Goal: Task Accomplishment & Management: Manage account settings

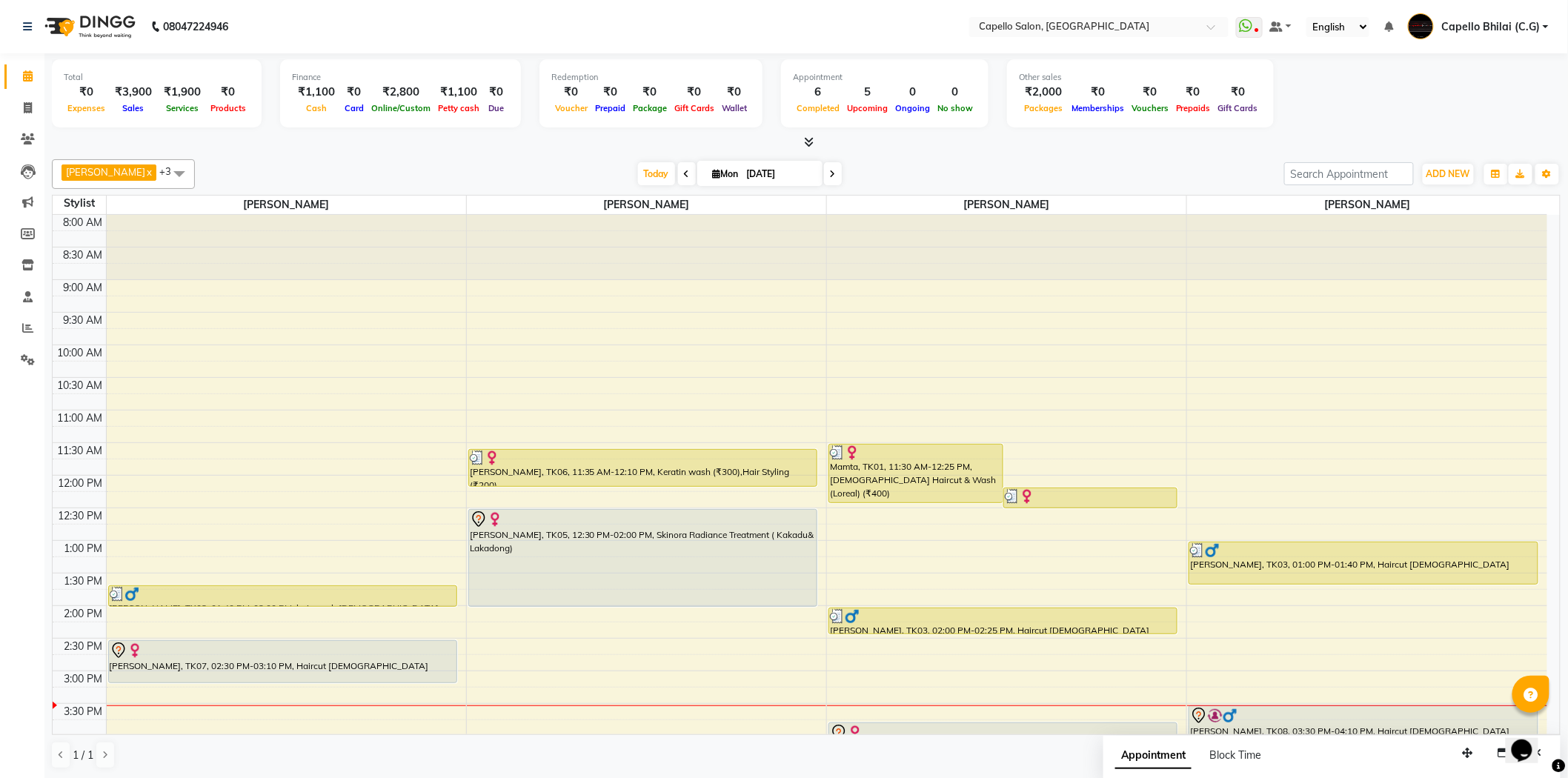
click at [330, 642] on div at bounding box center [282, 650] width 346 height 18
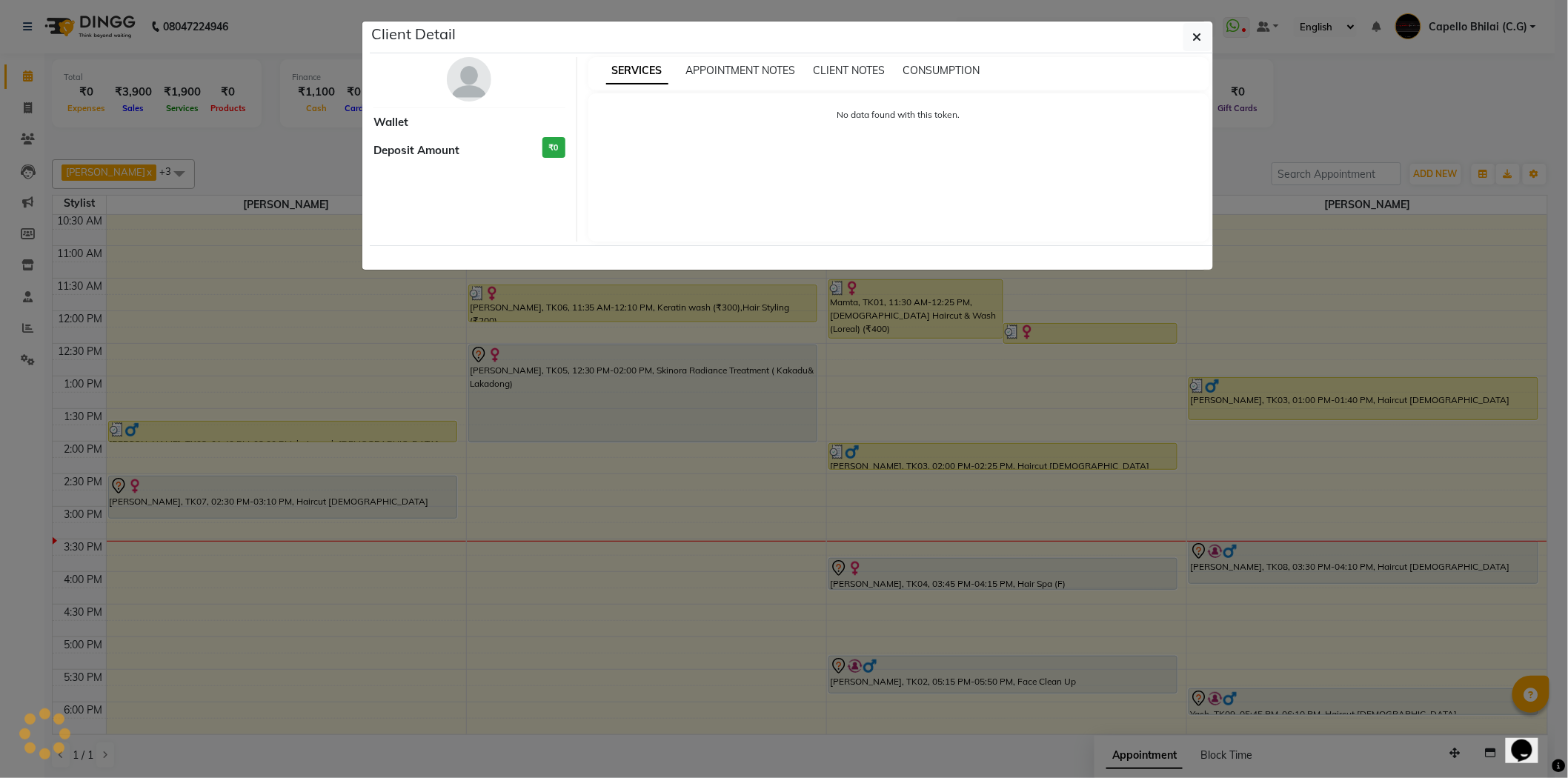
click at [330, 486] on ngb-modal-window "Client Detail Wallet Deposit Amount ₹0 SERVICES APPOINTMENT NOTES CLIENT NOTES …" at bounding box center [784, 389] width 1568 height 778
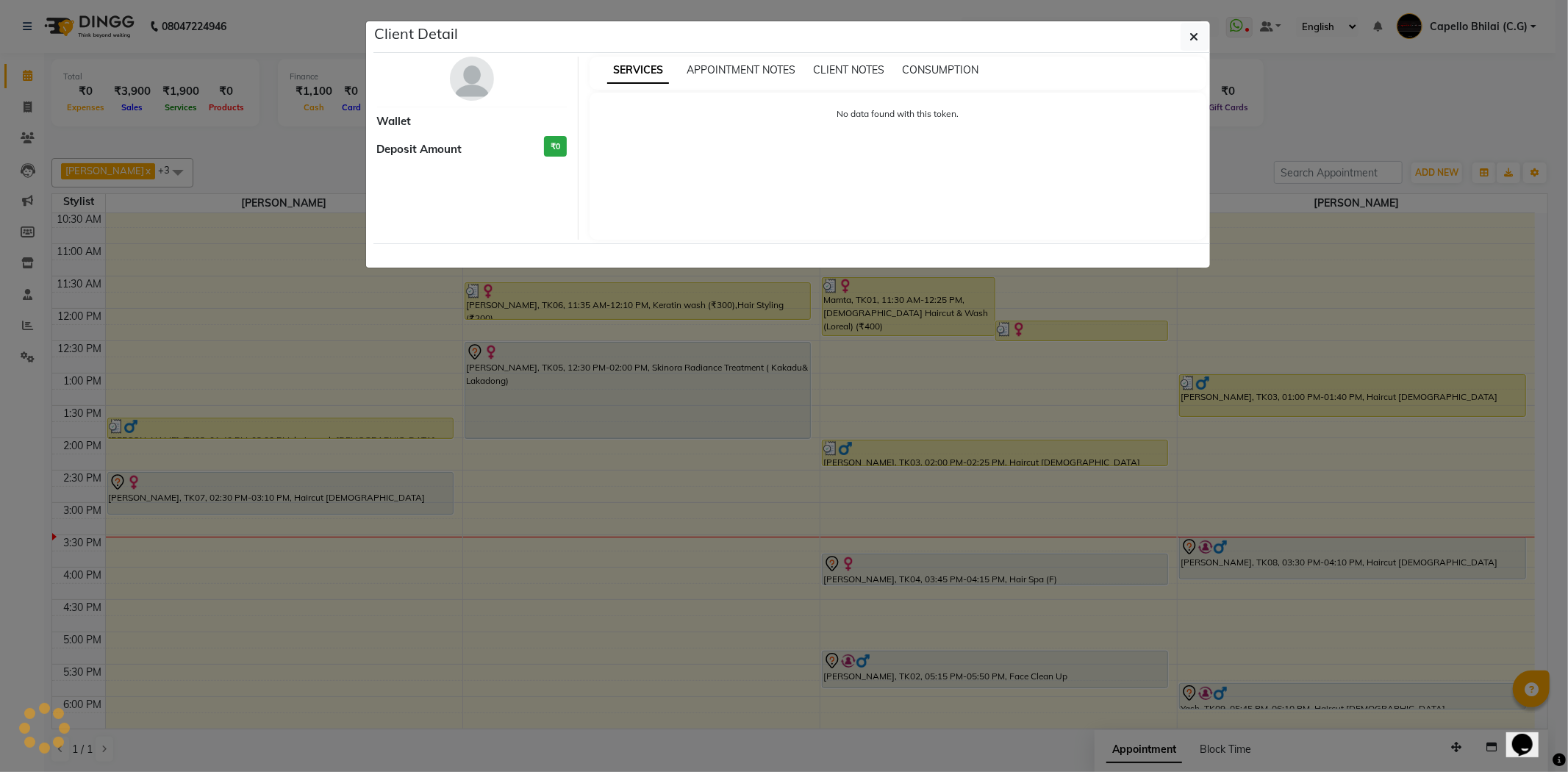
select select "7"
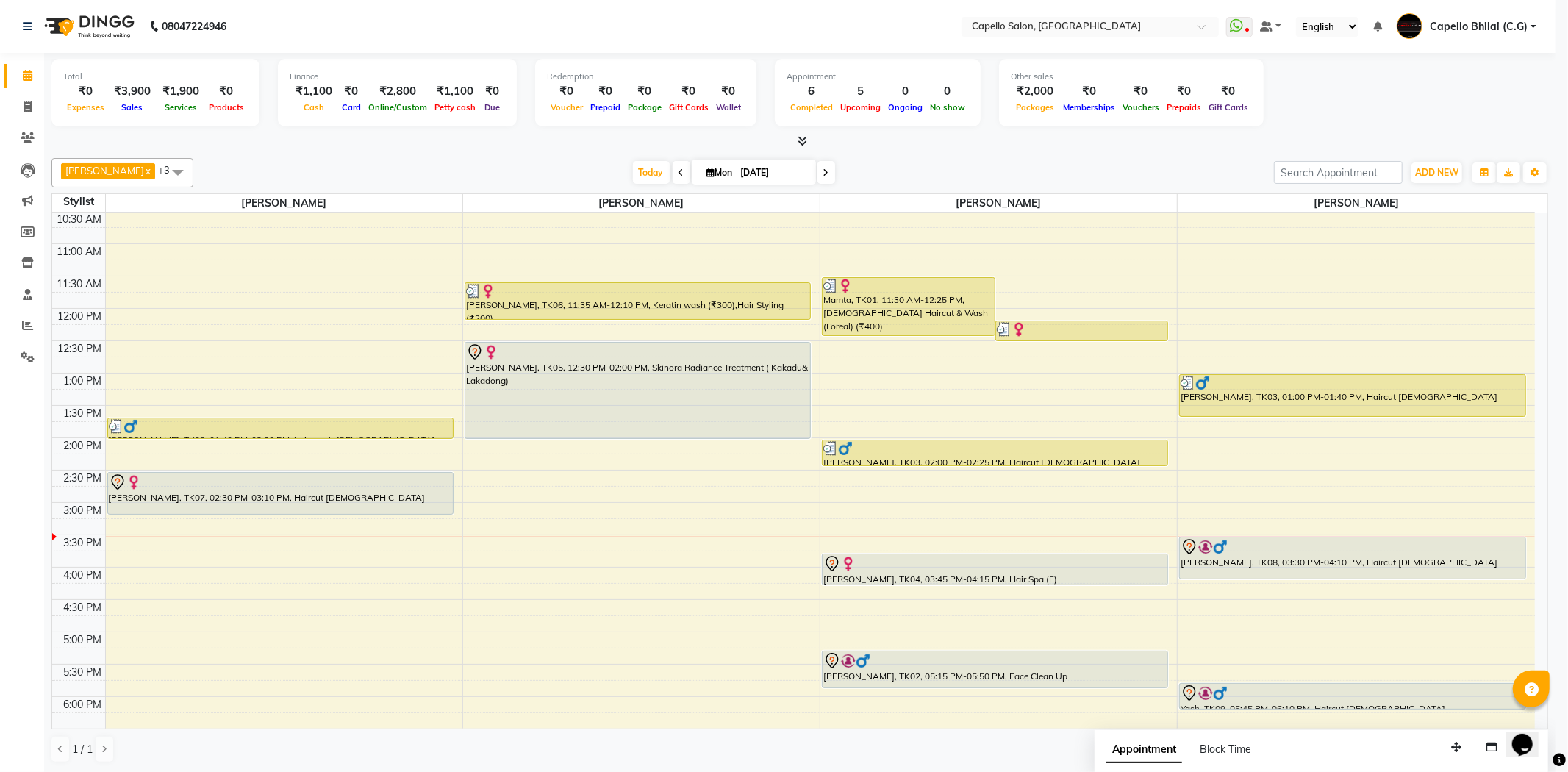
click at [327, 483] on div at bounding box center [280, 482] width 343 height 18
select select "7"
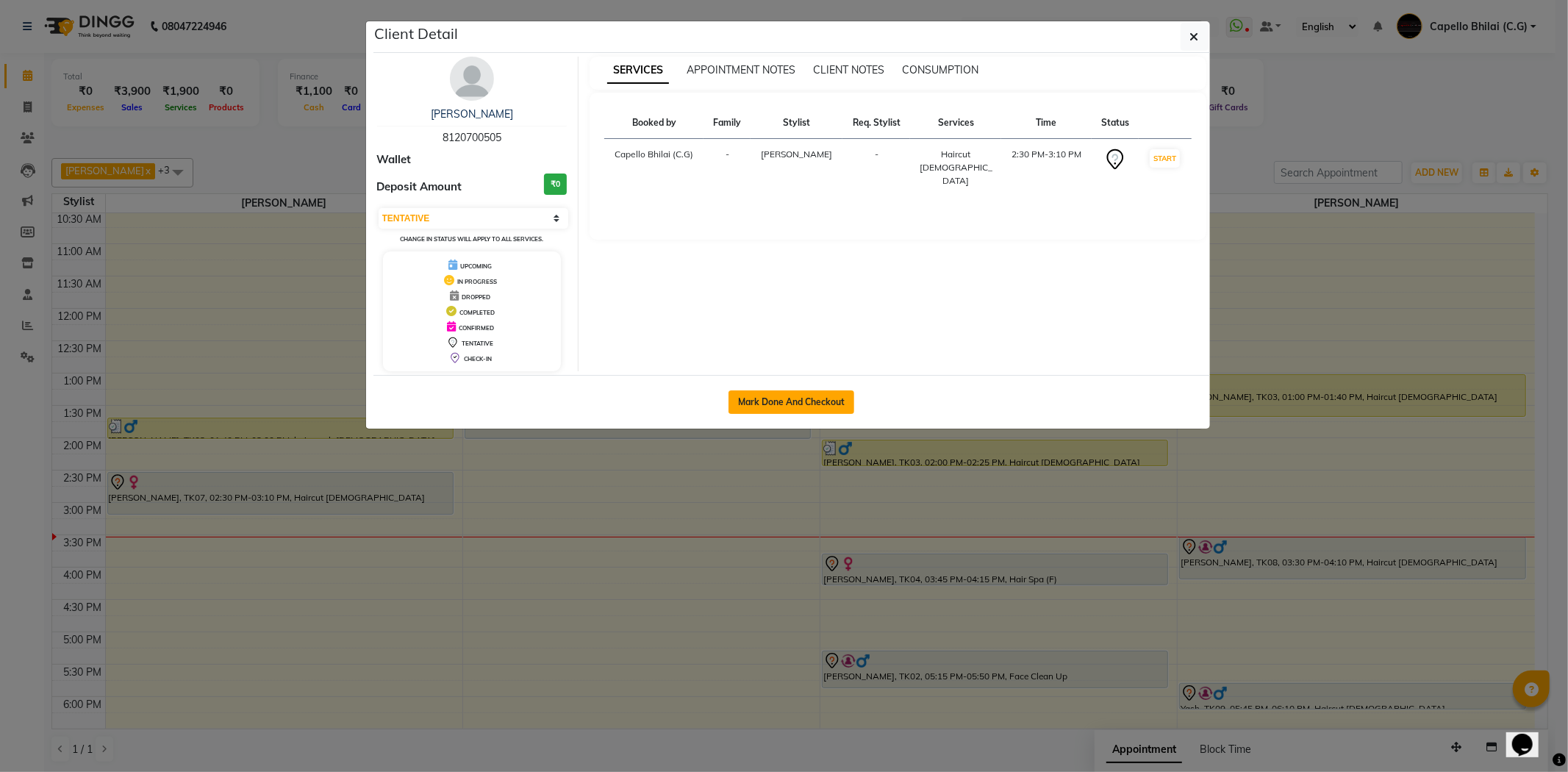
click at [833, 391] on button "Mark Done And Checkout" at bounding box center [792, 402] width 126 height 23
select select "service"
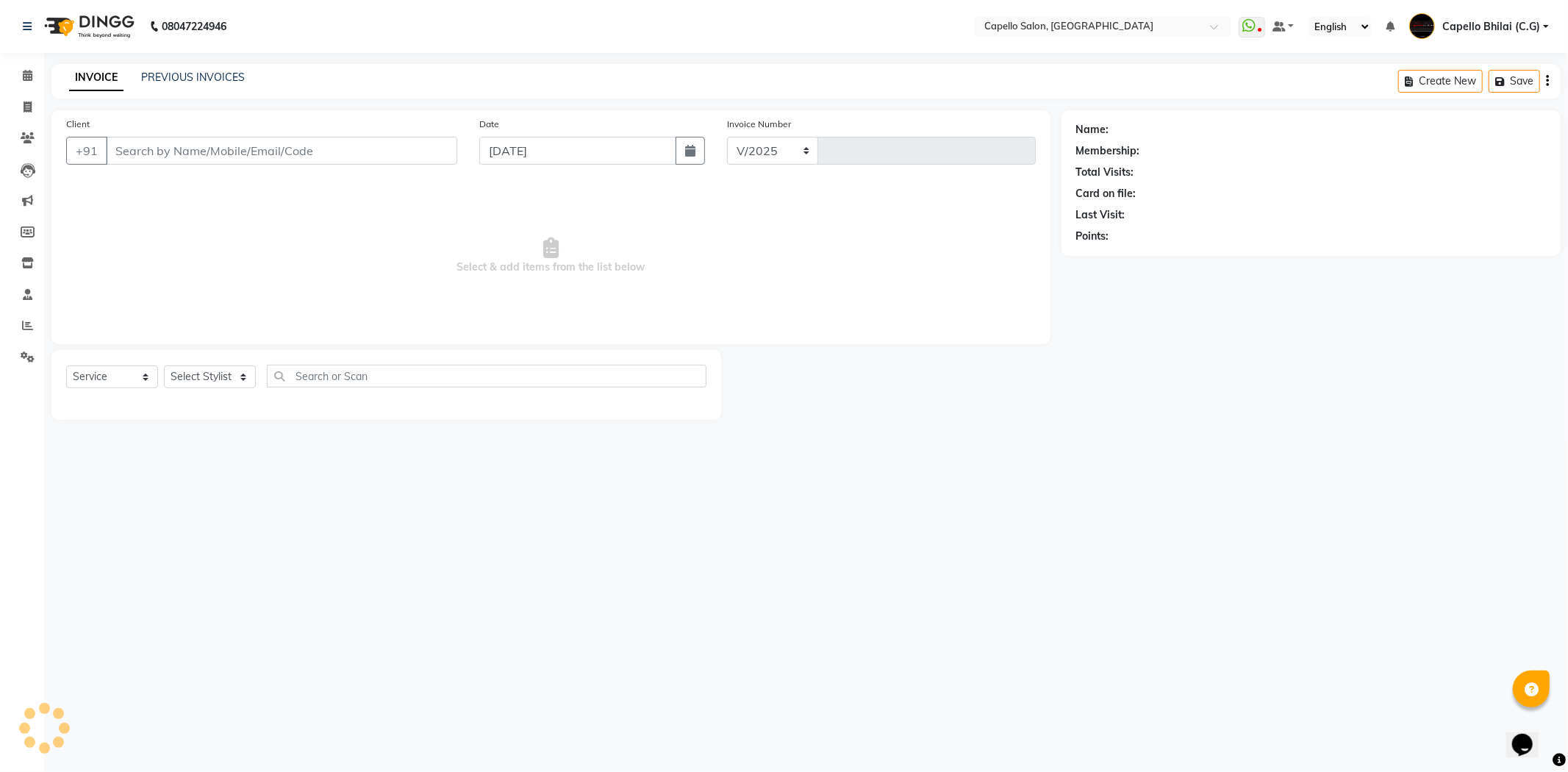
select select "809"
type input "2205"
type input "8120700505"
select select "21871"
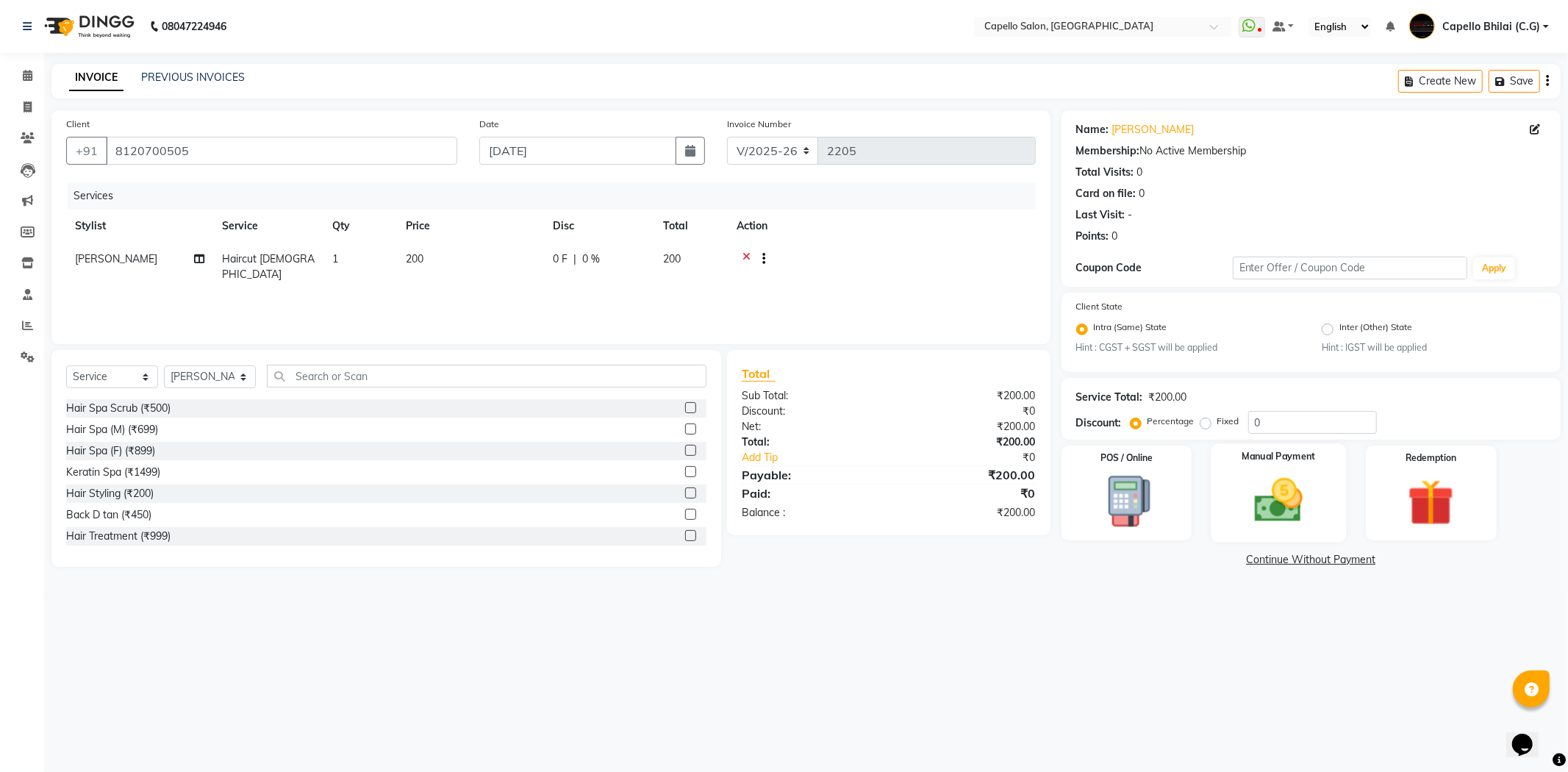
drag, startPoint x: 1296, startPoint y: 478, endPoint x: 1287, endPoint y: 492, distance: 16.6
click at [1296, 476] on img at bounding box center [1279, 500] width 79 height 55
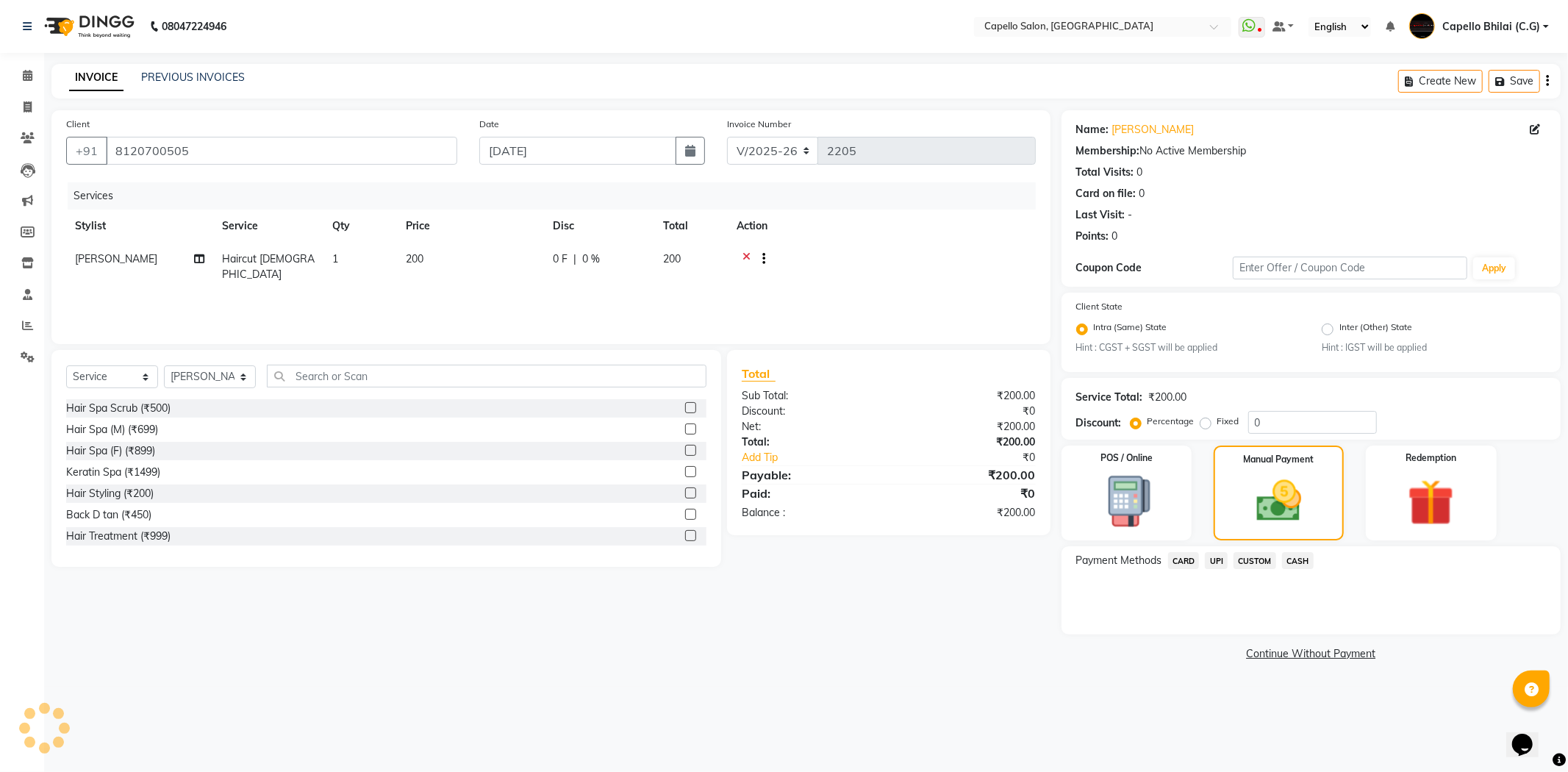
click at [1294, 553] on span "CASH" at bounding box center [1298, 561] width 32 height 17
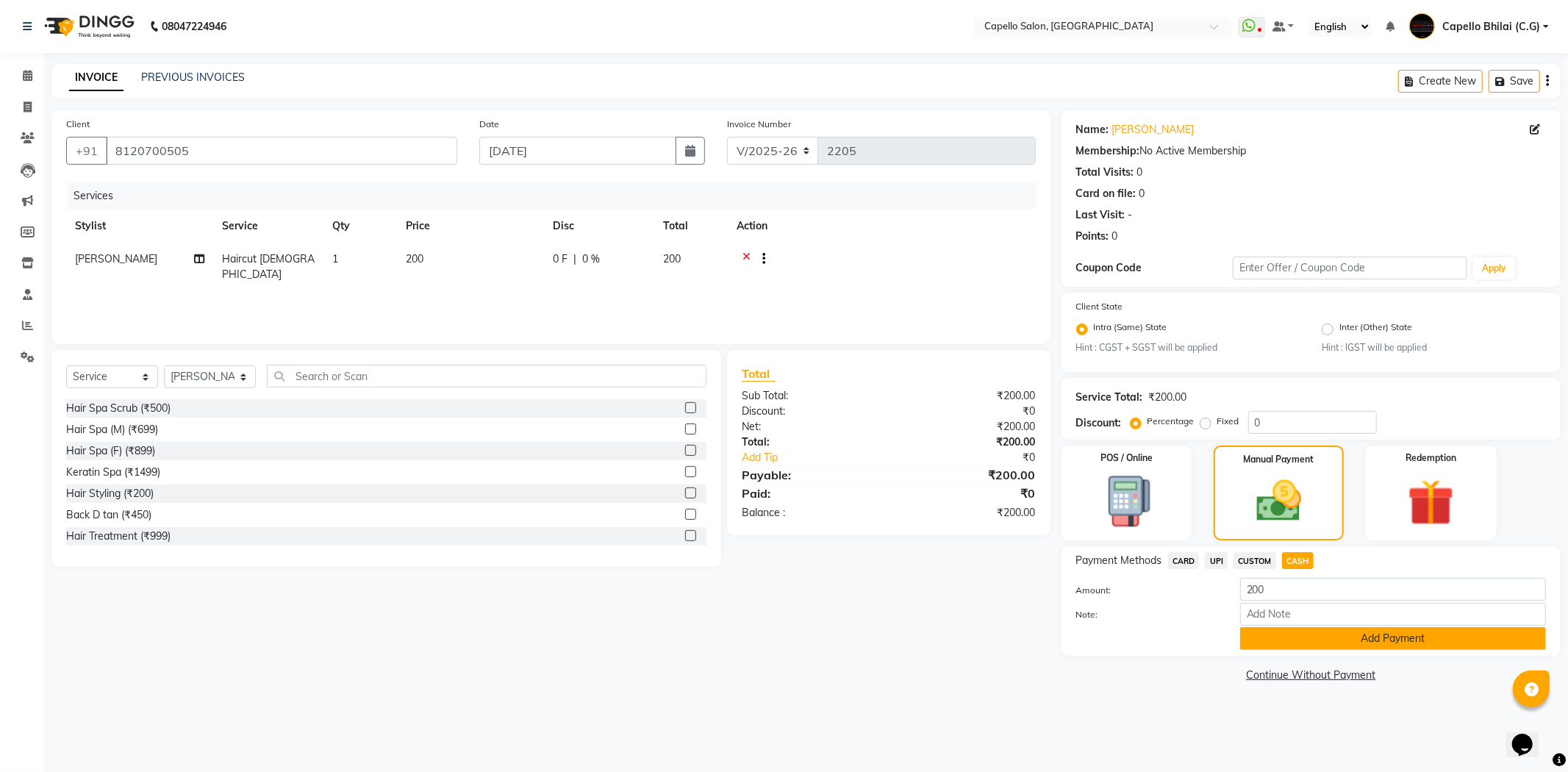
click at [1304, 637] on button "Add Payment" at bounding box center [1393, 639] width 306 height 23
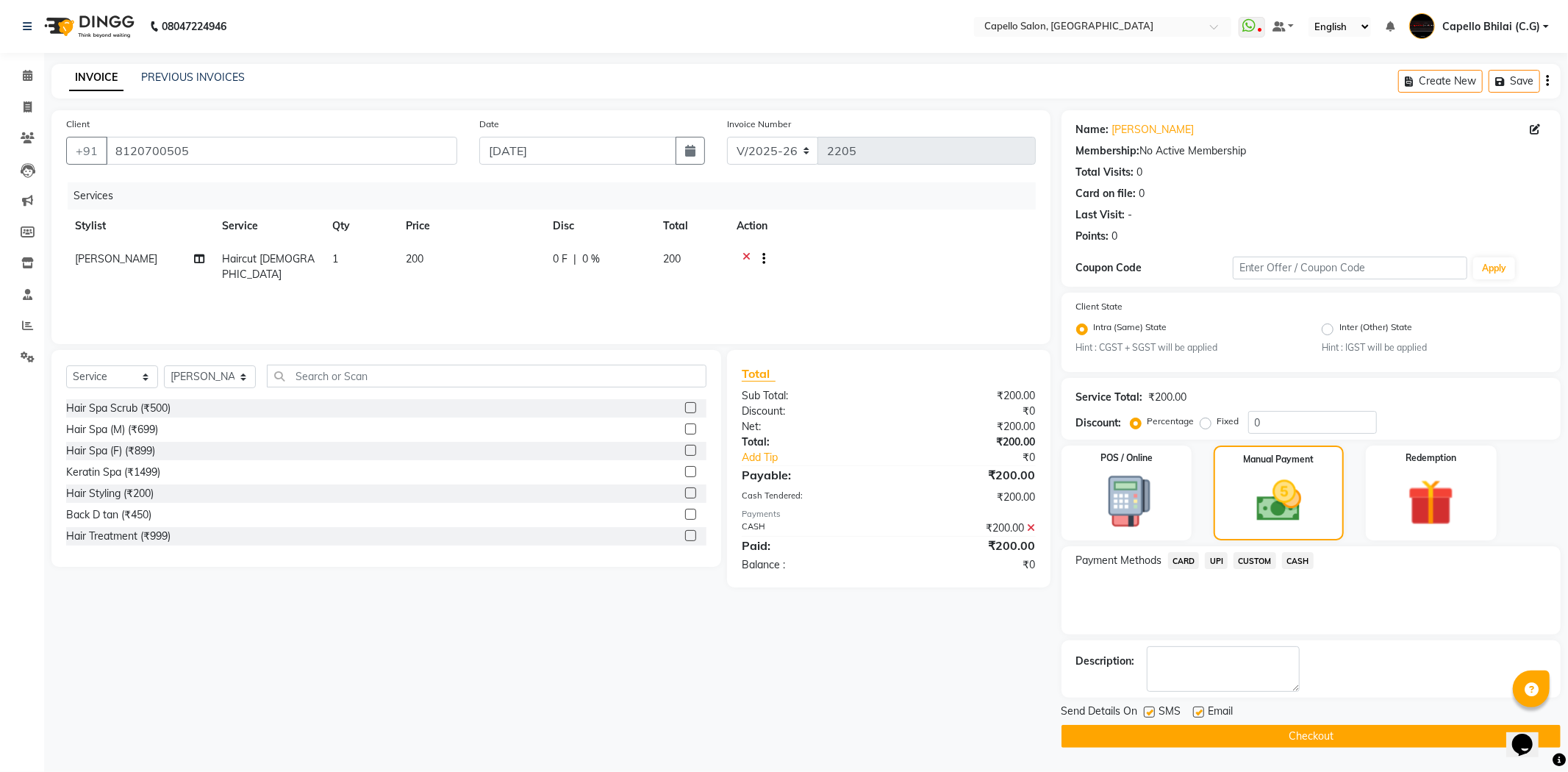
click at [1225, 743] on button "Checkout" at bounding box center [1311, 736] width 499 height 23
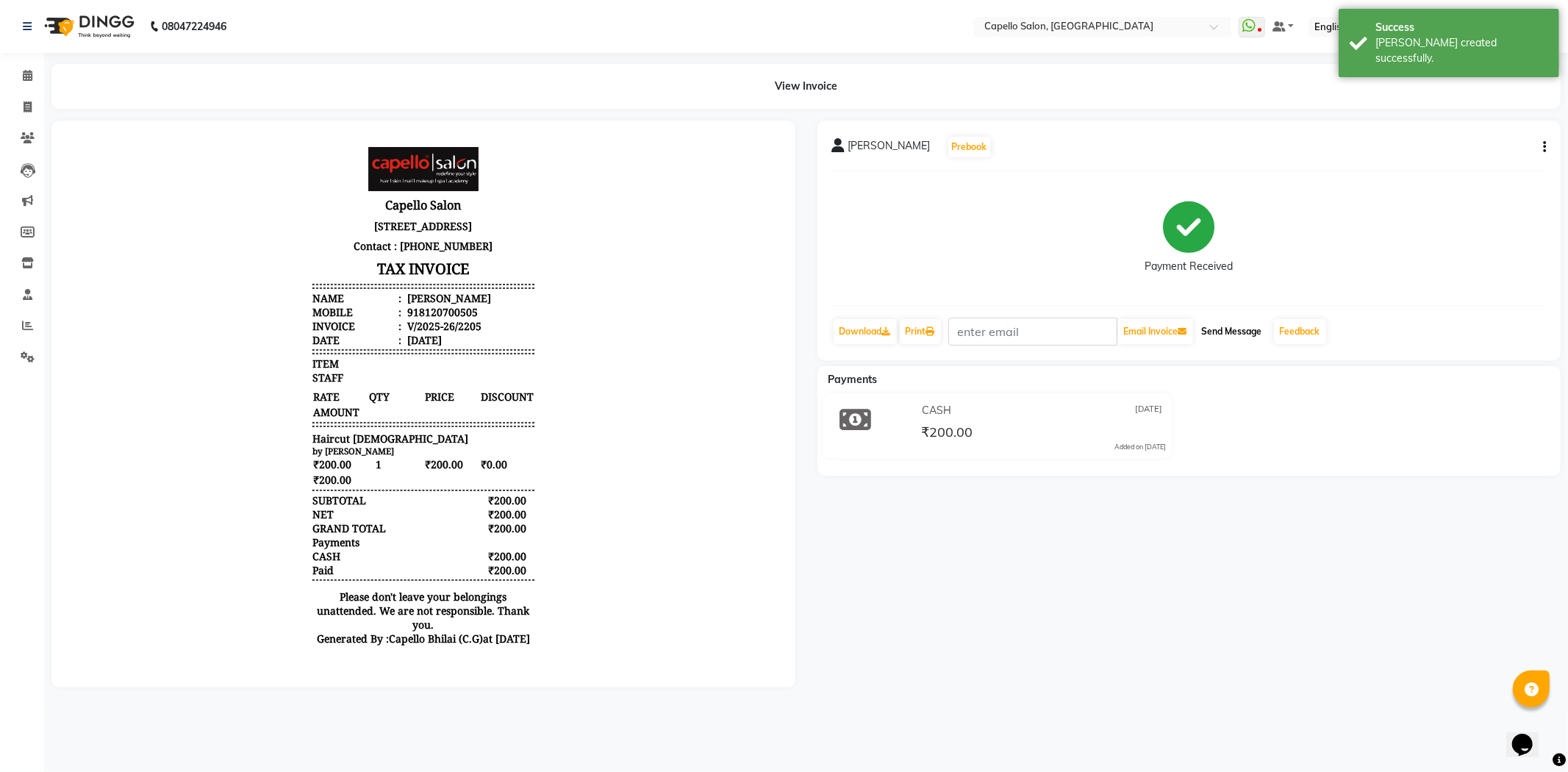
click at [1252, 331] on button "Send Message" at bounding box center [1232, 332] width 72 height 25
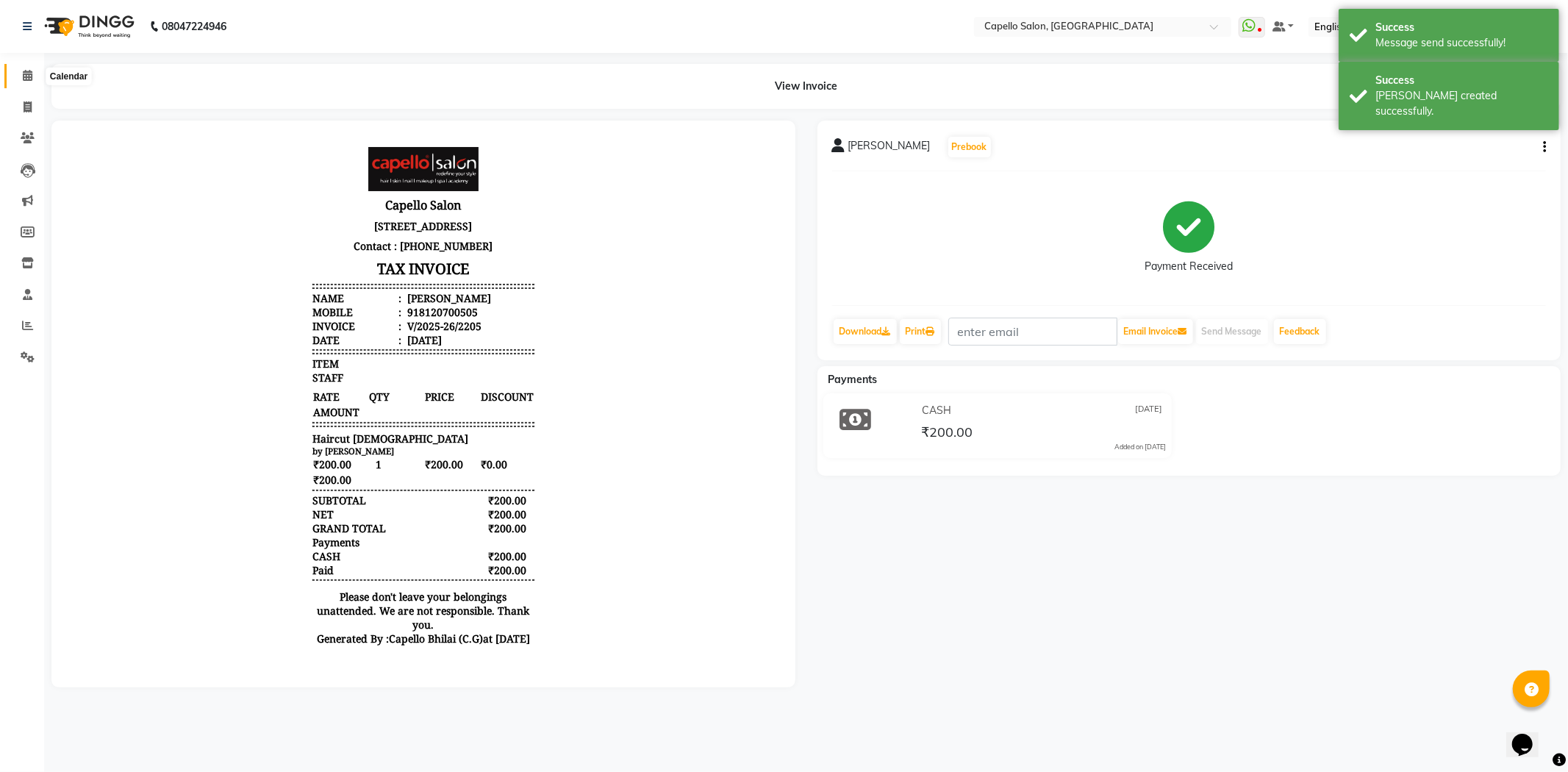
click at [24, 80] on icon at bounding box center [27, 75] width 9 height 11
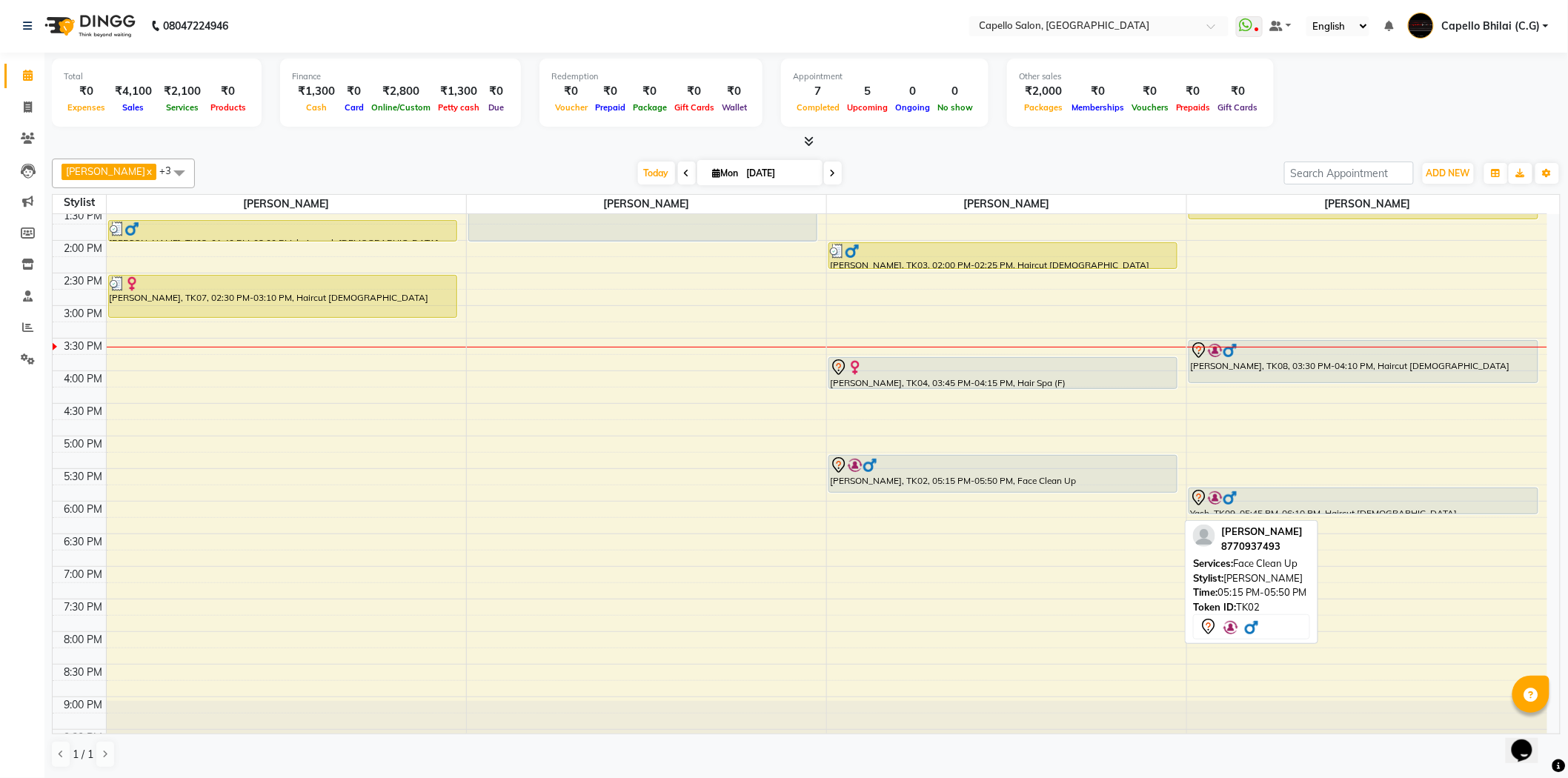
scroll to position [397, 0]
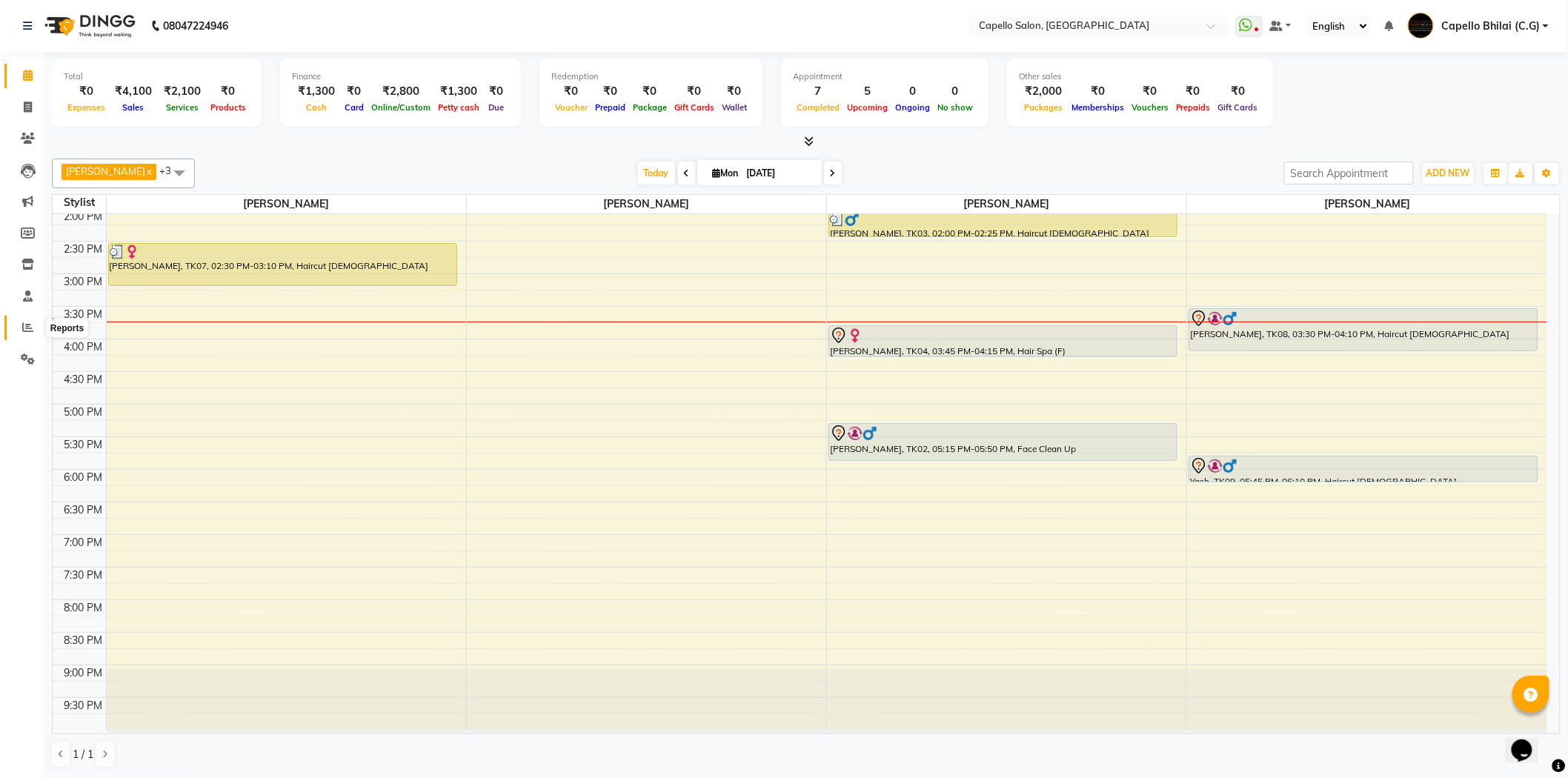
click at [29, 326] on icon at bounding box center [27, 327] width 11 height 11
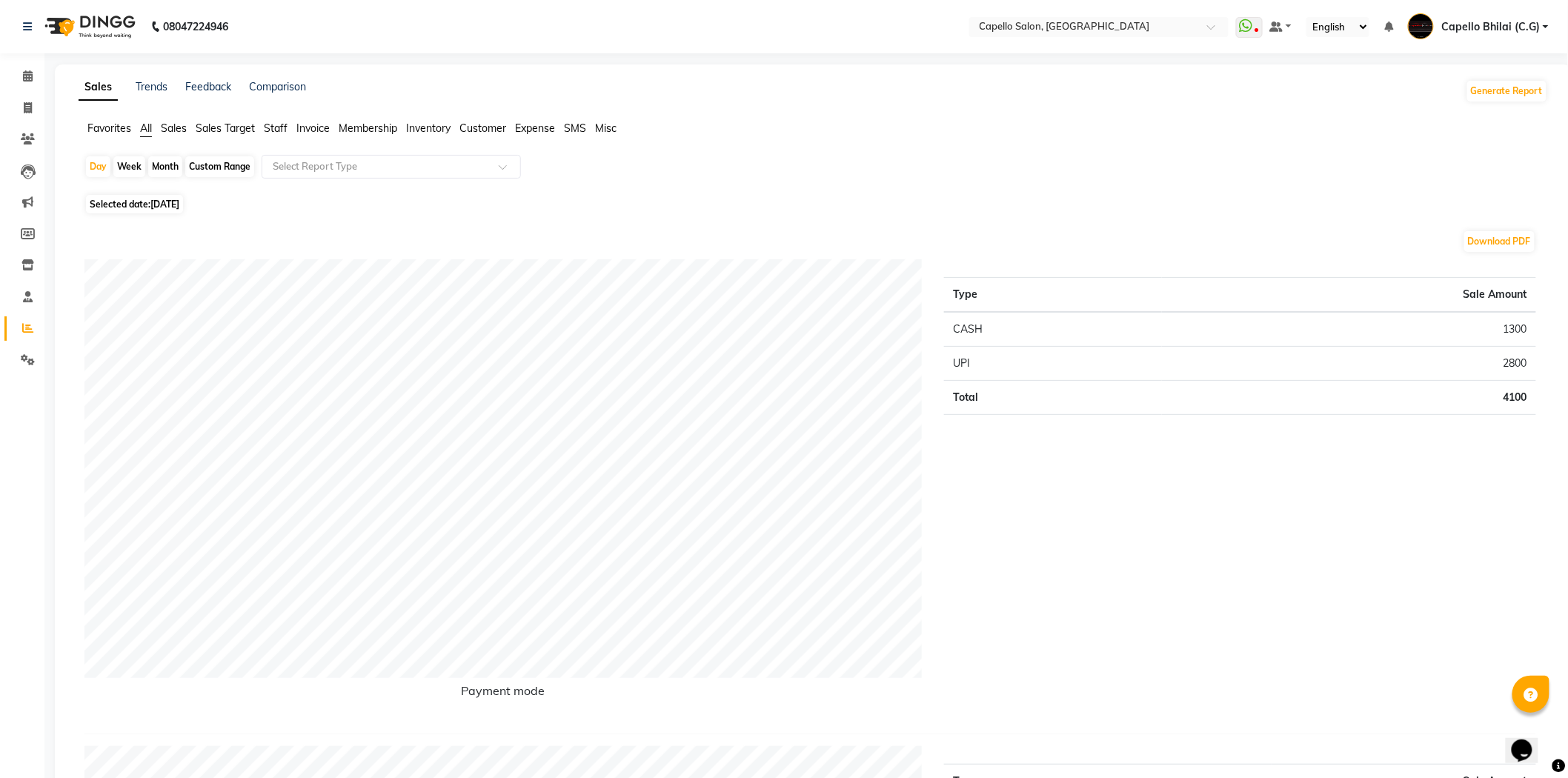
click at [167, 168] on div "Month" at bounding box center [166, 167] width 34 height 21
select select "9"
select select "2025"
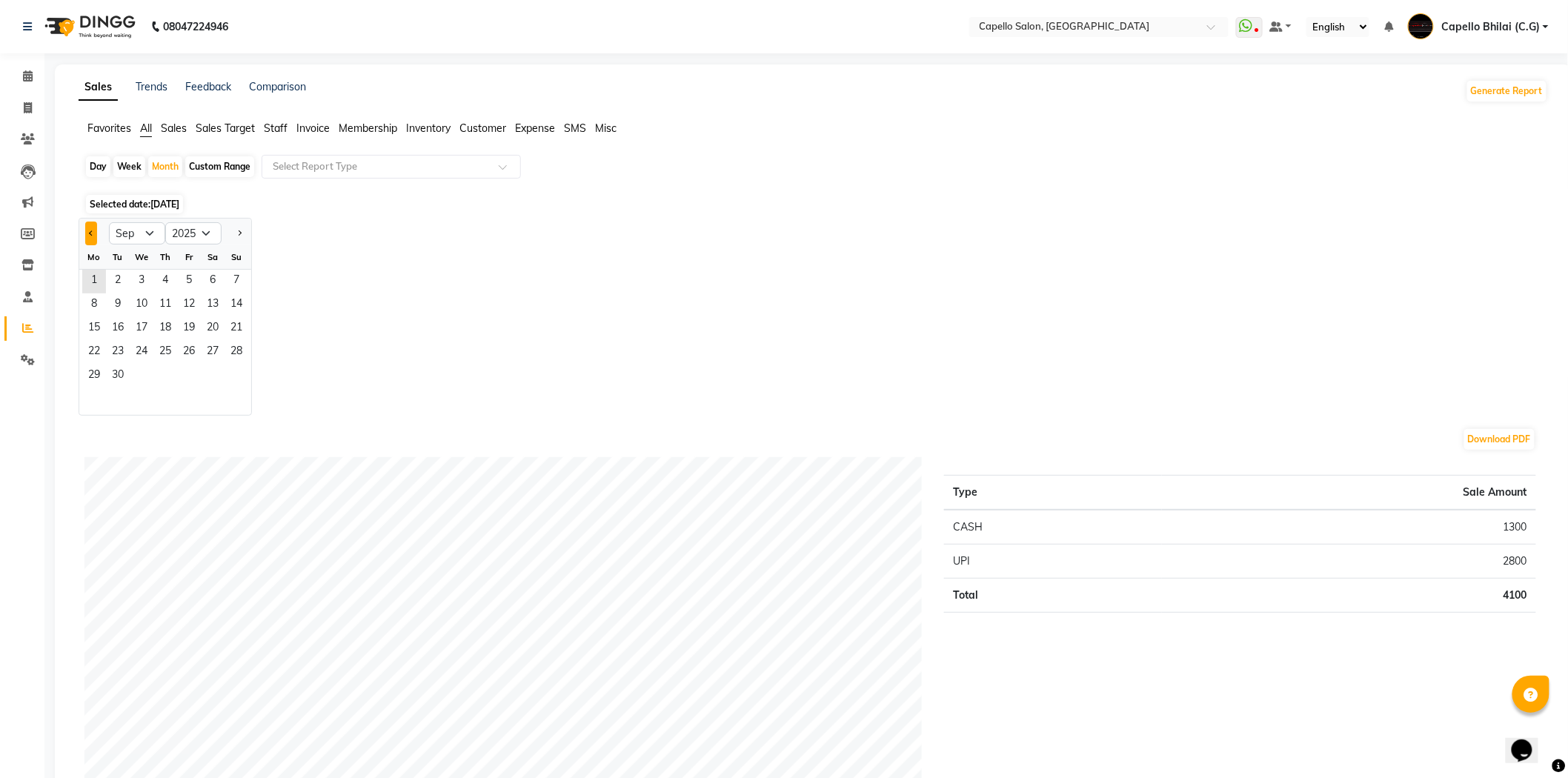
click at [90, 234] on span "Previous month" at bounding box center [91, 232] width 5 height 5
select select "8"
click at [183, 274] on span "1" at bounding box center [188, 281] width 24 height 24
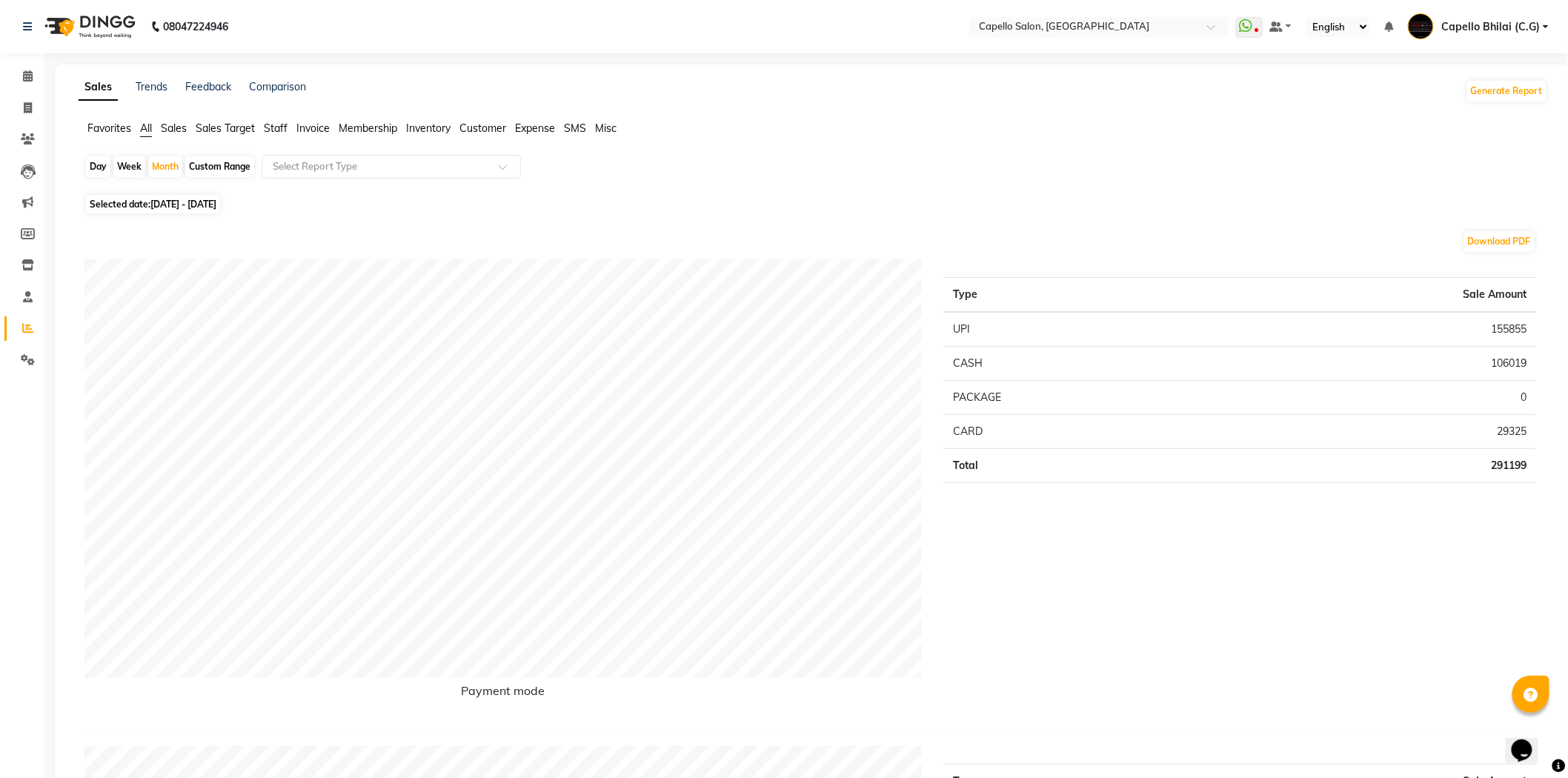
click at [98, 168] on div "Day" at bounding box center [98, 167] width 25 height 21
select select "8"
select select "2025"
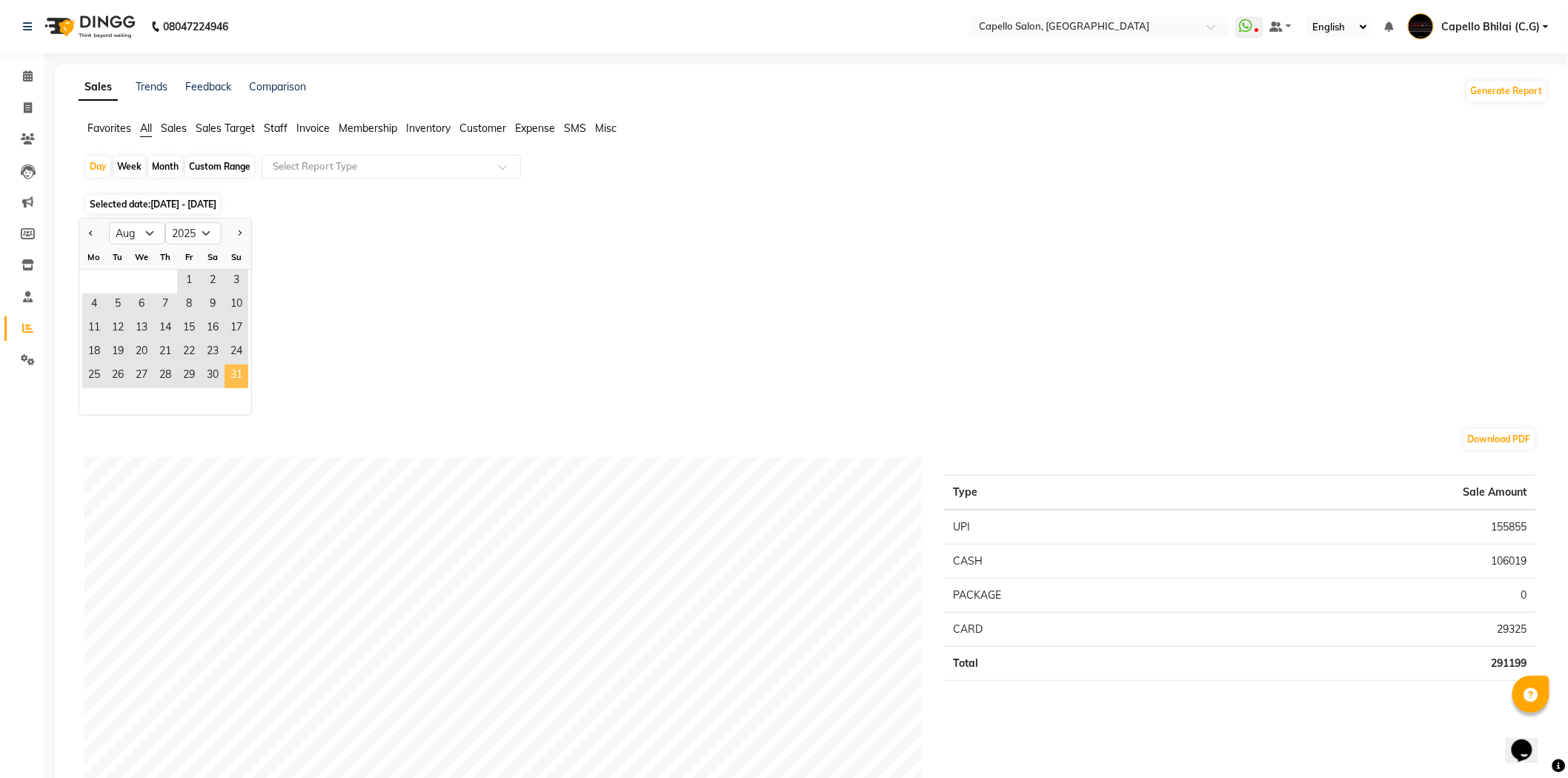
click at [236, 373] on span "31" at bounding box center [236, 376] width 24 height 24
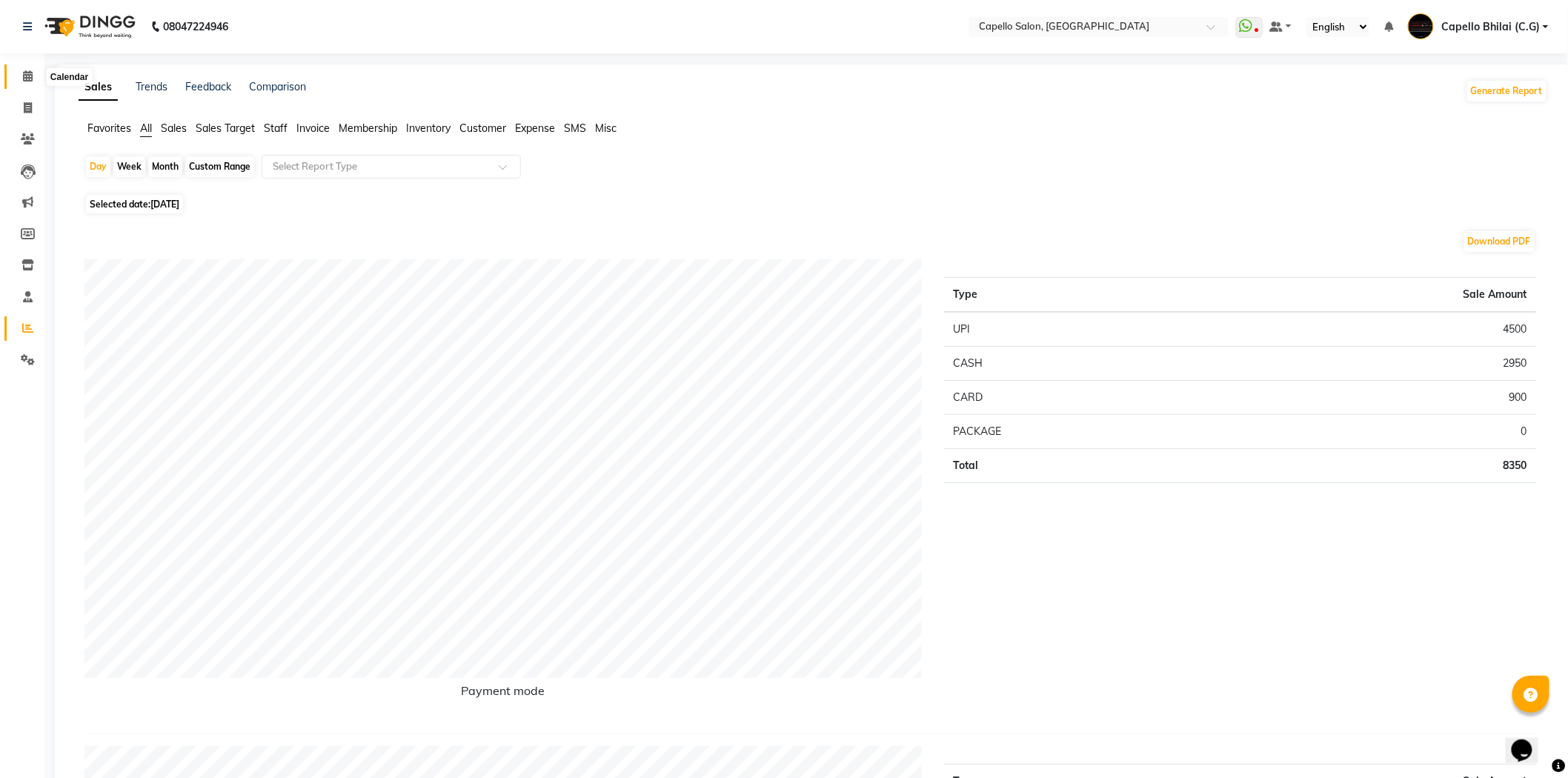
click at [27, 72] on icon at bounding box center [27, 76] width 9 height 11
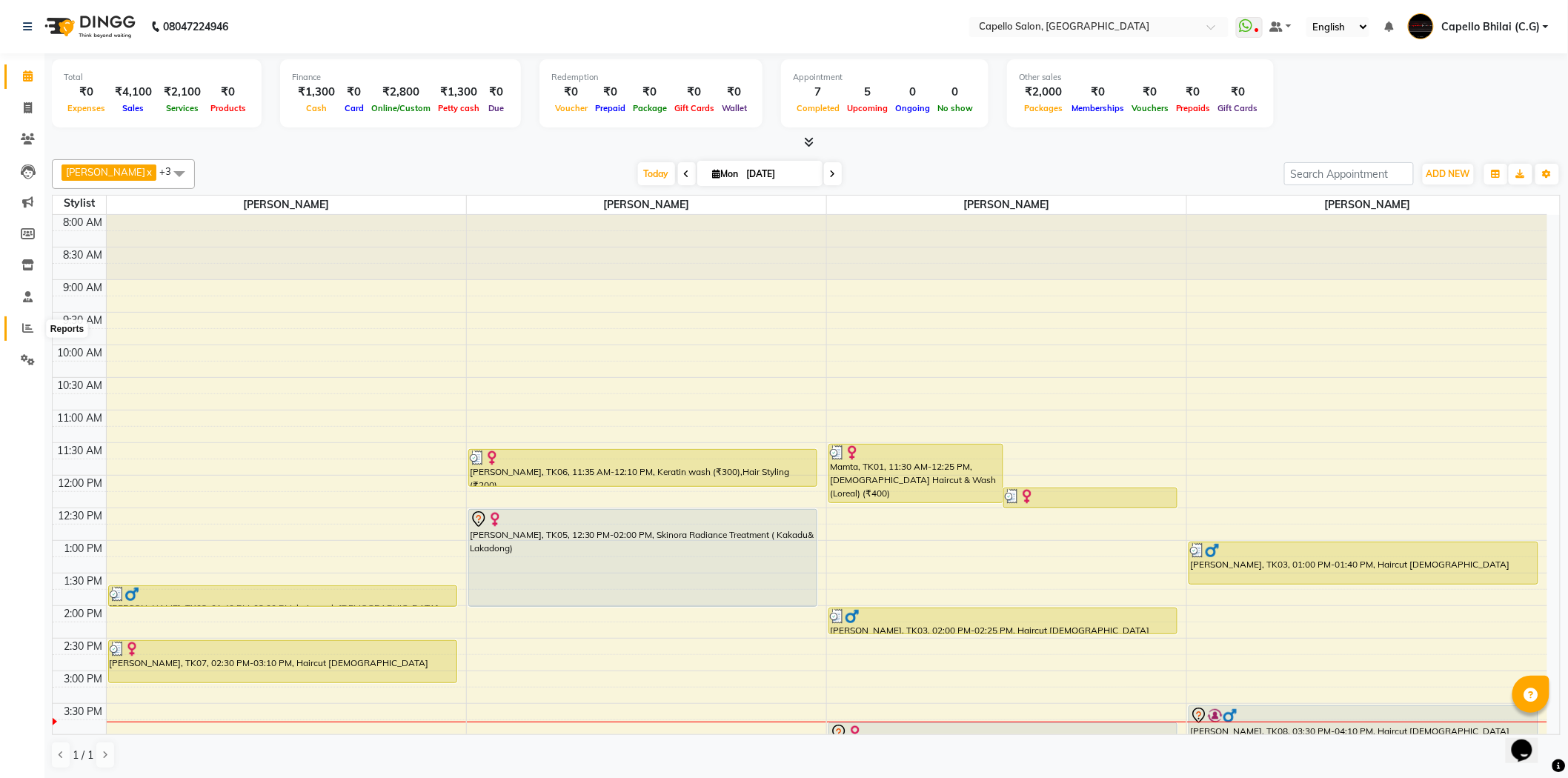
click at [28, 333] on icon at bounding box center [27, 327] width 11 height 11
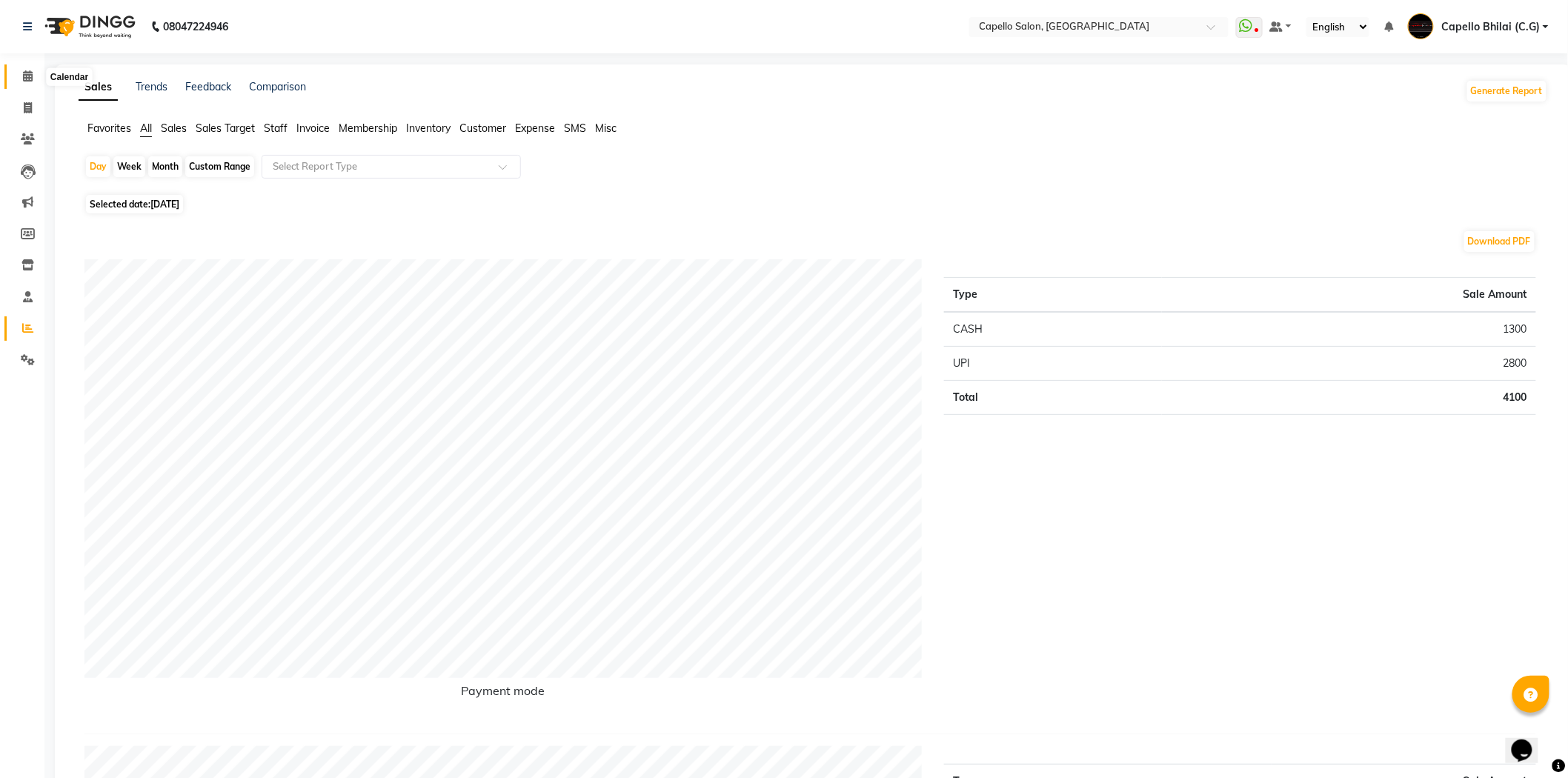
click at [29, 77] on icon at bounding box center [27, 76] width 9 height 11
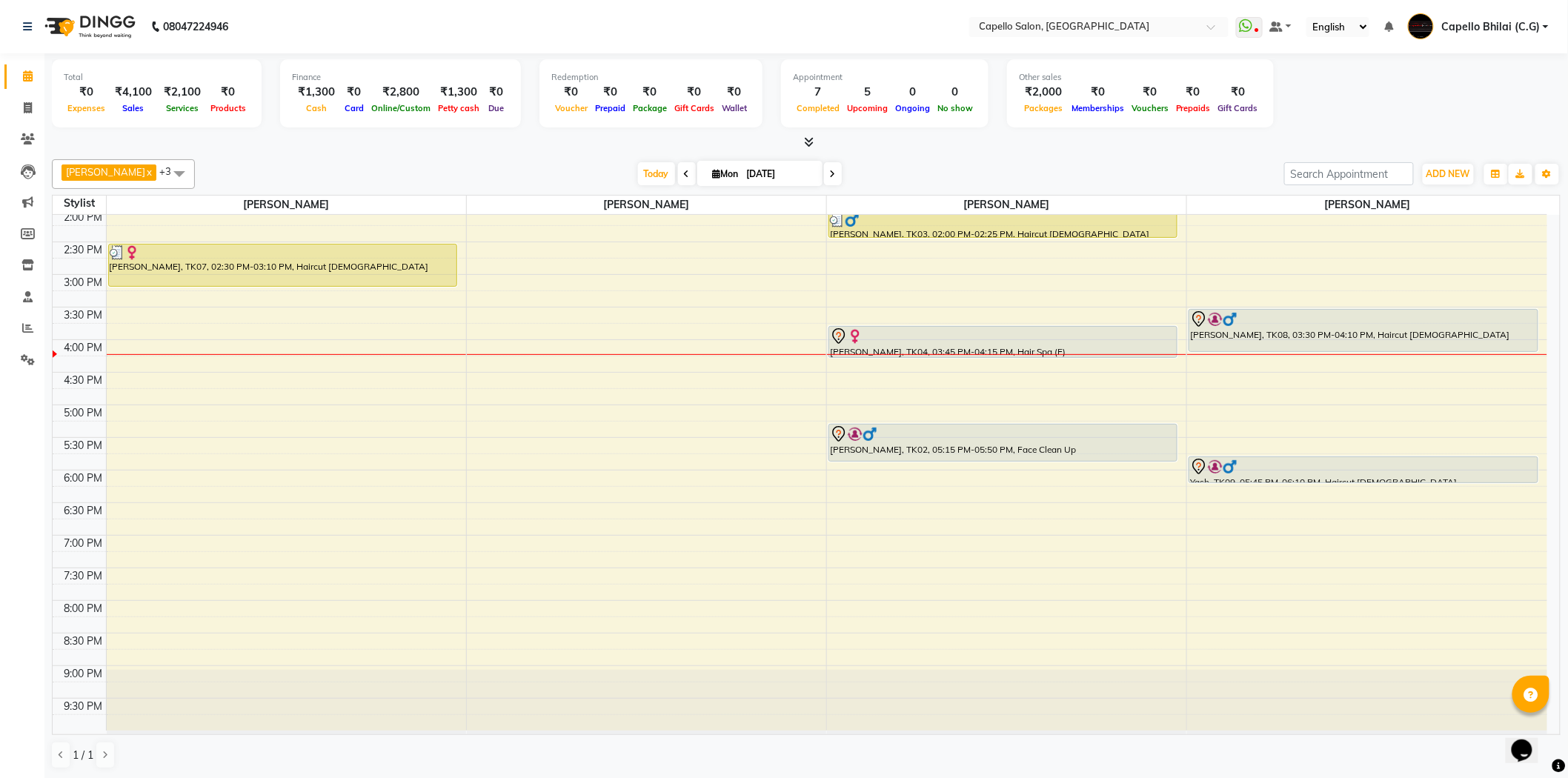
scroll to position [314, 0]
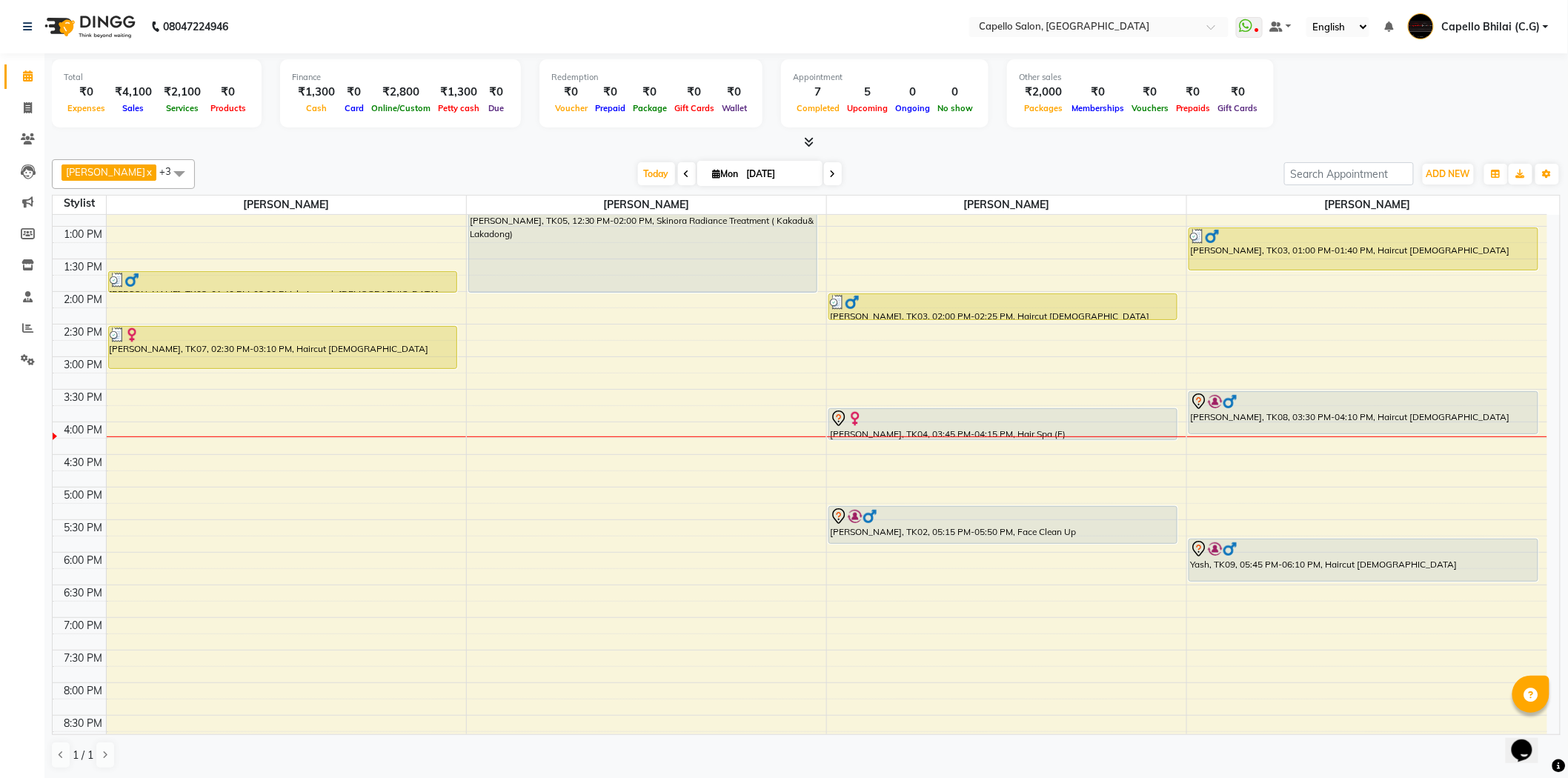
drag, startPoint x: 1375, startPoint y: 563, endPoint x: 1376, endPoint y: 575, distance: 12.0
click at [1376, 576] on div "Parth, TK03, 01:00 PM-01:40 PM, Haircut male Vipin, TK08, 03:30 PM-04:10 PM, Ha…" at bounding box center [1367, 356] width 360 height 911
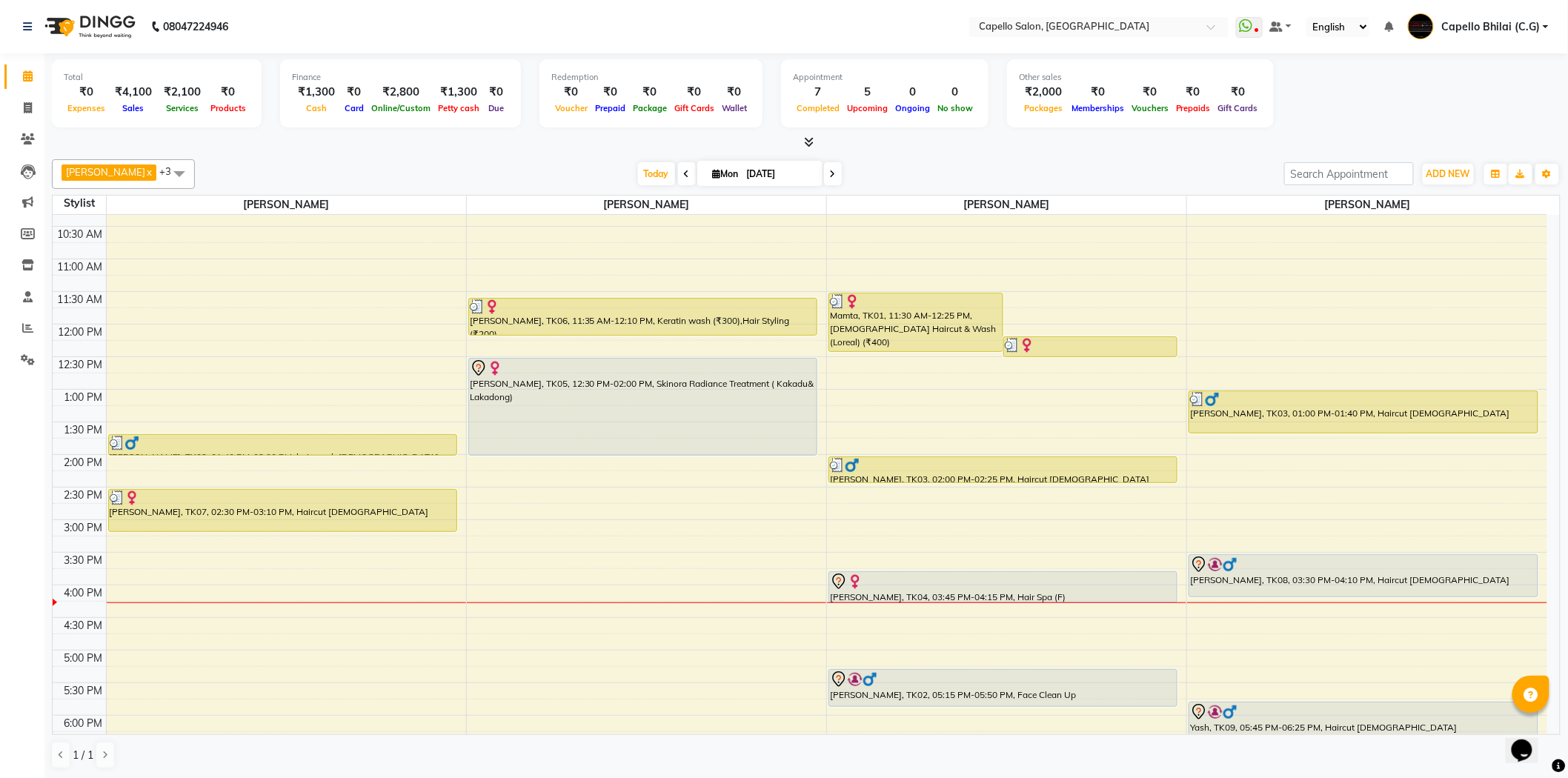
scroll to position [150, 0]
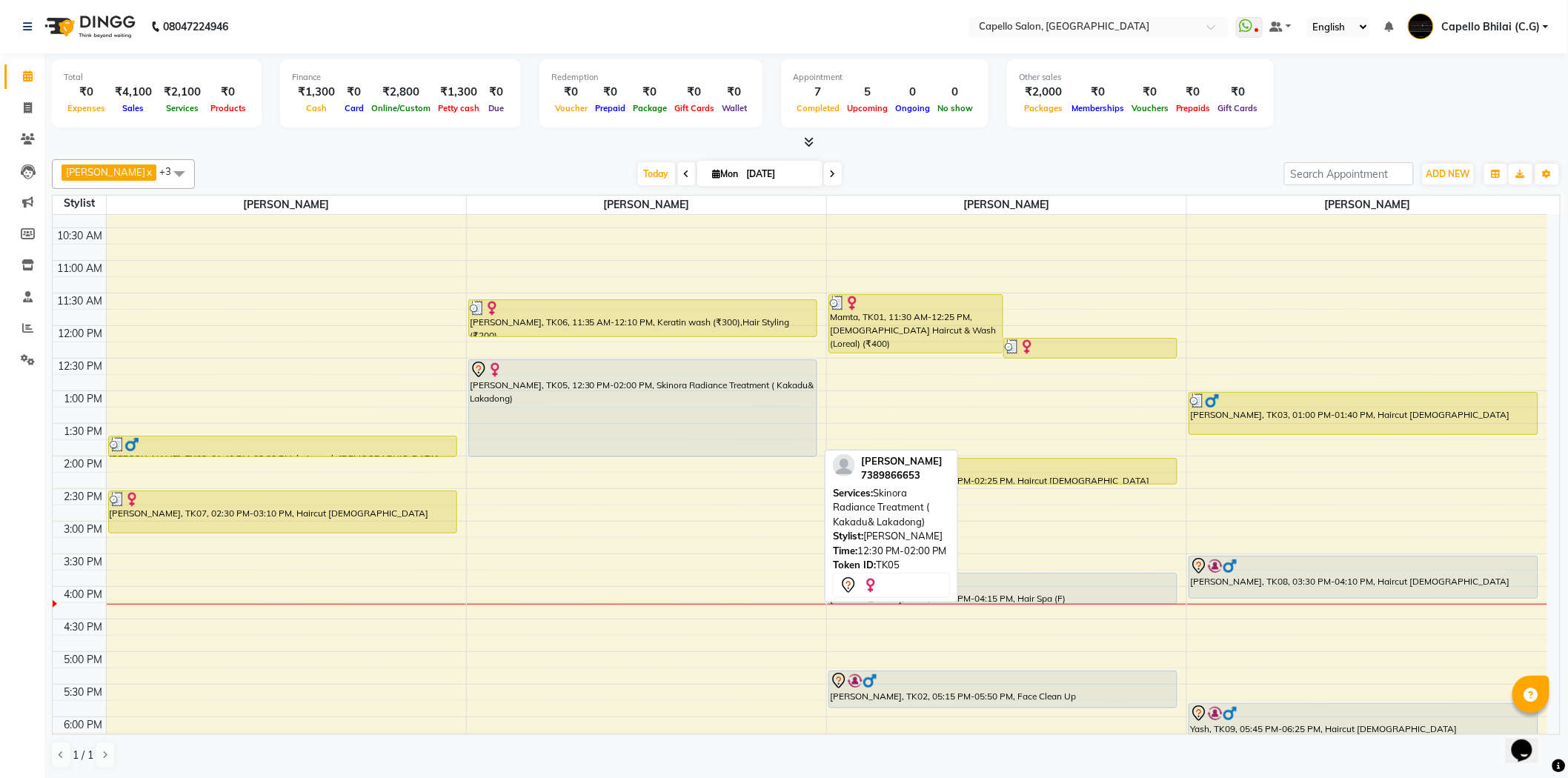
click at [609, 409] on div "kshama, TK05, 12:30 PM-02:00 PM, Skinora Radiance Treatment ( Kakadu& Lakadong)" at bounding box center [642, 408] width 347 height 97
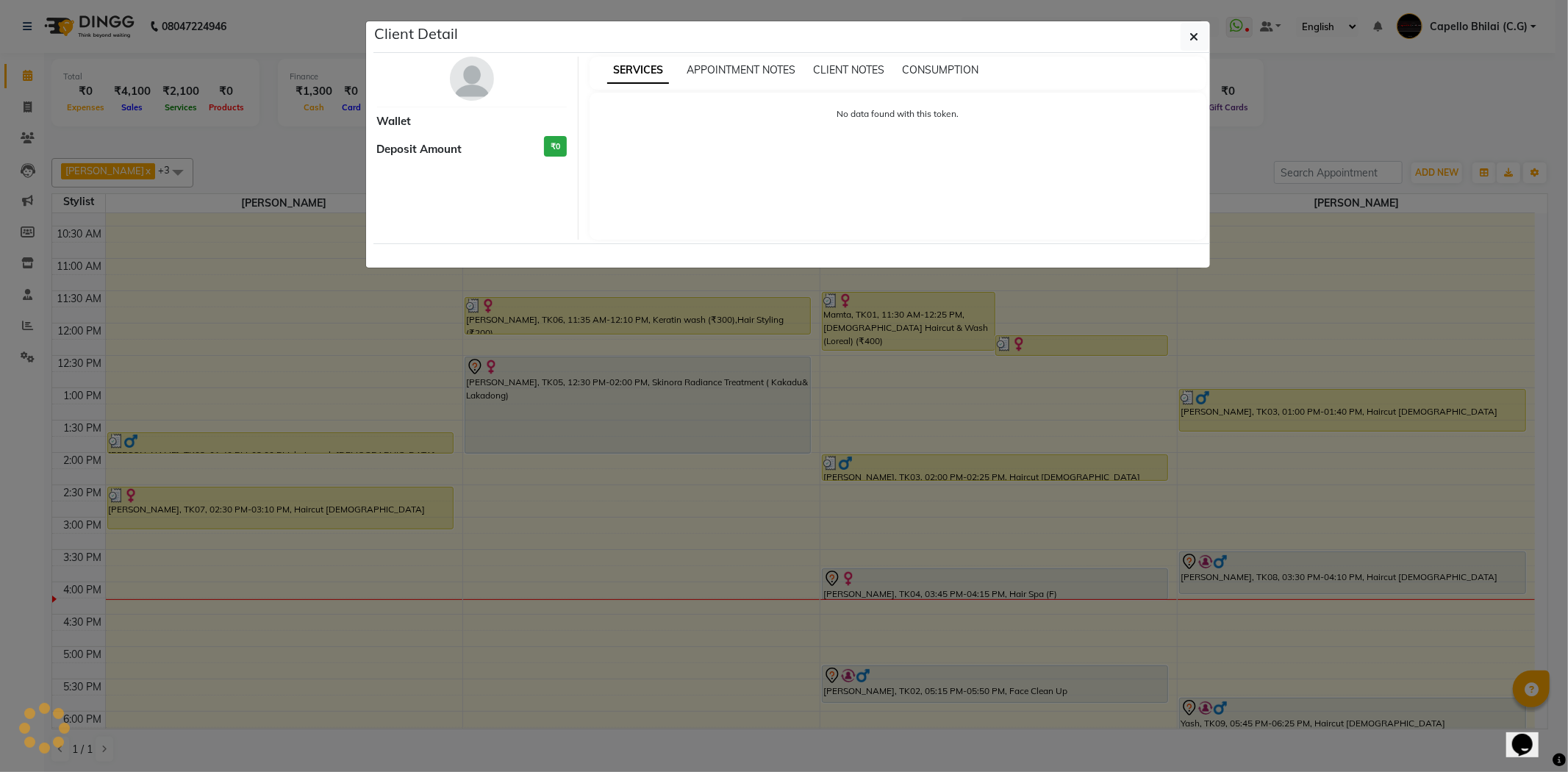
select select "7"
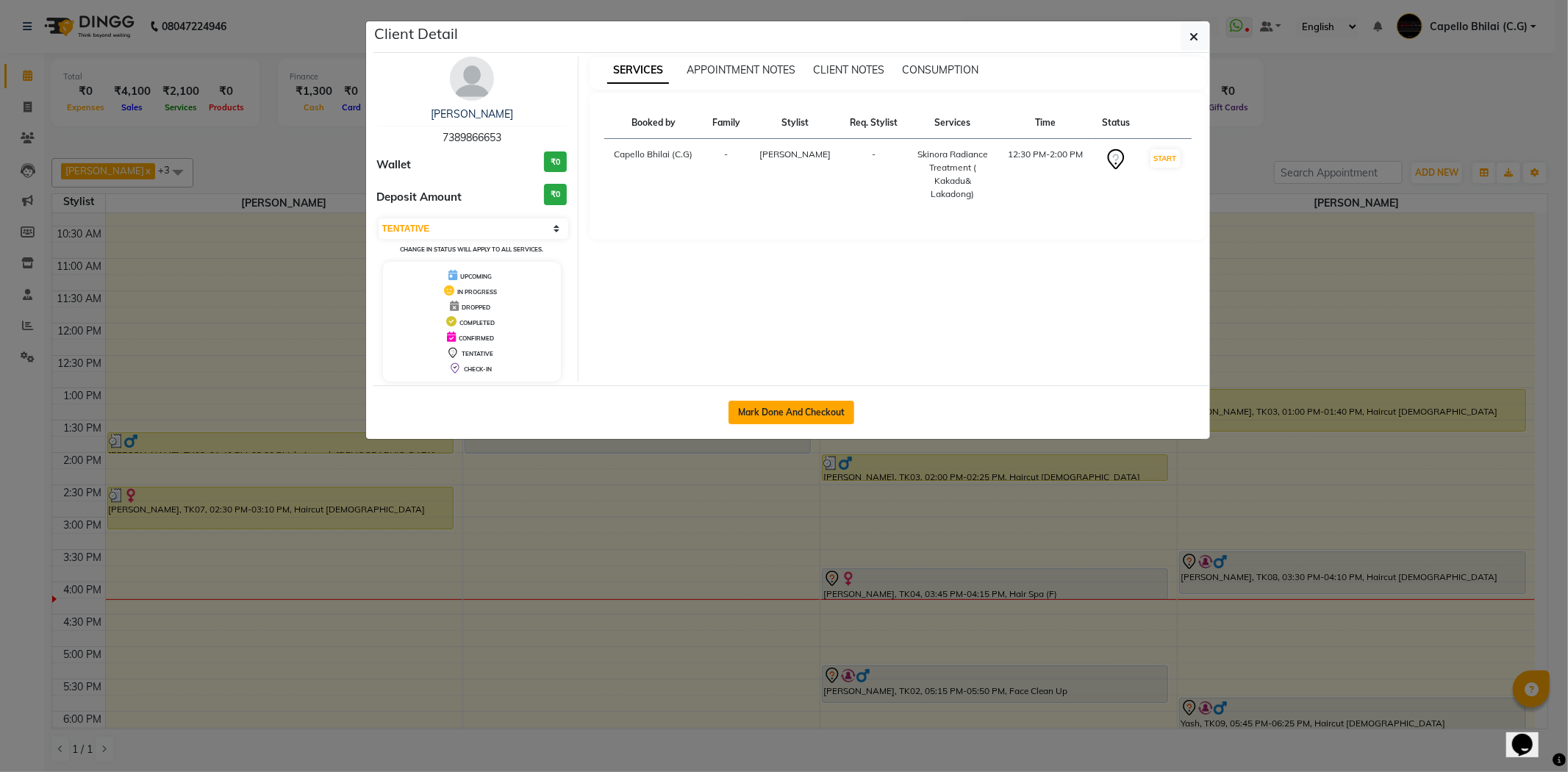
click at [800, 408] on button "Mark Done And Checkout" at bounding box center [792, 412] width 126 height 23
select select "service"
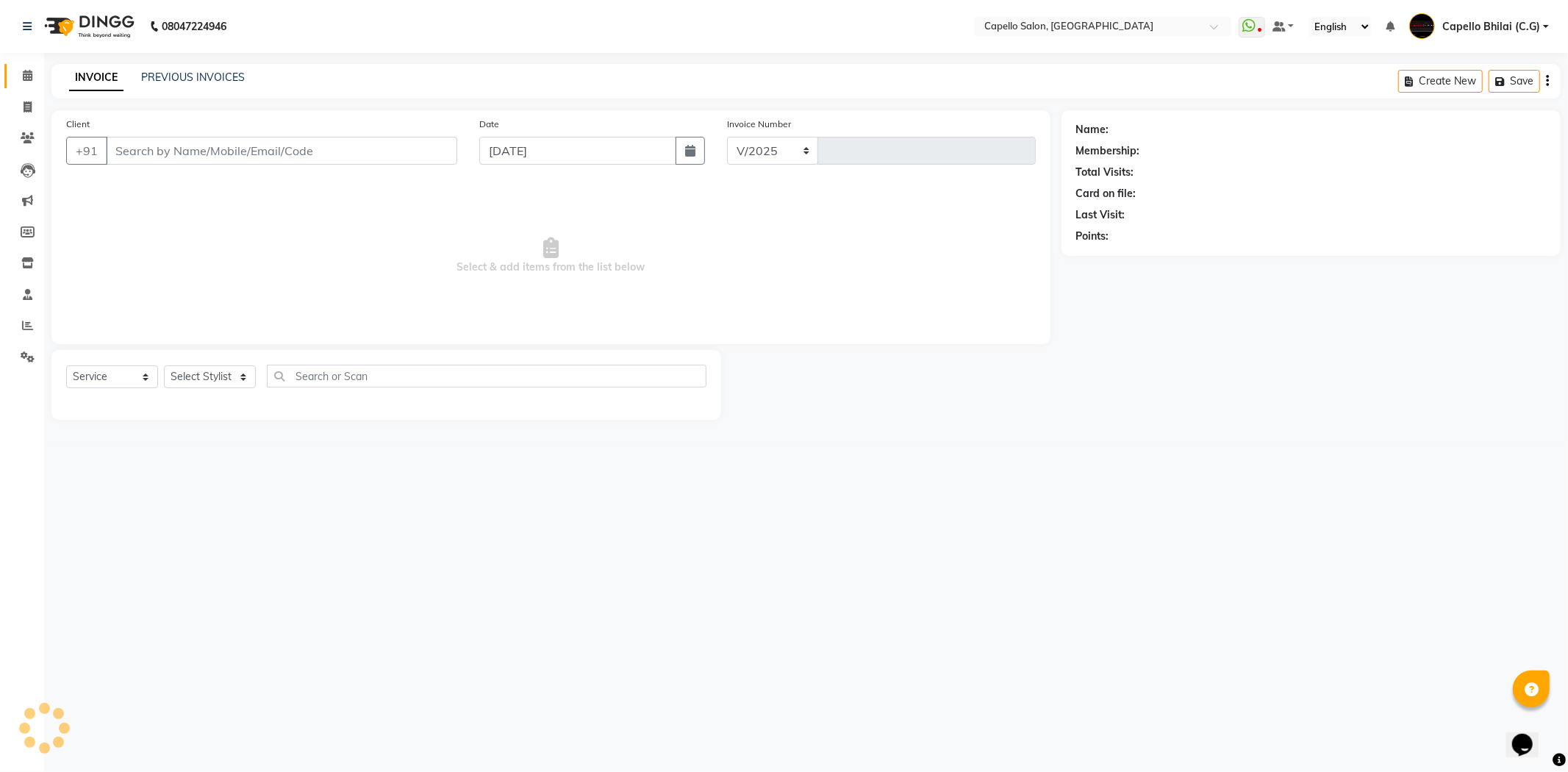
select select "809"
type input "2206"
type input "7389866653"
select select "49122"
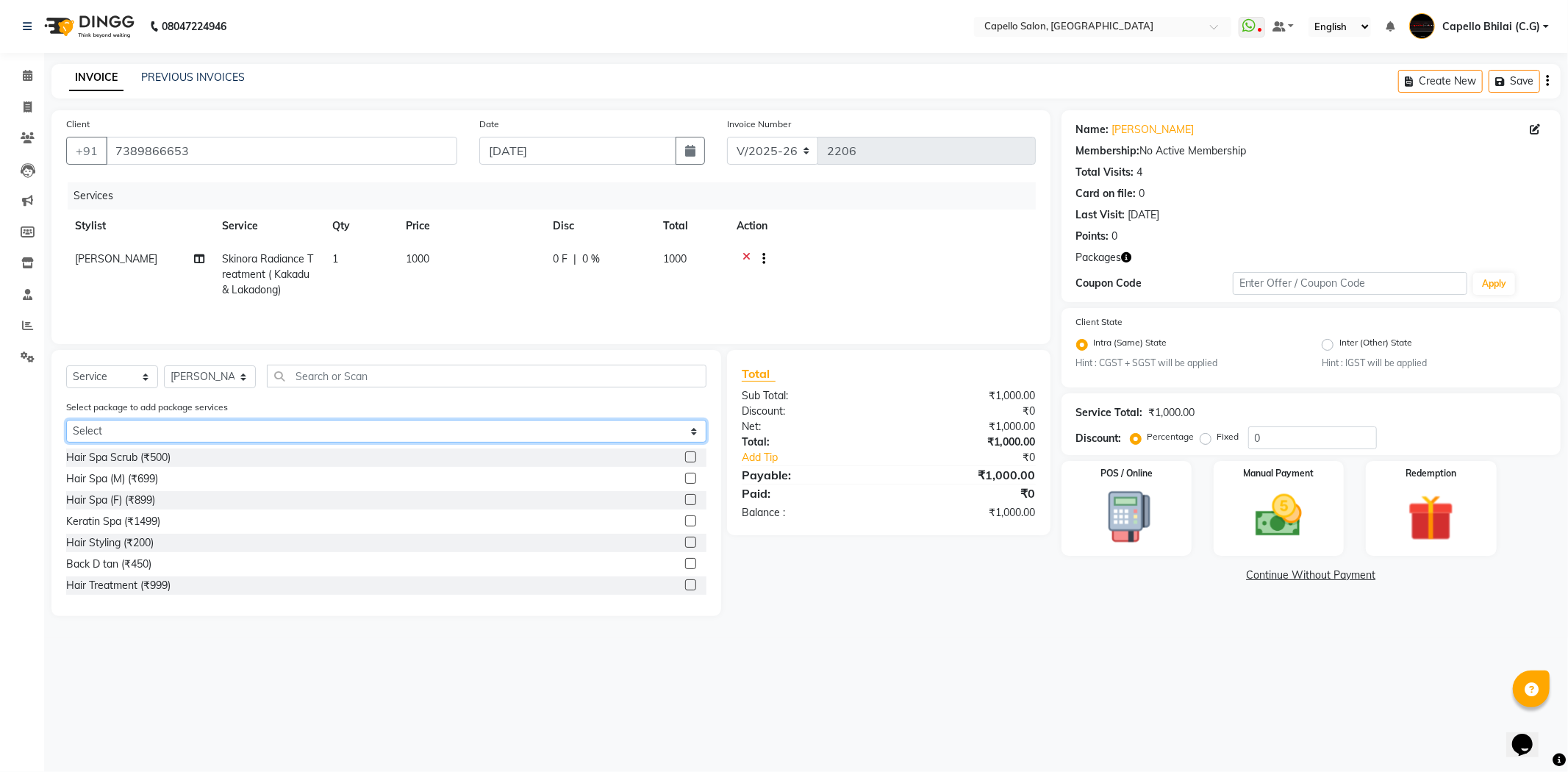
click at [229, 436] on select "Select Privilege Guest Bumper Offer" at bounding box center [386, 431] width 641 height 23
select select "1: Object"
click at [66, 421] on select "Select Privilege Guest Bumper Offer" at bounding box center [386, 431] width 641 height 23
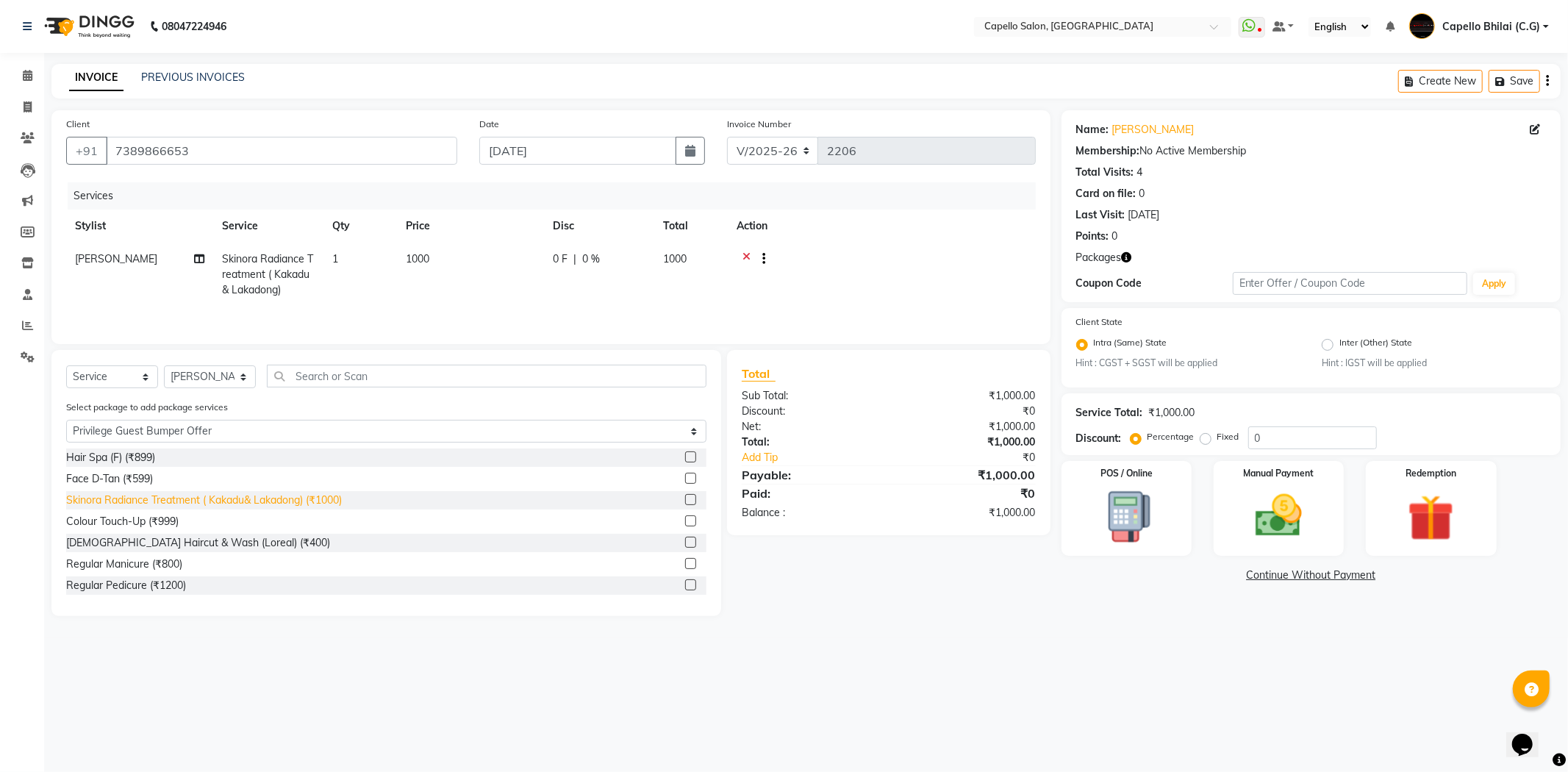
click at [157, 502] on div "Skinora Radiance Treatment ( Kakadu& Lakadong) (₹1000)" at bounding box center [203, 500] width 275 height 15
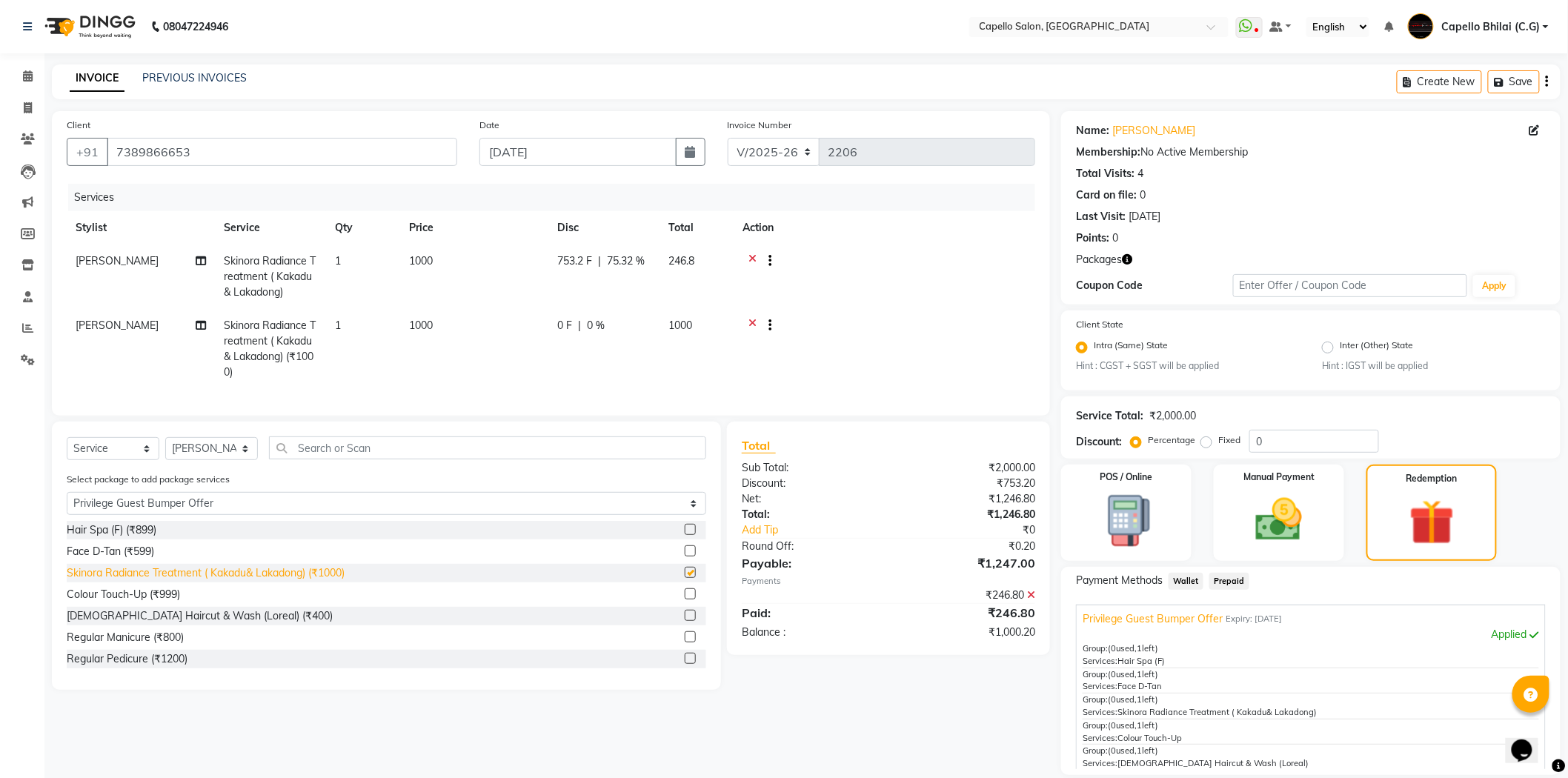
checkbox input "false"
click at [124, 538] on div "Hair Spa (F) (₹899)" at bounding box center [111, 530] width 90 height 15
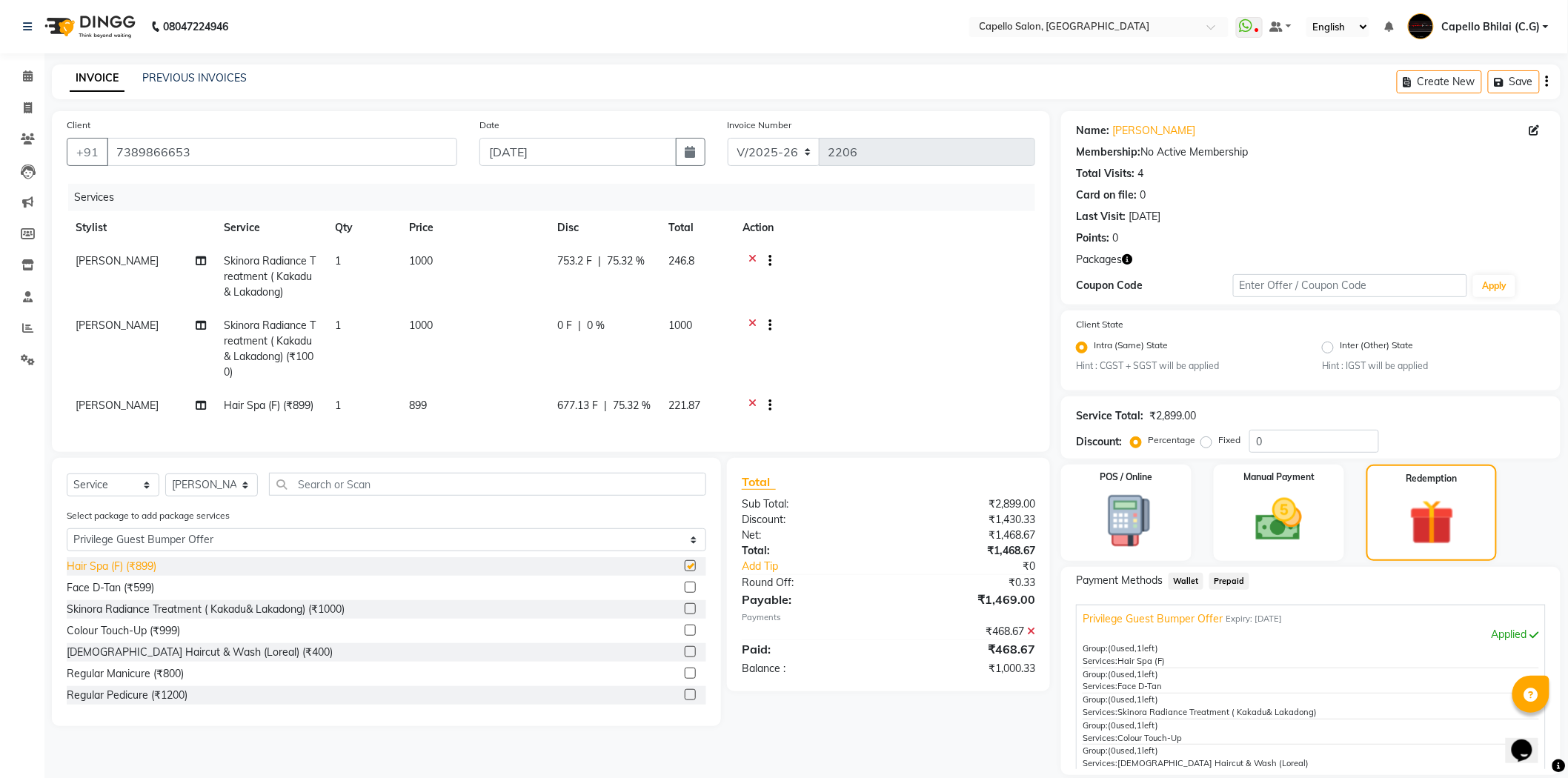
checkbox input "false"
click at [154, 660] on div "Female Haircut & Wash (Loreal) (₹400)" at bounding box center [199, 652] width 266 height 15
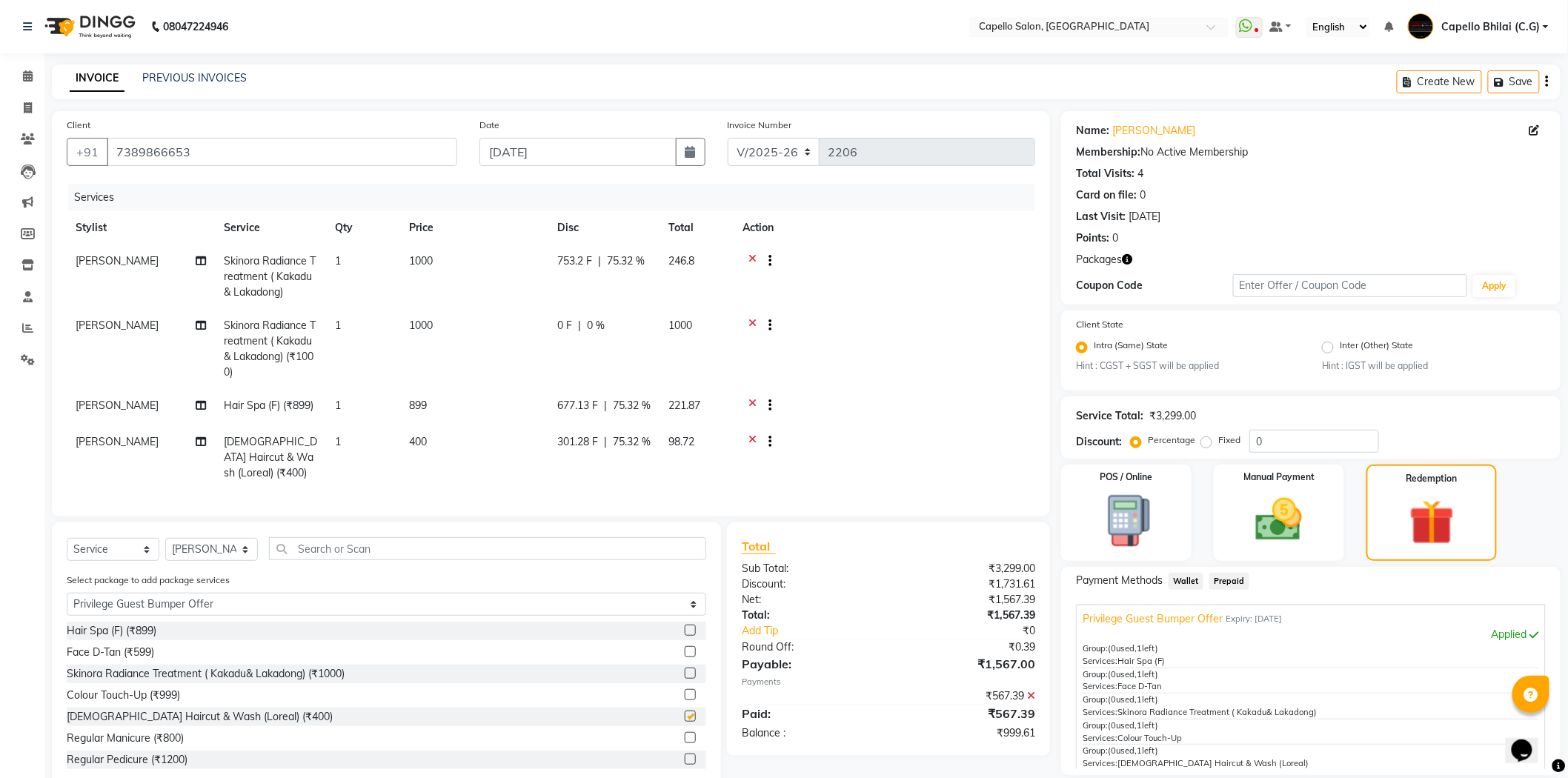
checkbox input "false"
click at [753, 260] on icon at bounding box center [752, 263] width 9 height 19
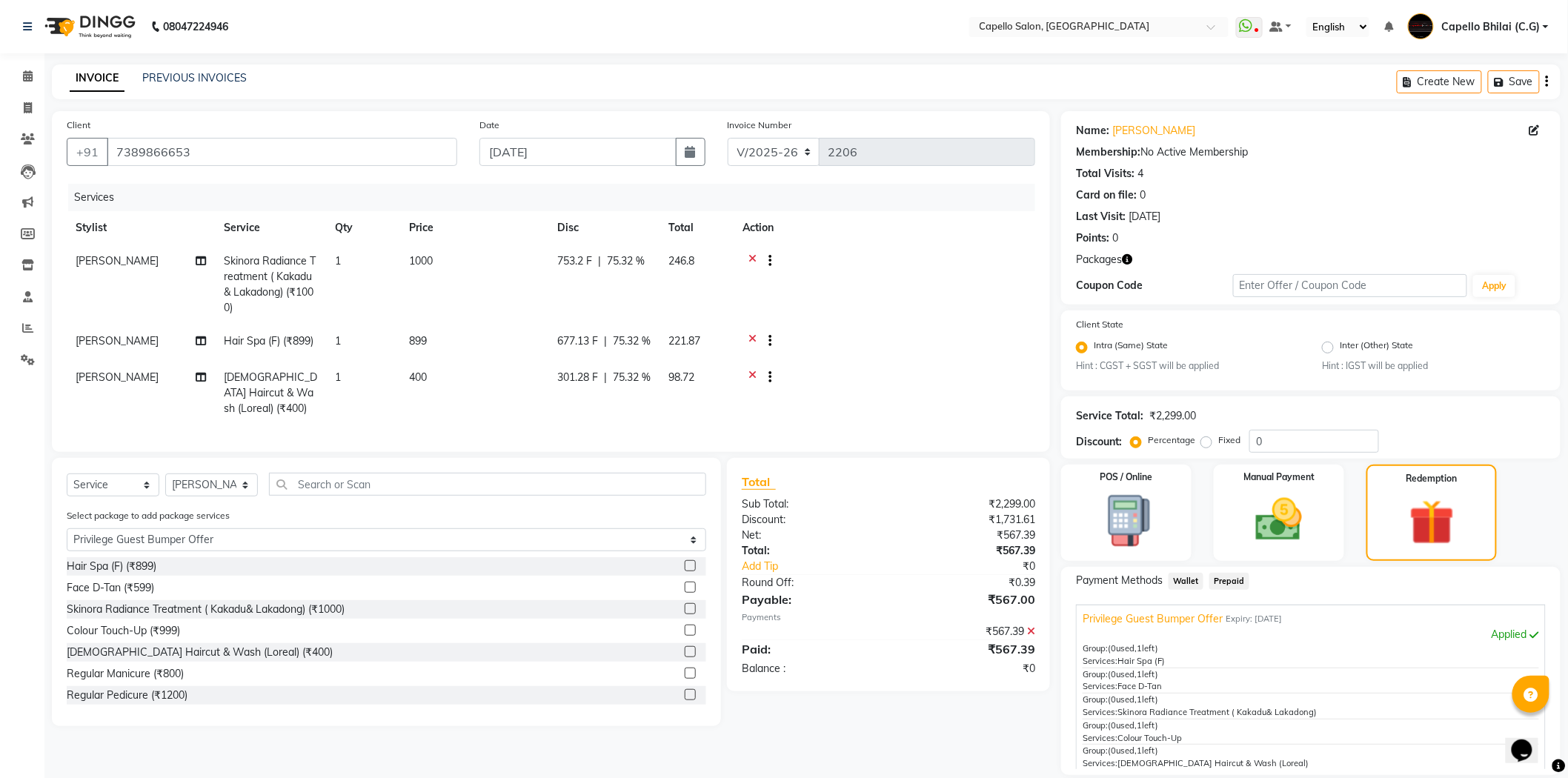
scroll to position [133, 0]
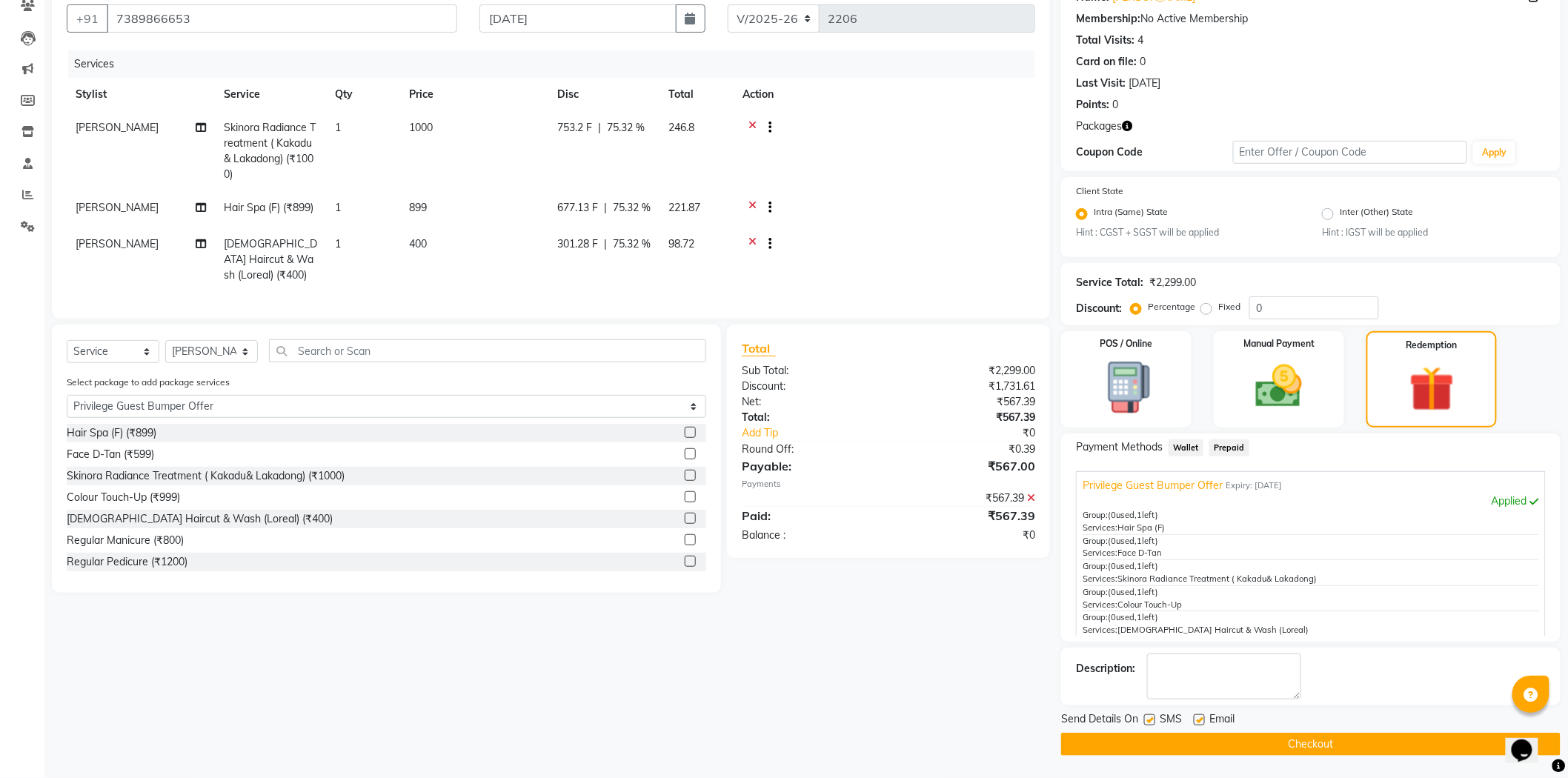
click at [1133, 743] on button "Checkout" at bounding box center [1310, 744] width 499 height 23
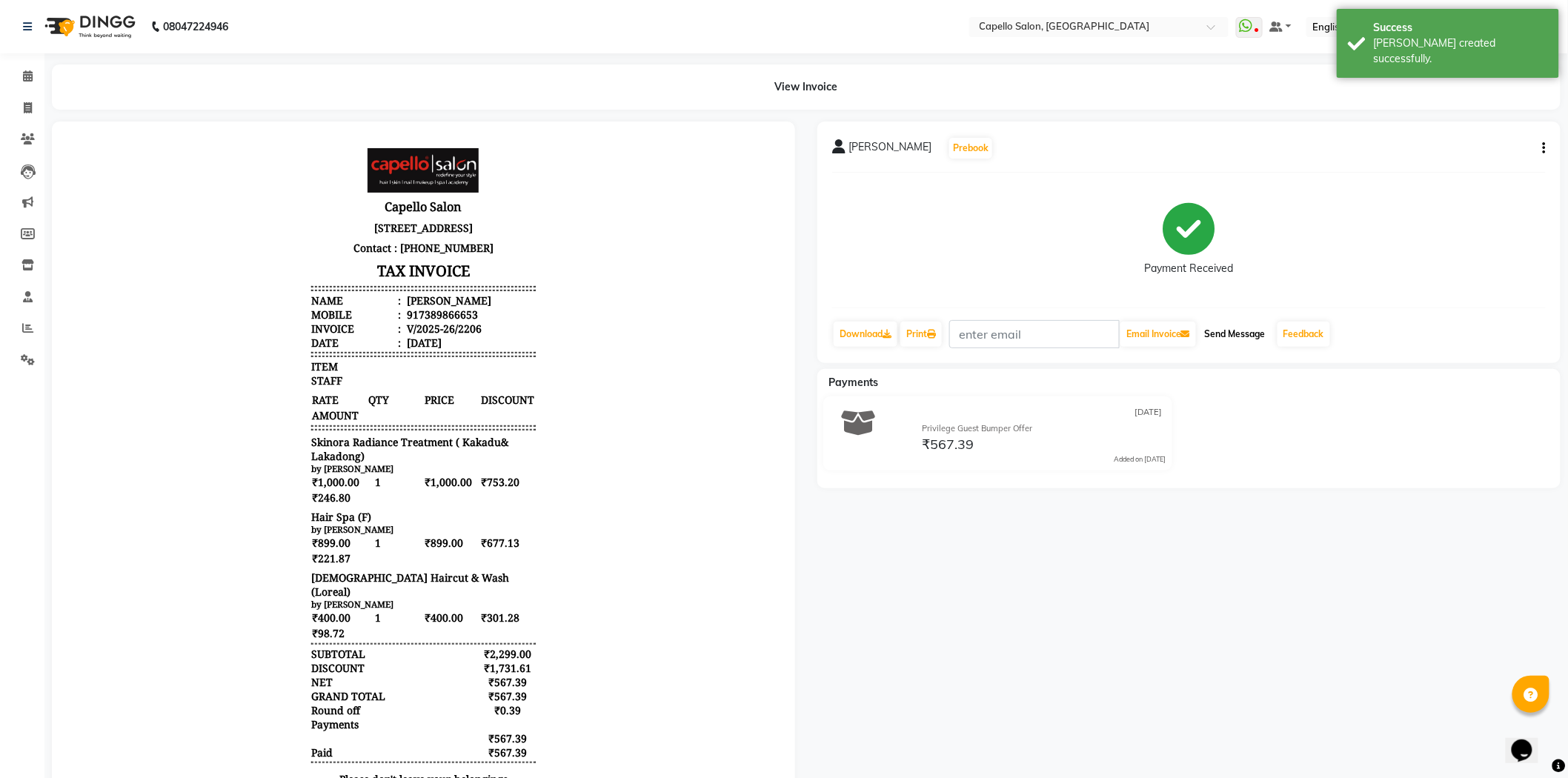
click at [1231, 335] on button "Send Message" at bounding box center [1235, 334] width 73 height 26
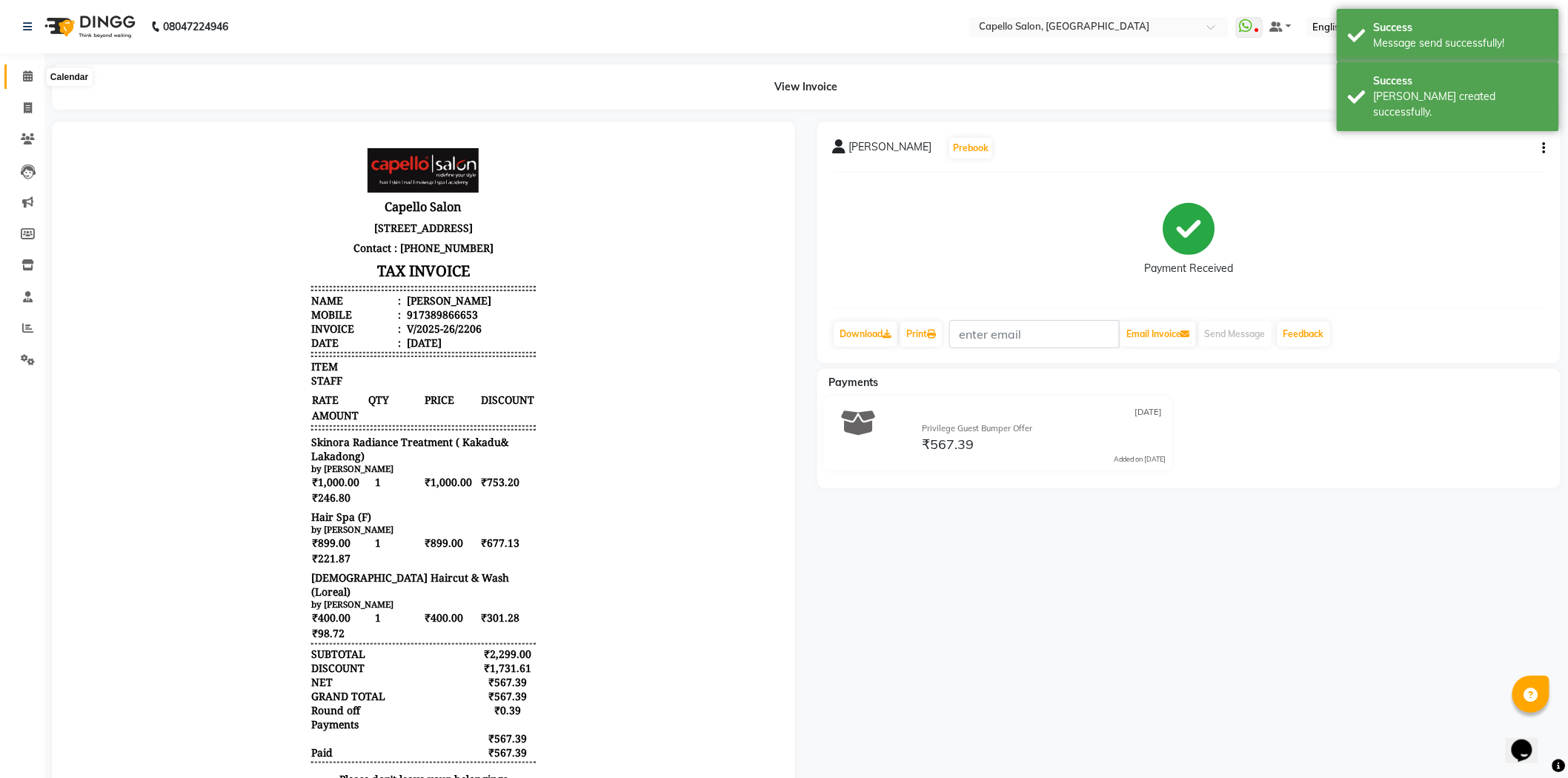
click at [32, 82] on span at bounding box center [27, 77] width 26 height 17
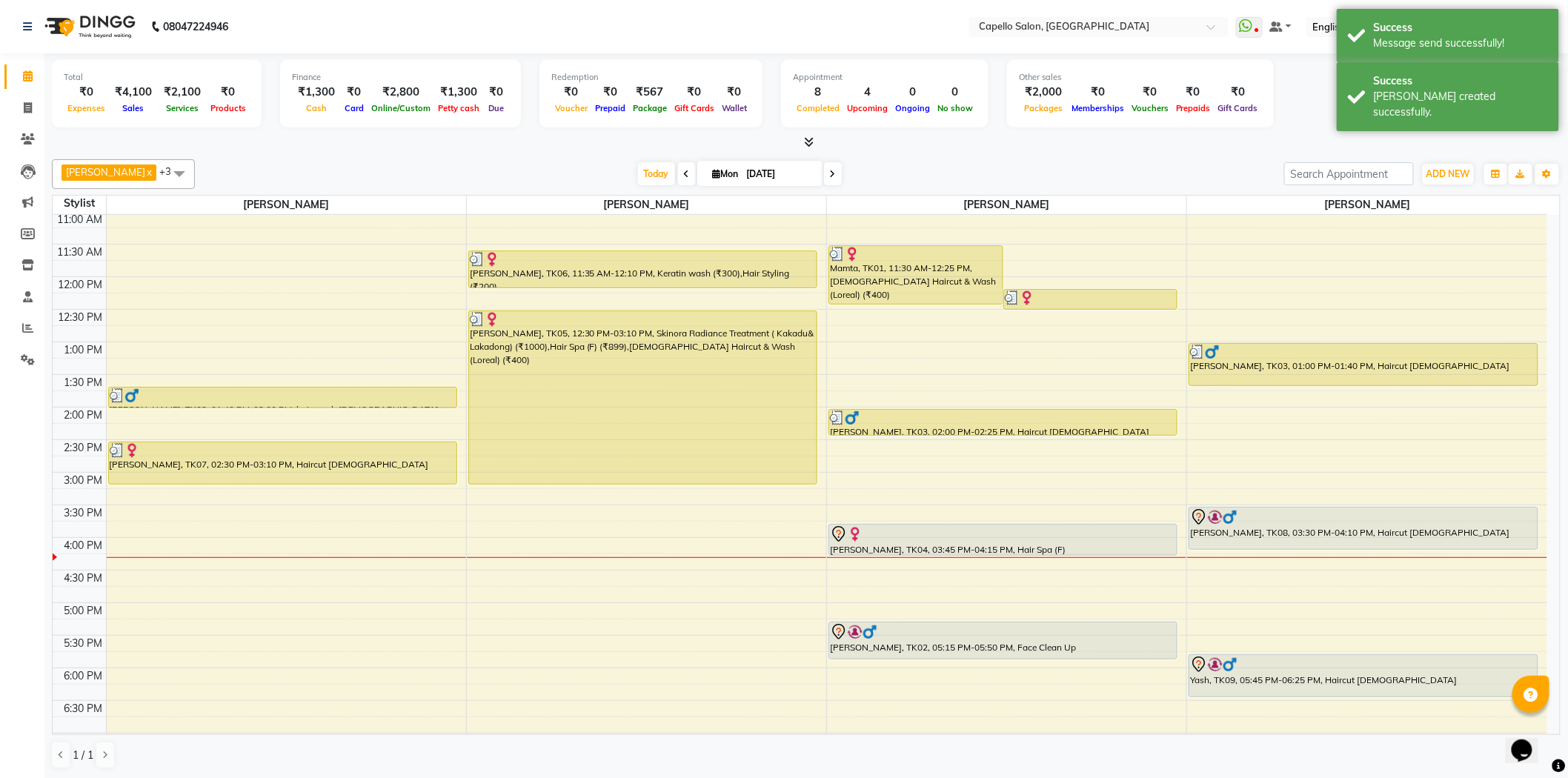
scroll to position [150, 0]
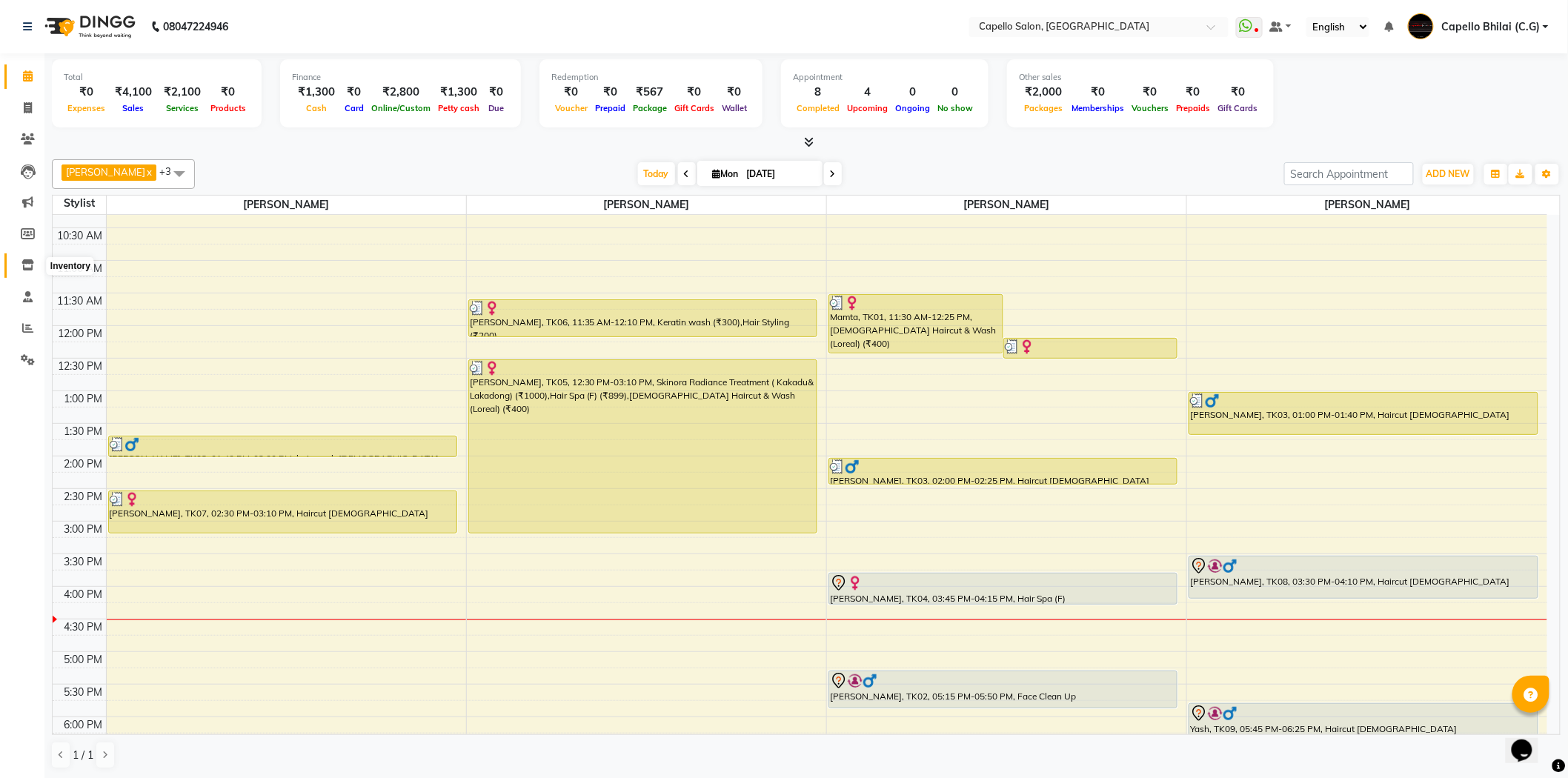
click at [30, 259] on span at bounding box center [27, 266] width 26 height 17
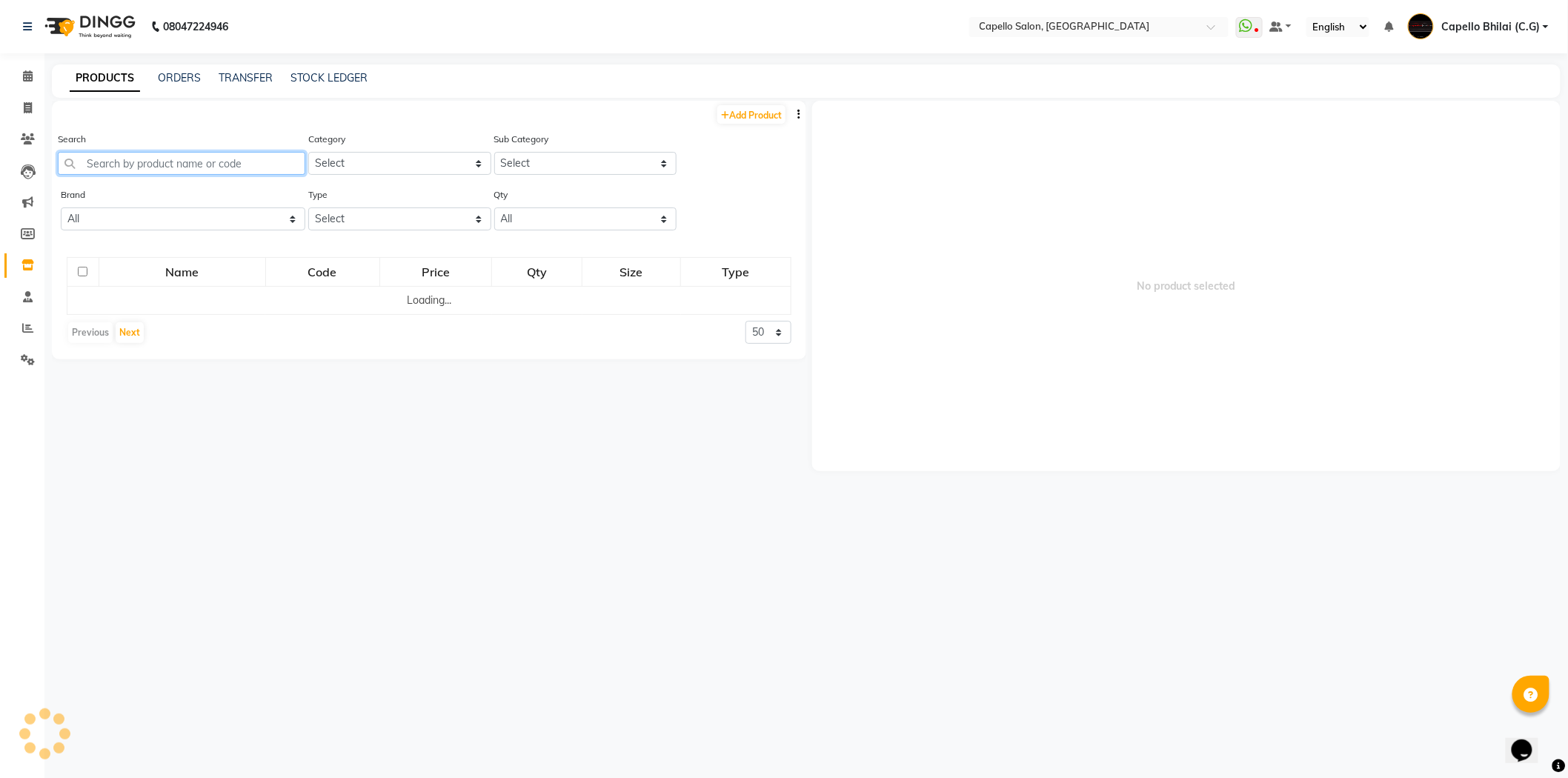
click at [130, 167] on input "text" at bounding box center [181, 163] width 247 height 23
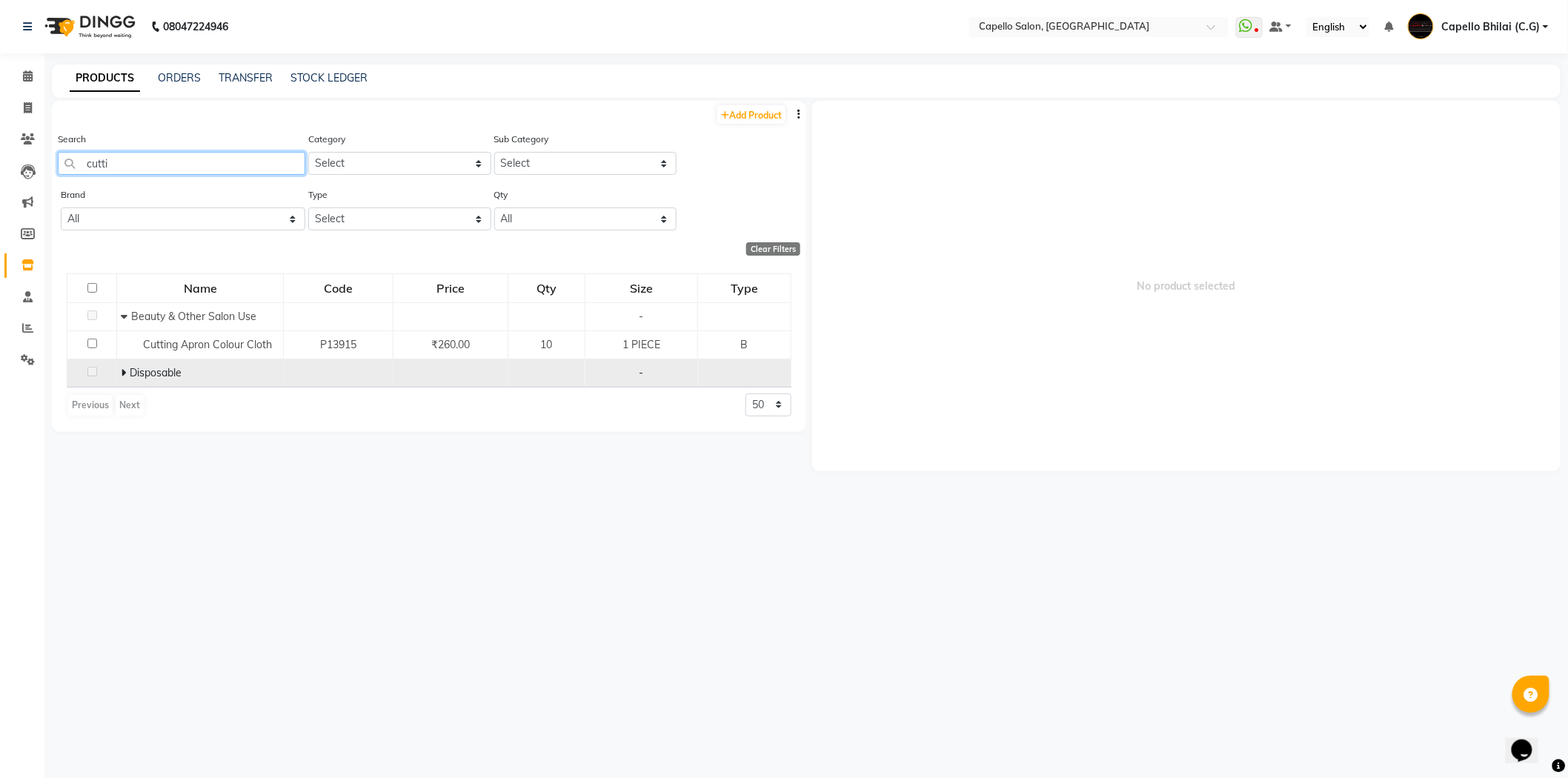
type input "cutti"
click at [114, 376] on td at bounding box center [92, 373] width 49 height 28
click at [121, 369] on icon at bounding box center [123, 372] width 5 height 10
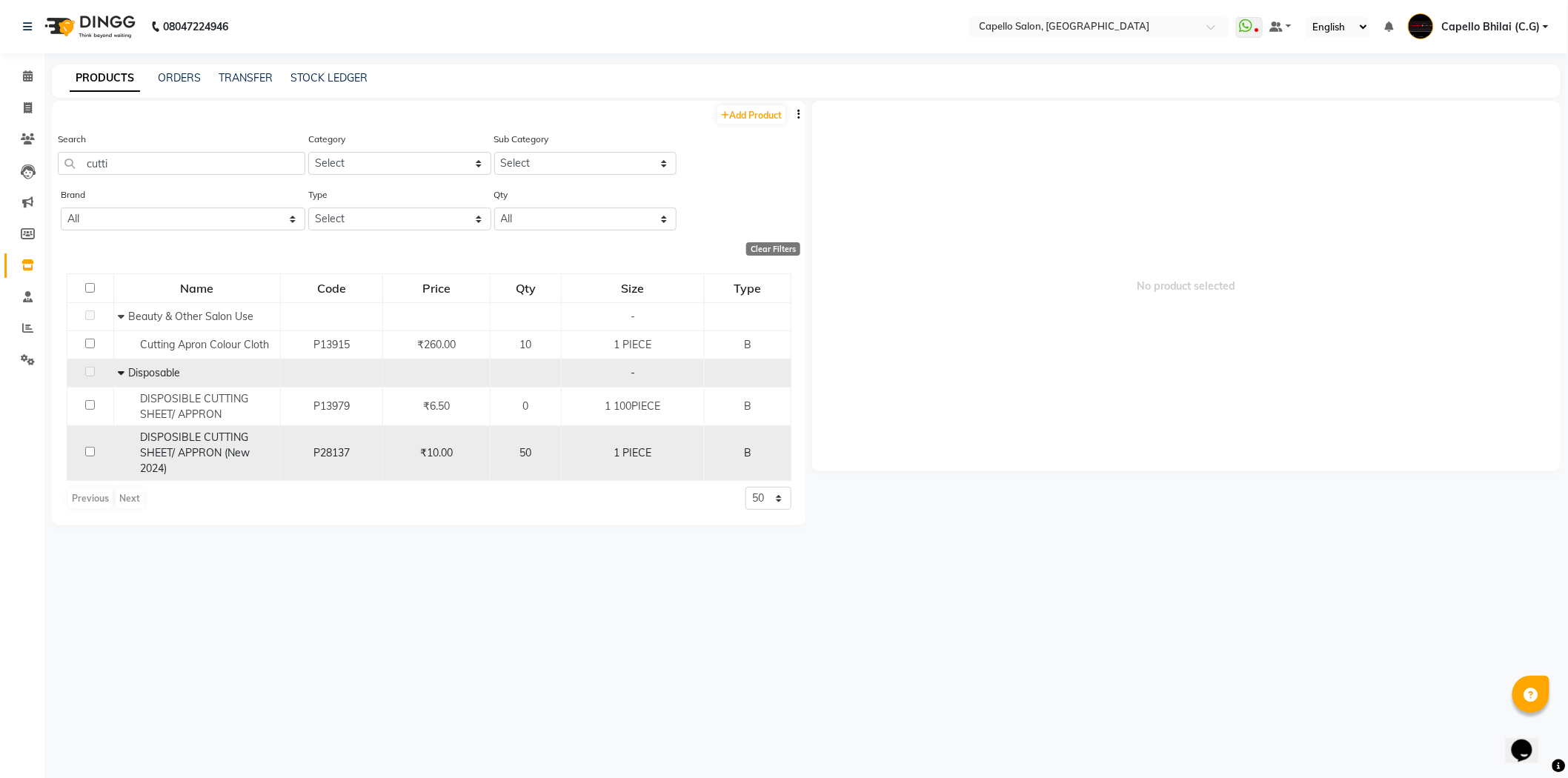
click at [85, 449] on input "checkbox" at bounding box center [90, 451] width 9 height 9
checkbox input "true"
select select
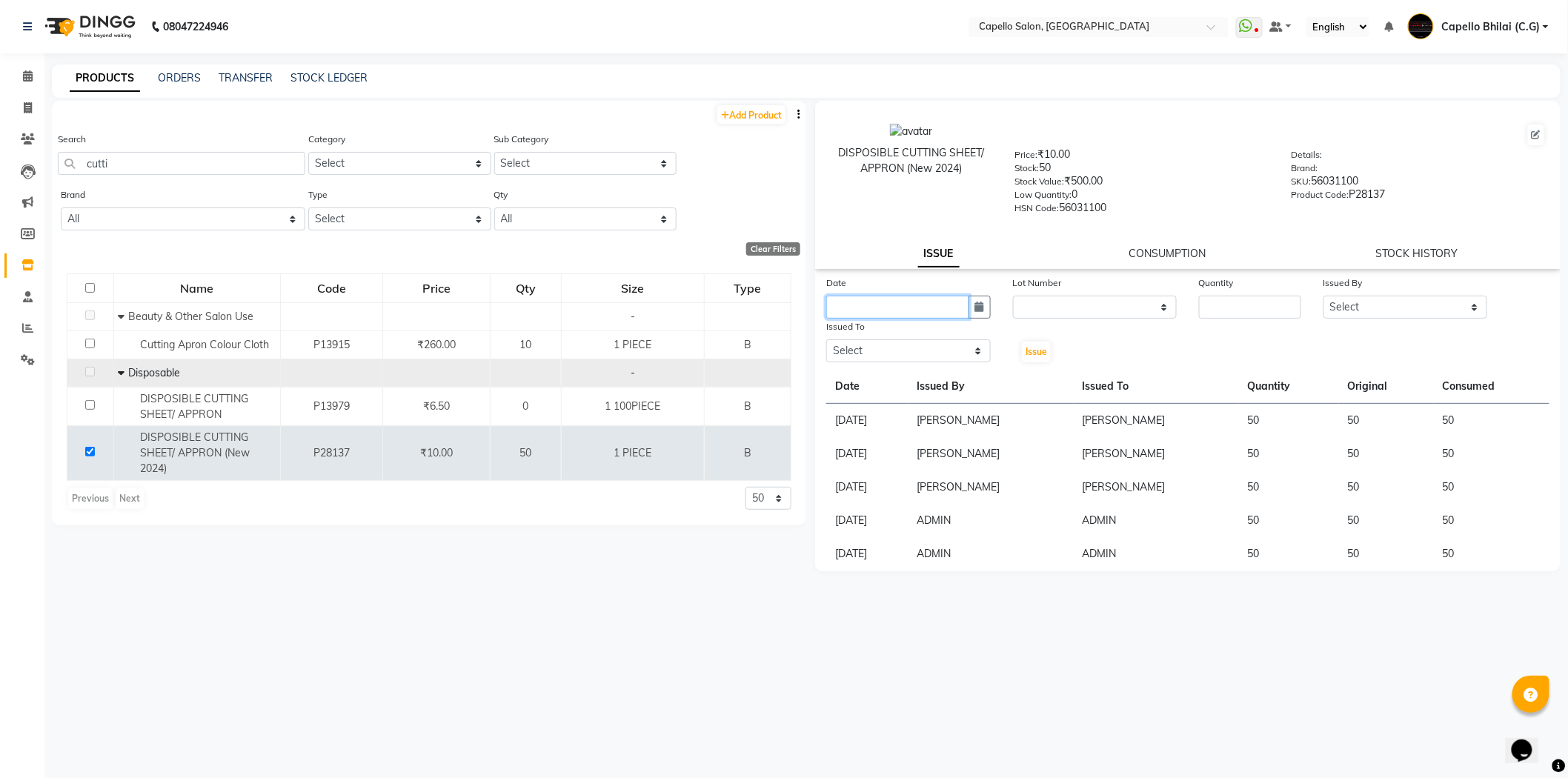
click at [952, 311] on input "text" at bounding box center [898, 307] width 143 height 23
select select "9"
select select "2025"
click at [842, 380] on div "1" at bounding box center [841, 383] width 24 height 24
type input "[DATE]"
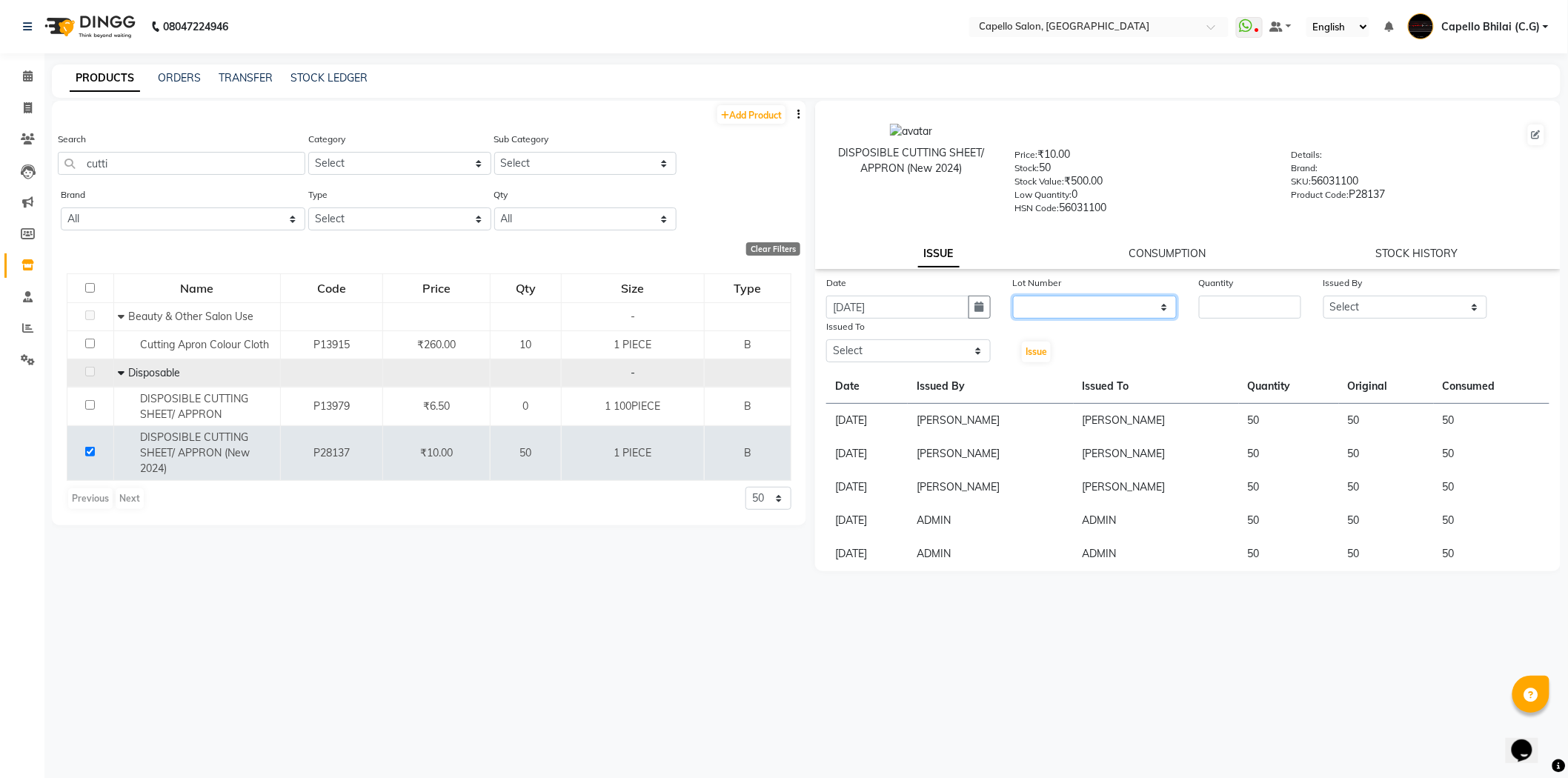
click at [1092, 309] on select "None" at bounding box center [1096, 307] width 165 height 23
select select "0: null"
click at [1013, 296] on select "None" at bounding box center [1096, 307] width 165 height 23
click at [1269, 298] on input "number" at bounding box center [1250, 307] width 102 height 23
type input "50"
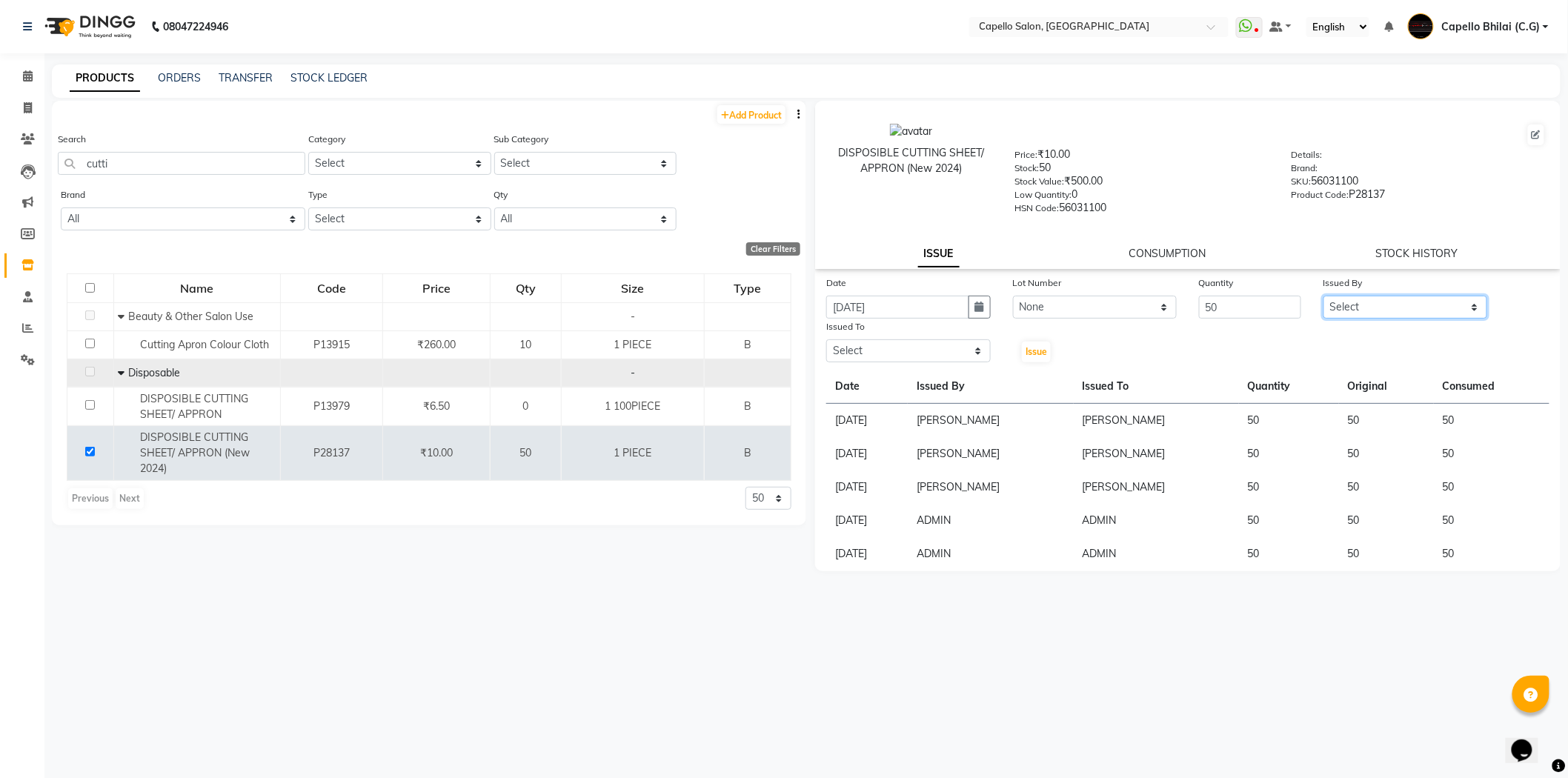
click at [1348, 309] on select "Select ADMIN Anjali Tandia Ashish Kadwe Capello Bhilai (C.G) Nazma Sheikh Nitis…" at bounding box center [1406, 307] width 165 height 23
select select "48401"
click at [1324, 296] on select "Select ADMIN Anjali Tandia Ashish Kadwe Capello Bhilai (C.G) Nazma Sheikh Nitis…" at bounding box center [1406, 307] width 165 height 23
click at [886, 354] on select "Select ADMIN Anjali Tandia Ashish Kadwe Capello Bhilai (C.G) Nazma Sheikh Nitis…" at bounding box center [909, 350] width 165 height 23
select select "48401"
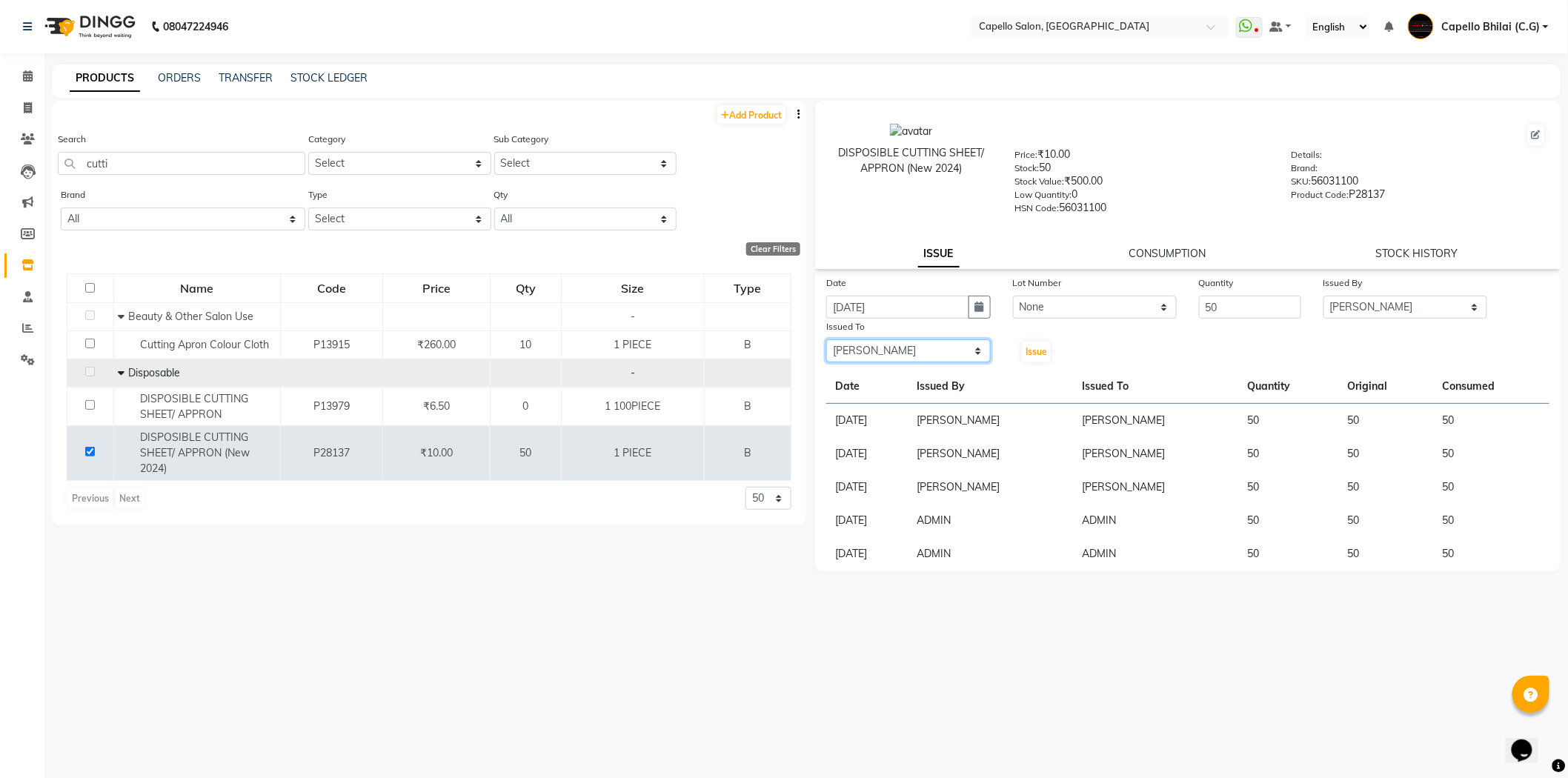
click at [827, 340] on select "Select ADMIN Anjali Tandia Ashish Kadwe Capello Bhilai (C.G) Nazma Sheikh Nitis…" at bounding box center [909, 350] width 165 height 23
click at [1041, 356] on span "Issue" at bounding box center [1036, 351] width 22 height 11
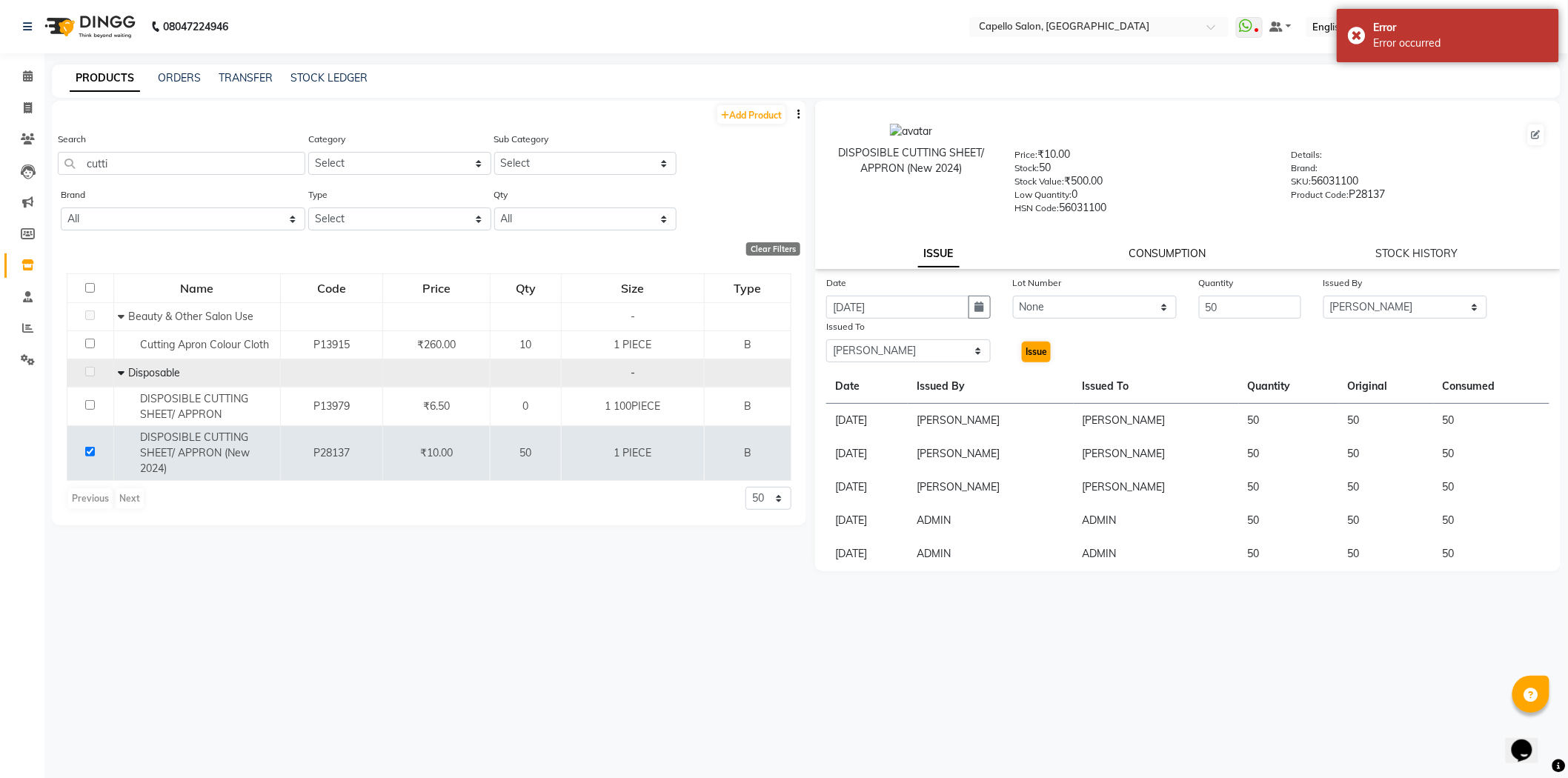
click at [1162, 253] on link "CONSUMPTION" at bounding box center [1167, 254] width 77 height 13
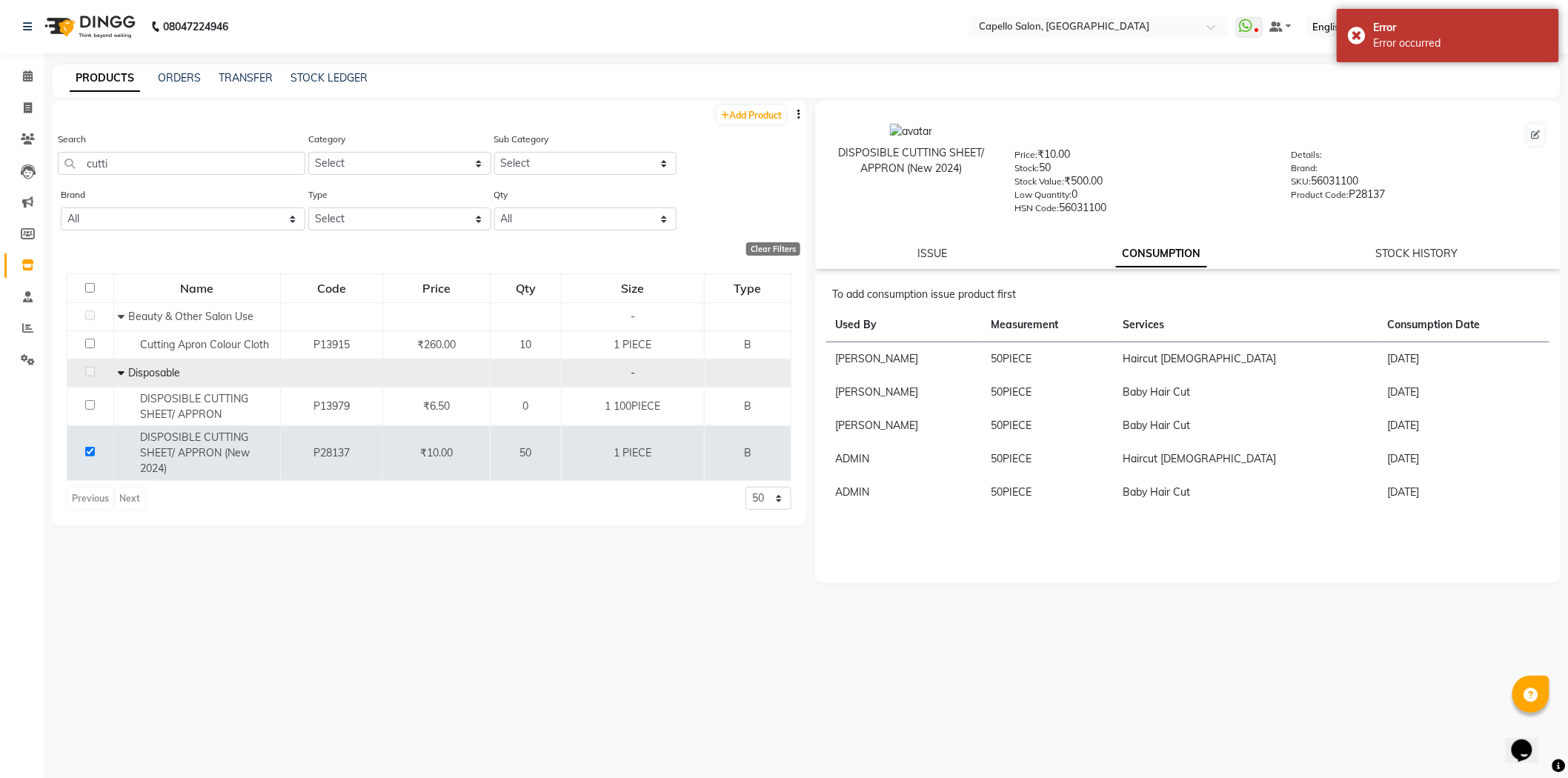
click at [910, 247] on div "ISSUE CONSUMPTION STOCK HISTORY" at bounding box center [1188, 254] width 710 height 15
click at [934, 254] on link "ISSUE" at bounding box center [932, 254] width 29 height 13
select select
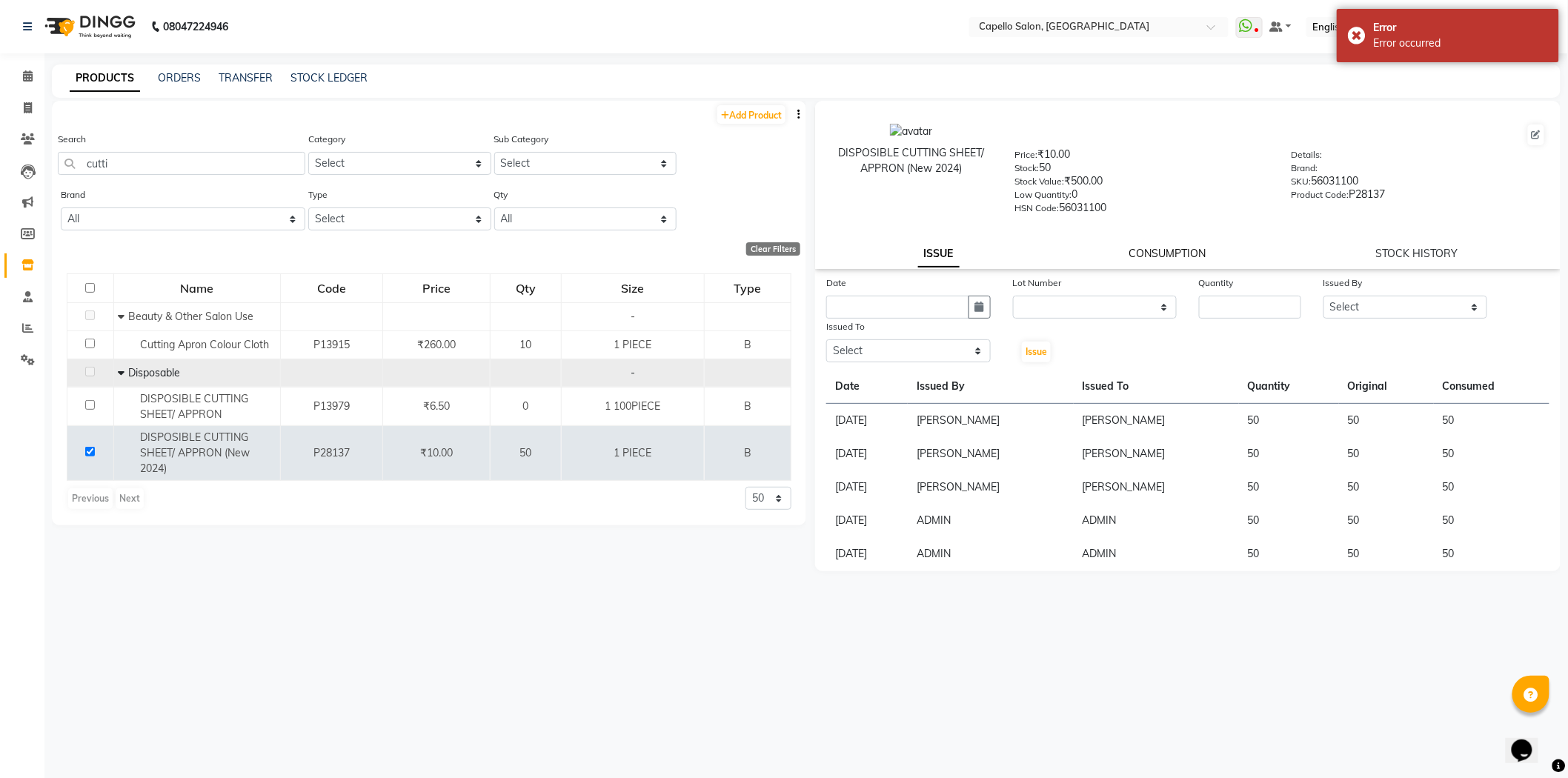
click at [1183, 253] on link "CONSUMPTION" at bounding box center [1167, 254] width 77 height 13
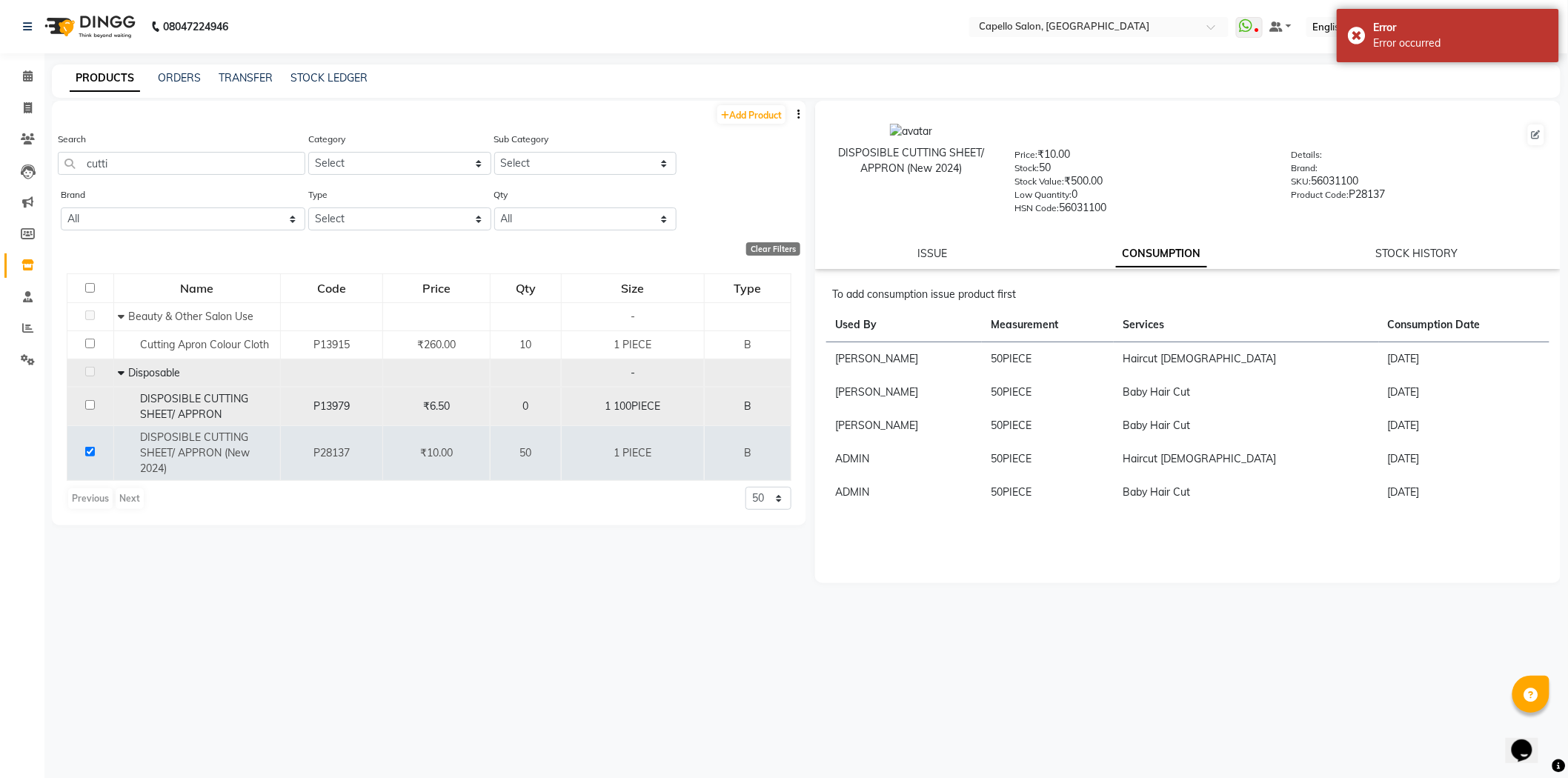
click at [90, 400] on td at bounding box center [90, 406] width 46 height 39
click at [89, 410] on input "checkbox" at bounding box center [90, 405] width 9 height 9
checkbox input "true"
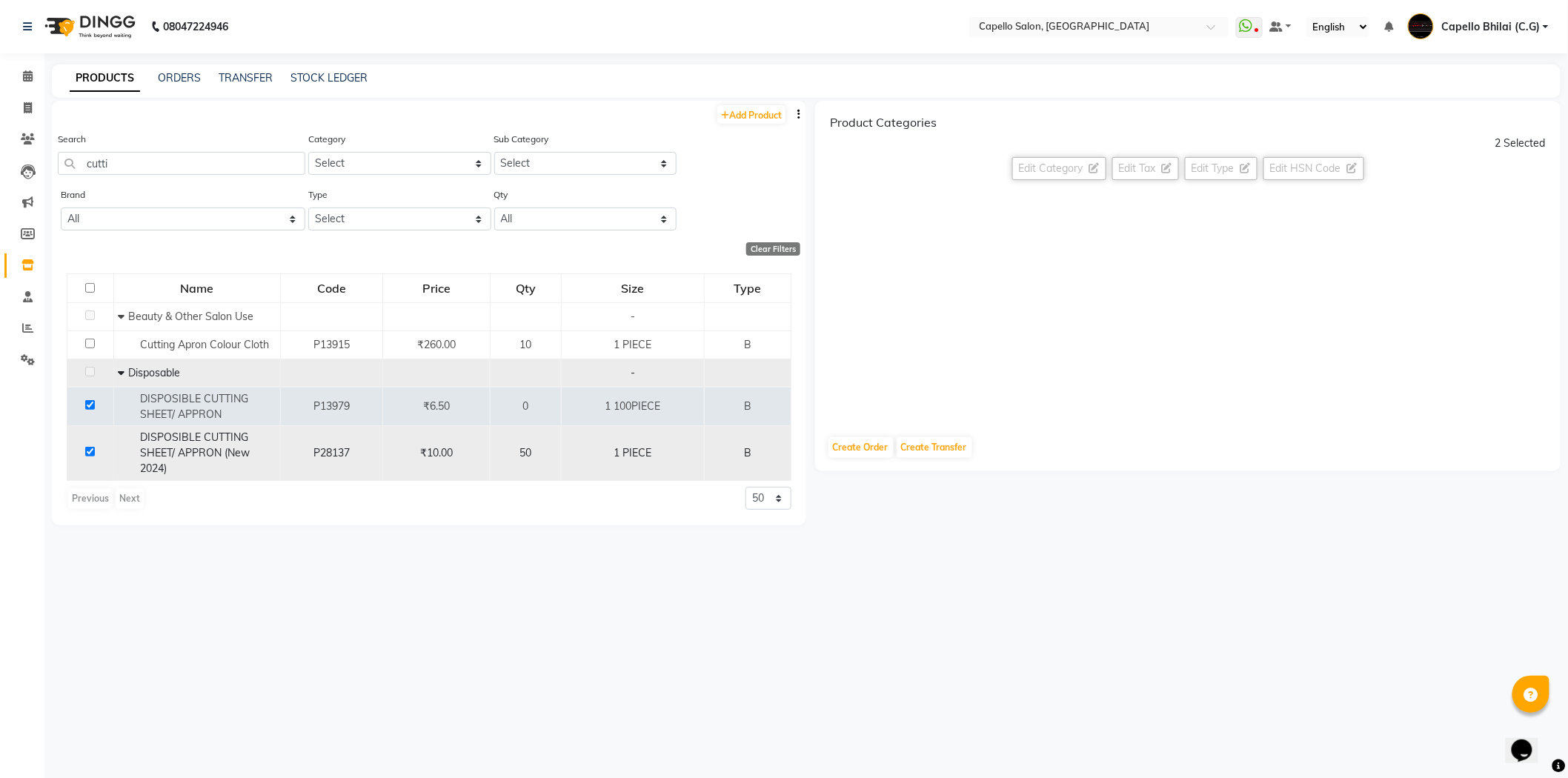
click at [86, 457] on td at bounding box center [90, 453] width 46 height 55
click at [30, 239] on icon at bounding box center [27, 234] width 14 height 11
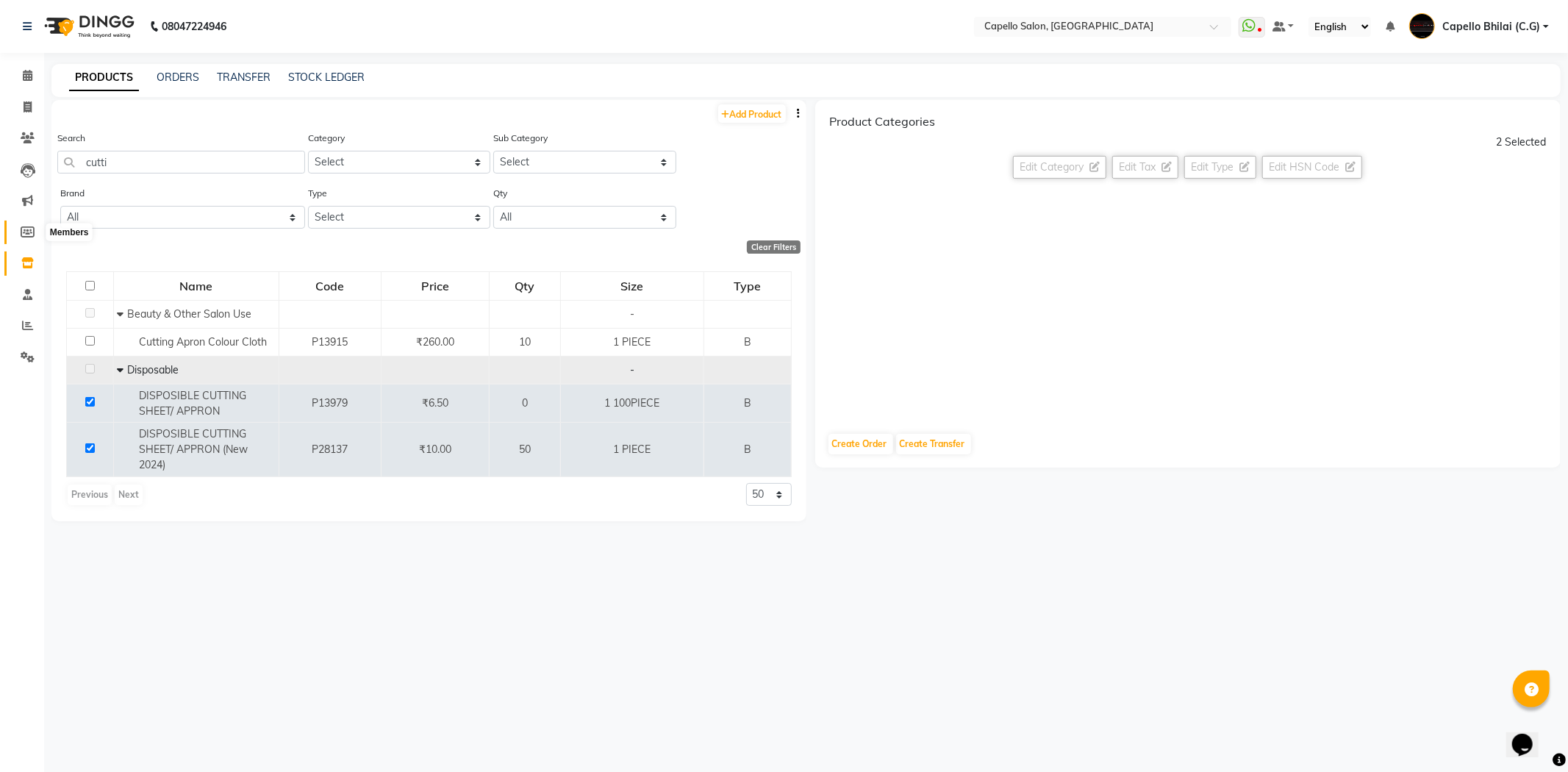
select select
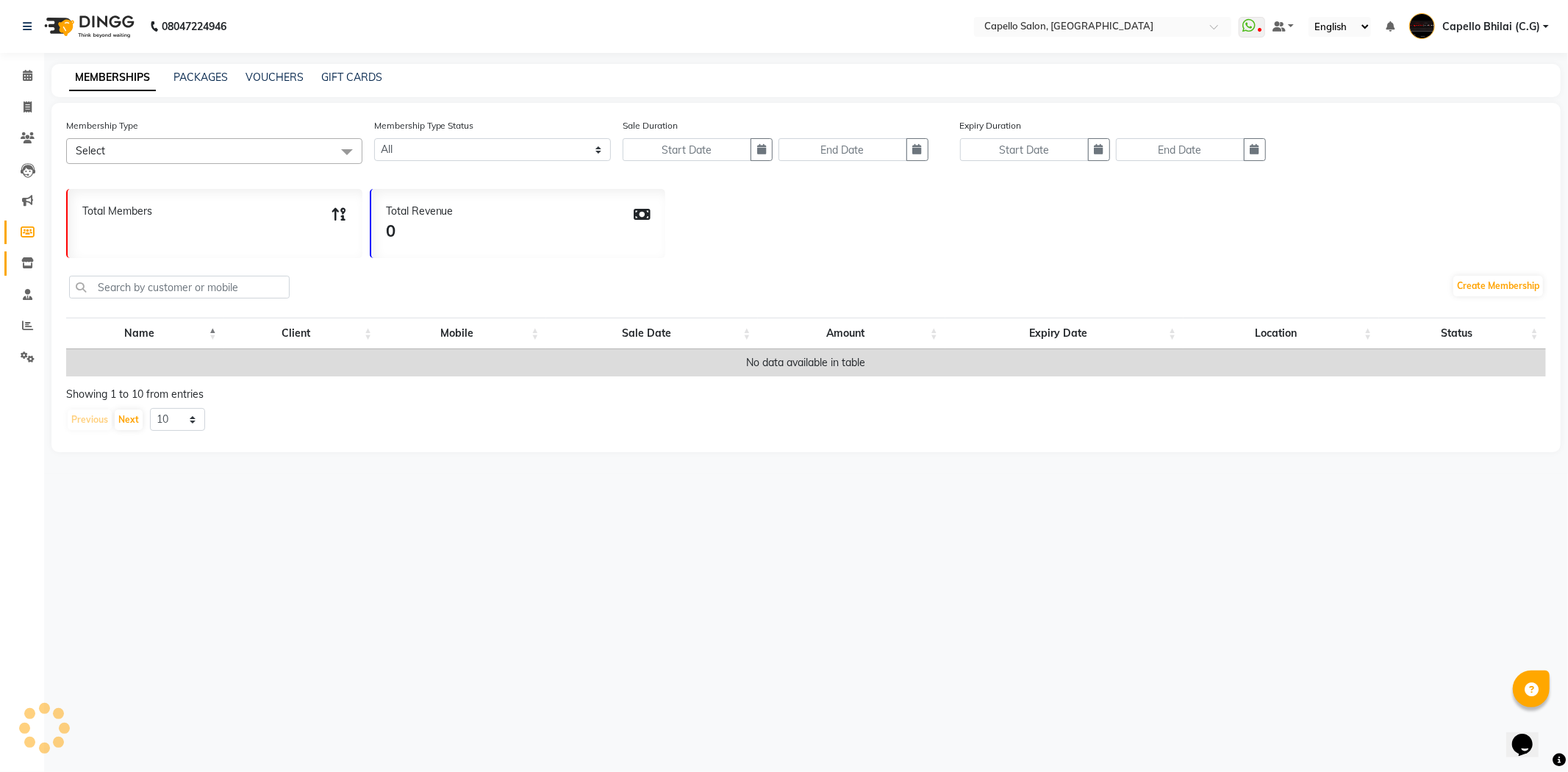
click at [25, 272] on link "Inventory" at bounding box center [23, 264] width 36 height 24
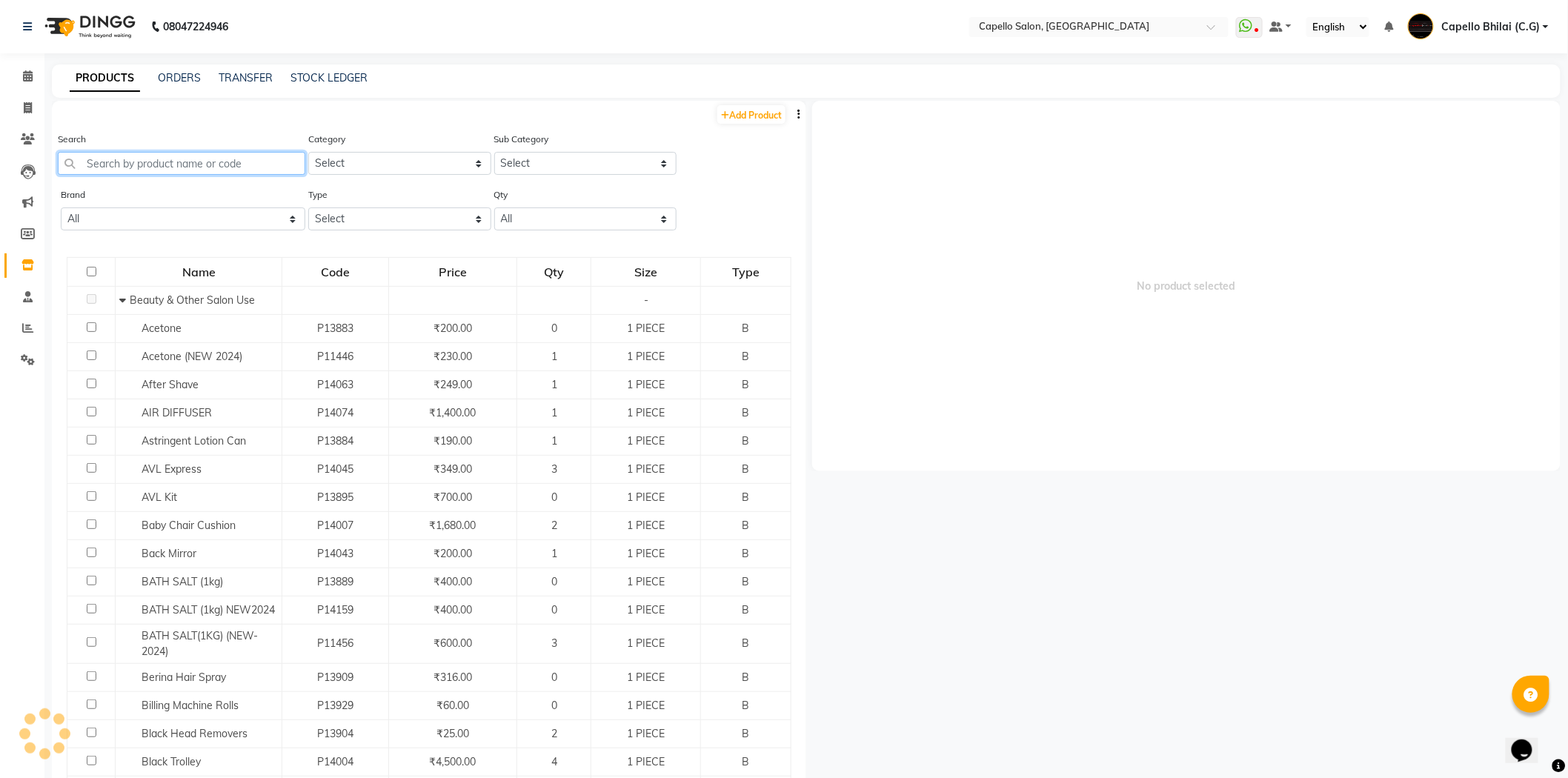
click at [153, 166] on input "text" at bounding box center [181, 163] width 247 height 23
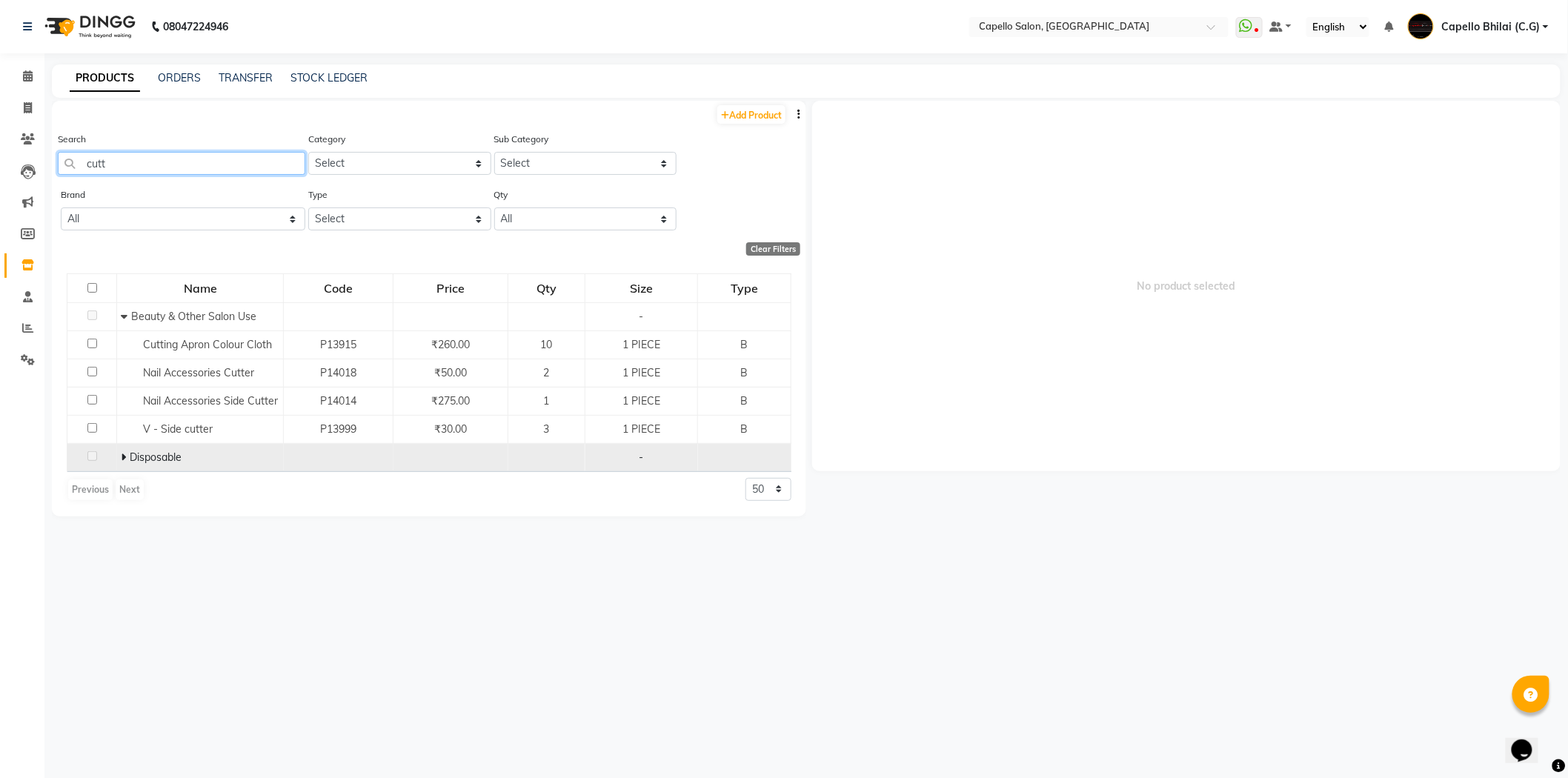
type input "cutt"
click at [121, 454] on icon at bounding box center [123, 456] width 5 height 10
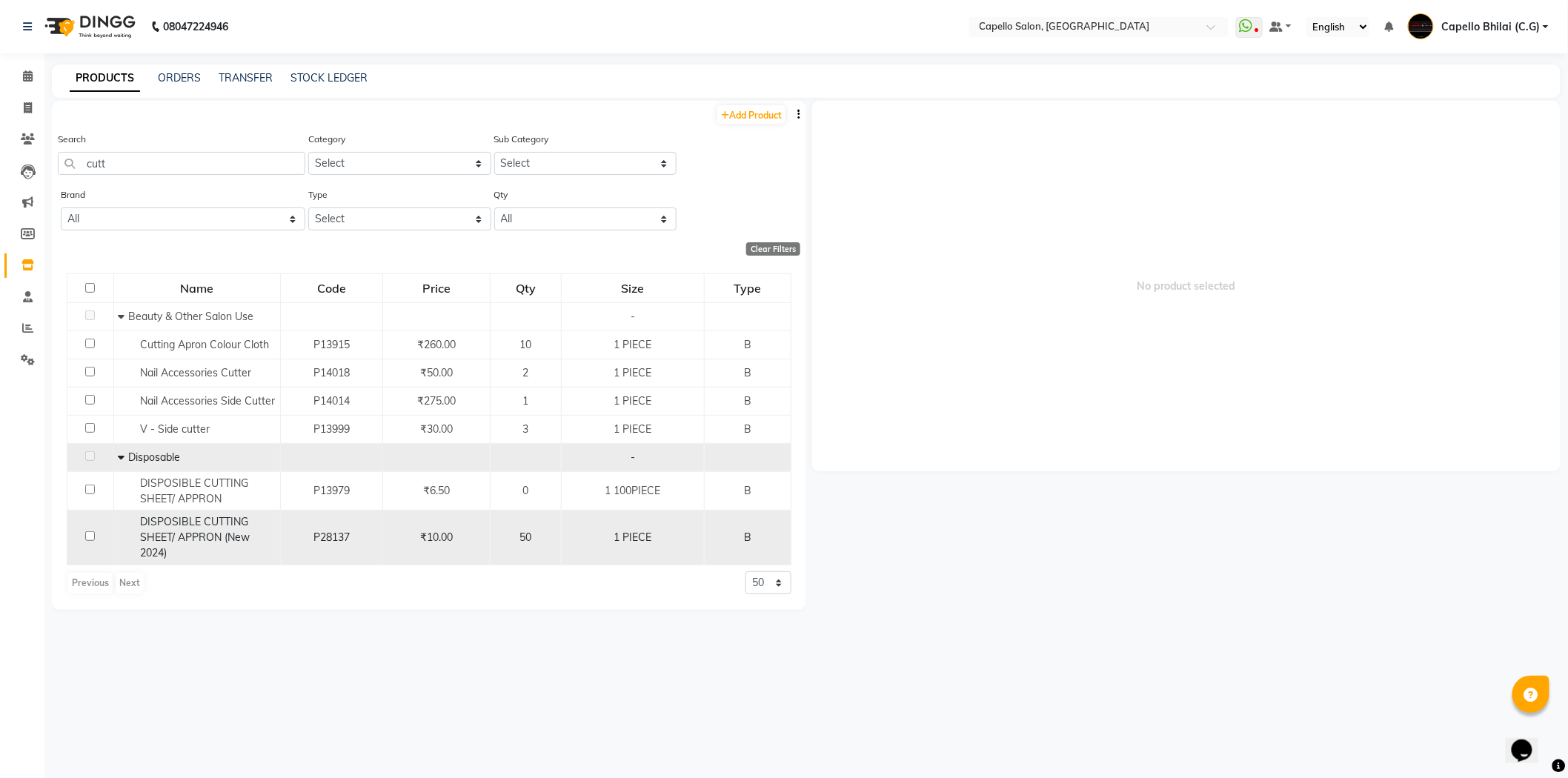
click at [87, 539] on input "checkbox" at bounding box center [90, 536] width 9 height 9
checkbox input "true"
select select
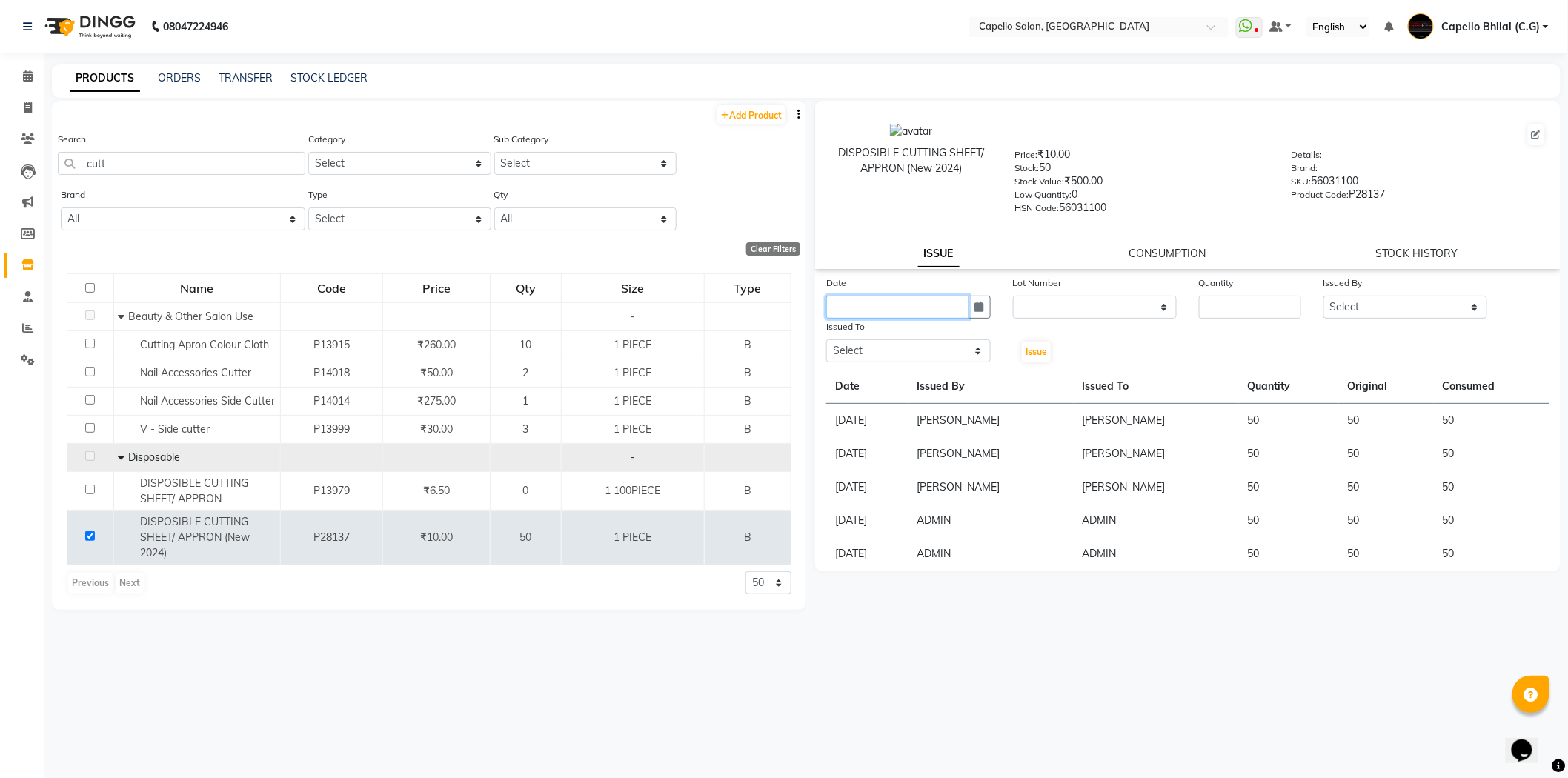
click at [914, 296] on input "text" at bounding box center [898, 307] width 143 height 23
select select "9"
select select "2025"
click at [846, 383] on div "1" at bounding box center [841, 383] width 24 height 24
type input "[DATE]"
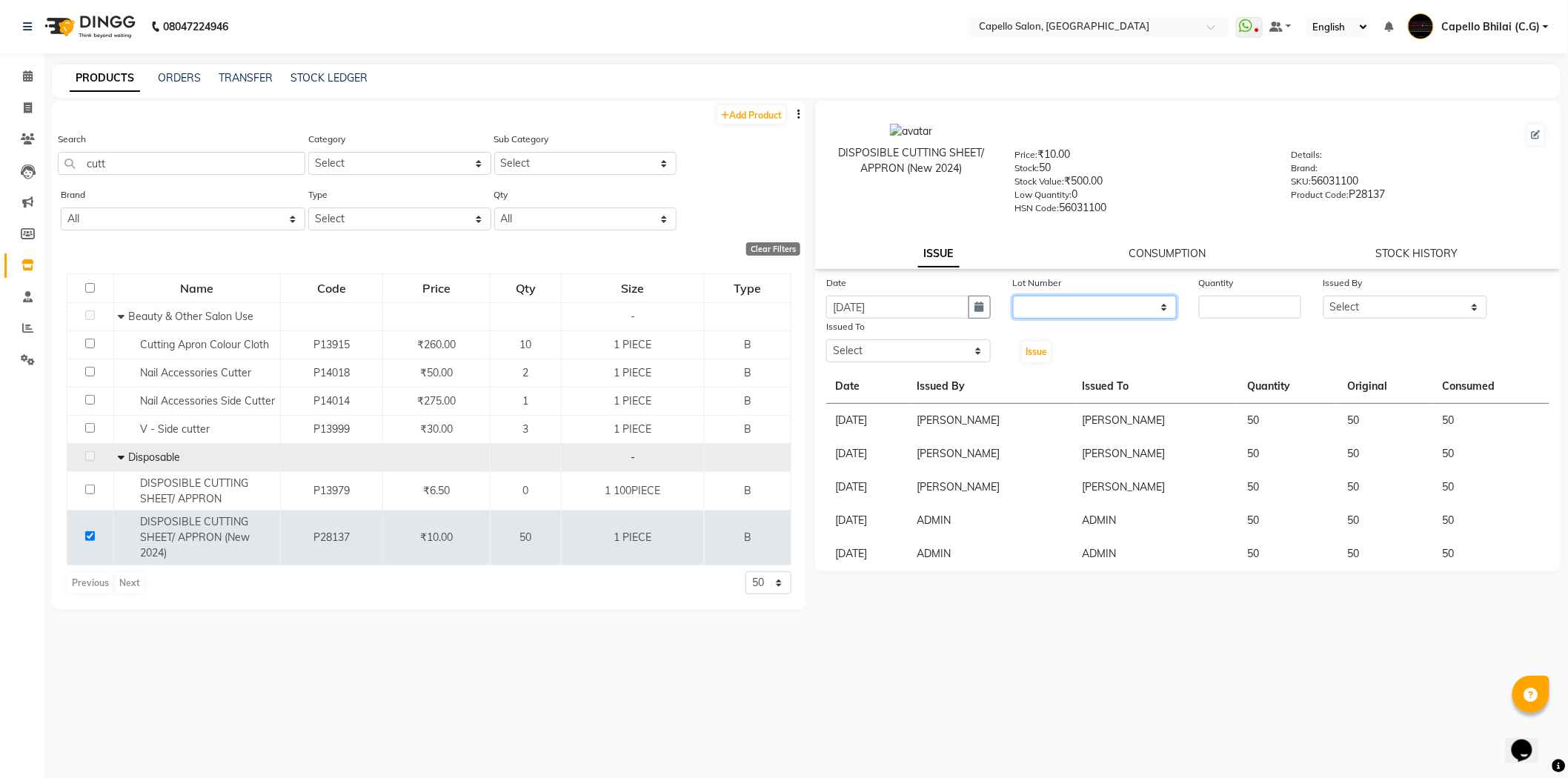
click at [1136, 309] on select "None" at bounding box center [1096, 307] width 165 height 23
select select "0: null"
click at [1013, 296] on select "None" at bounding box center [1096, 307] width 165 height 23
click at [1275, 309] on input "number" at bounding box center [1250, 307] width 102 height 23
type input "50"
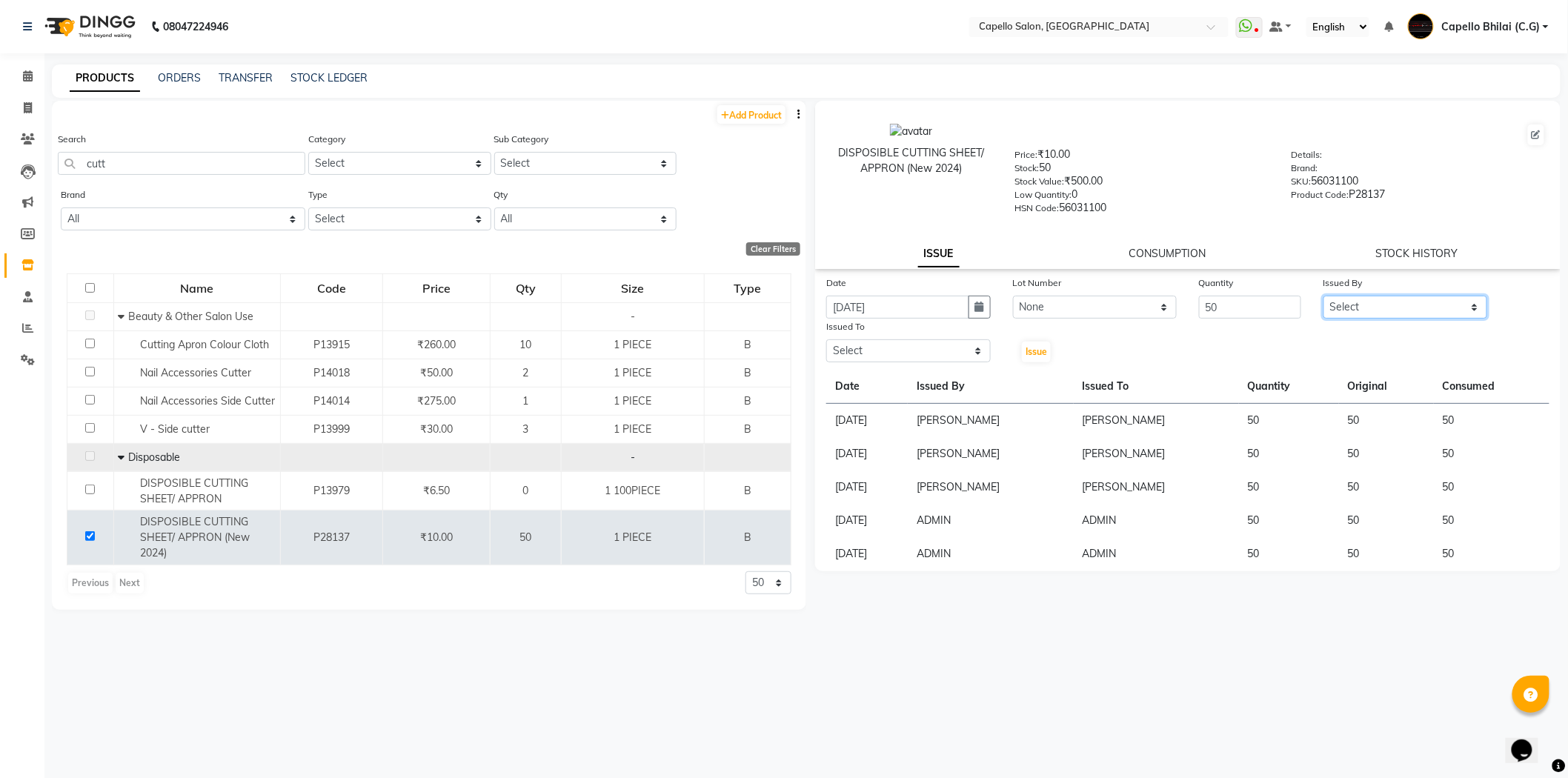
click at [1400, 312] on select "Select ADMIN Anjali Tandia Ashish Kadwe Capello Bhilai (C.G) Nazma Sheikh Nitis…" at bounding box center [1406, 307] width 165 height 23
select select "48401"
click at [1324, 296] on select "Select ADMIN Anjali Tandia Ashish Kadwe Capello Bhilai (C.G) Nazma Sheikh Nitis…" at bounding box center [1406, 307] width 165 height 23
click at [901, 349] on select "Select ADMIN Anjali Tandia Ashish Kadwe Capello Bhilai (C.G) Nazma Sheikh Nitis…" at bounding box center [909, 350] width 165 height 23
select select "48401"
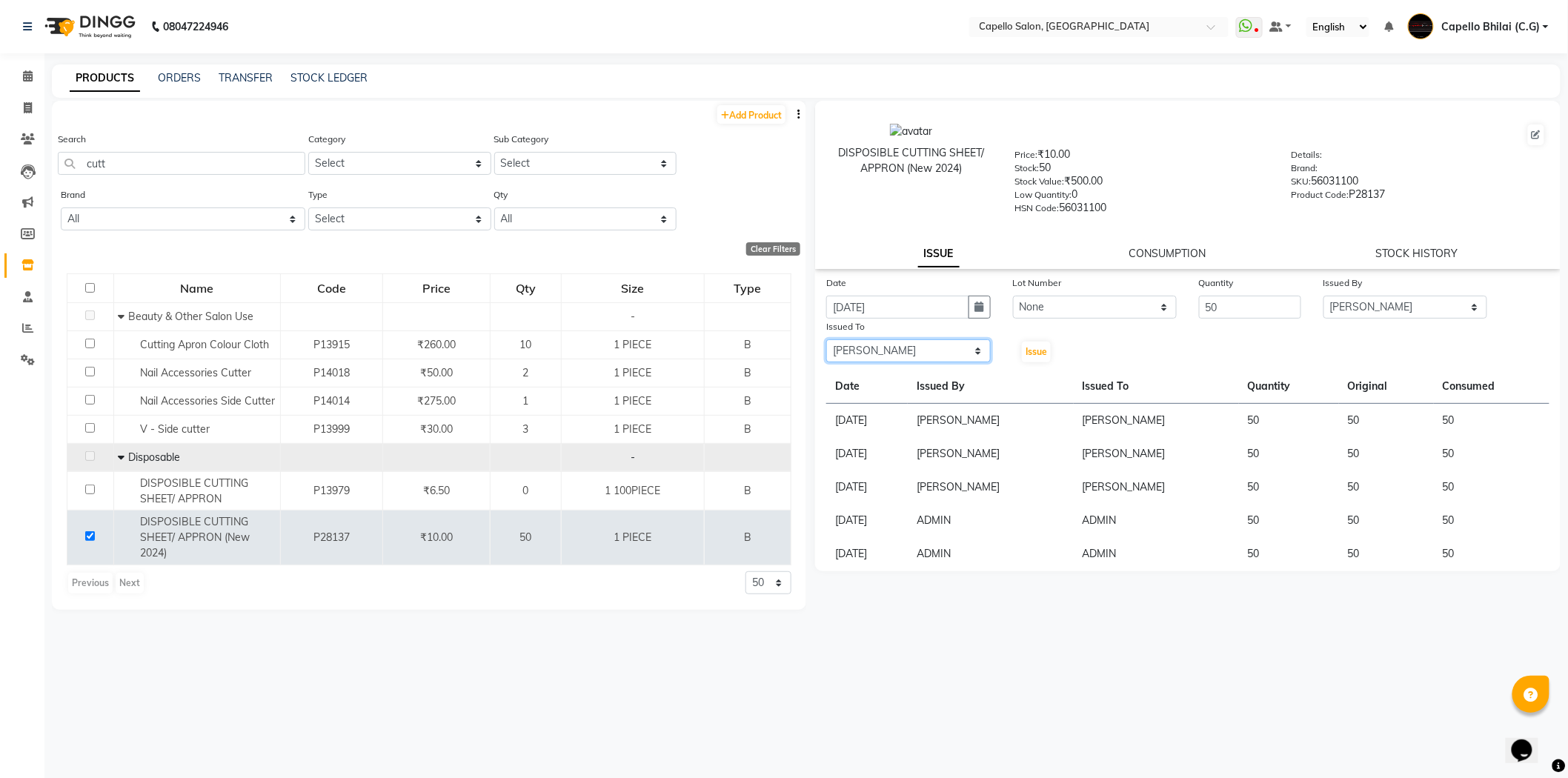
click at [827, 340] on select "Select ADMIN Anjali Tandia Ashish Kadwe Capello Bhilai (C.G) Nazma Sheikh Nitis…" at bounding box center [909, 350] width 165 height 23
click at [1034, 339] on div "Issue" at bounding box center [1033, 342] width 62 height 45
click at [1034, 351] on span "Issue" at bounding box center [1036, 351] width 22 height 11
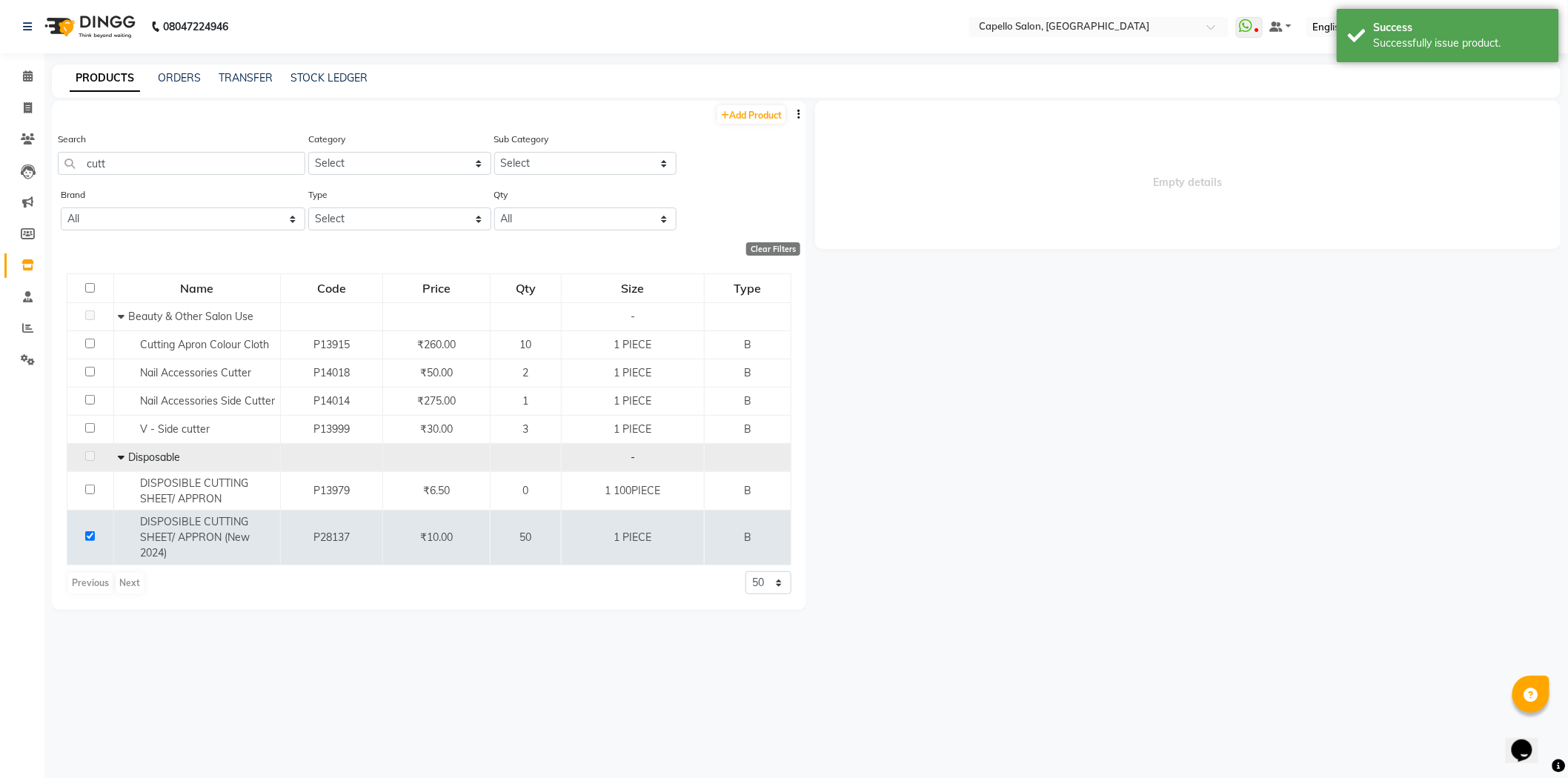
select select
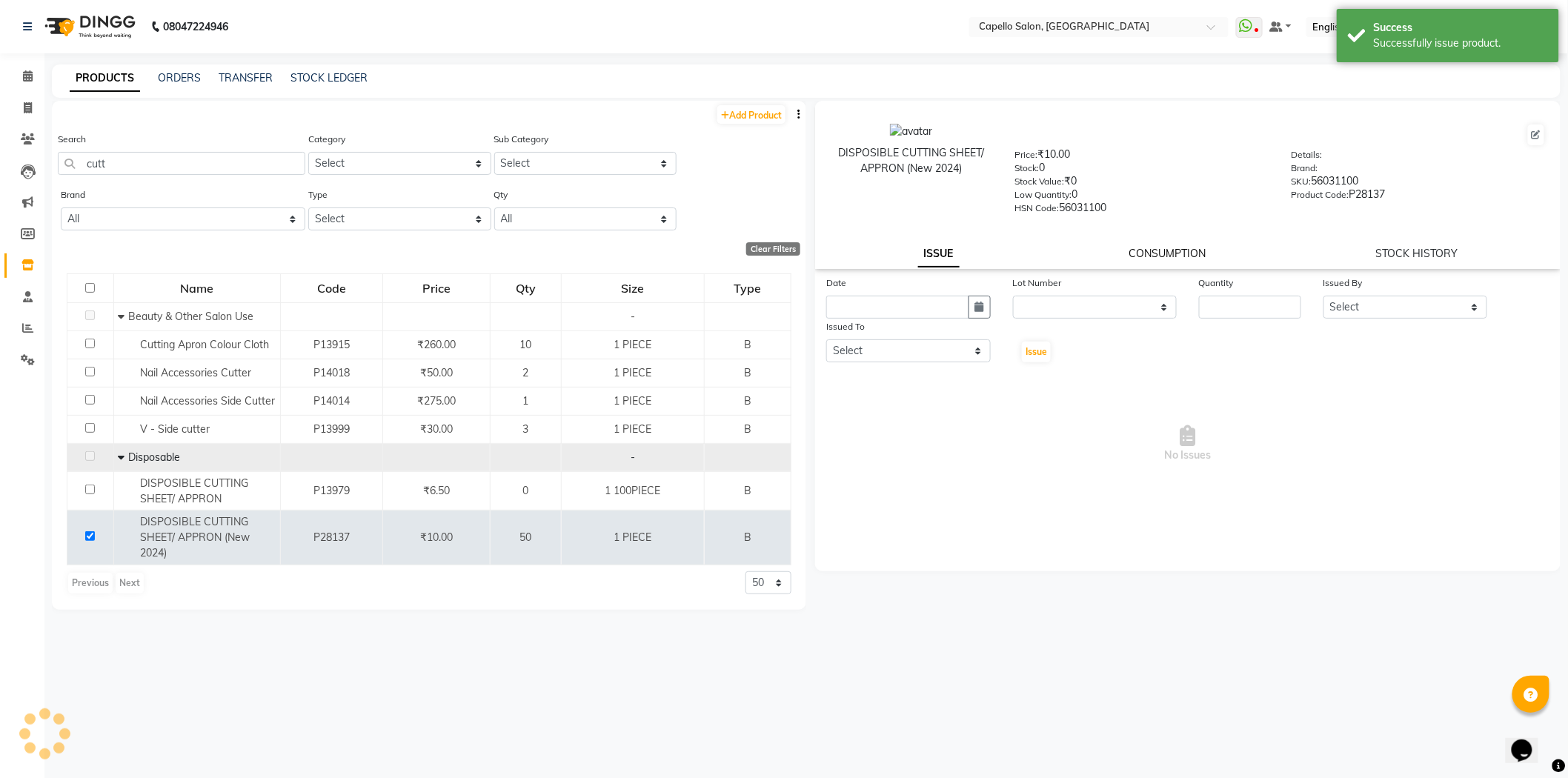
click at [1153, 249] on link "CONSUMPTION" at bounding box center [1167, 254] width 77 height 13
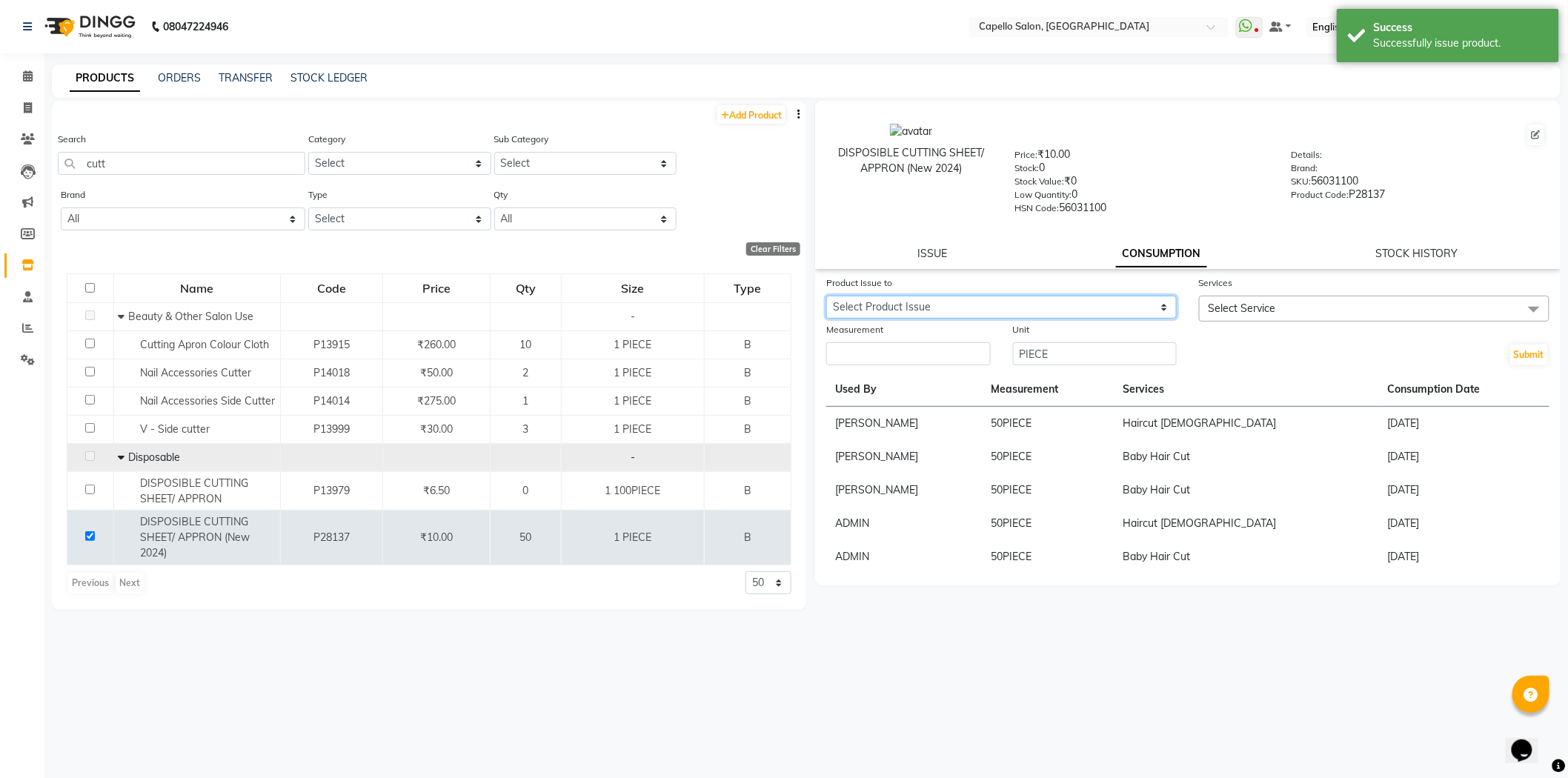
click at [983, 315] on select "Select Product Issue 2025-09-01, Issued to: Pragya Jaiswal, Balance: 50" at bounding box center [1002, 307] width 350 height 23
select select "1198318"
click at [827, 296] on select "Select Product Issue 2025-09-01, Issued to: Pragya Jaiswal, Balance: 50" at bounding box center [1002, 307] width 350 height 23
click at [934, 356] on input "number" at bounding box center [909, 354] width 165 height 23
type input "50"
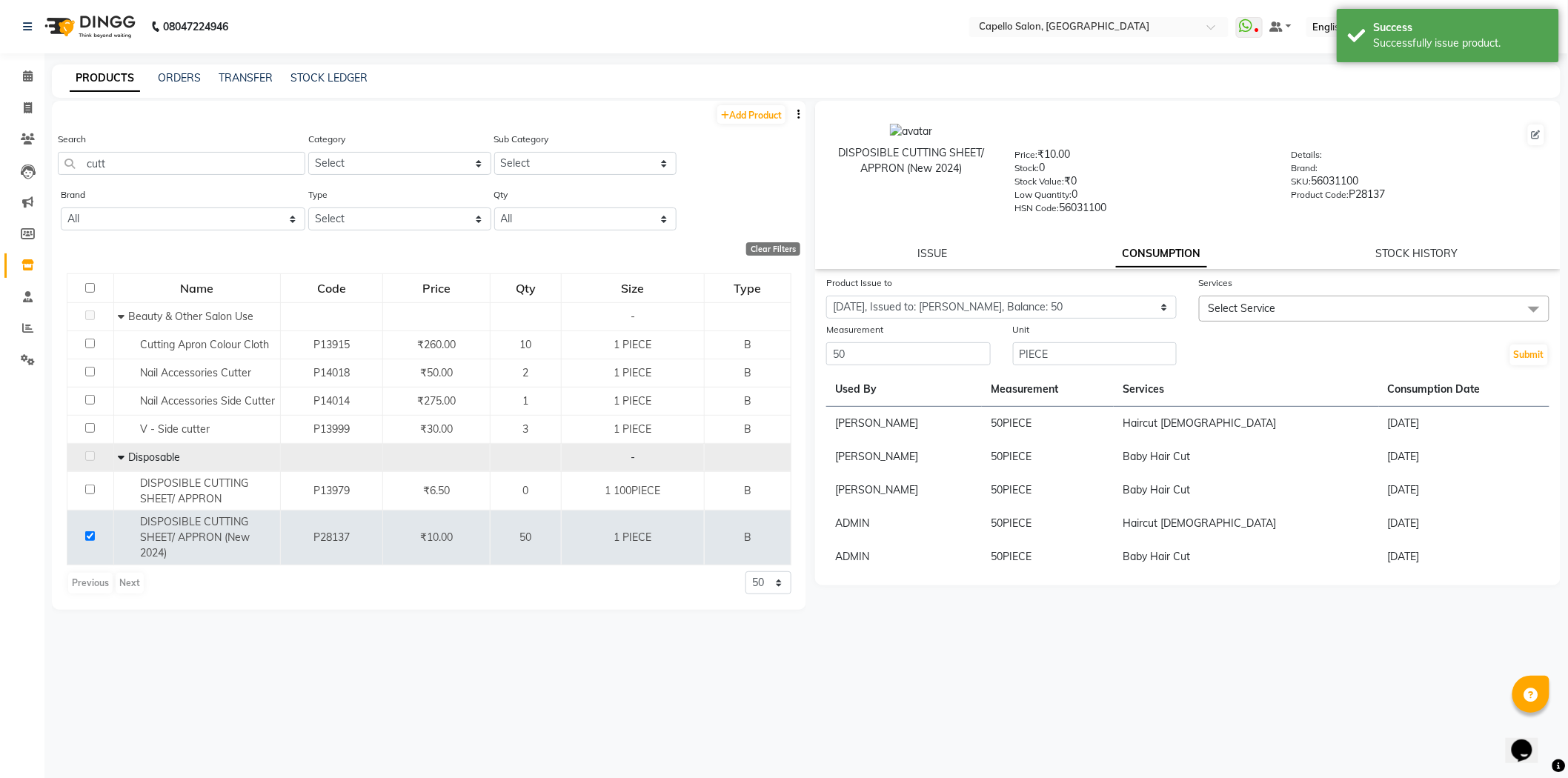
click at [1395, 327] on div at bounding box center [1374, 329] width 350 height 15
drag, startPoint x: 1347, startPoint y: 319, endPoint x: 1327, endPoint y: 335, distance: 25.6
click at [1332, 332] on form "Product Issue to Select Product Issue 2025-09-01, Issued to: Pragya Jaiswal, Ba…" at bounding box center [1188, 320] width 723 height 92
click at [1288, 320] on span "Select Service" at bounding box center [1374, 308] width 350 height 26
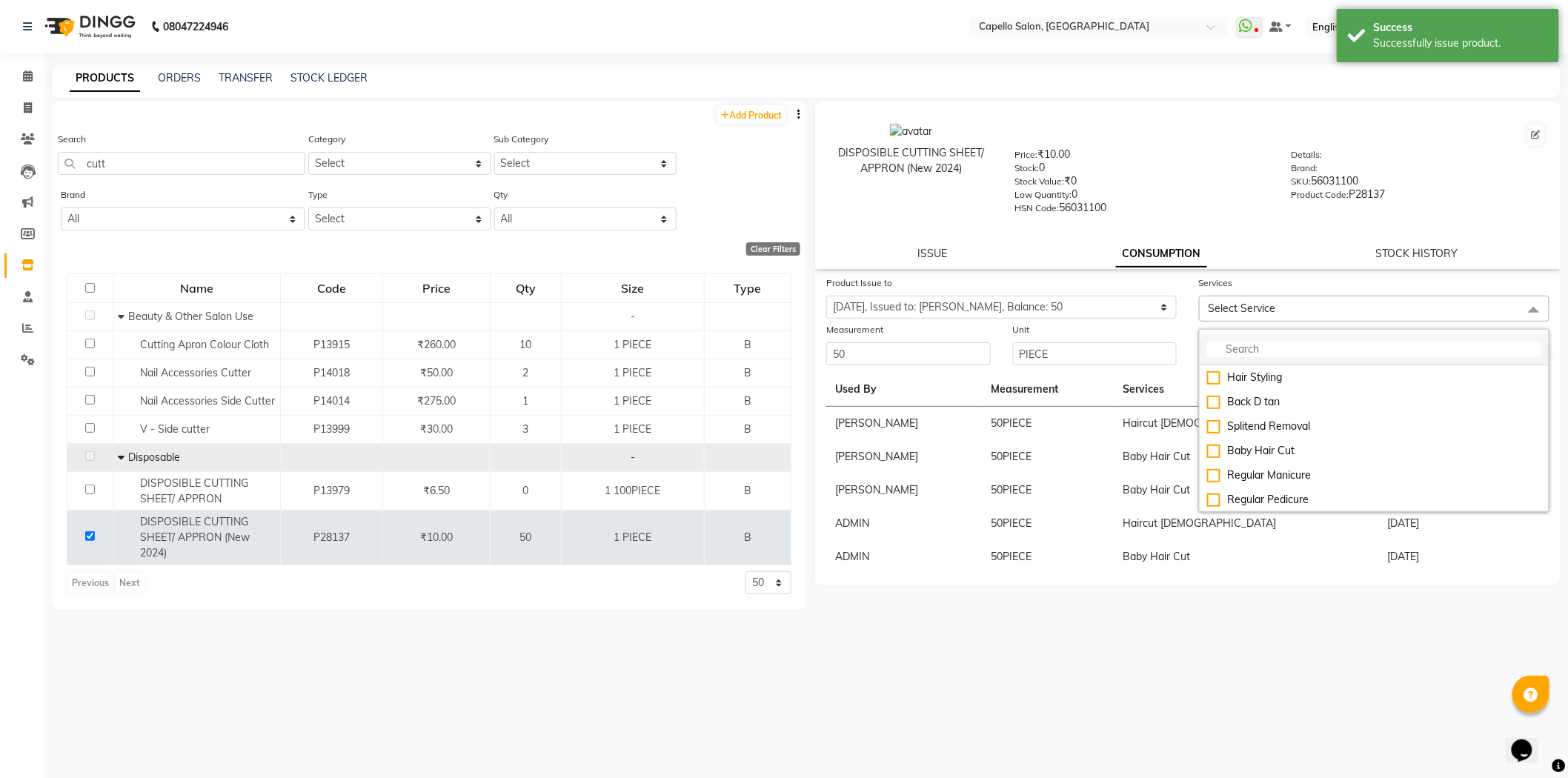
drag, startPoint x: 1267, startPoint y: 341, endPoint x: 1268, endPoint y: 348, distance: 7.1
click at [1268, 345] on li at bounding box center [1374, 349] width 349 height 31
click at [1268, 349] on input "multiselect-search" at bounding box center [1374, 349] width 334 height 15
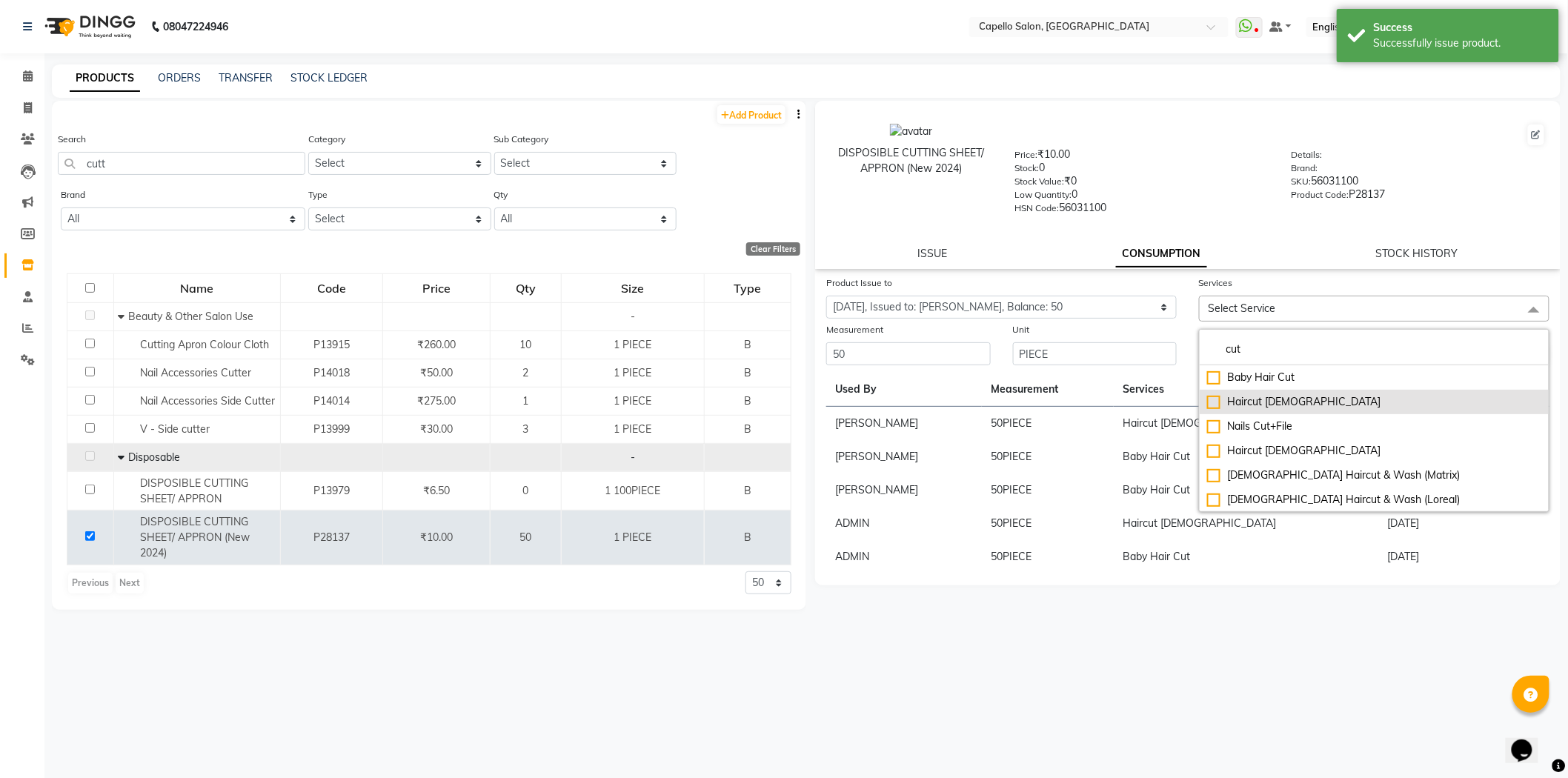
type input "cut"
click at [1256, 397] on div "Haircut male" at bounding box center [1374, 401] width 334 height 15
checkbox input "true"
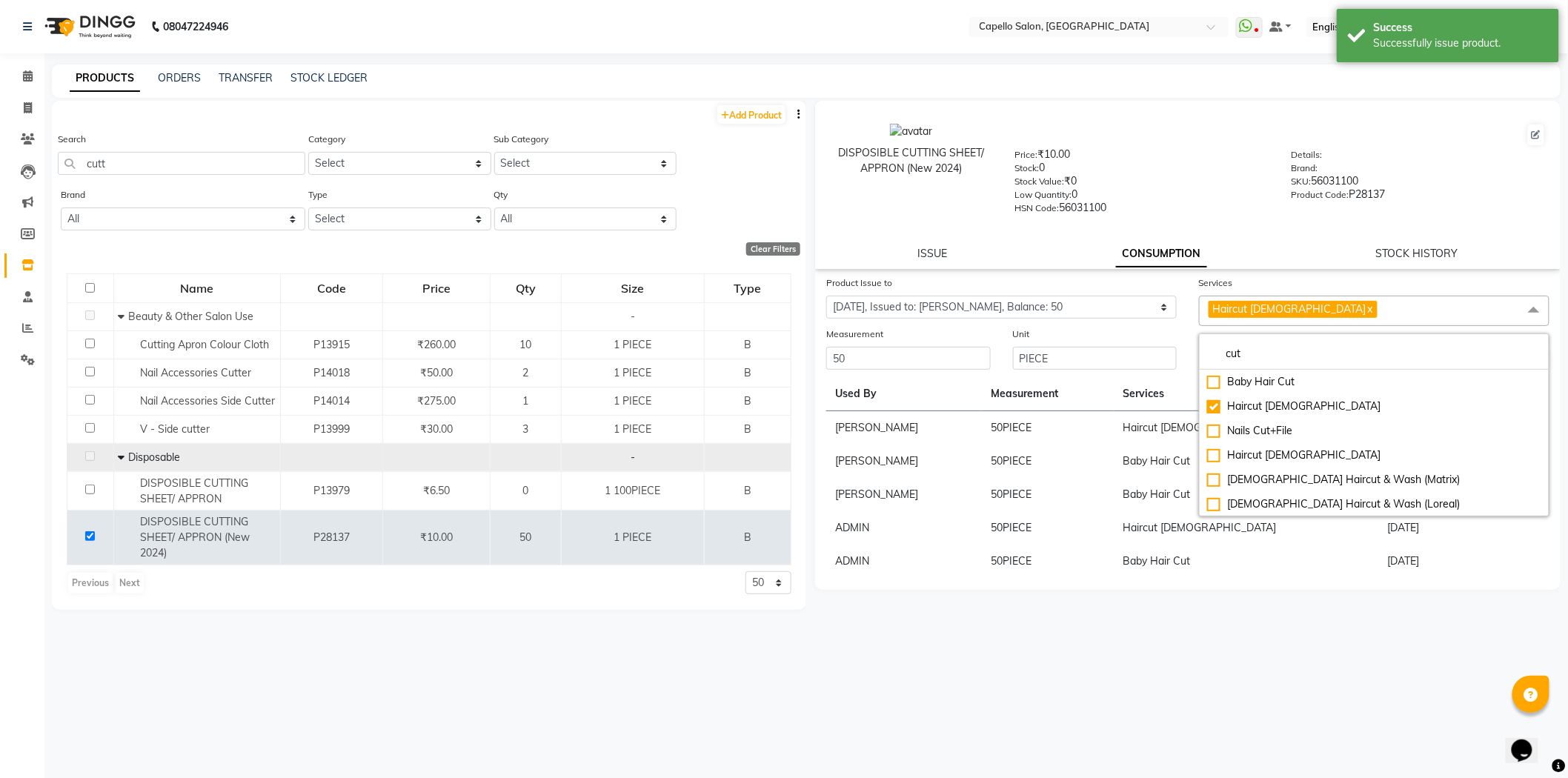
click at [1263, 263] on div "DISPOSIBLE CUTTING SHEET/ APPRON (New 2024) Price: ₹10.00 Stock: 0 Stock Value:…" at bounding box center [1187, 185] width 745 height 168
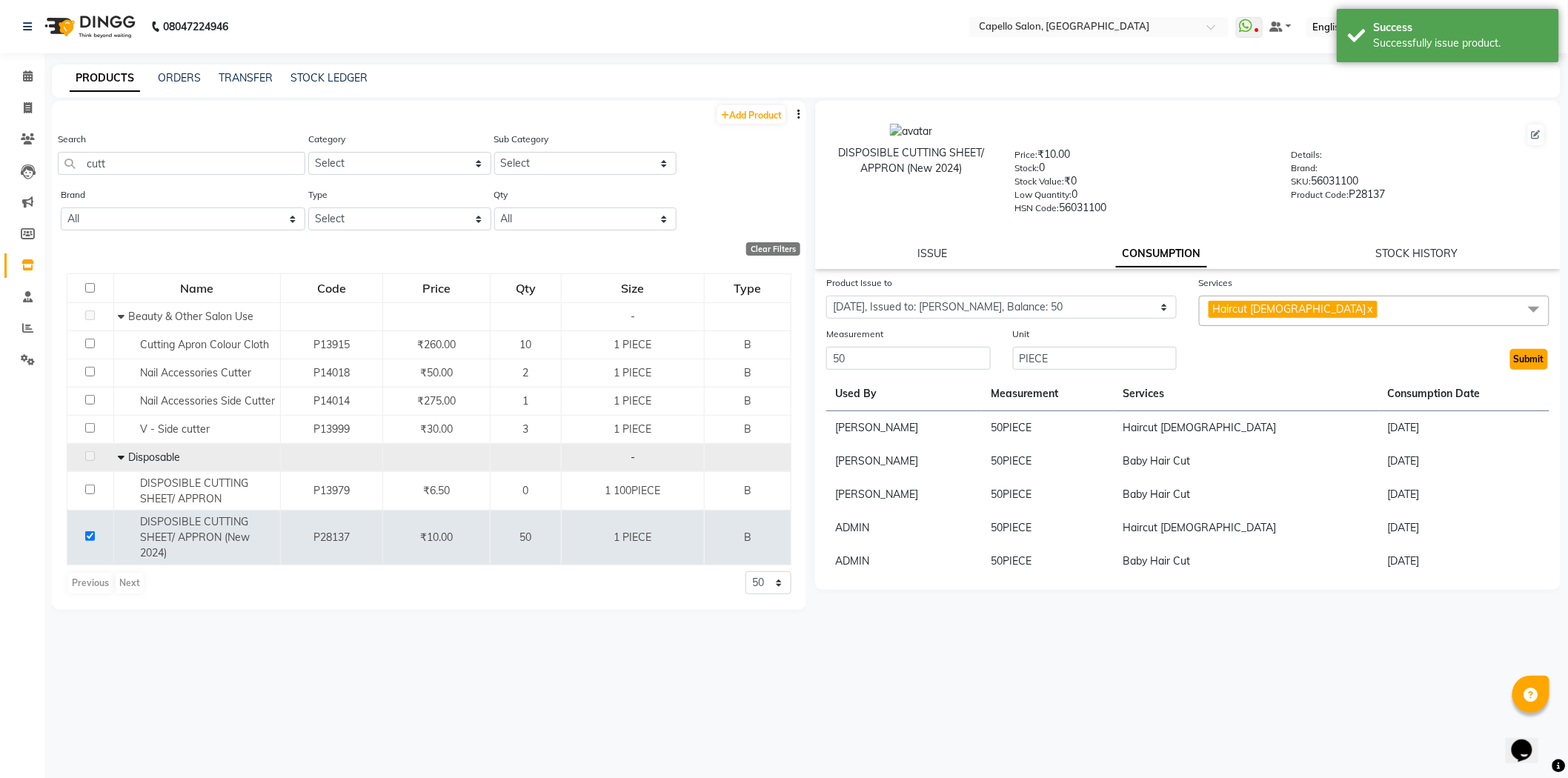
click at [1522, 353] on button "Submit" at bounding box center [1529, 360] width 38 height 21
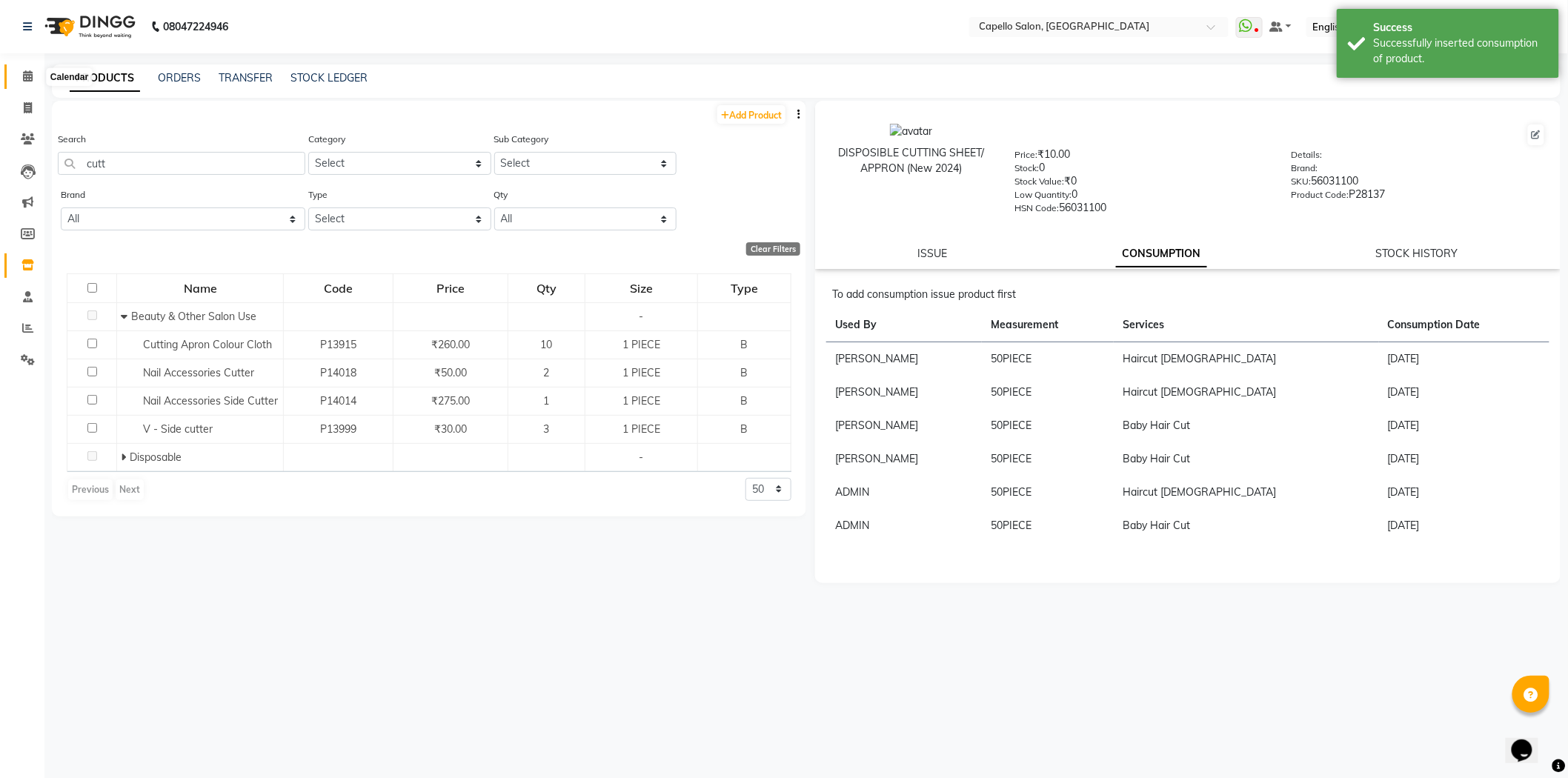
click at [35, 72] on span at bounding box center [27, 77] width 26 height 17
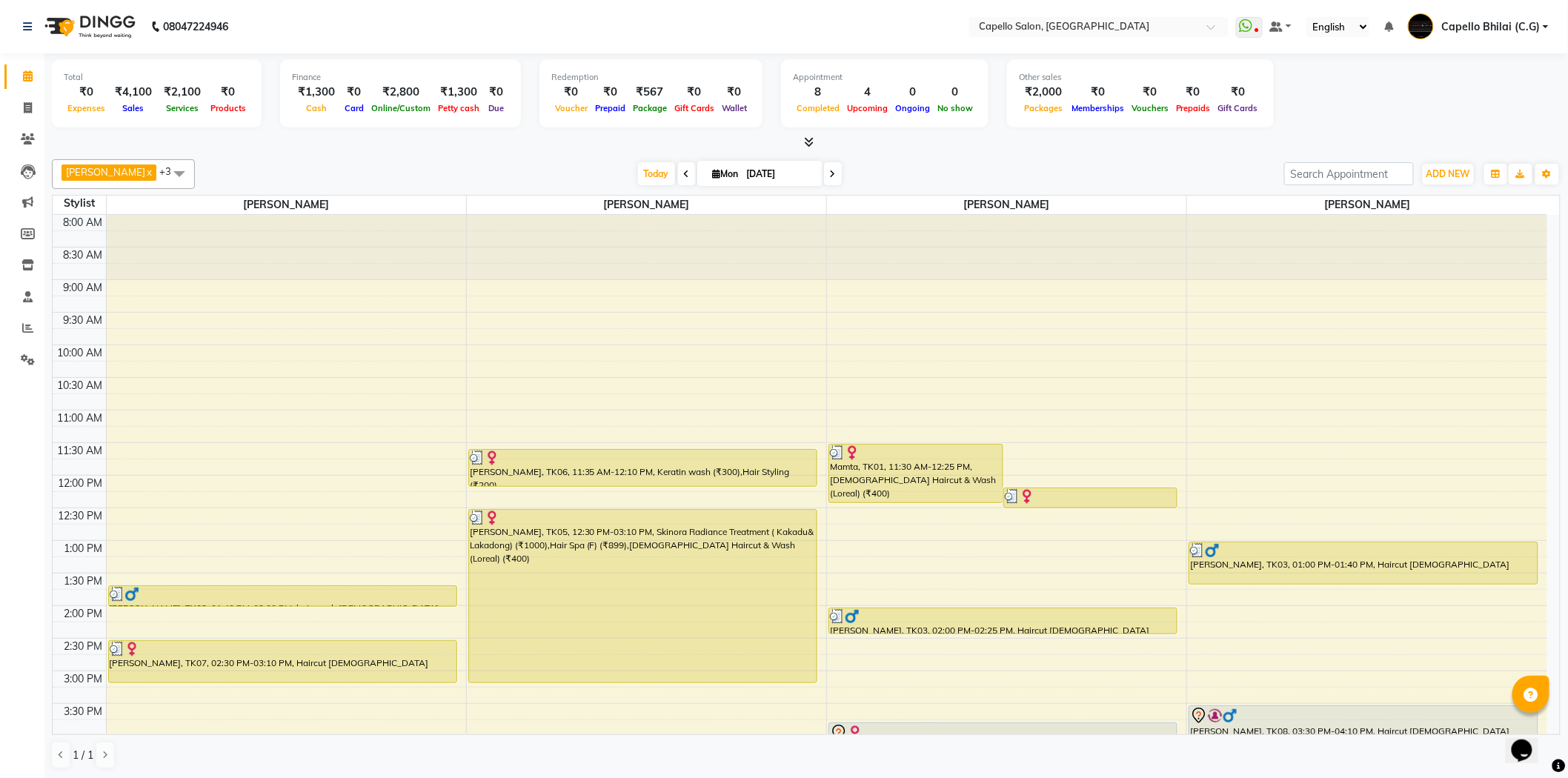
scroll to position [397, 0]
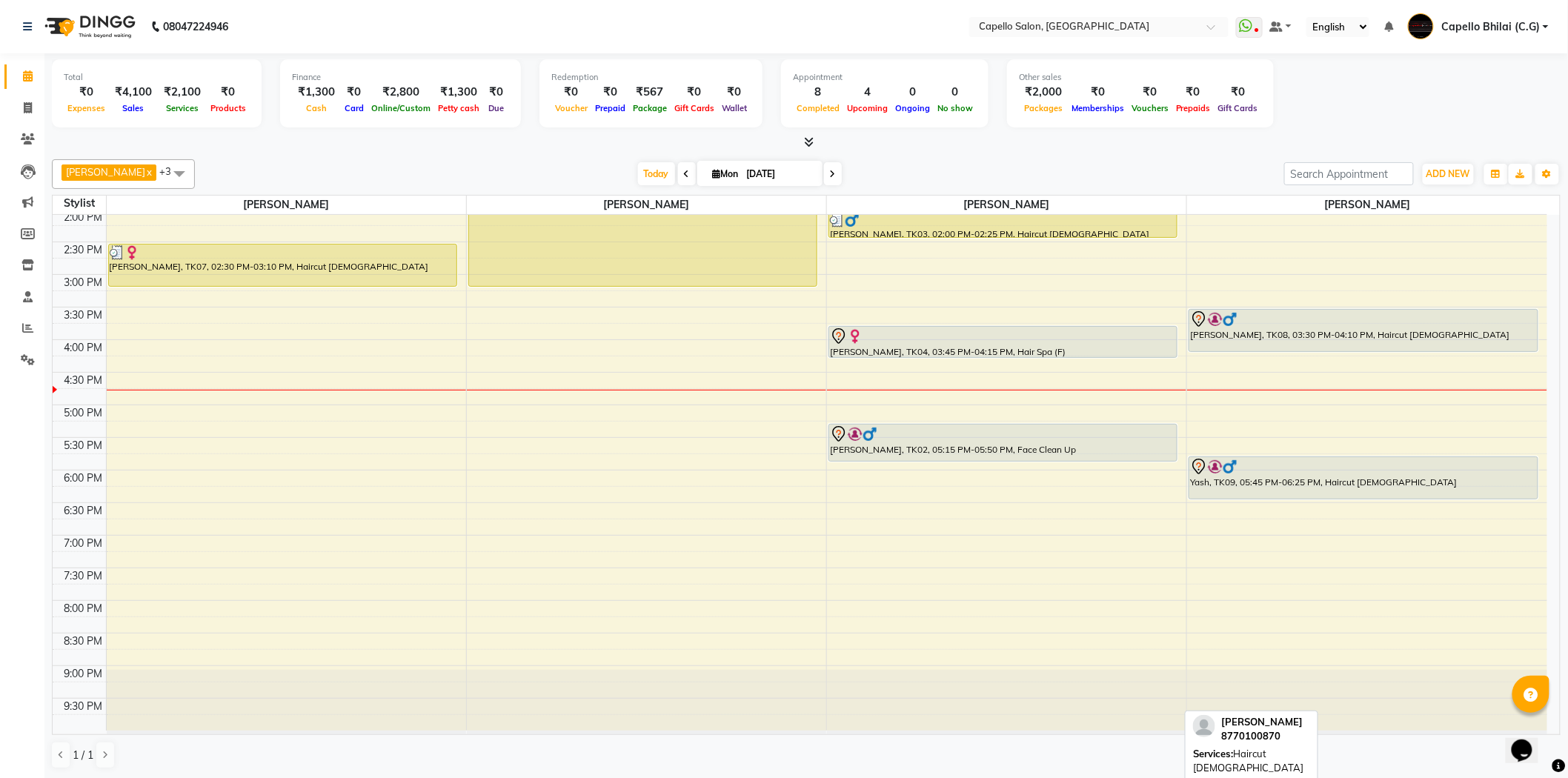
click at [1258, 328] on div "Vipin, TK08, 03:30 PM-04:10 PM, Haircut male" at bounding box center [1363, 330] width 348 height 42
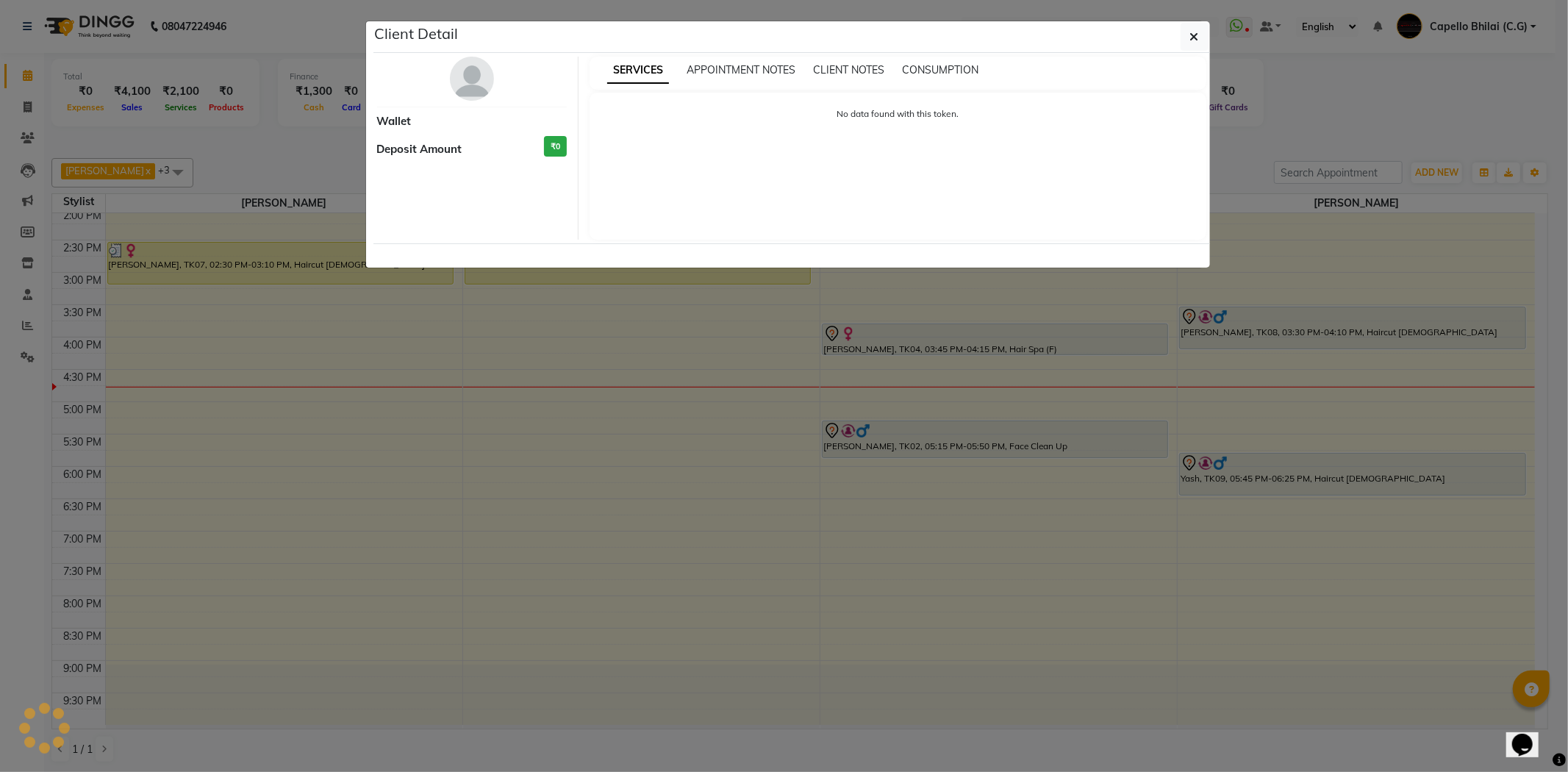
select select "7"
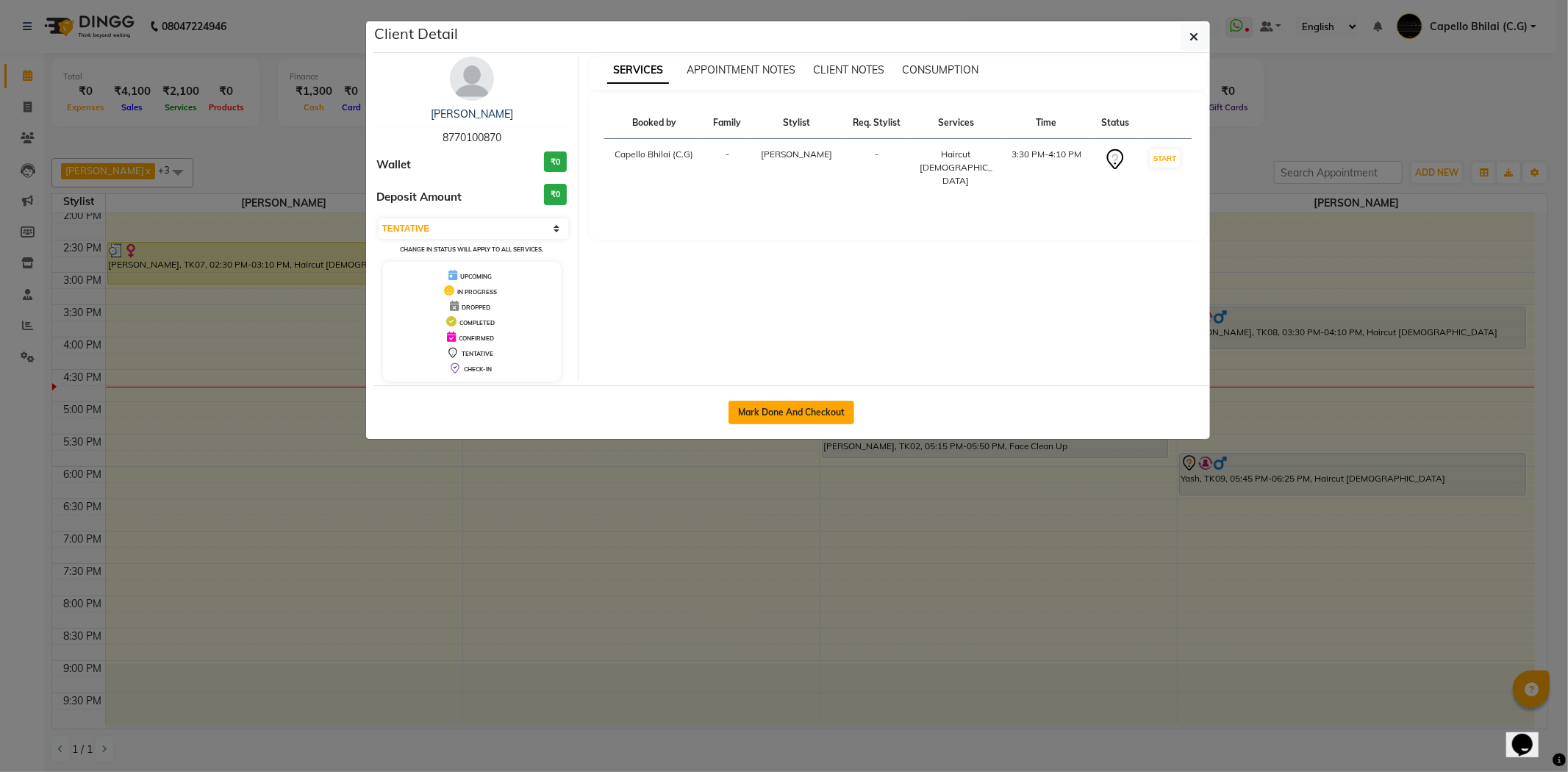
click at [820, 412] on button "Mark Done And Checkout" at bounding box center [792, 412] width 126 height 23
select select "service"
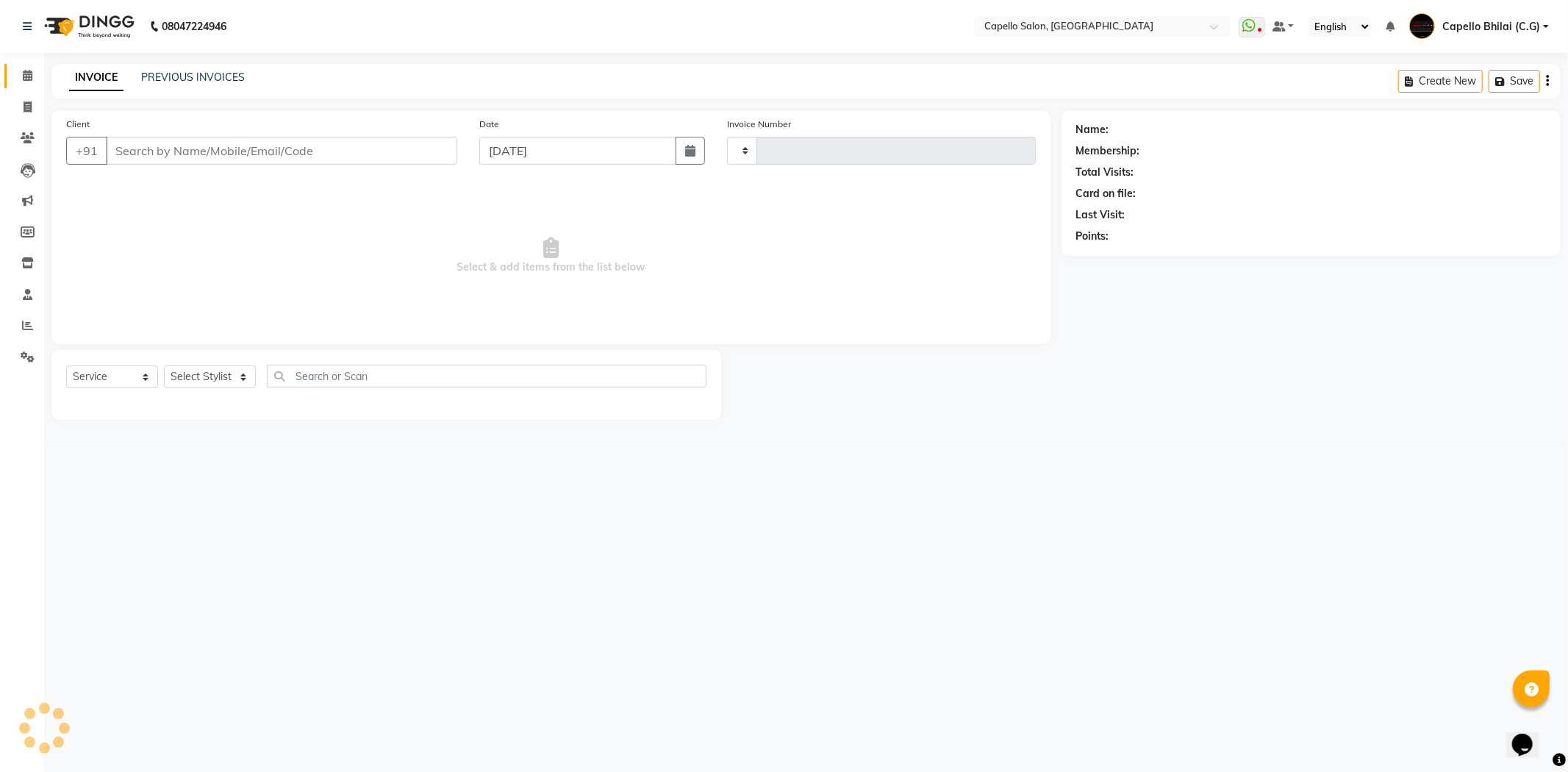
type input "2207"
select select "809"
type input "8770100870"
select select "17882"
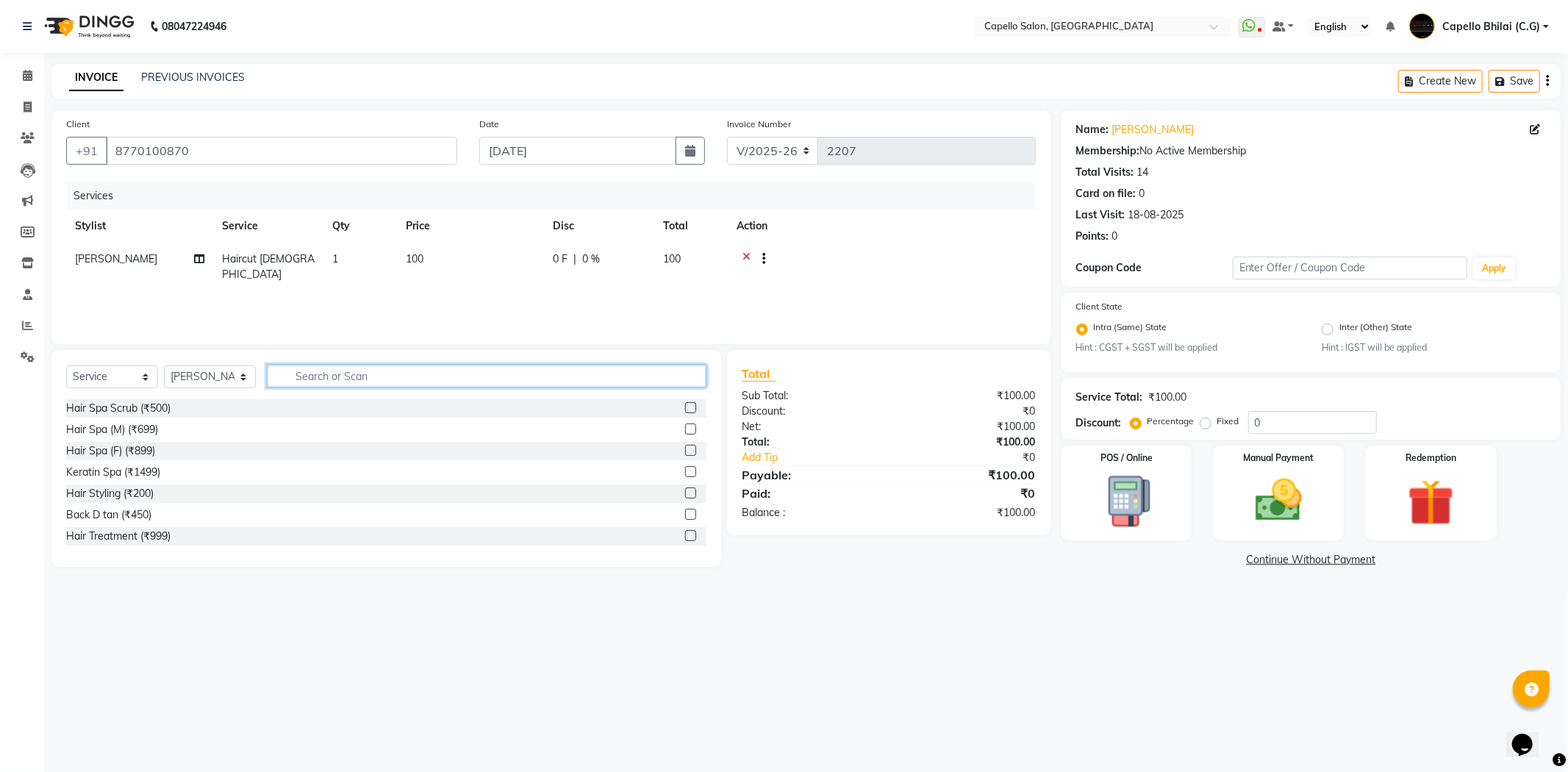
click at [373, 378] on input "text" at bounding box center [487, 376] width 440 height 23
type input "be"
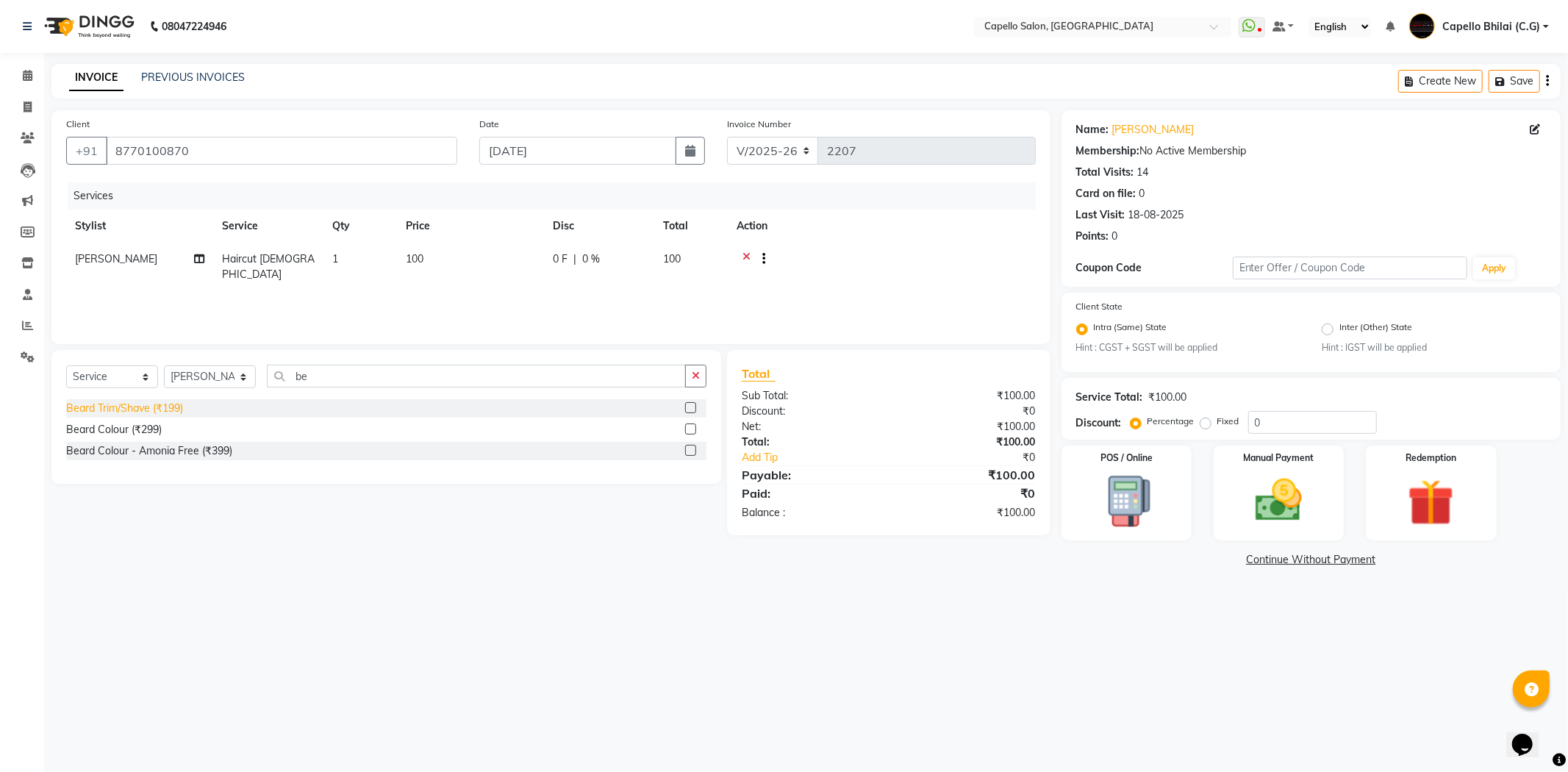
click at [153, 402] on div "Beard Trim/Shave (₹199)" at bounding box center [124, 409] width 116 height 15
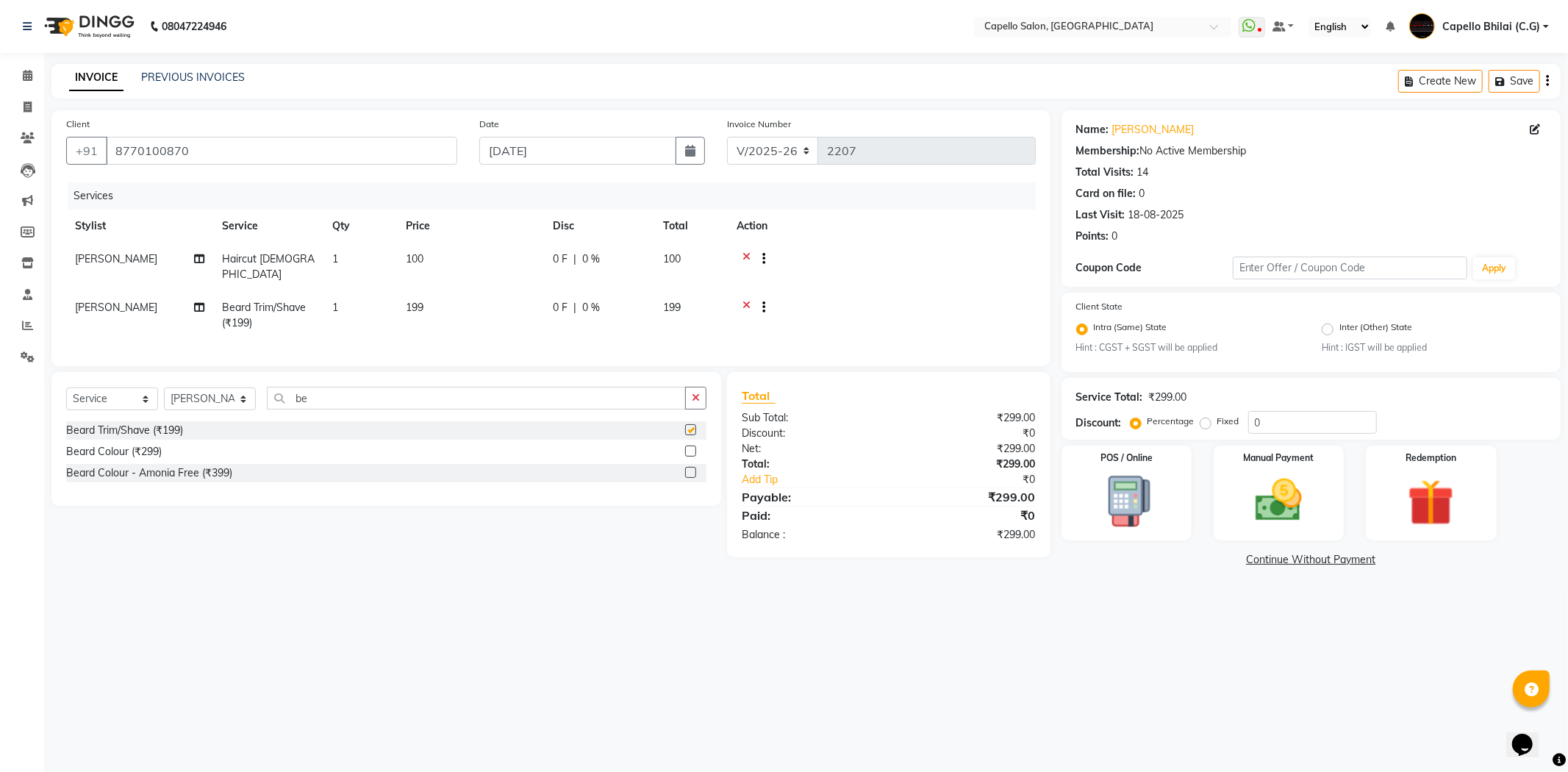
checkbox input "false"
click at [438, 266] on td "100" at bounding box center [471, 267] width 147 height 49
select select "17882"
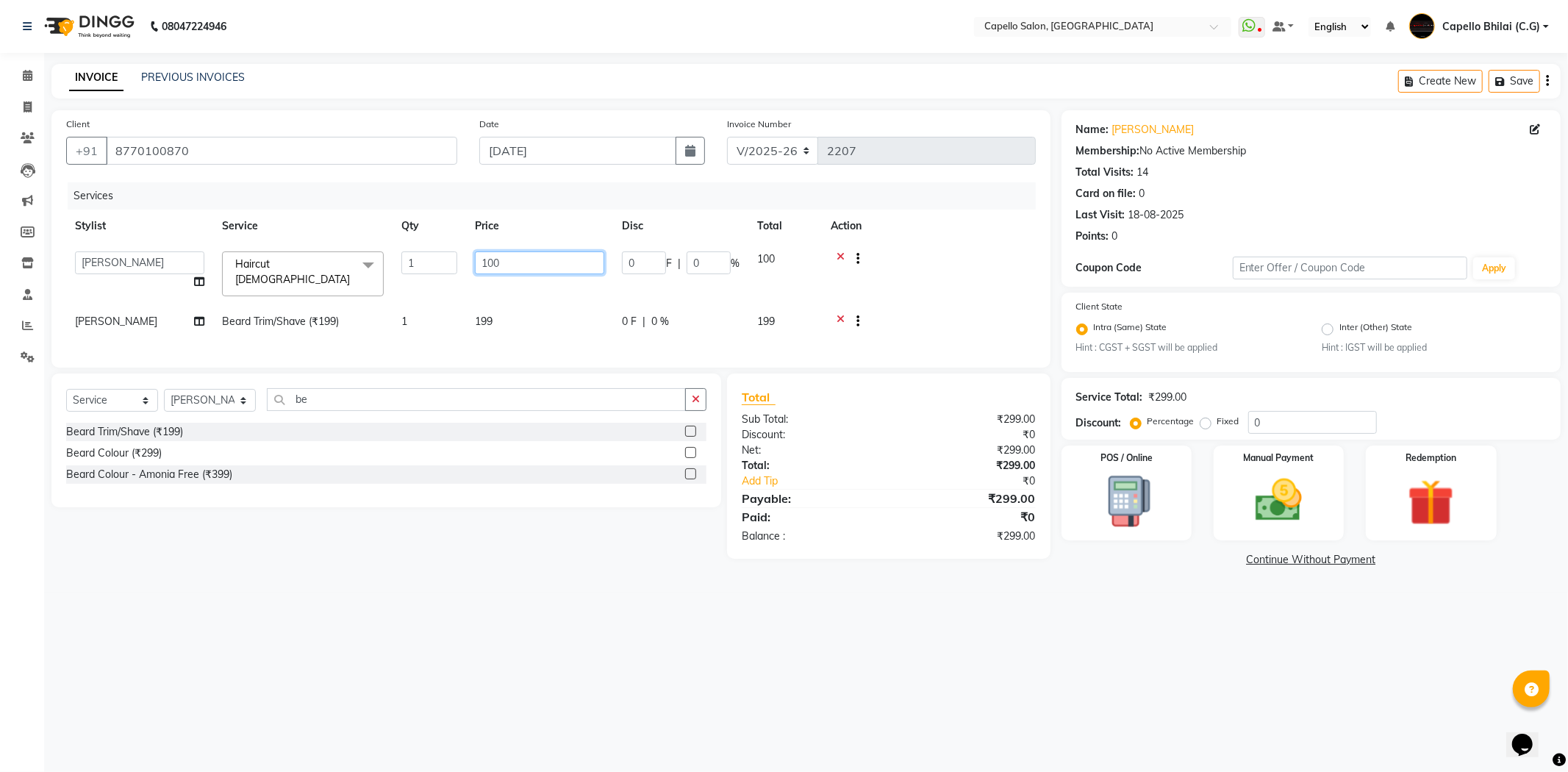
drag, startPoint x: 493, startPoint y: 267, endPoint x: 458, endPoint y: 273, distance: 35.5
click at [458, 273] on tr "ADMIN Anjali Tandia Ashish Kadwe Capello Bhilai (C.G) Nazma Sheikh Nitish Sen P…" at bounding box center [551, 273] width 970 height 63
type input "200"
click at [481, 311] on td "199" at bounding box center [539, 323] width 147 height 36
select select "17882"
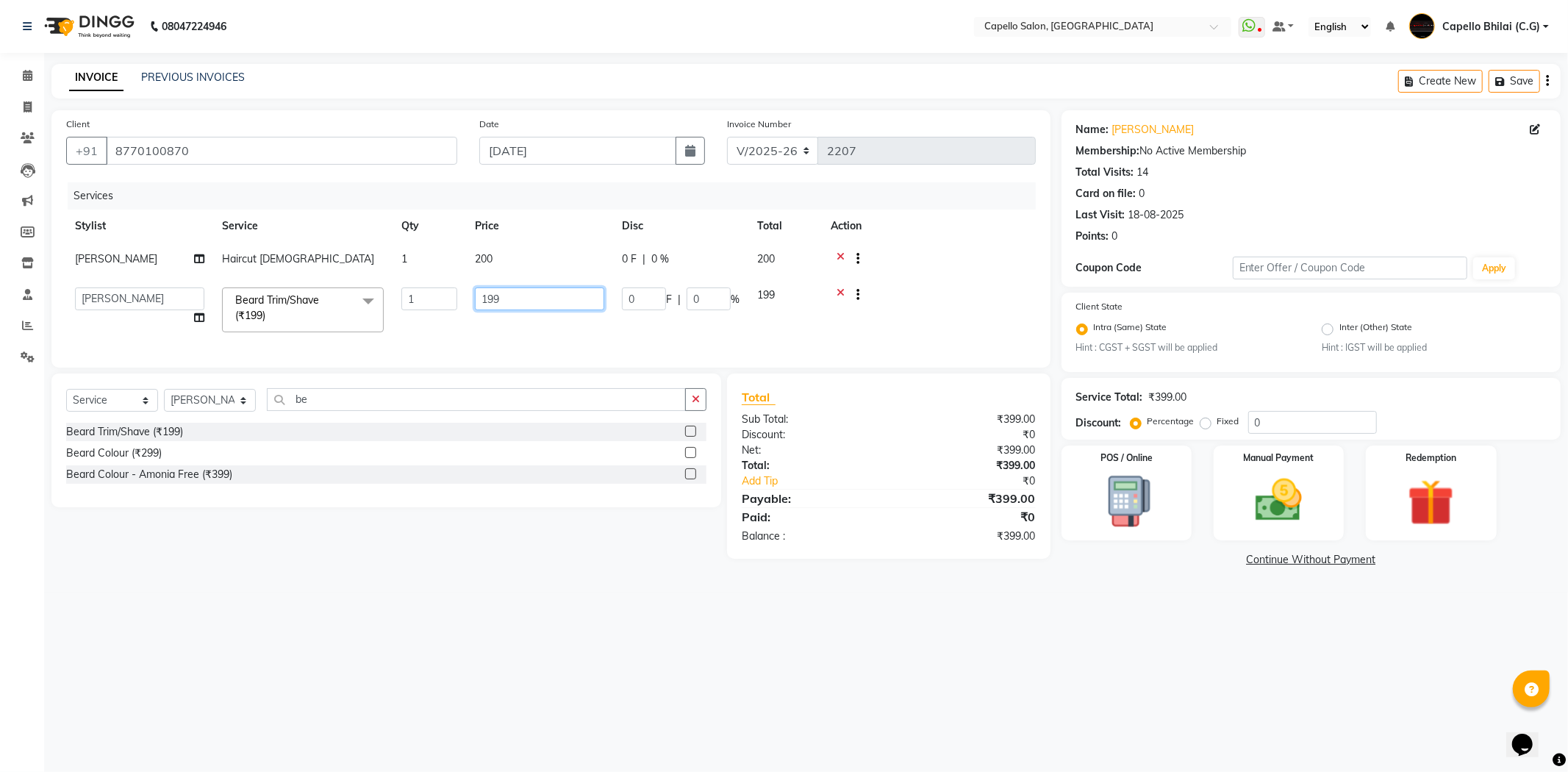
drag, startPoint x: 534, startPoint y: 297, endPoint x: 487, endPoint y: 302, distance: 47.3
click at [487, 302] on input "199" at bounding box center [540, 299] width 130 height 23
type input "1"
type input "200"
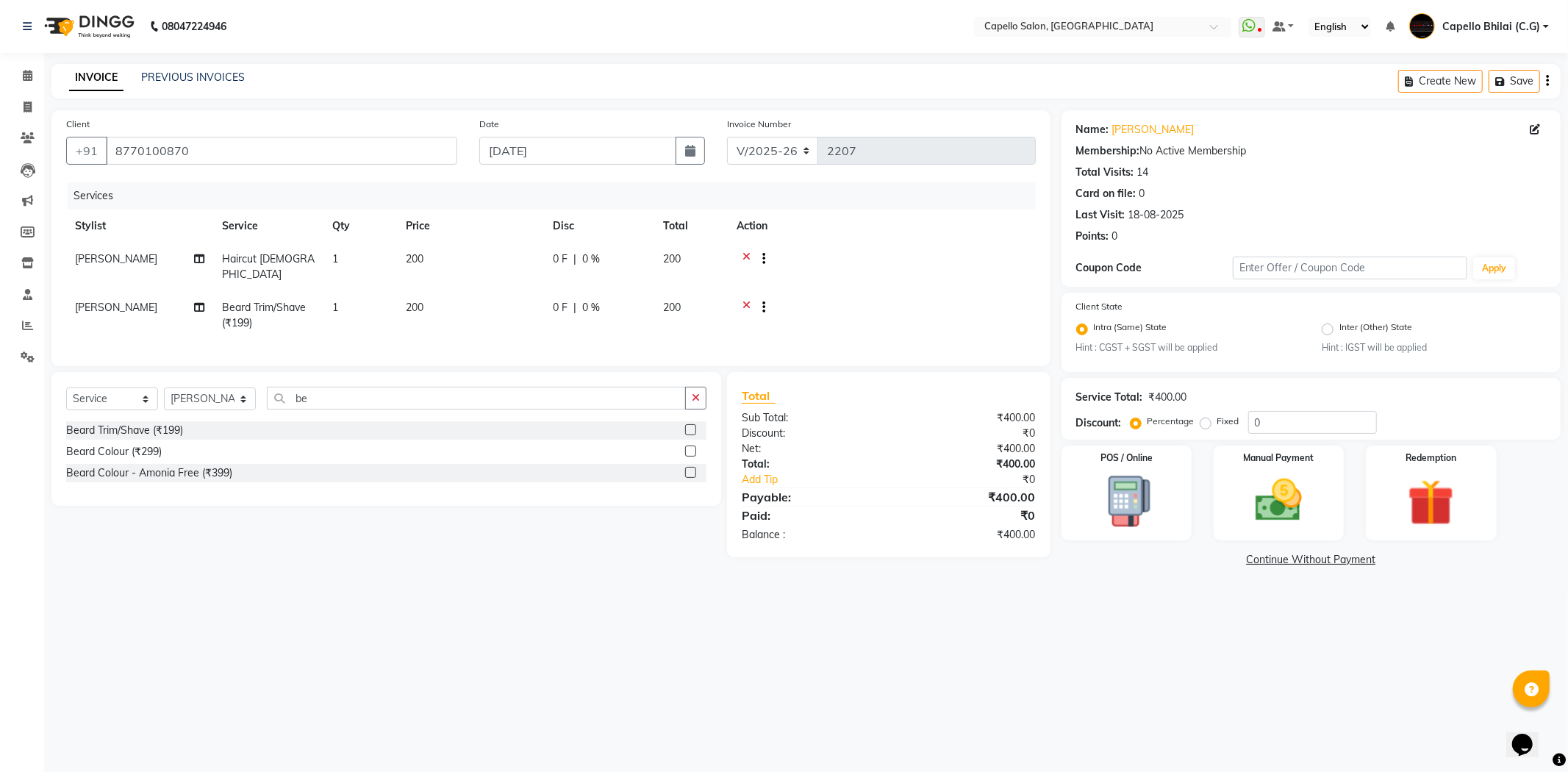
click at [1172, 553] on link "Continue Without Payment" at bounding box center [1311, 560] width 493 height 15
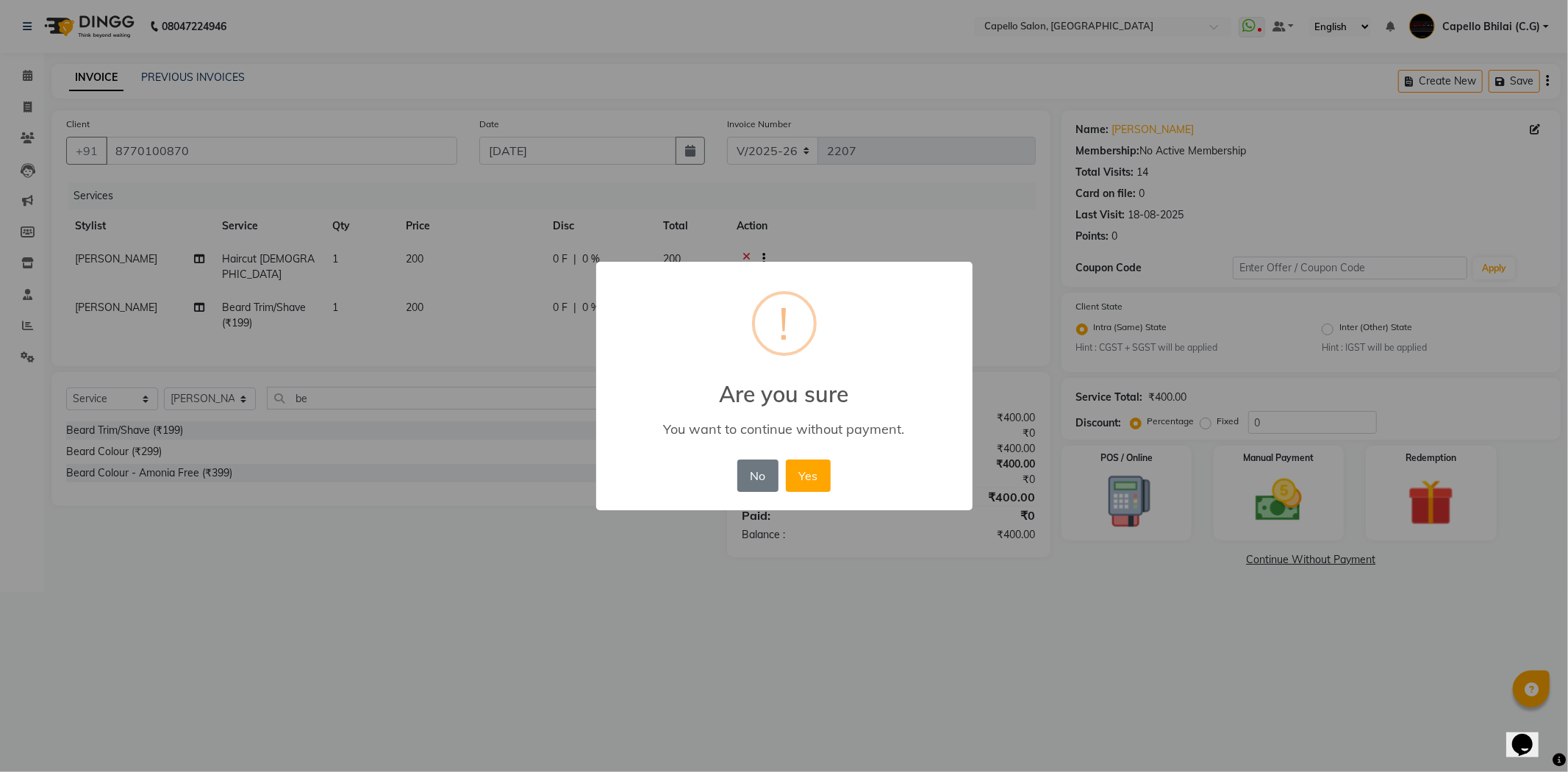
click at [1235, 487] on div "× ! Are you sure You want to continue without payment. No No Yes" at bounding box center [784, 386] width 1568 height 772
click at [767, 476] on button "No" at bounding box center [758, 475] width 41 height 32
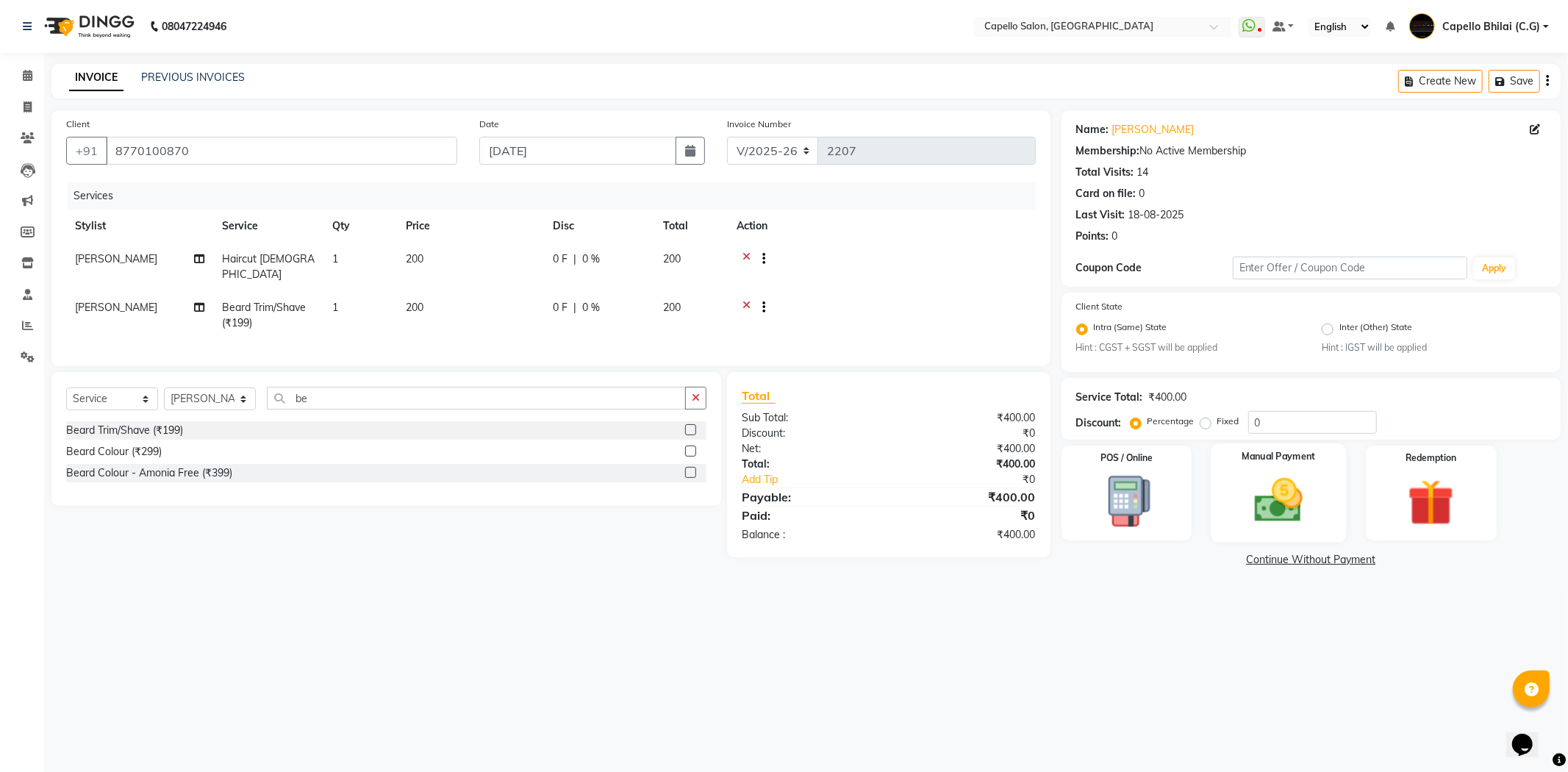
click at [1258, 502] on img at bounding box center [1279, 500] width 79 height 55
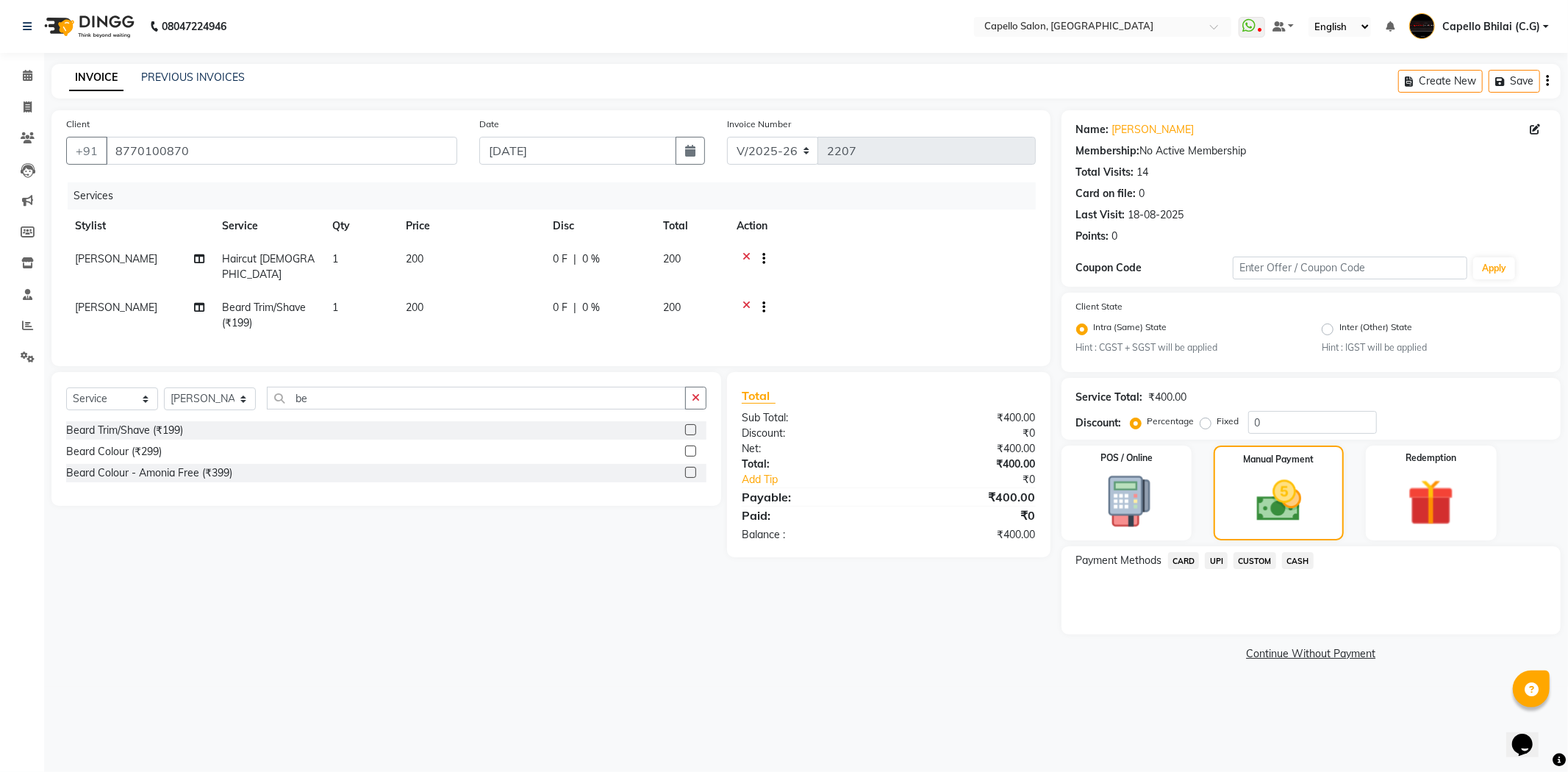
click at [1219, 560] on span "UPI" at bounding box center [1217, 561] width 23 height 17
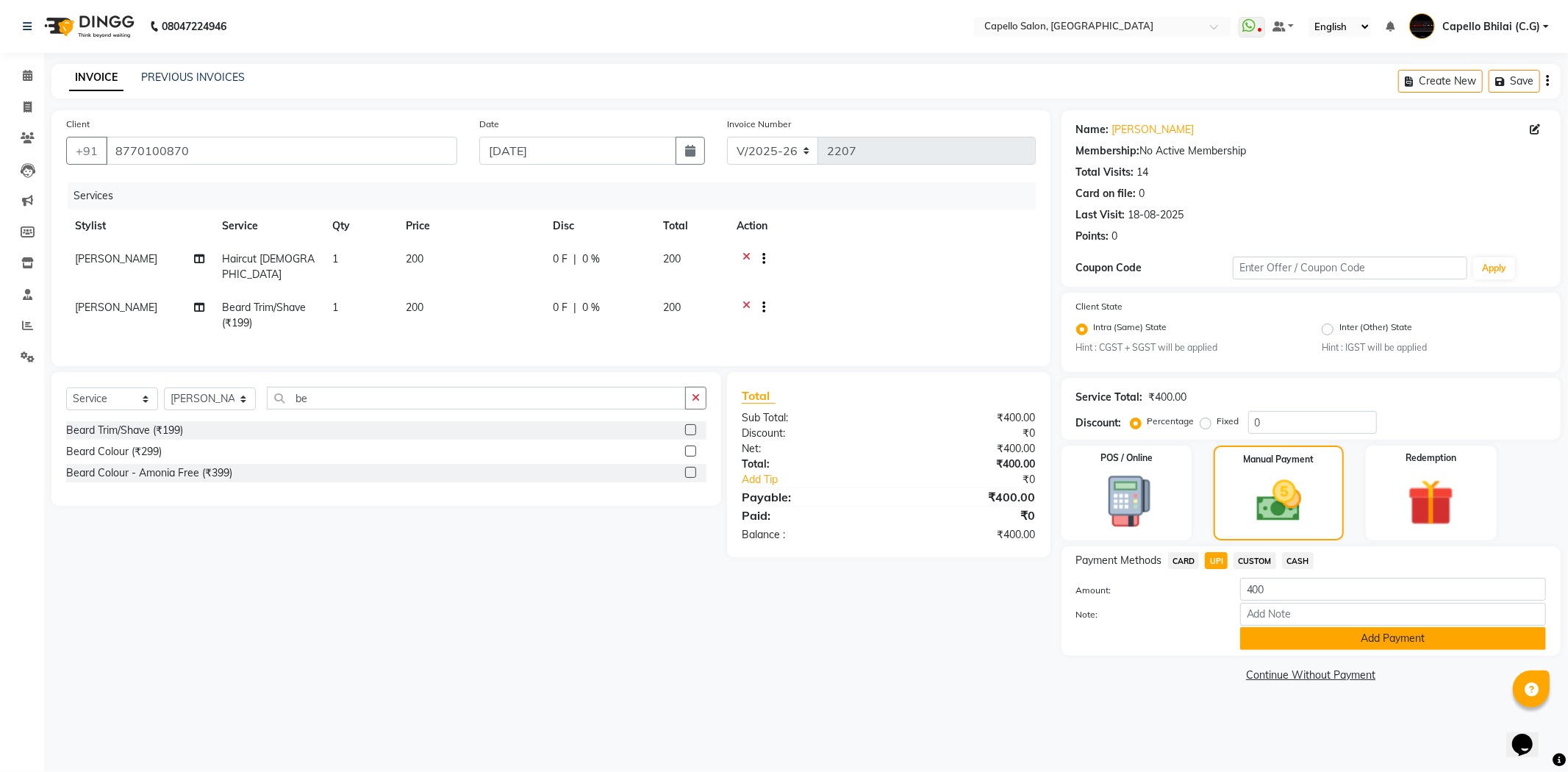
click at [1283, 644] on button "Add Payment" at bounding box center [1393, 639] width 306 height 23
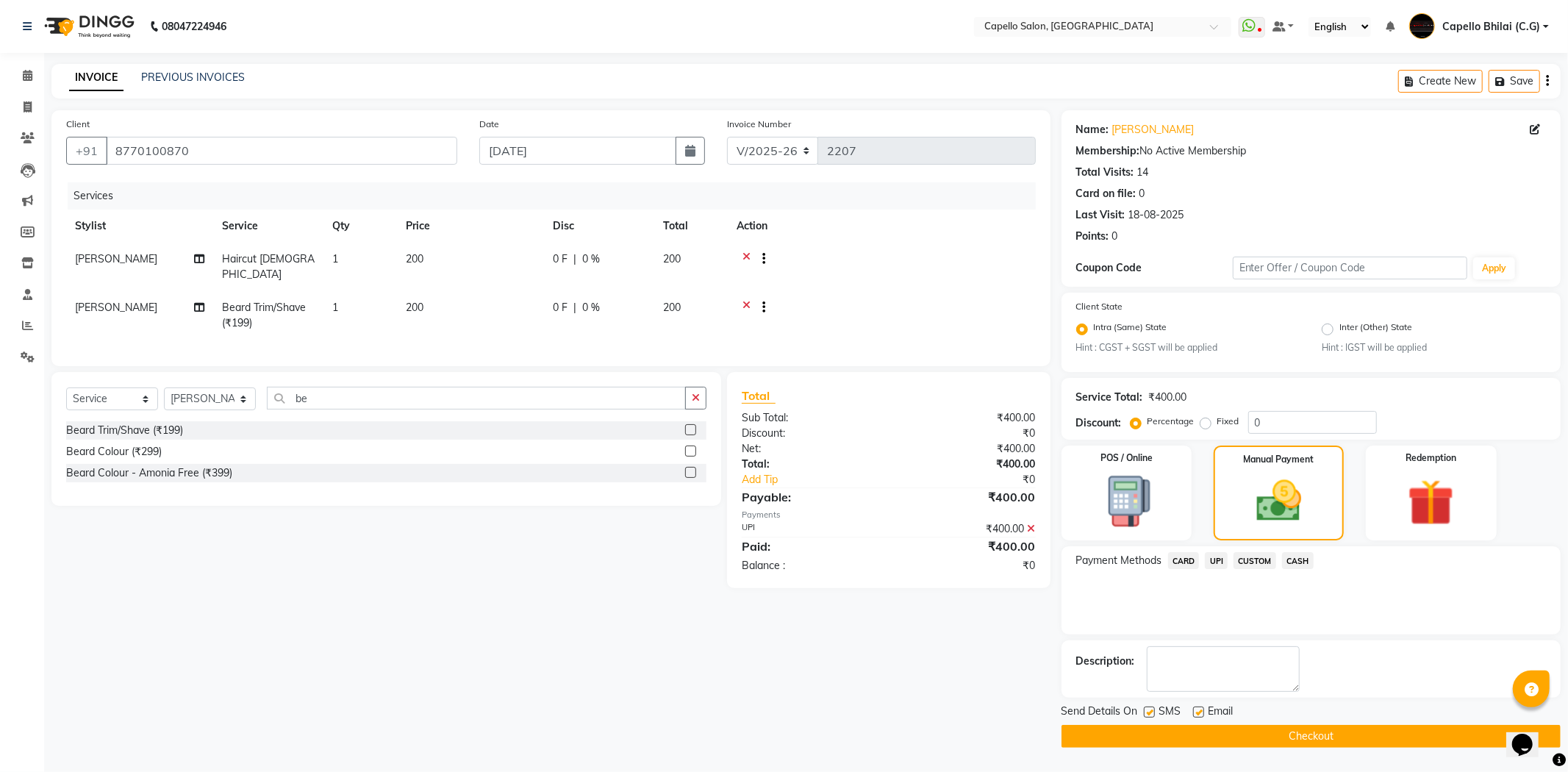
click at [1276, 732] on button "Checkout" at bounding box center [1311, 736] width 499 height 23
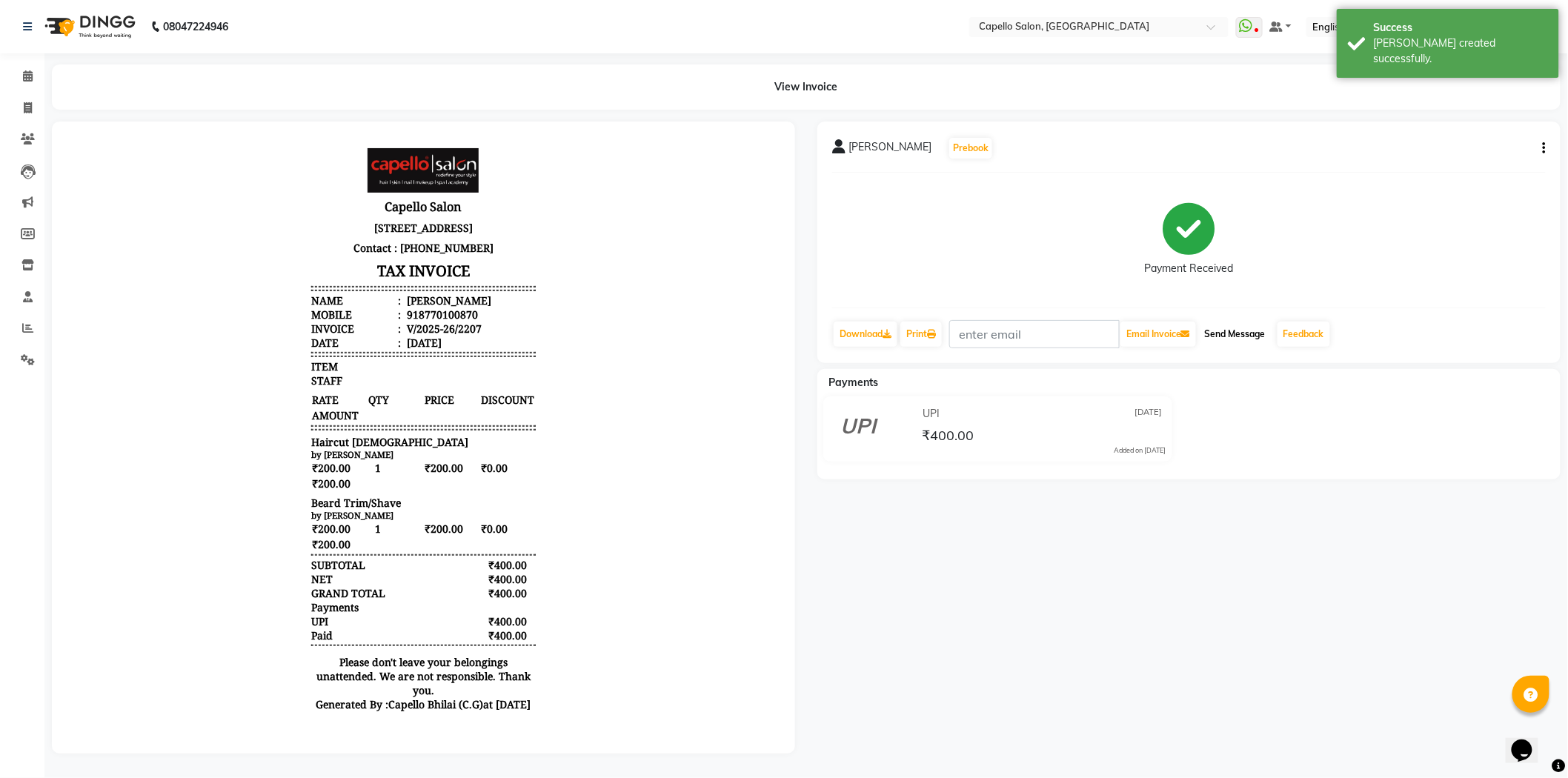
click at [1236, 335] on button "Send Message" at bounding box center [1235, 334] width 73 height 26
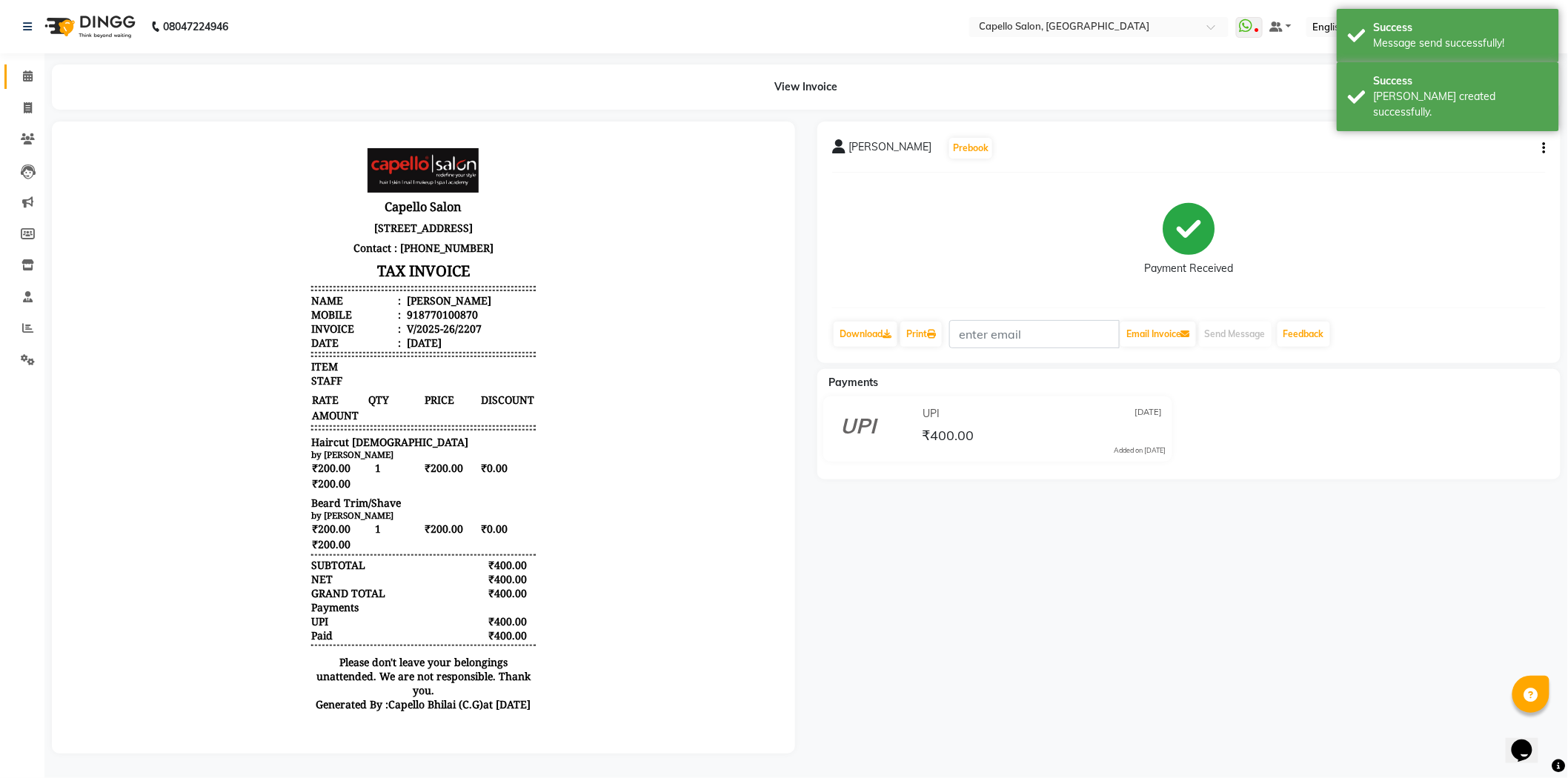
click at [30, 65] on link "Calendar" at bounding box center [23, 77] width 36 height 25
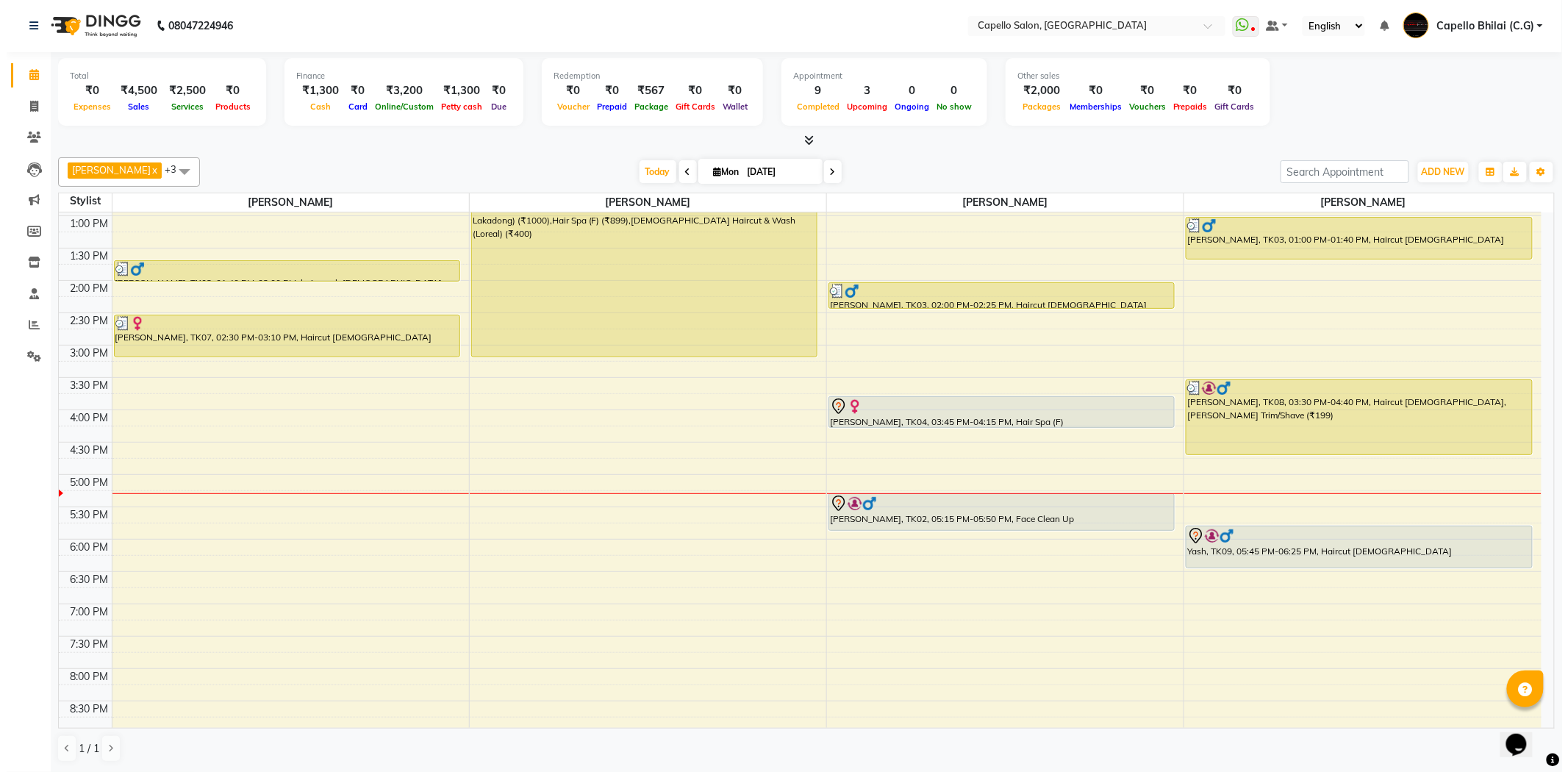
scroll to position [326, 0]
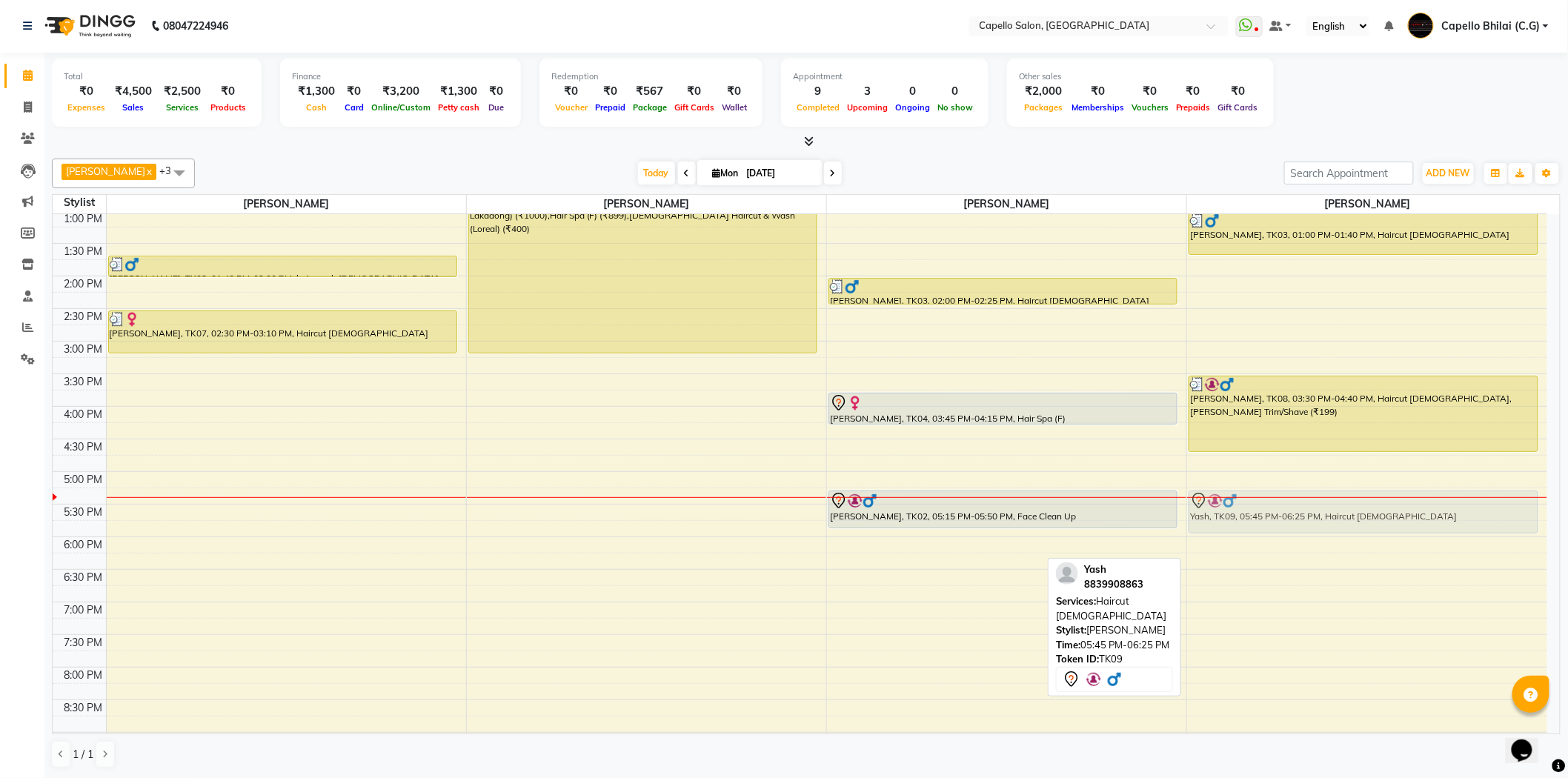
drag, startPoint x: 1259, startPoint y: 536, endPoint x: 1249, endPoint y: 508, distance: 29.7
click at [1249, 508] on div "Parth, TK03, 01:00 PM-01:40 PM, Haircut male Vipin, TK08, 03:30 PM-04:40 PM, Ha…" at bounding box center [1367, 341] width 360 height 911
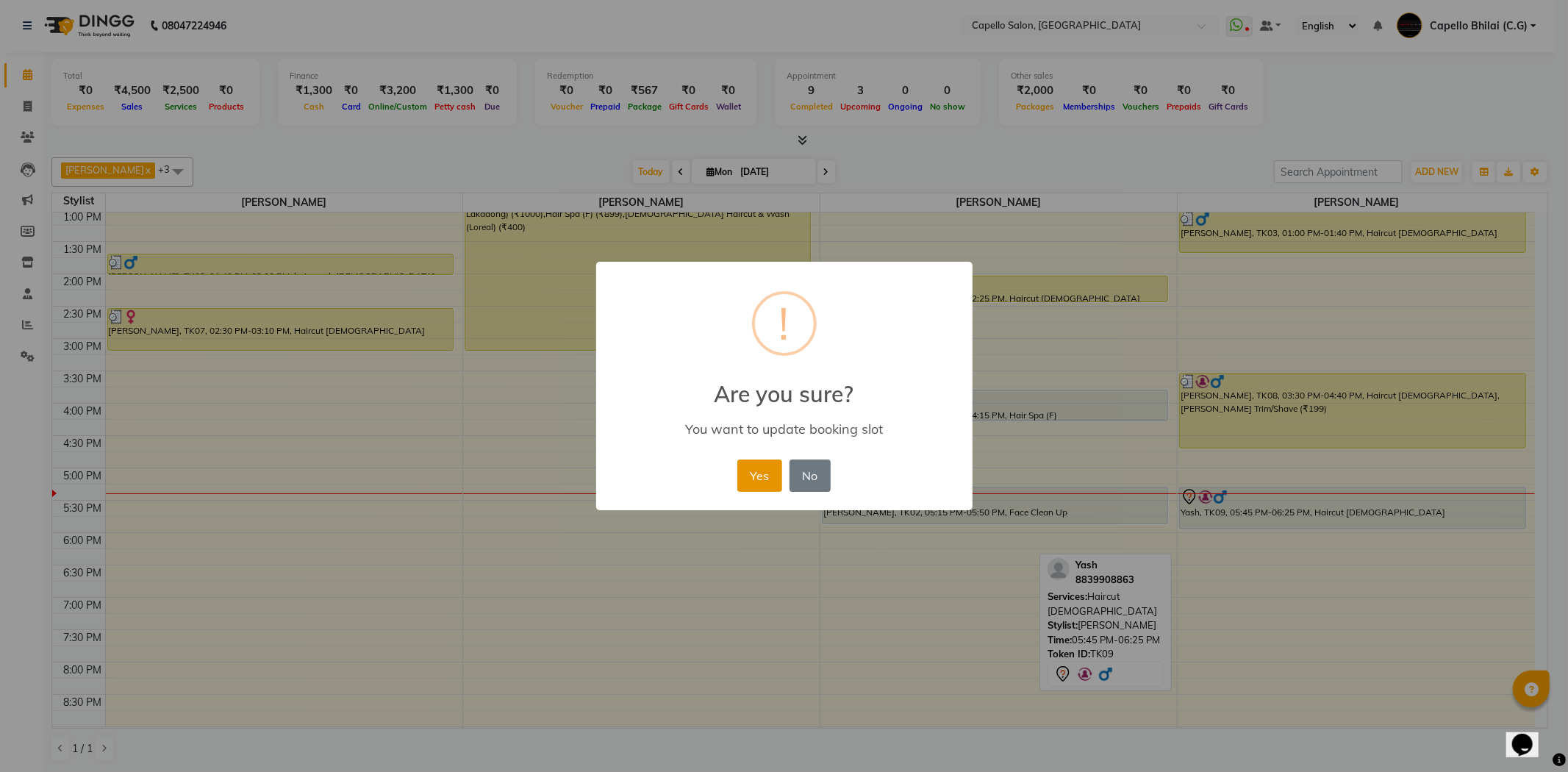
click at [758, 487] on button "Yes" at bounding box center [760, 475] width 45 height 32
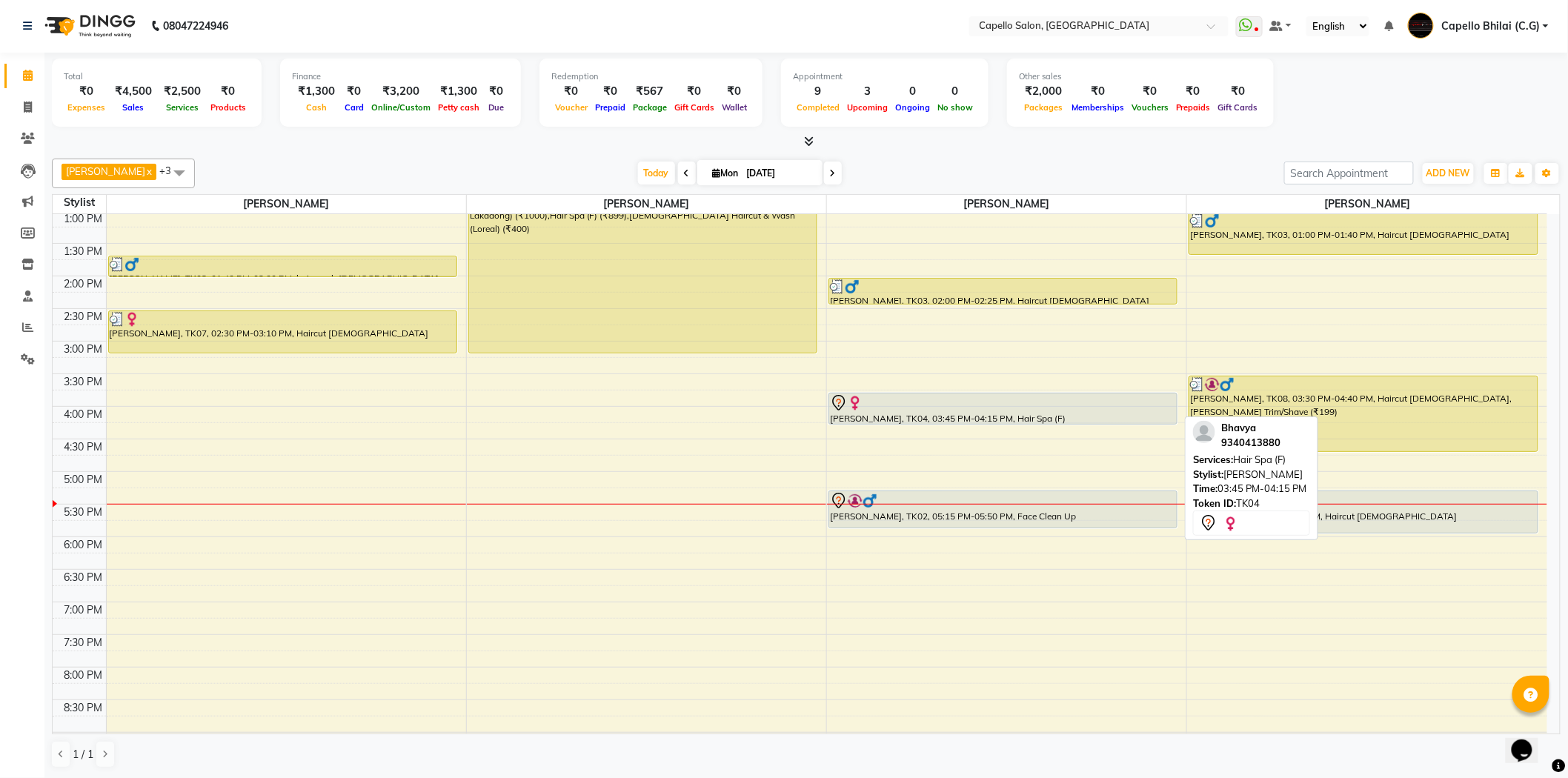
click at [922, 400] on div at bounding box center [1002, 402] width 346 height 18
select select "7"
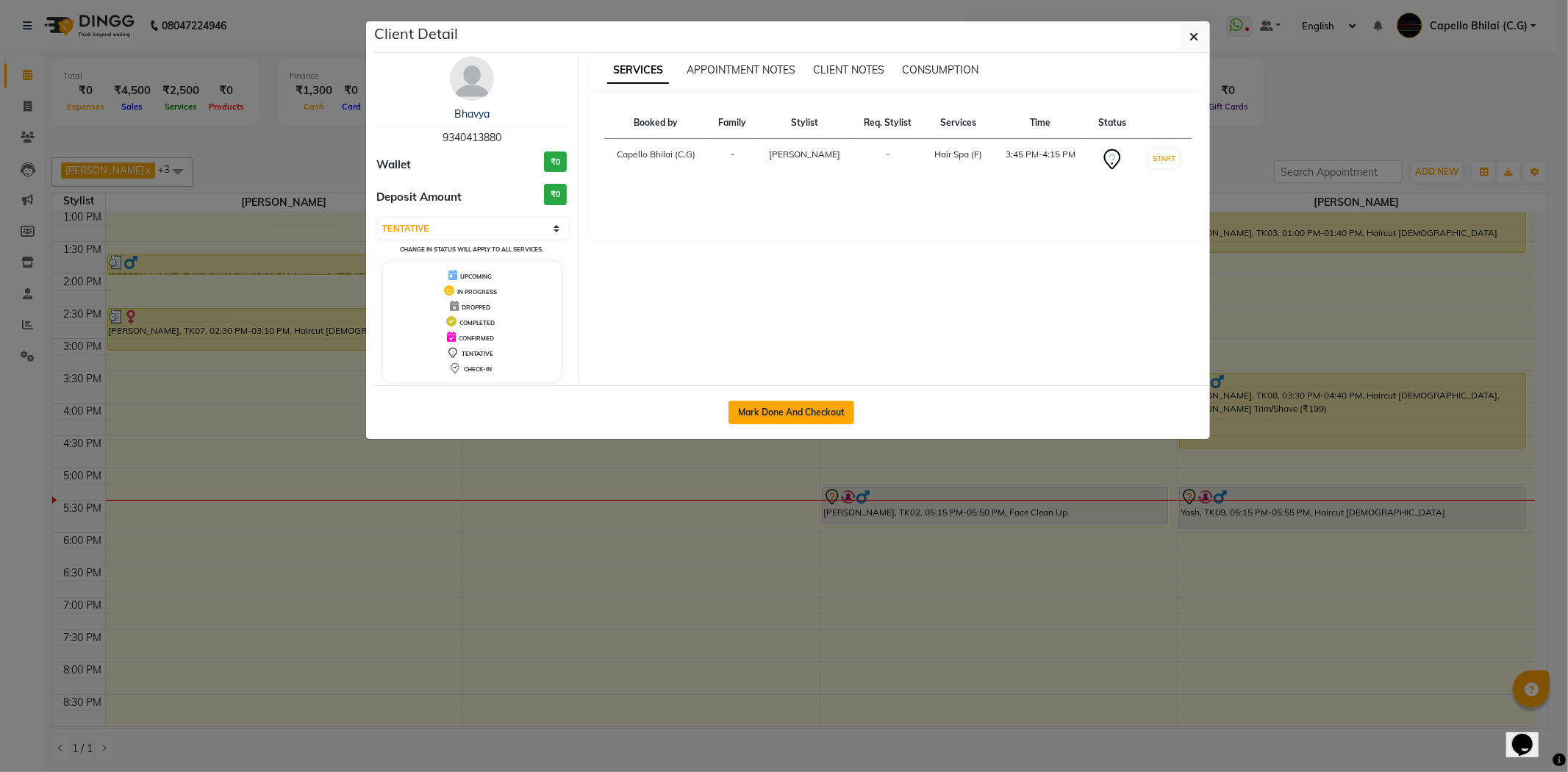
click at [768, 406] on button "Mark Done And Checkout" at bounding box center [792, 412] width 126 height 23
select select "service"
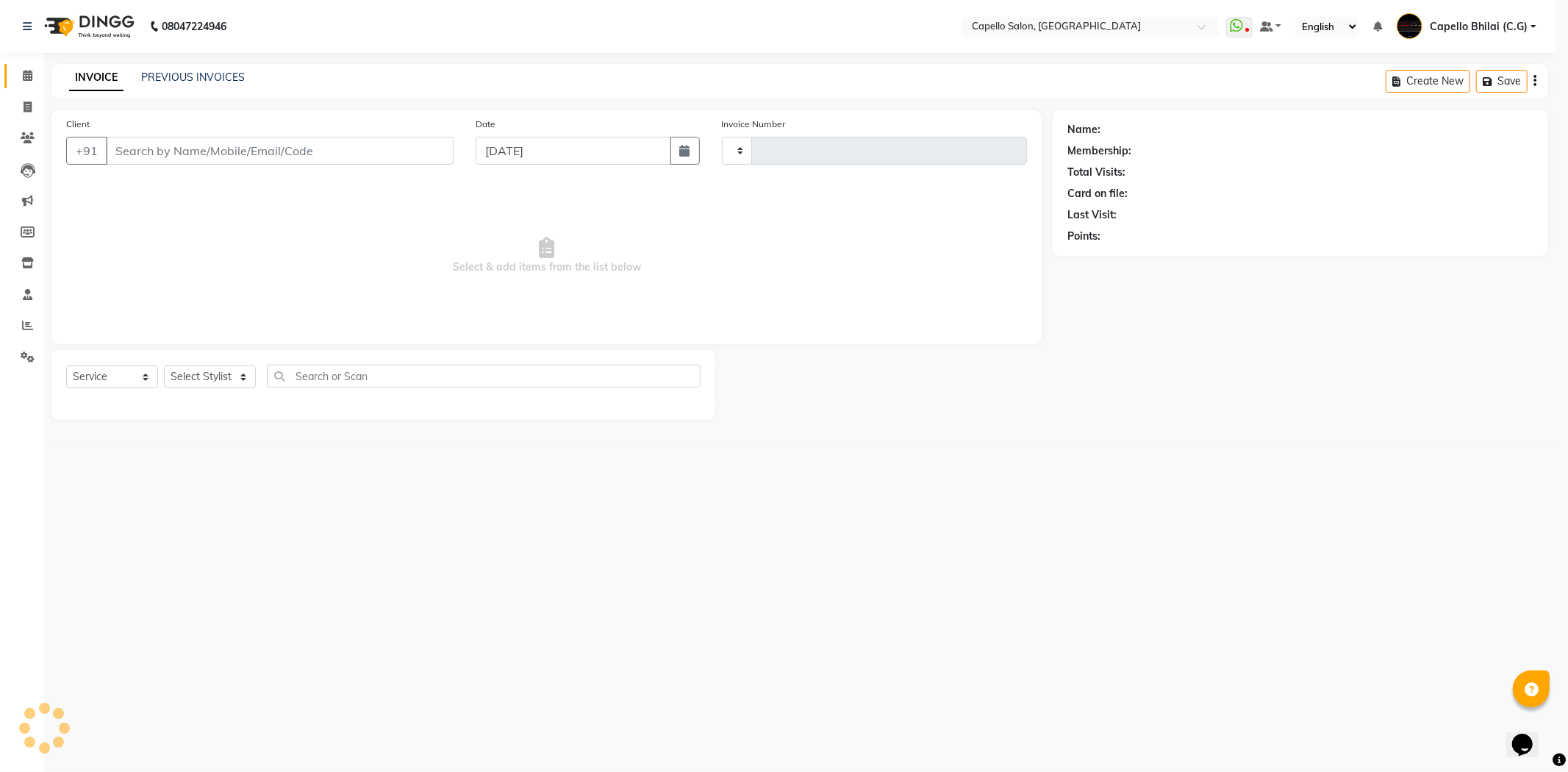
type input "2208"
select select "809"
type input "9340413880"
select select "60545"
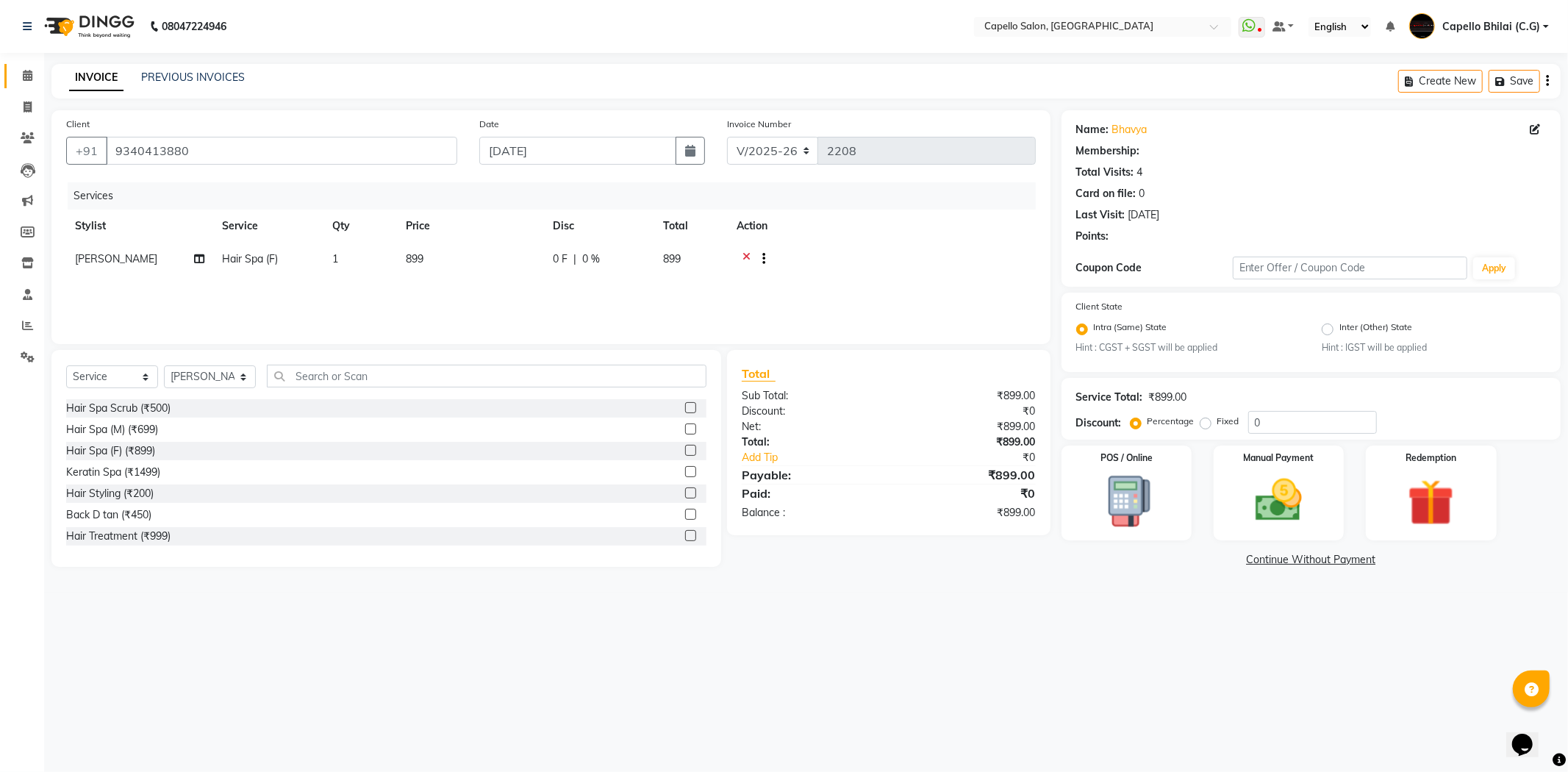
select select "1: Object"
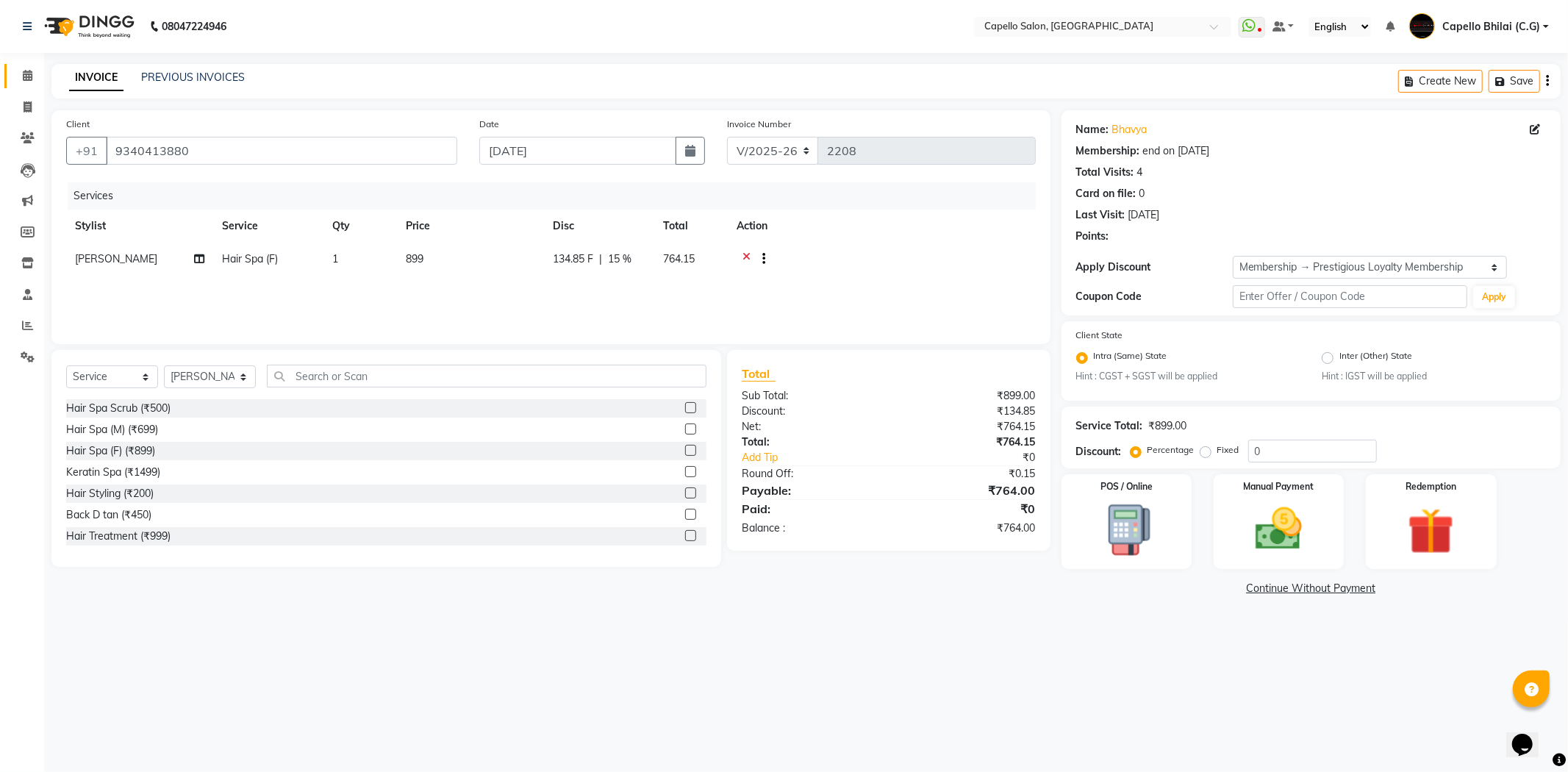
type input "15"
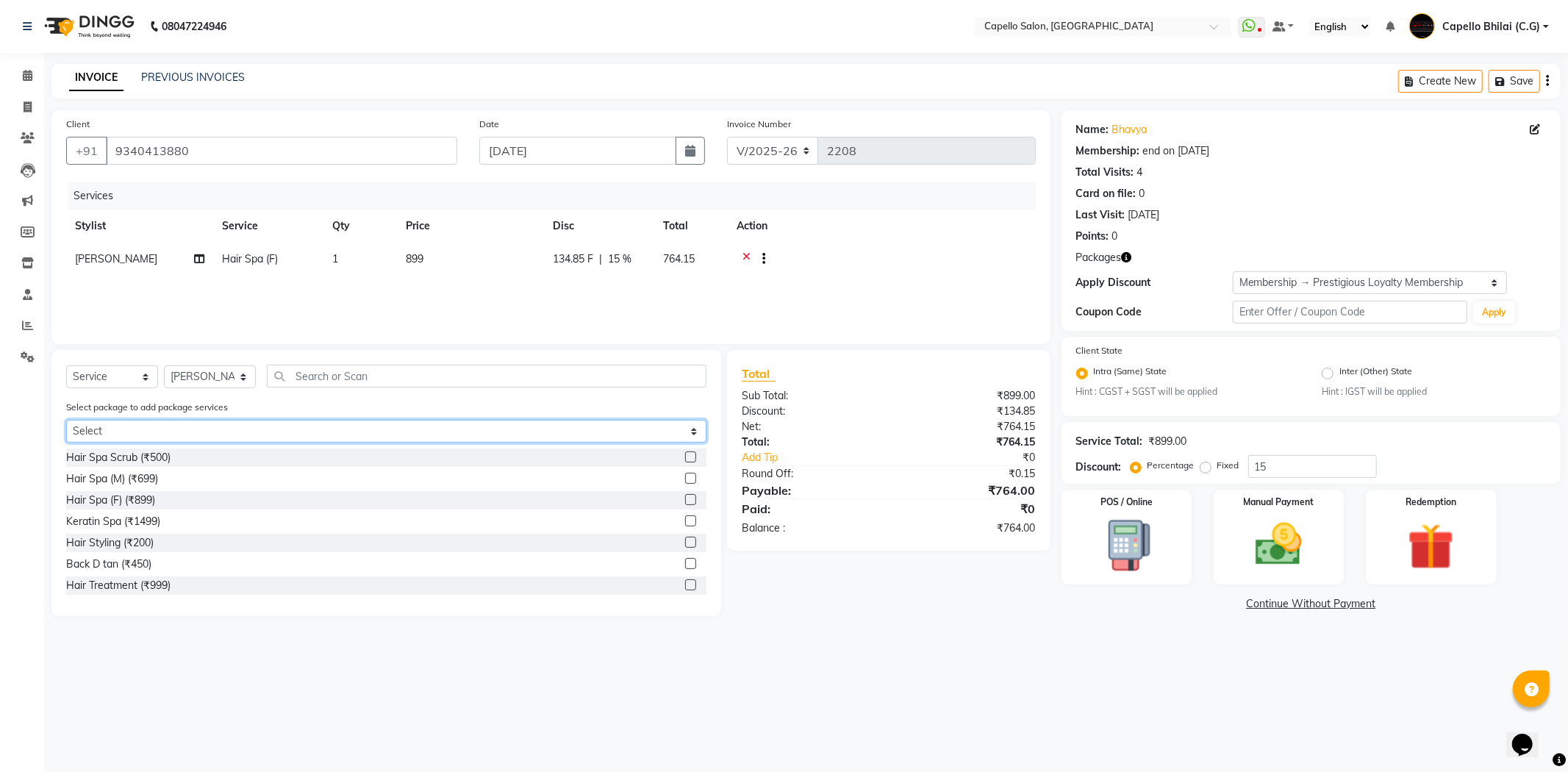
drag, startPoint x: 146, startPoint y: 432, endPoint x: 147, endPoint y: 441, distance: 9.1
click at [146, 432] on select "Select Privilege Guest Bumper Offer" at bounding box center [386, 431] width 641 height 23
select select "1: Object"
click at [66, 420] on select "Select Privilege Guest Bumper Offer" at bounding box center [386, 431] width 641 height 23
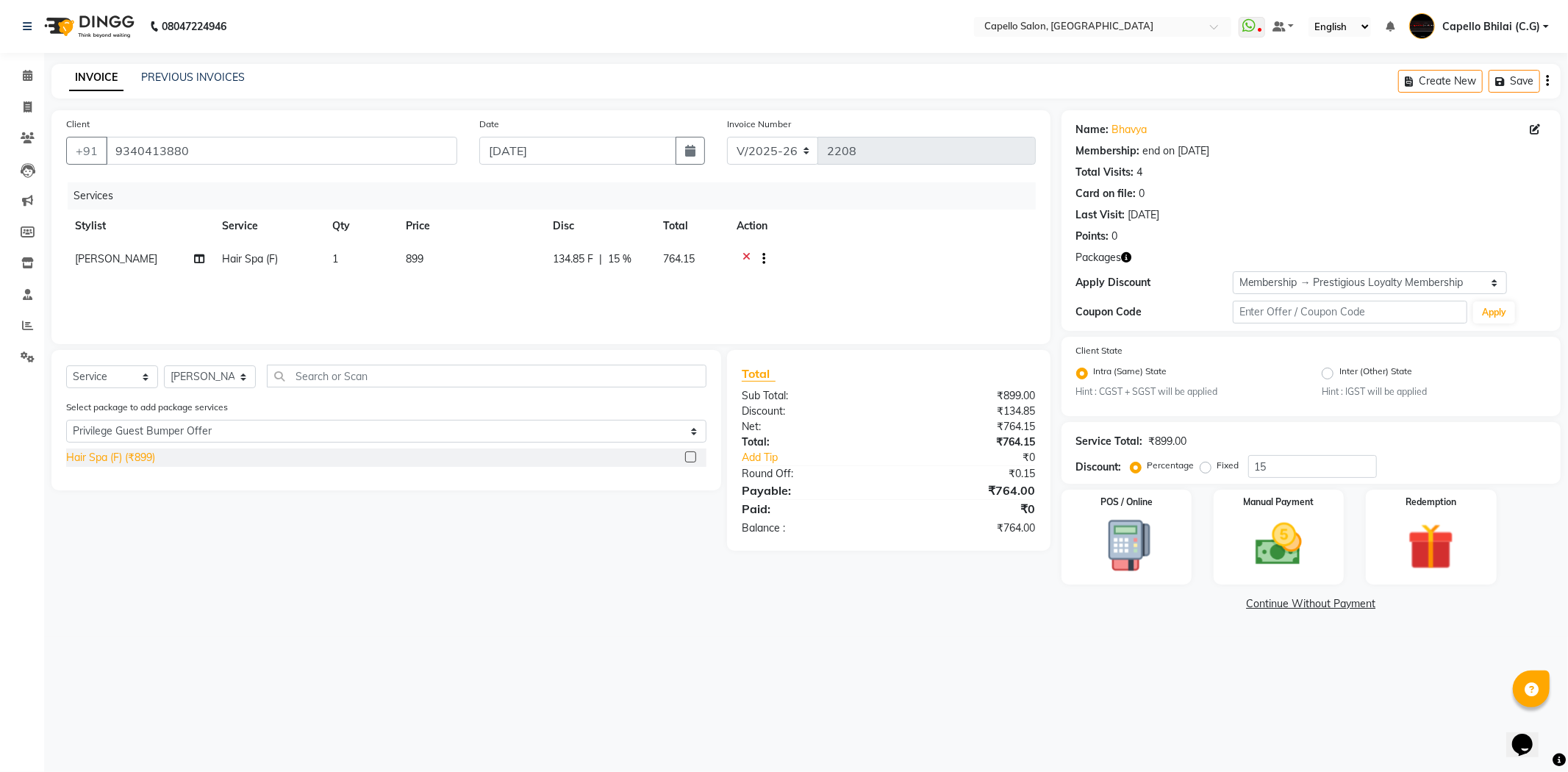
click at [127, 457] on div "Hair Spa (F) (₹899)" at bounding box center [110, 457] width 89 height 15
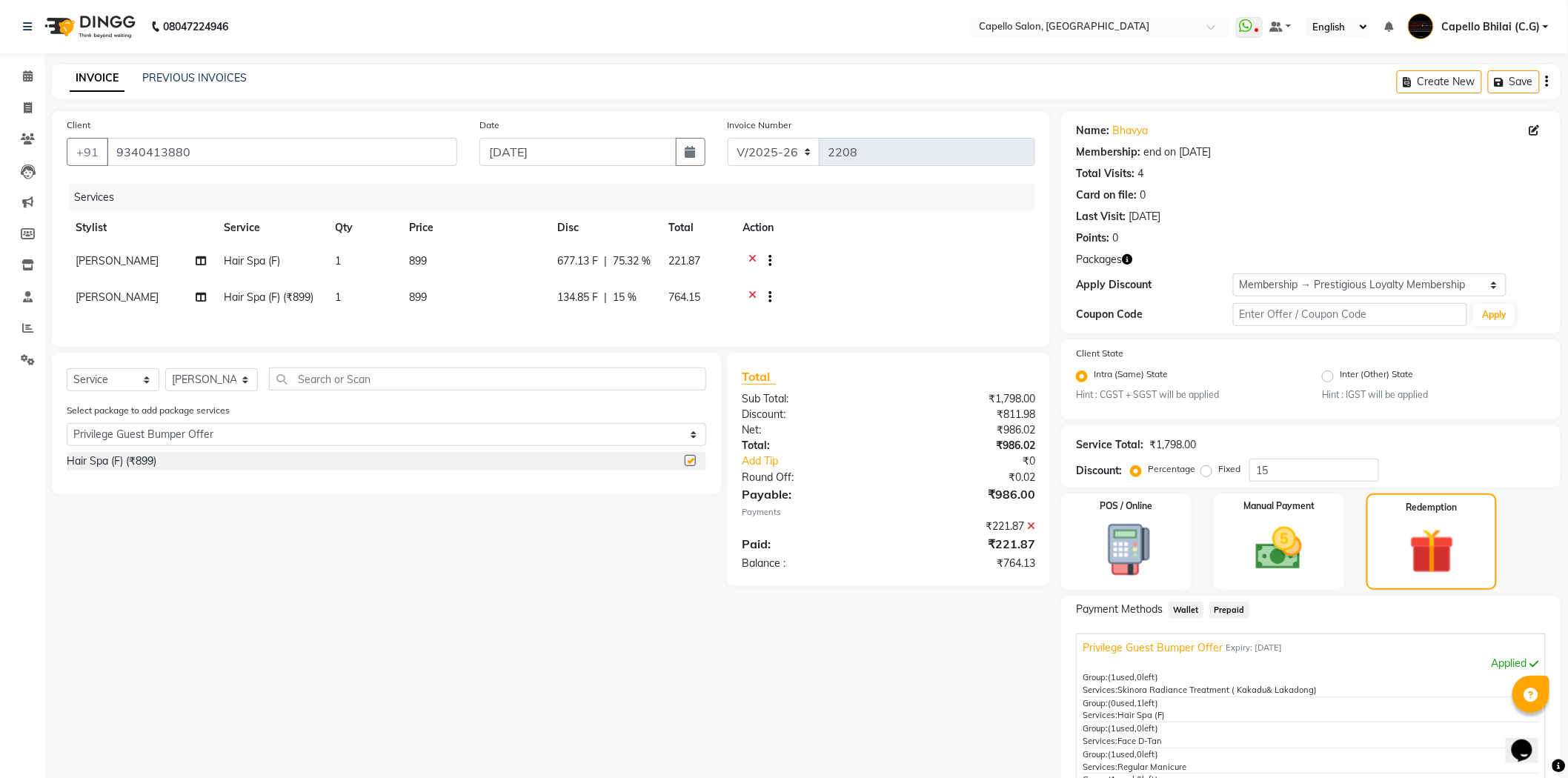
checkbox input "false"
click at [753, 260] on icon at bounding box center [752, 263] width 9 height 19
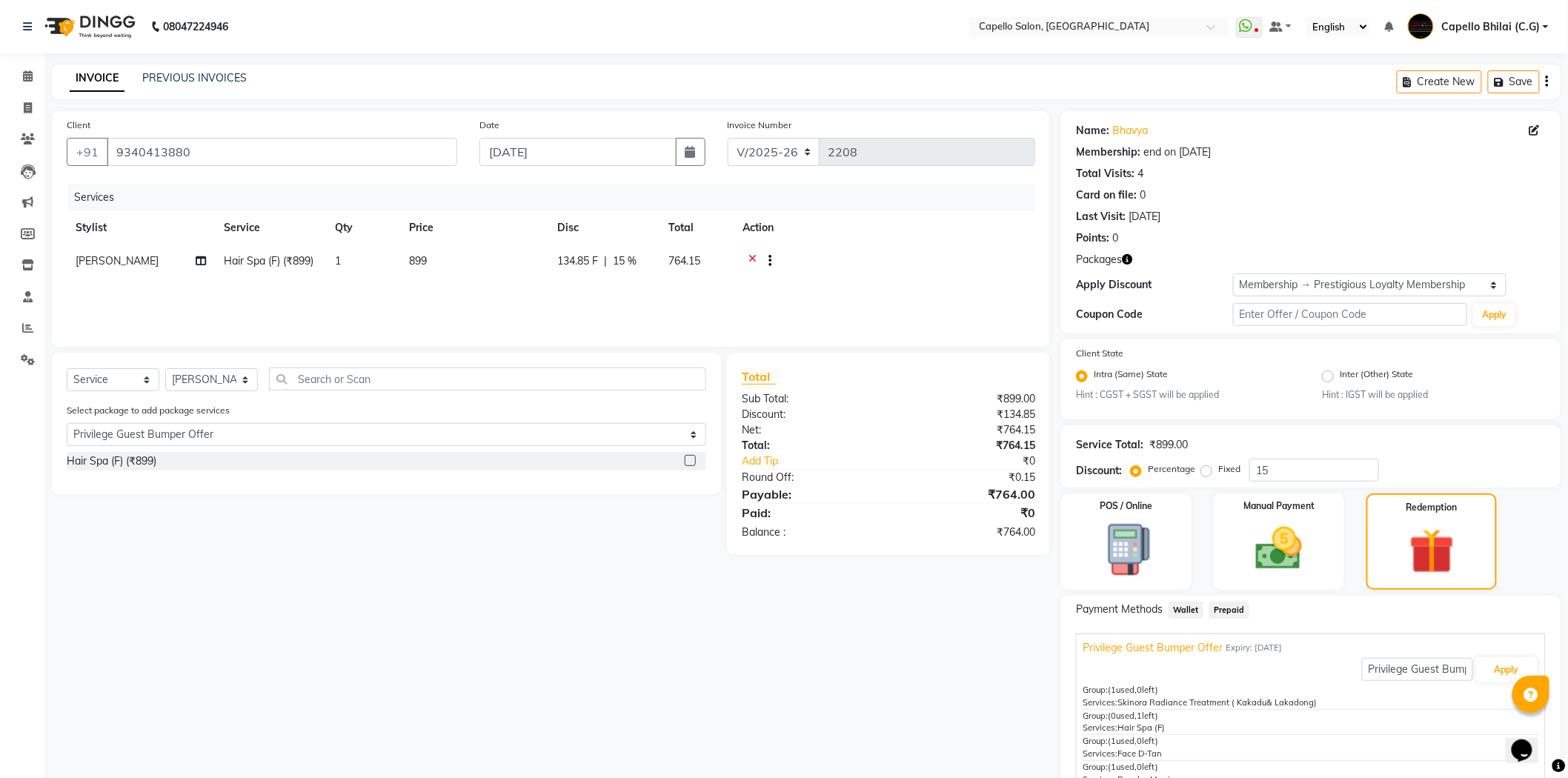
scroll to position [78, 0]
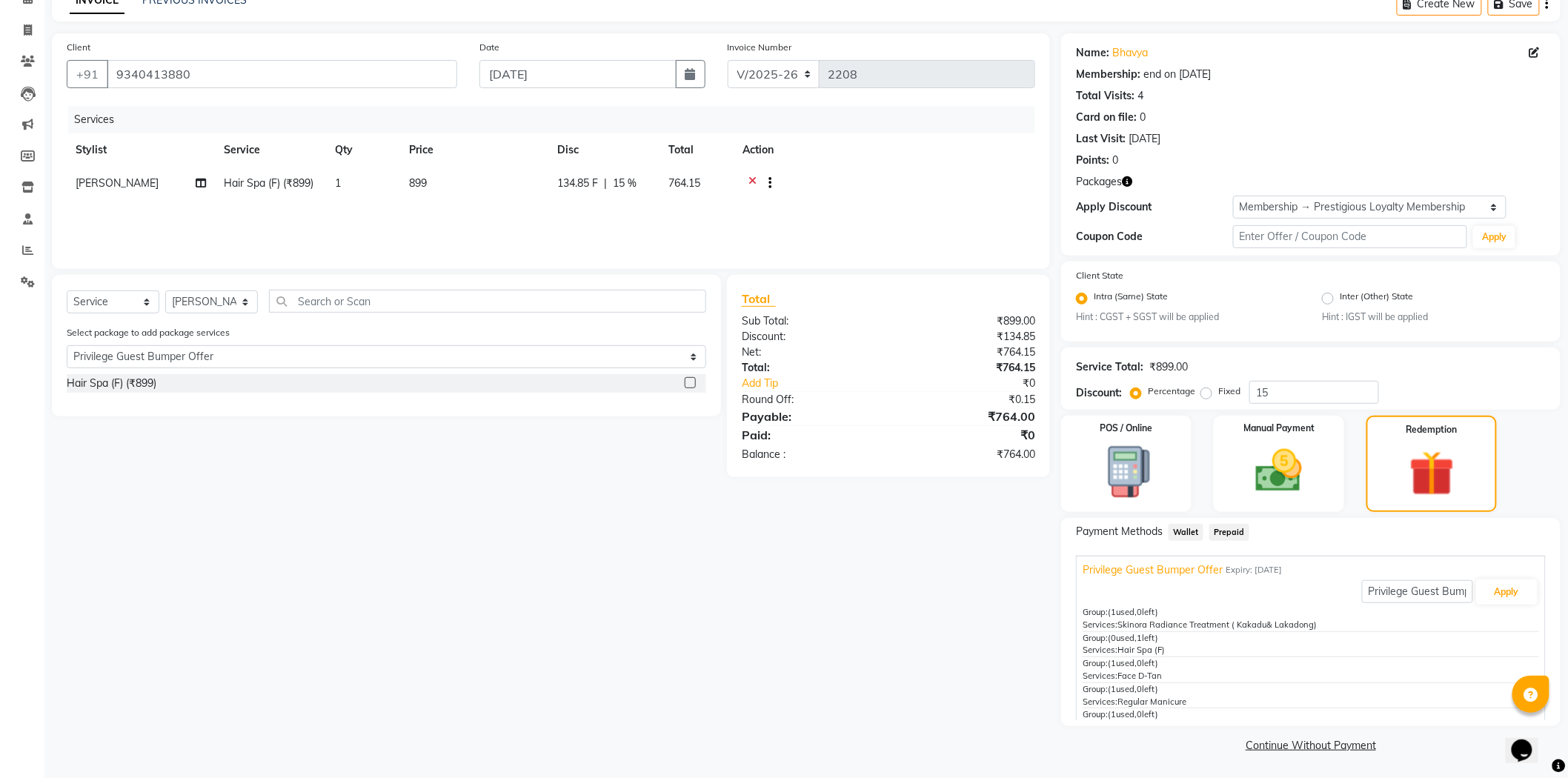
click at [1498, 577] on div "Privilege Guest Bumper Offer Apply" at bounding box center [1310, 592] width 456 height 28
click at [1498, 589] on button "Apply" at bounding box center [1506, 592] width 62 height 26
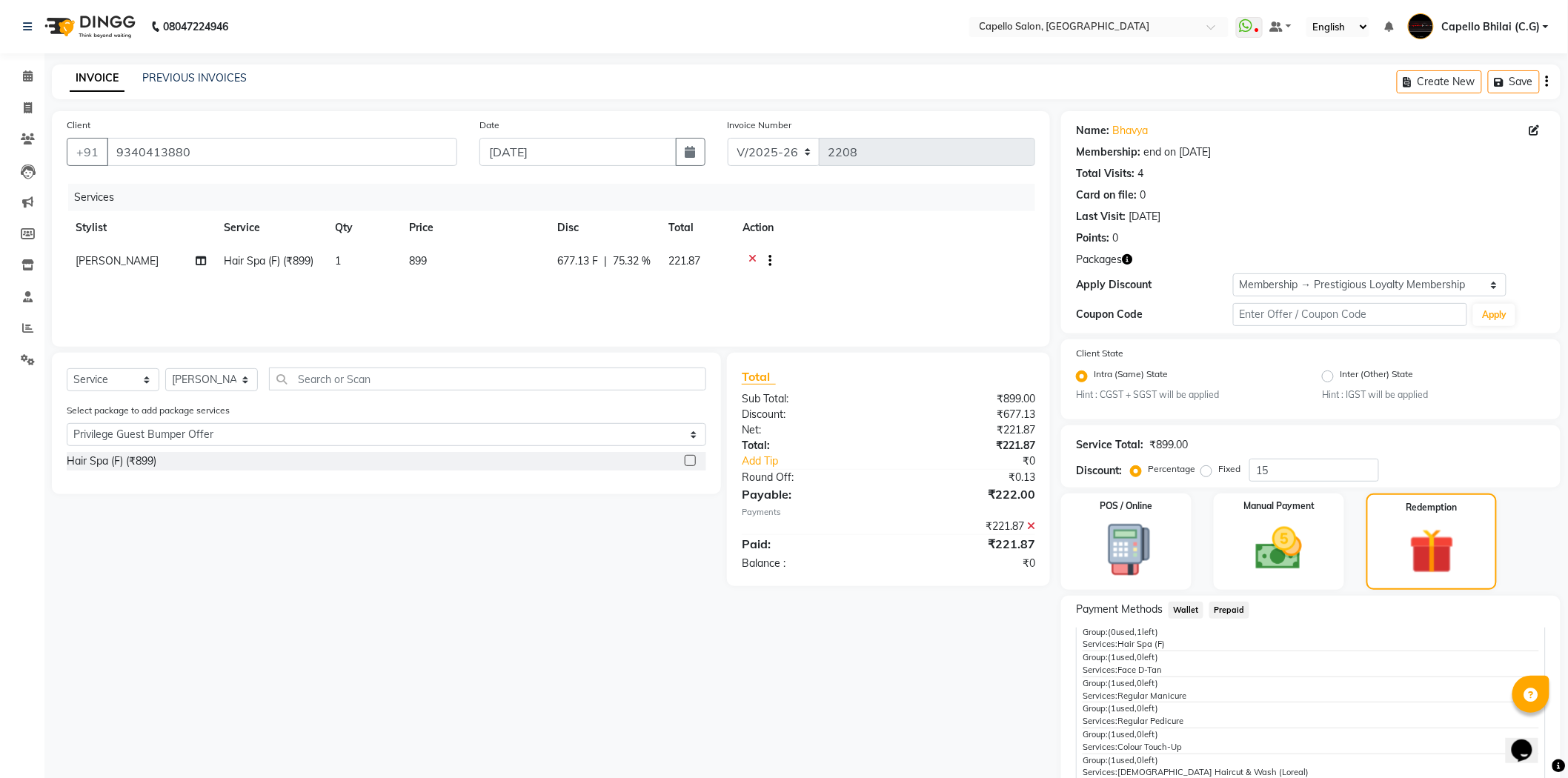
scroll to position [162, 0]
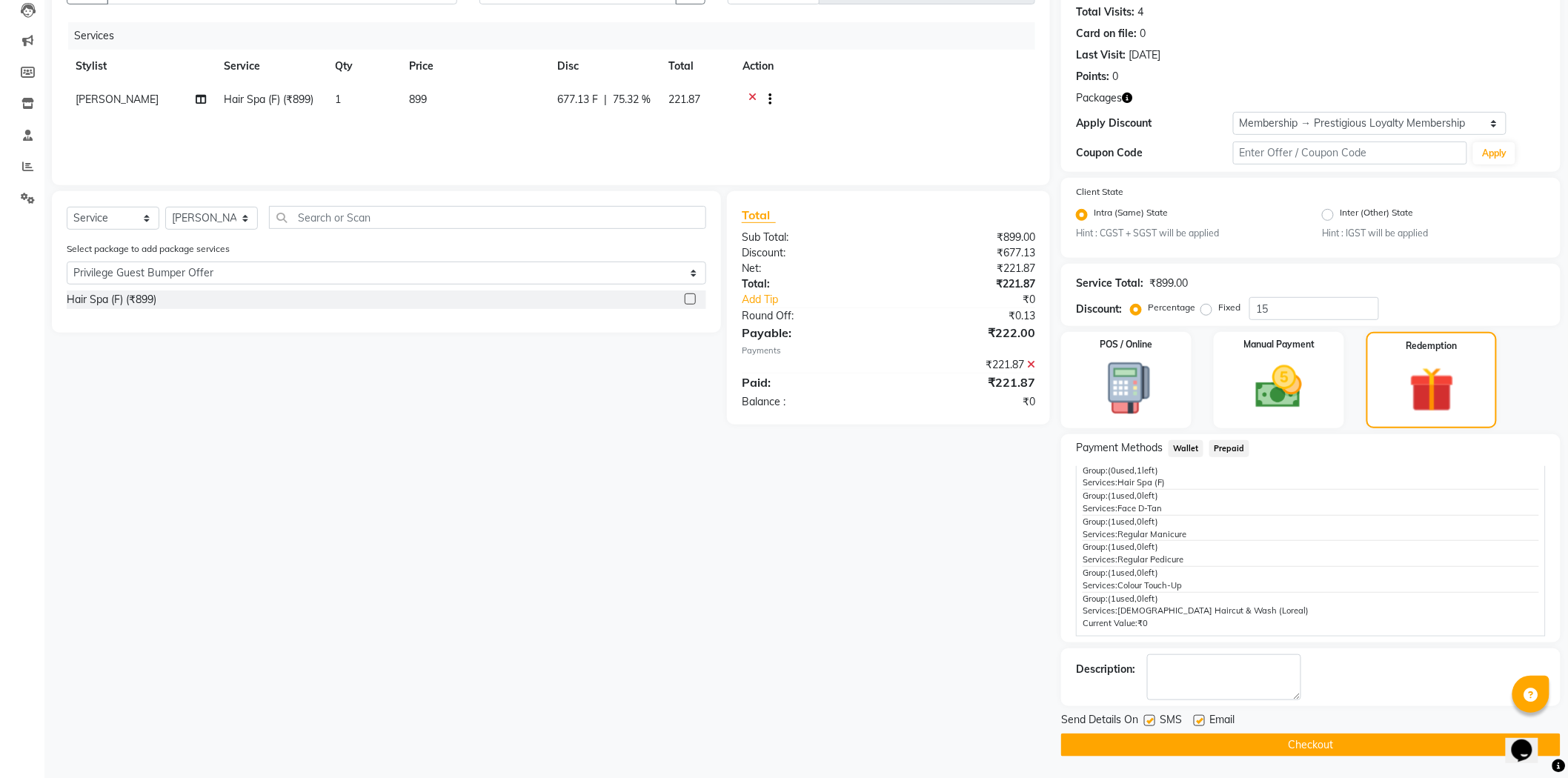
click at [1108, 734] on button "Checkout" at bounding box center [1310, 745] width 499 height 23
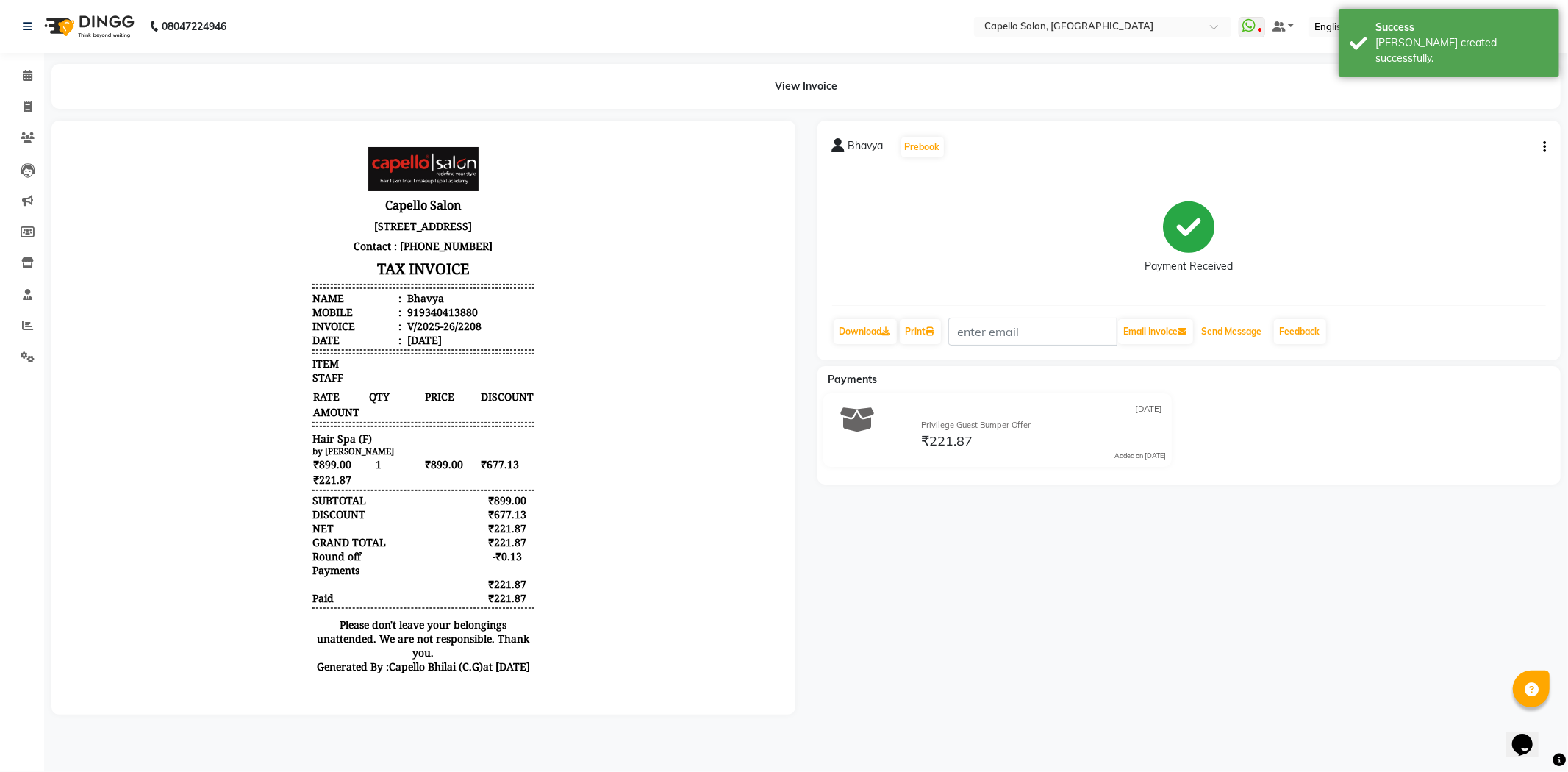
drag, startPoint x: 1238, startPoint y: 326, endPoint x: 1221, endPoint y: 344, distance: 24.8
click at [1228, 342] on button "Send Message" at bounding box center [1232, 332] width 72 height 25
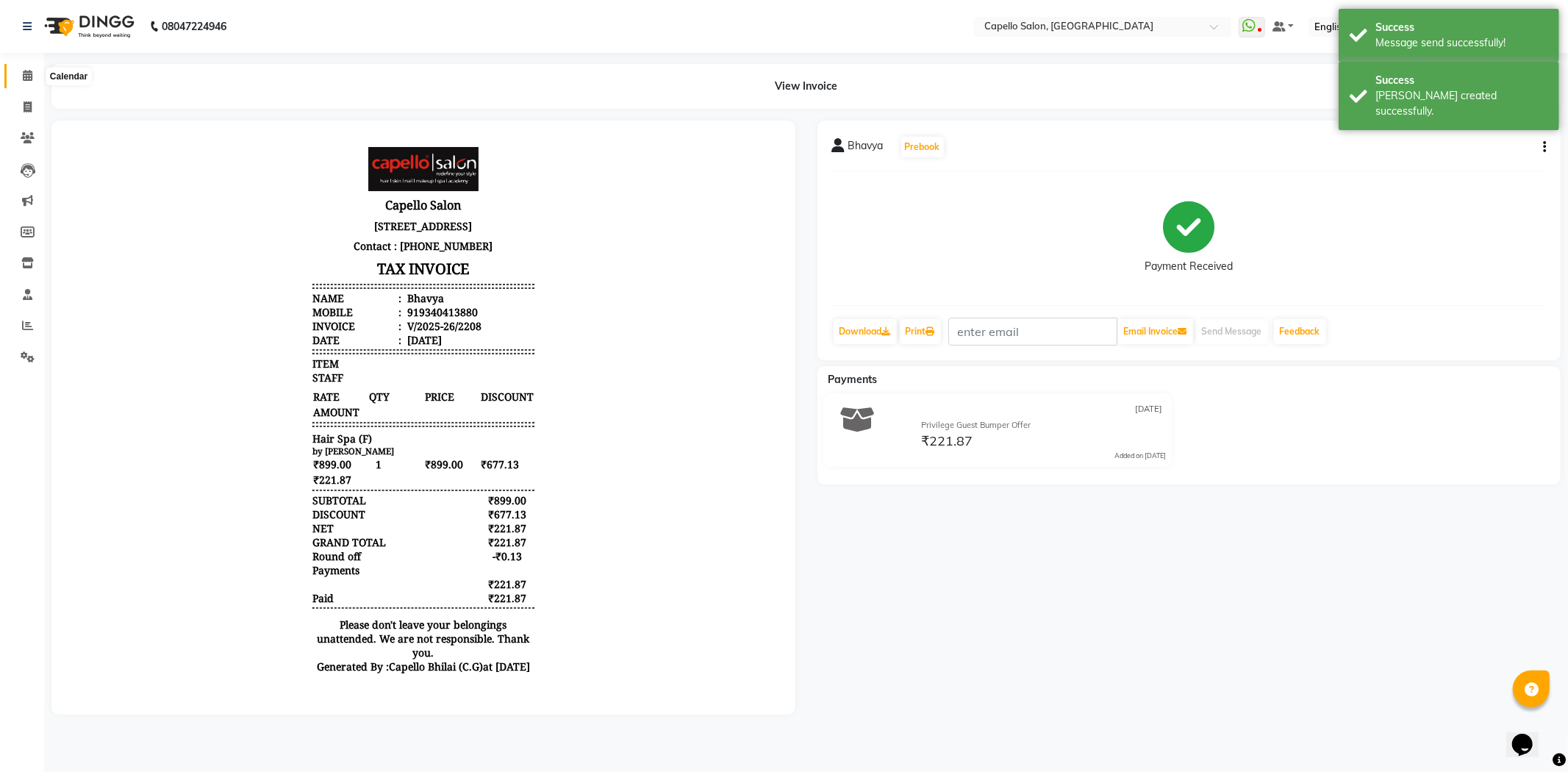
click at [20, 77] on span at bounding box center [27, 76] width 25 height 17
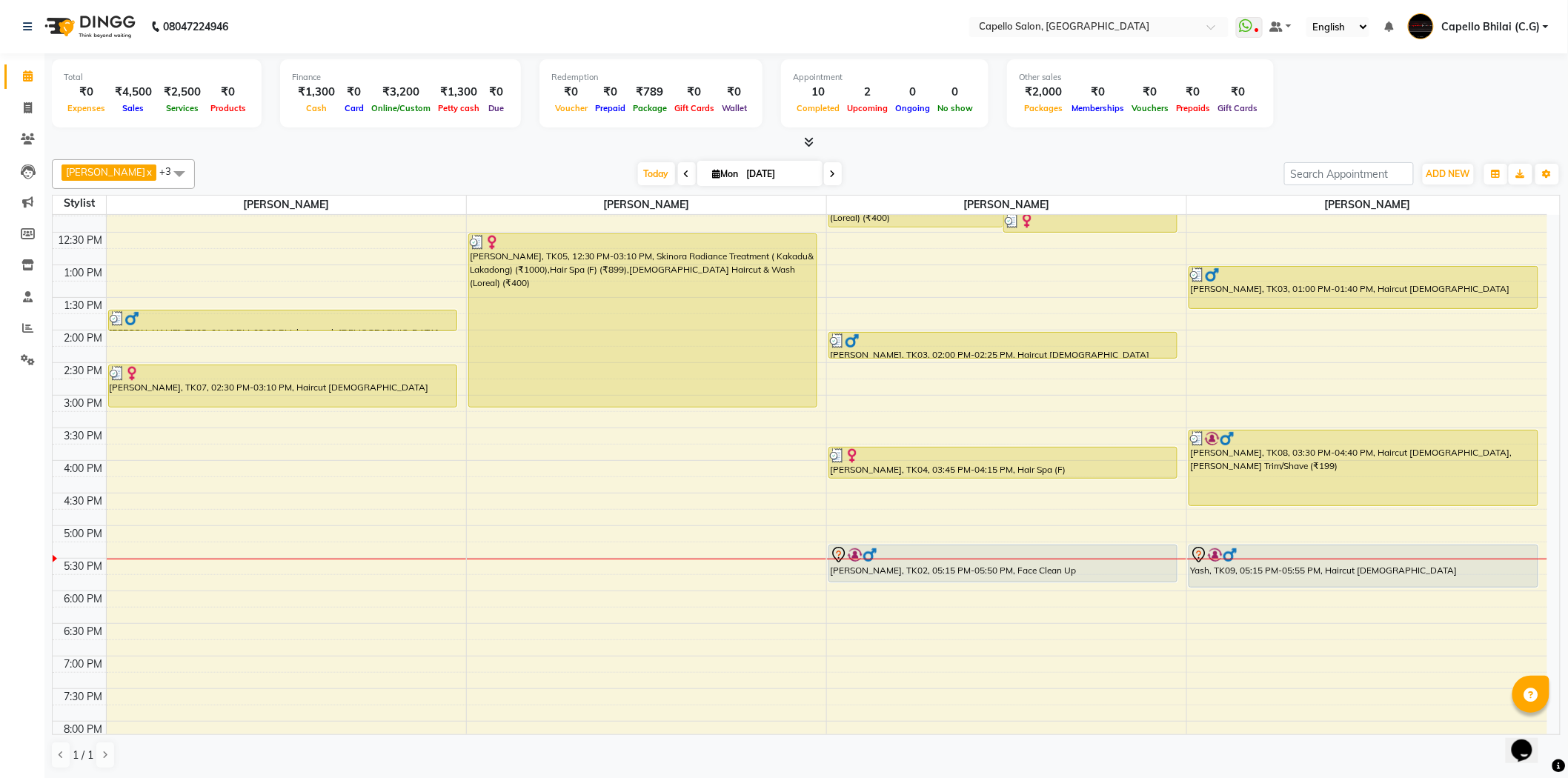
scroll to position [232, 0]
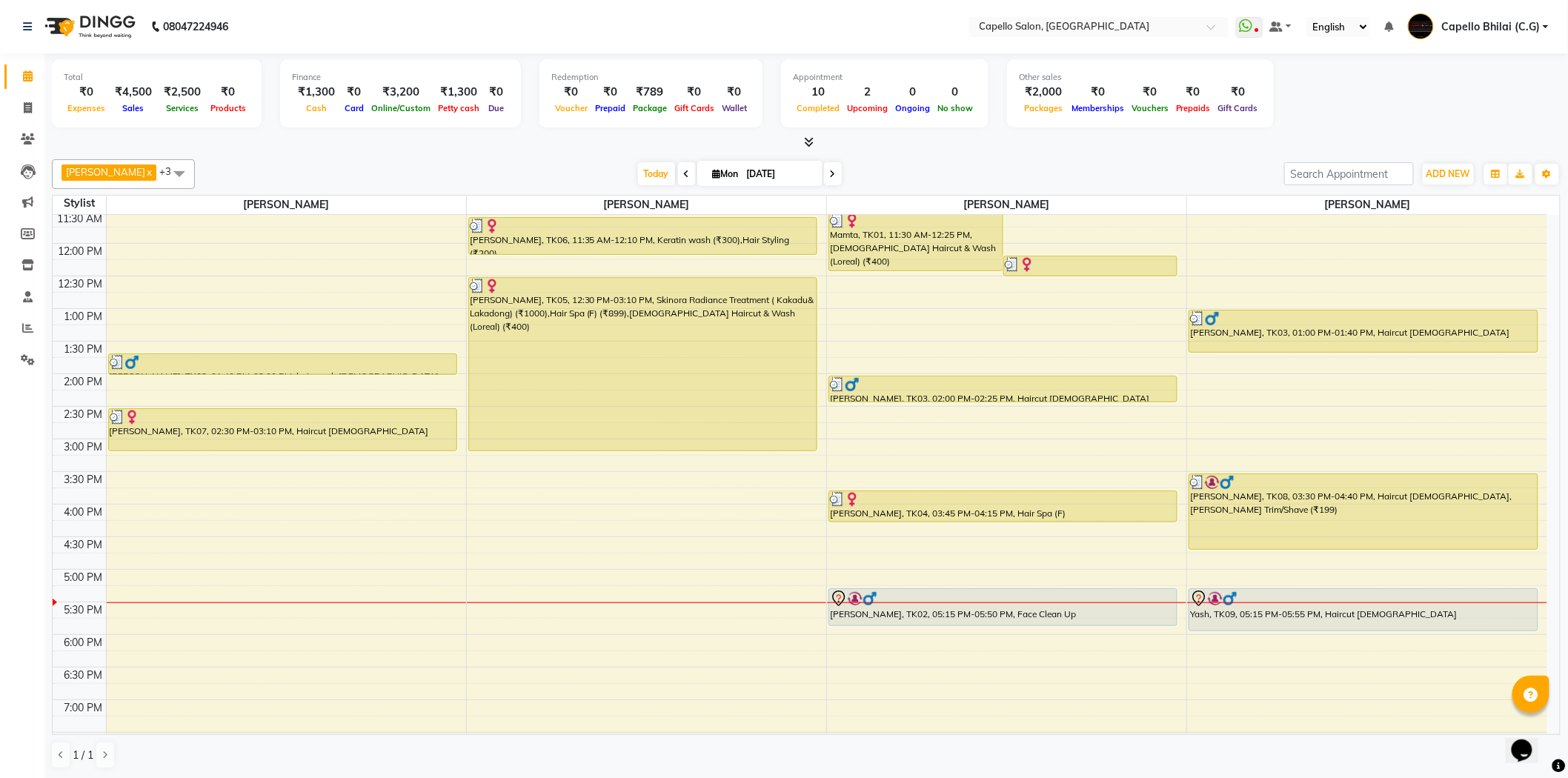
click at [811, 144] on icon at bounding box center [810, 142] width 9 height 11
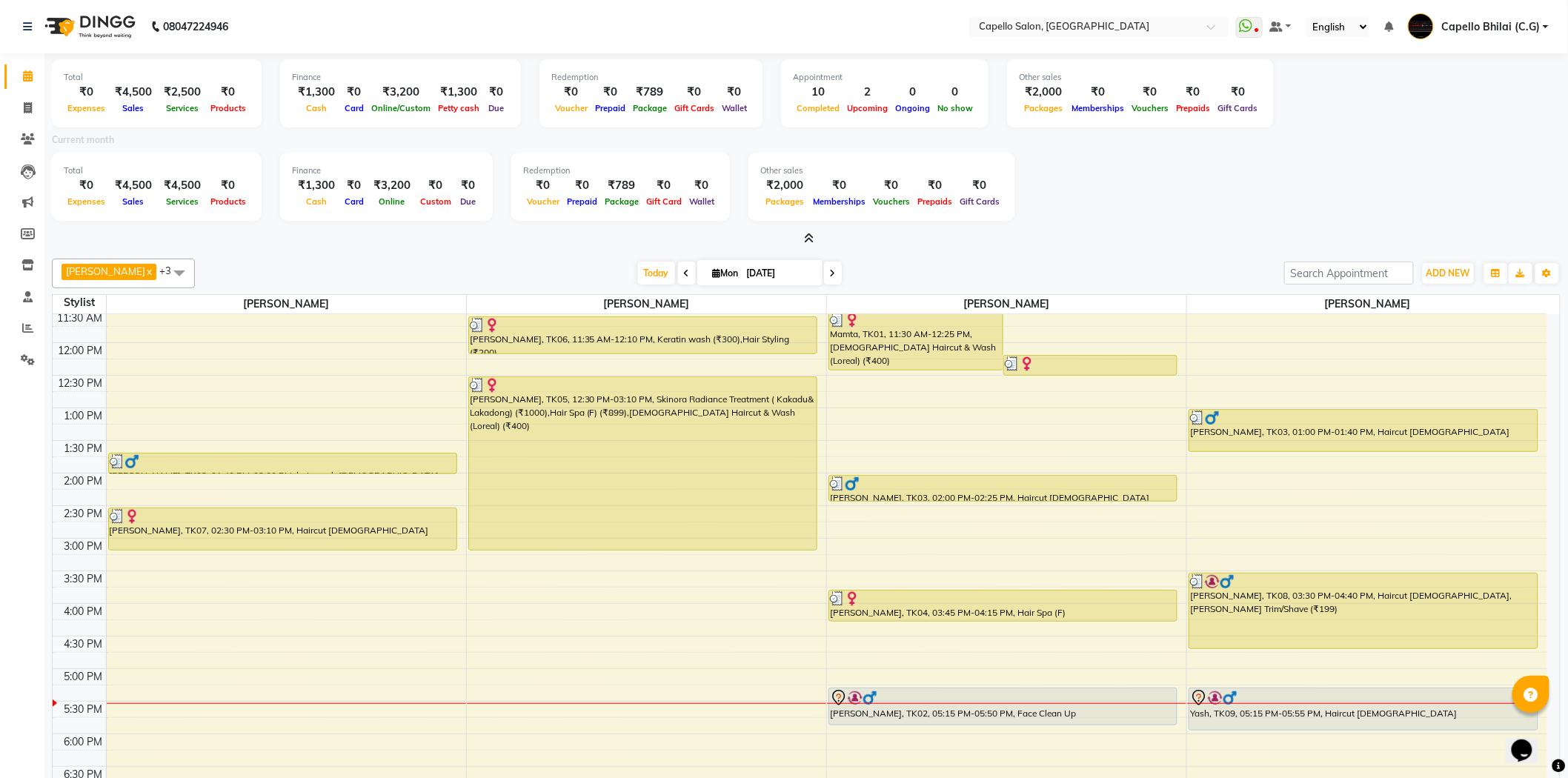
click at [803, 236] on span at bounding box center [807, 239] width 15 height 15
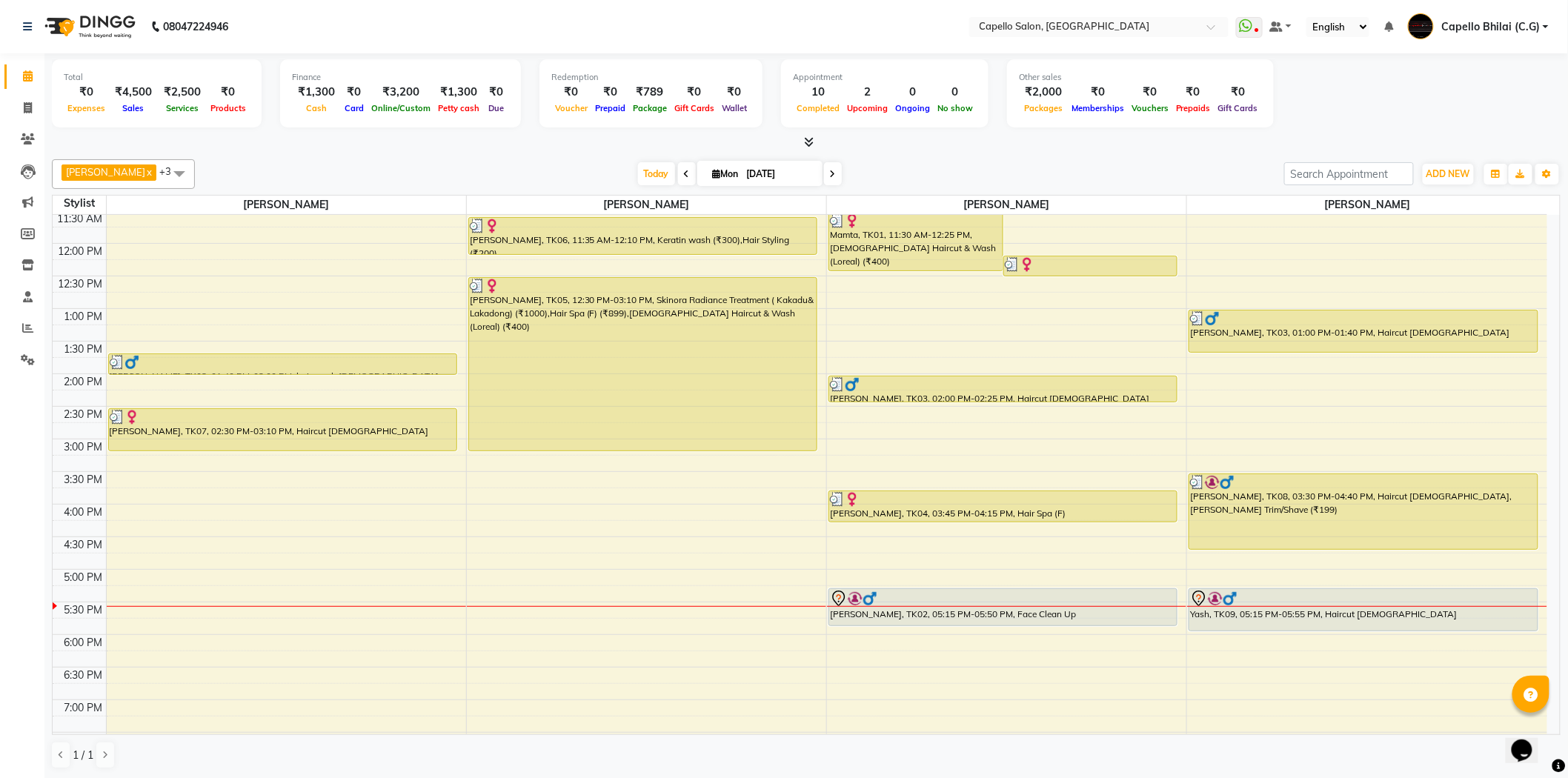
click at [1180, 166] on div "Today Mon 01-09-2025" at bounding box center [739, 173] width 1075 height 22
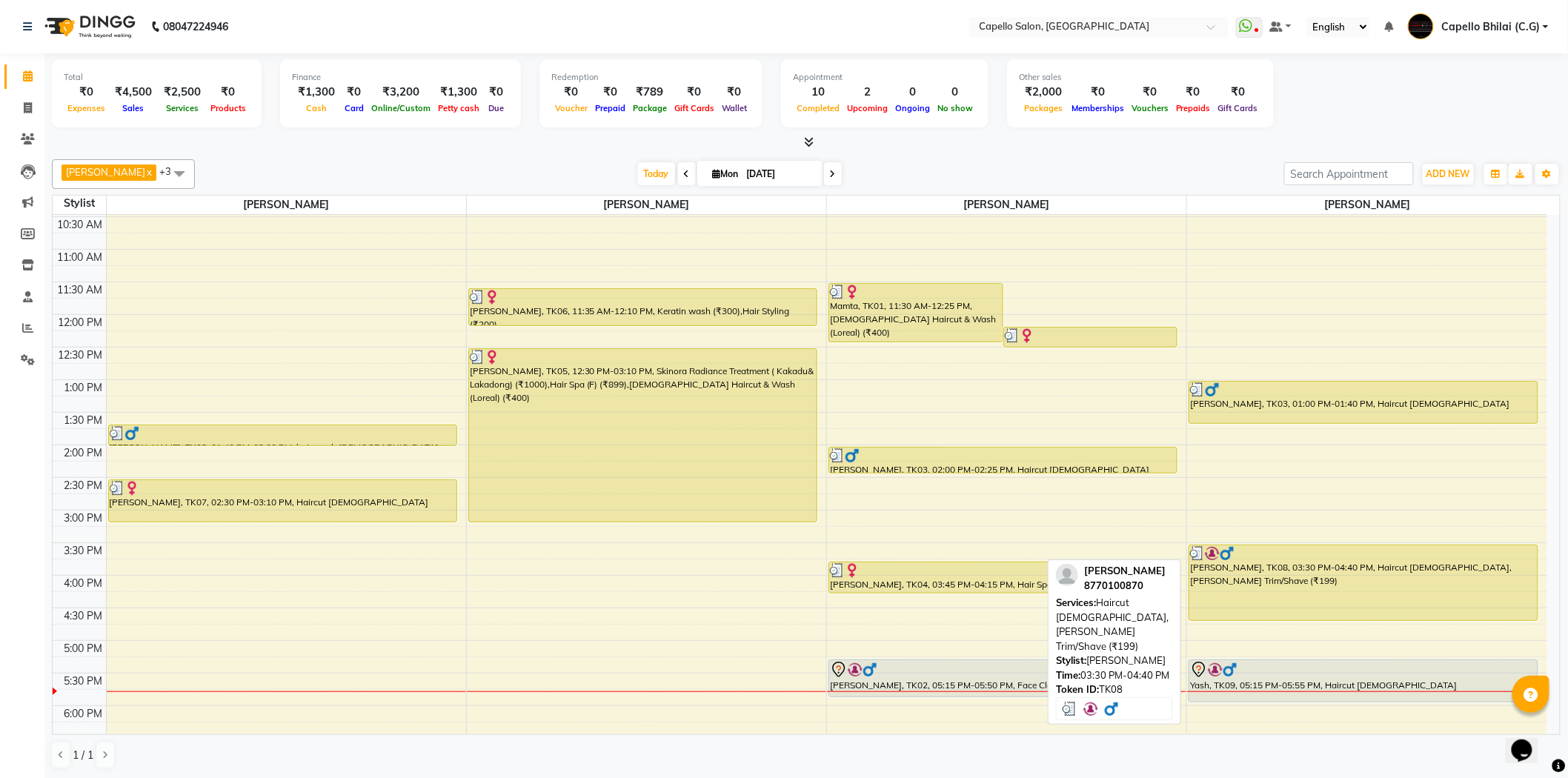
scroll to position [397, 0]
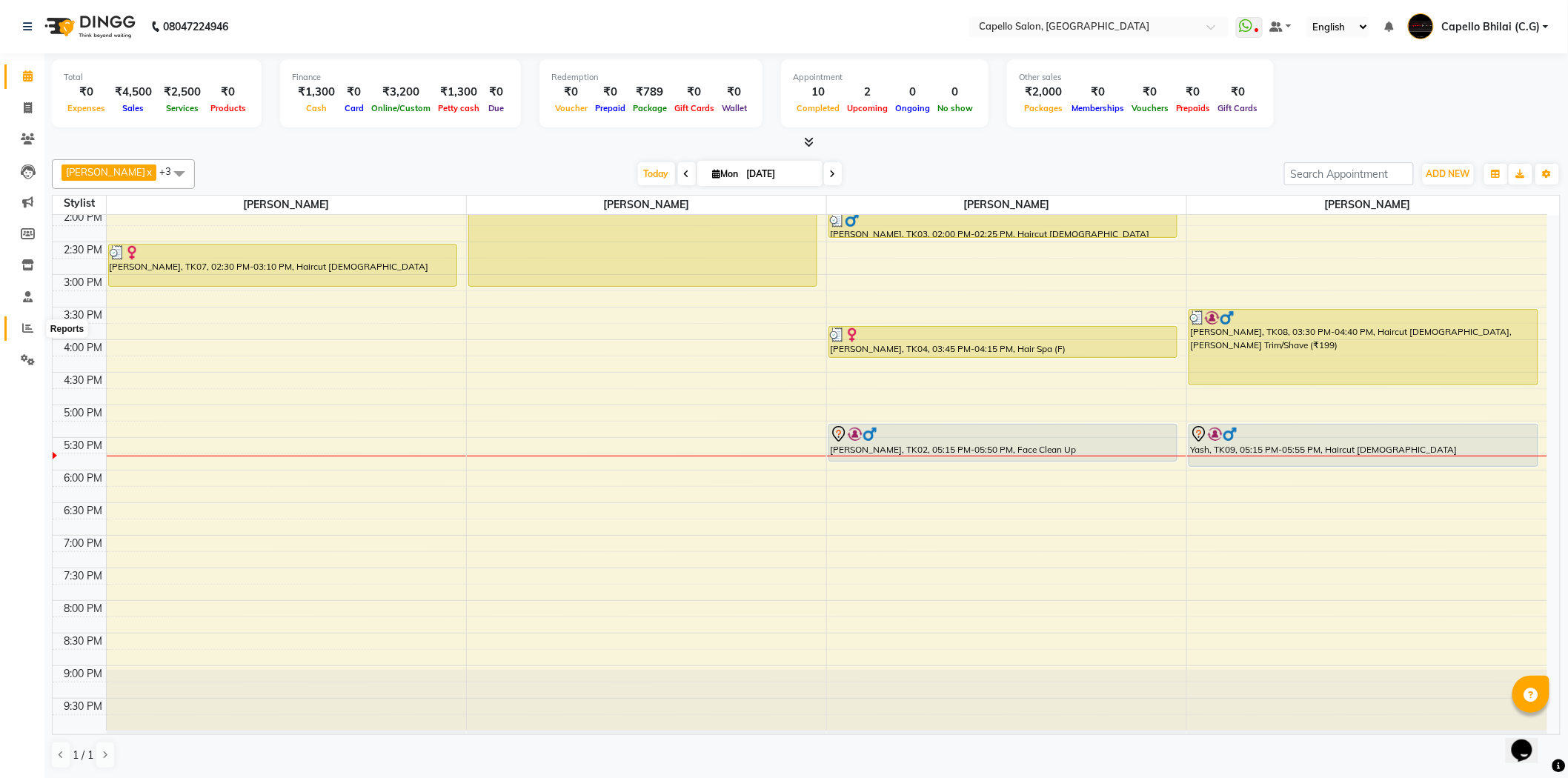
click at [32, 322] on span at bounding box center [27, 328] width 26 height 17
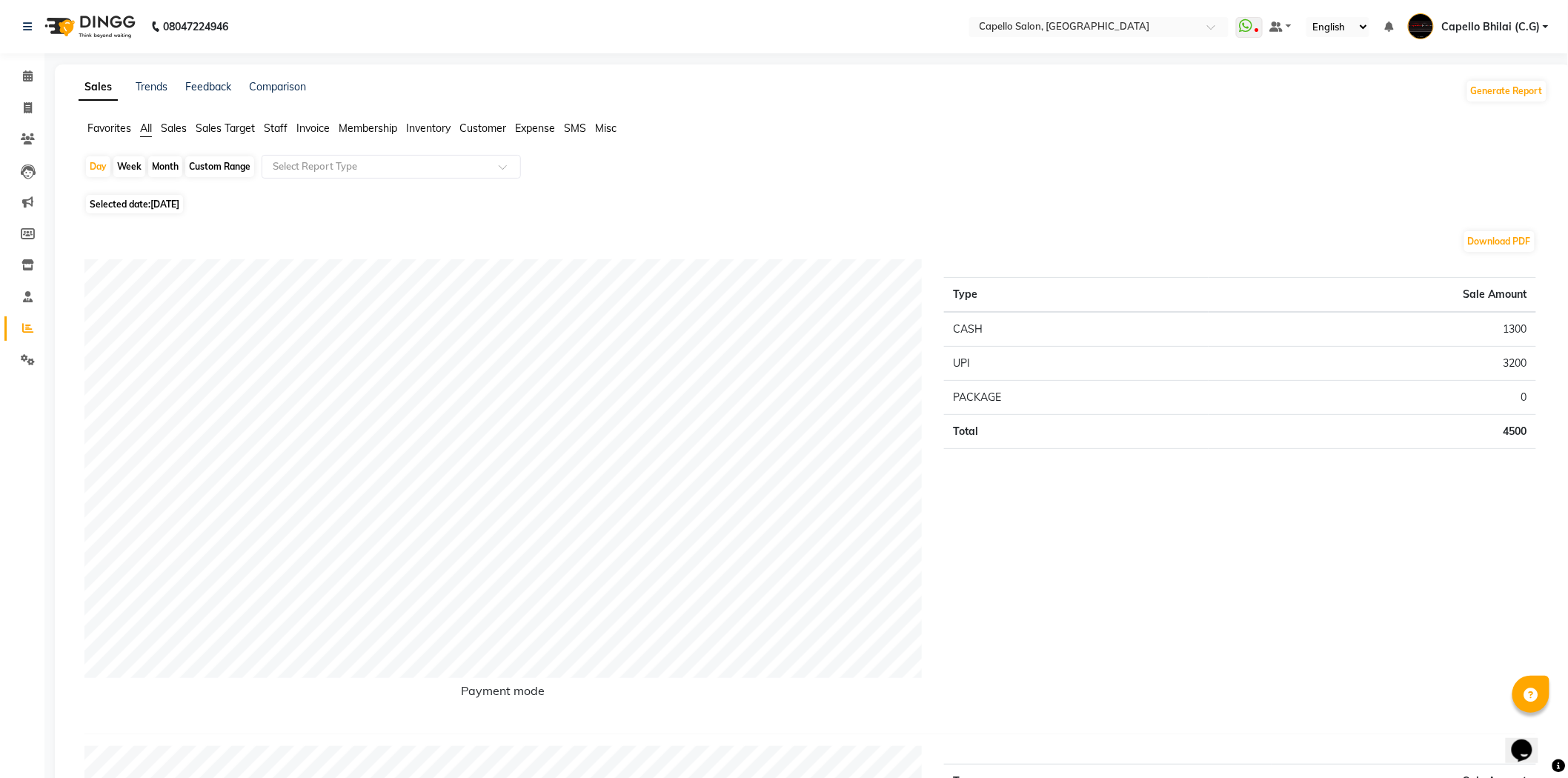
click at [167, 171] on div "Month" at bounding box center [166, 167] width 34 height 21
select select "9"
select select "2025"
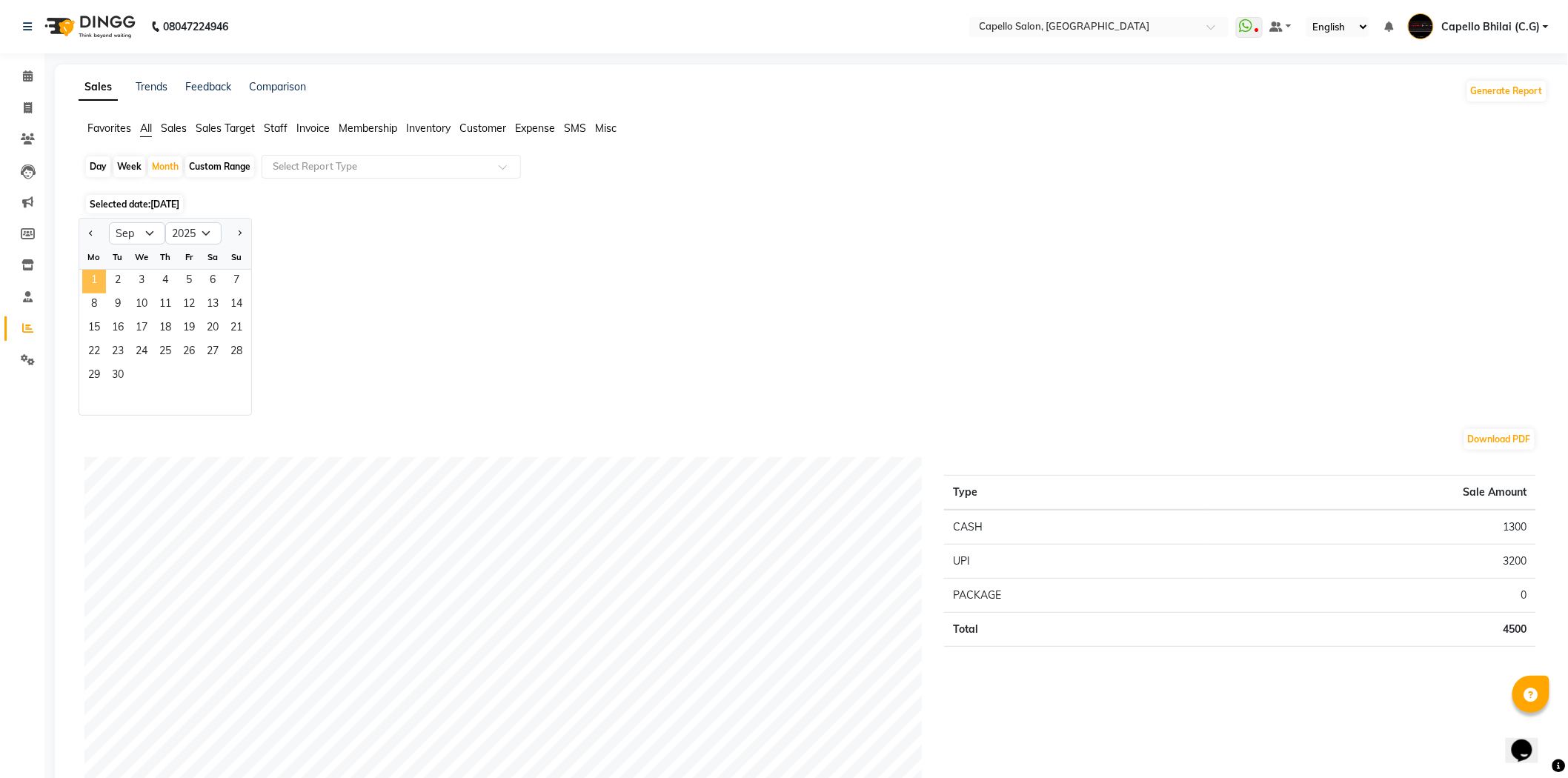
click at [91, 282] on span "1" at bounding box center [94, 281] width 24 height 24
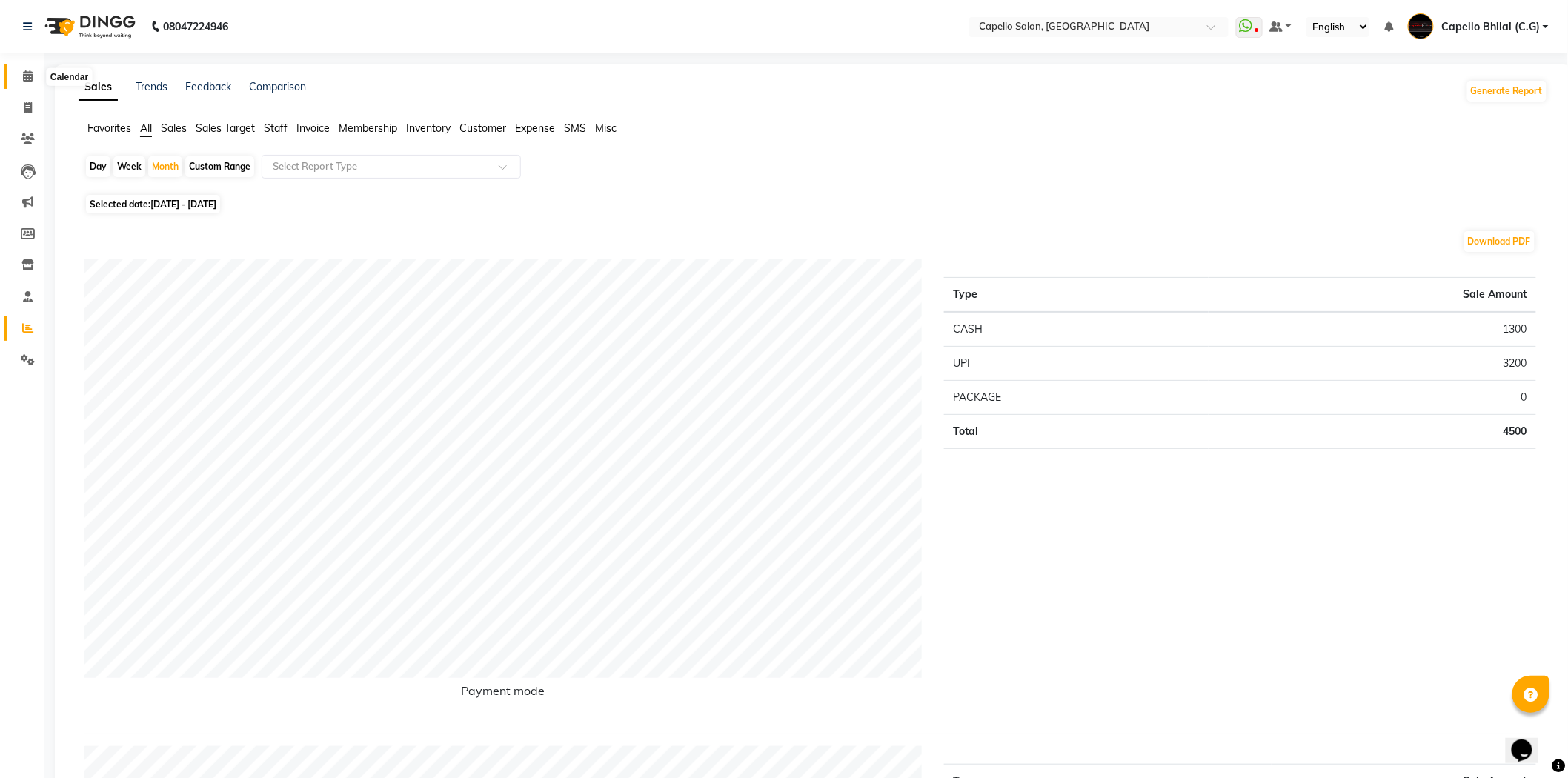
click at [29, 83] on span at bounding box center [27, 77] width 26 height 17
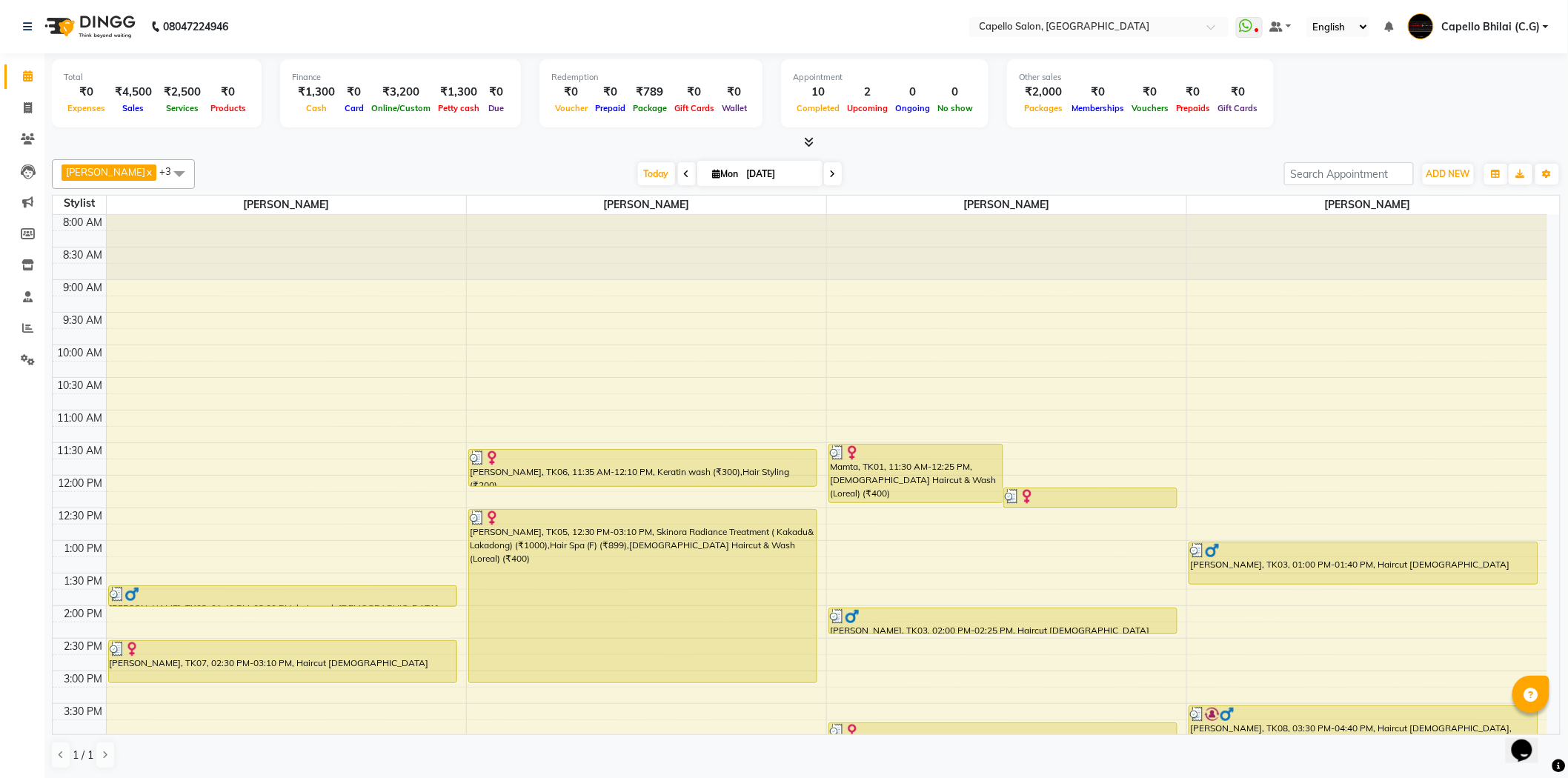
scroll to position [397, 0]
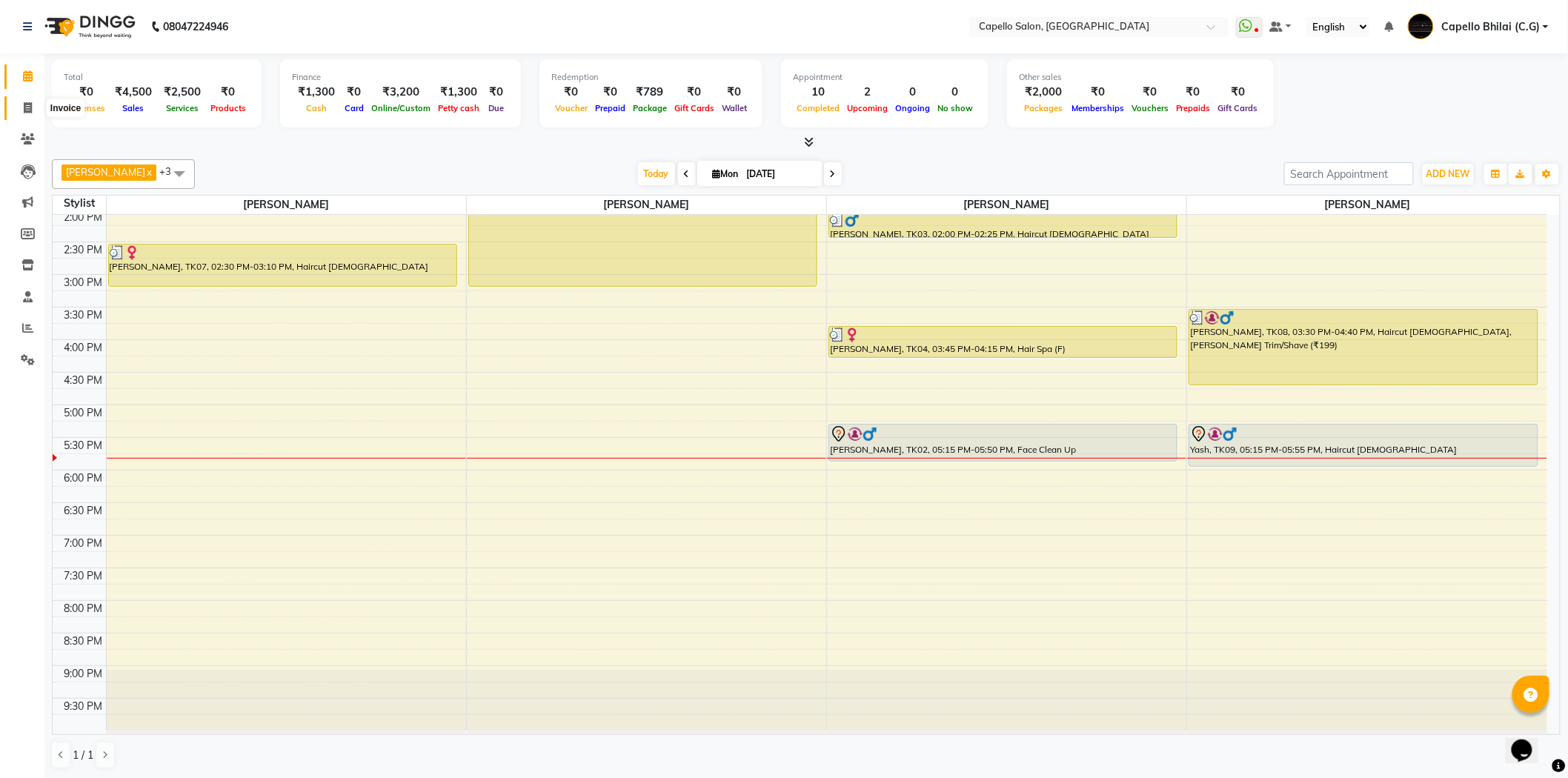
click at [30, 113] on icon at bounding box center [27, 108] width 9 height 11
select select "service"
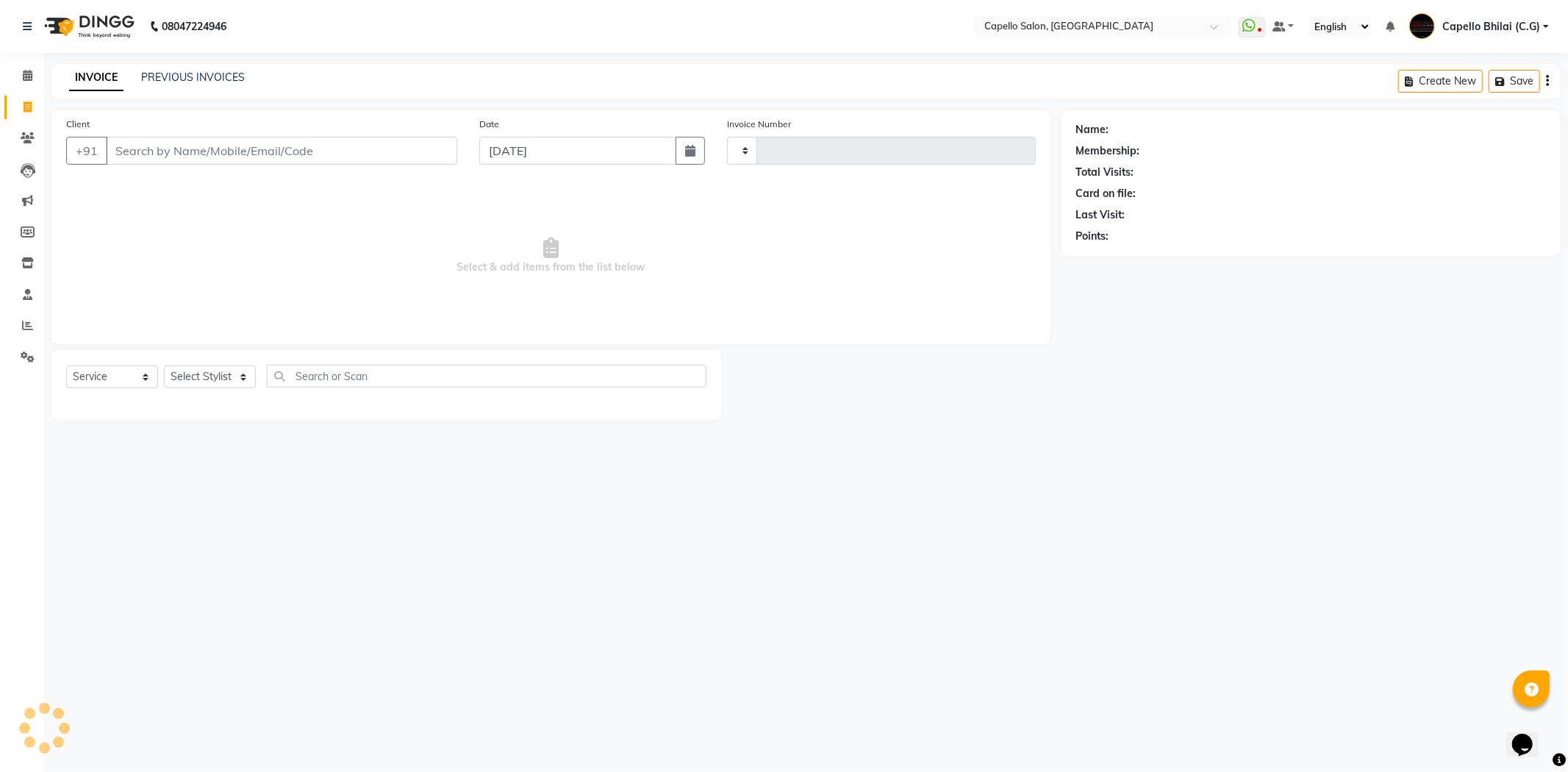
type input "2209"
select select "809"
click at [154, 150] on input "Client" at bounding box center [282, 151] width 351 height 28
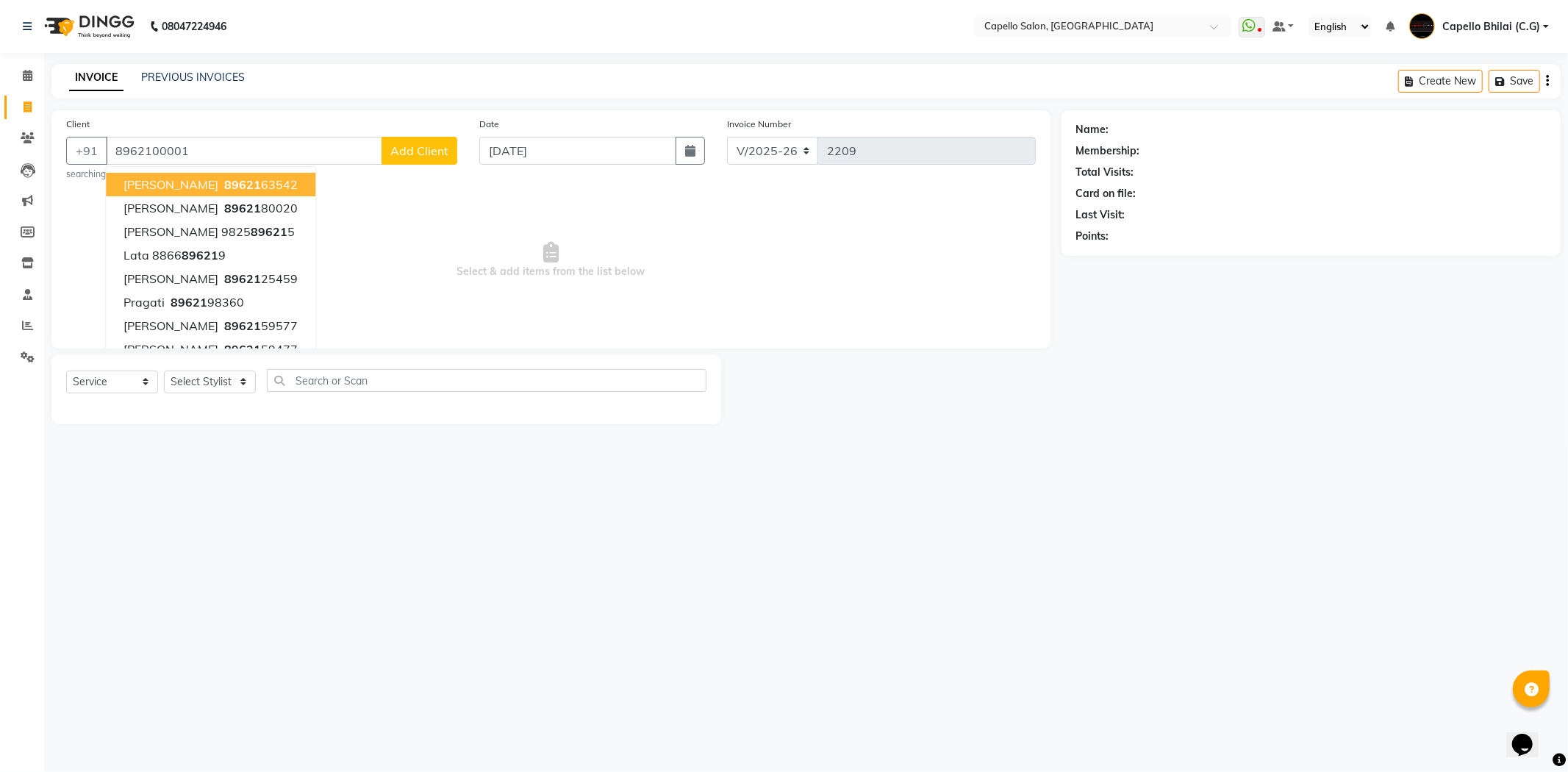
type input "8962100001"
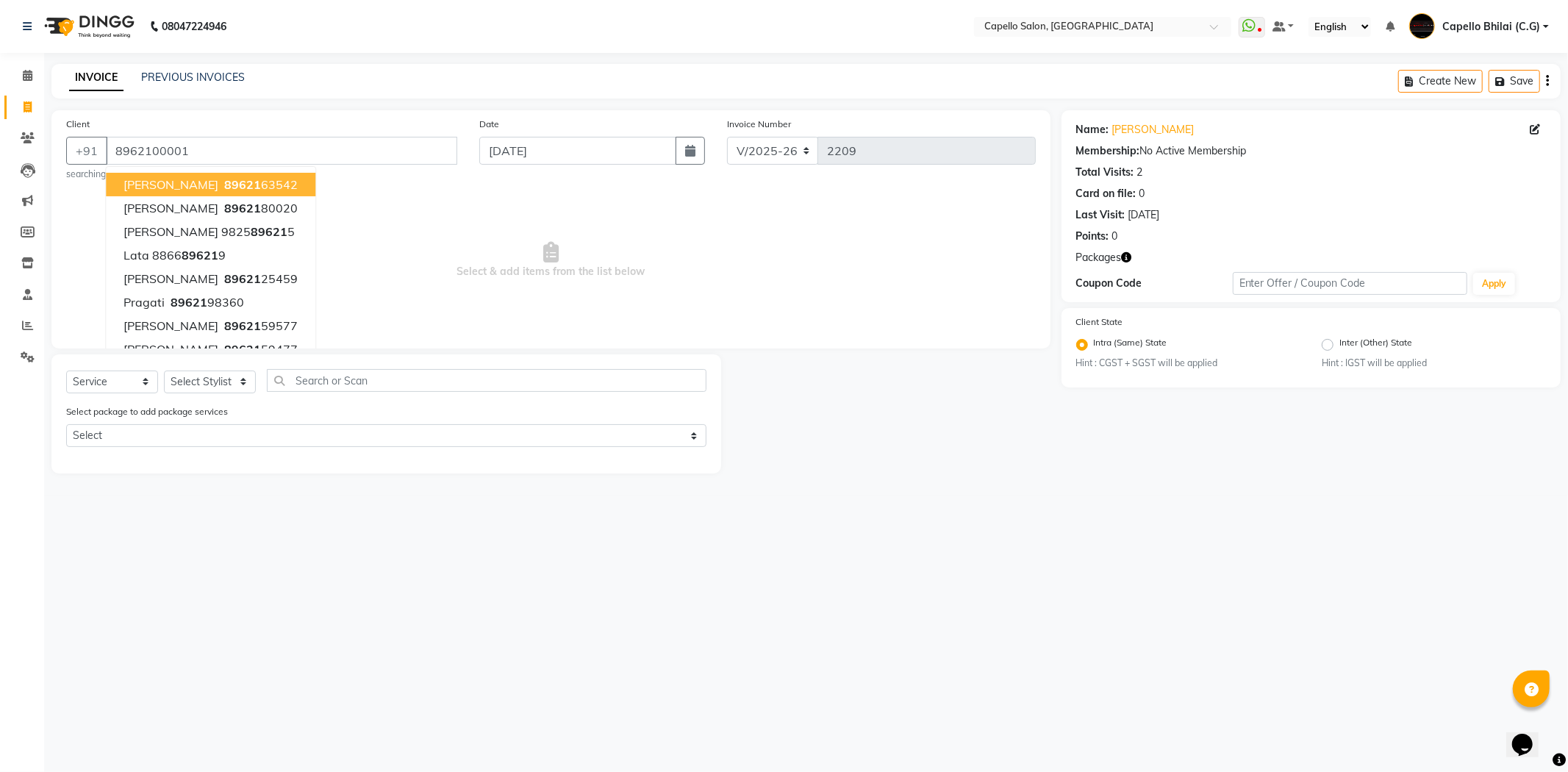
click at [1197, 651] on div "08047224946 Select Location × Capello Salon, Bhilai WhatsApp Status ✕ Status: D…" at bounding box center [784, 386] width 1568 height 772
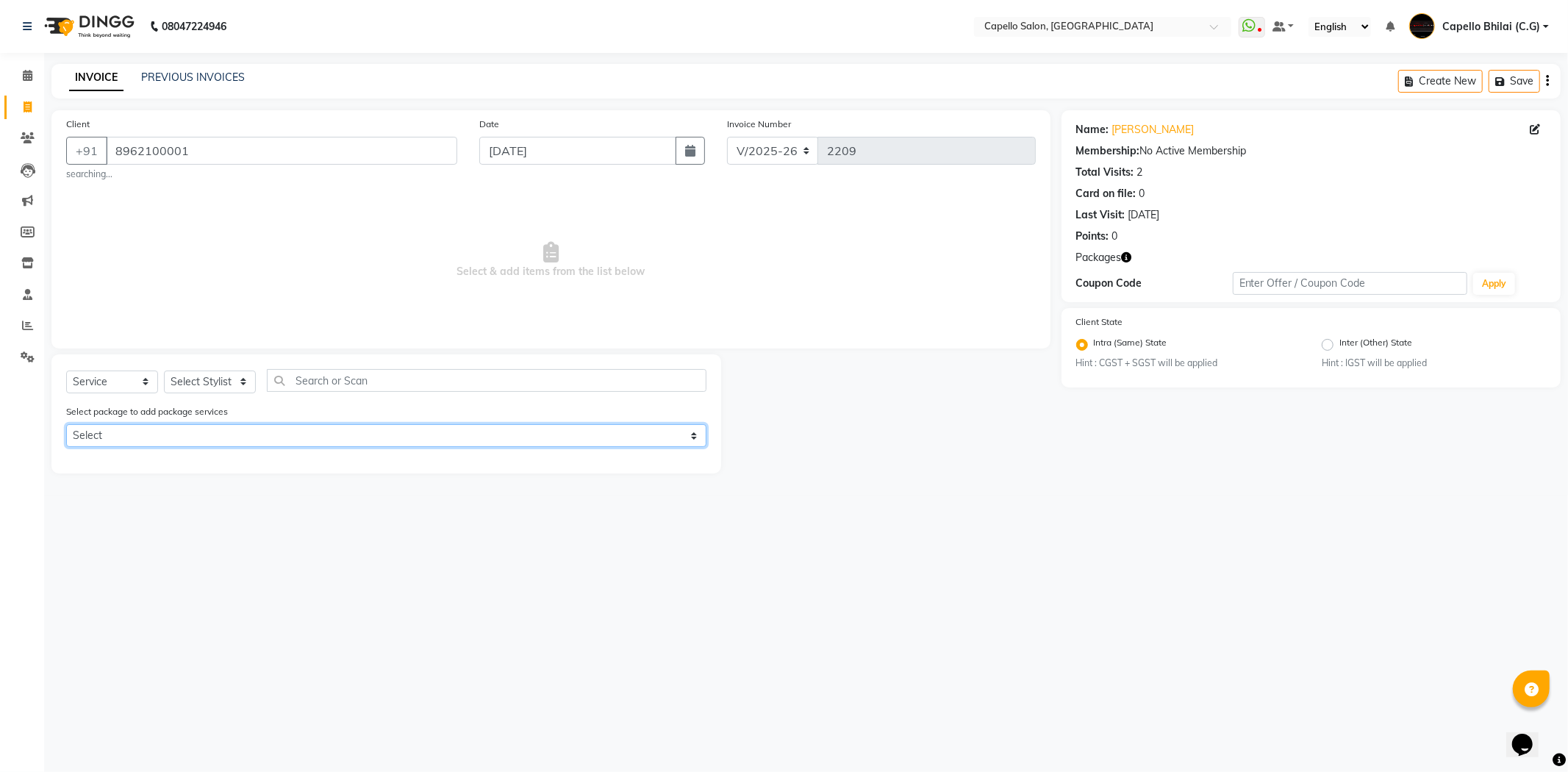
drag, startPoint x: 223, startPoint y: 431, endPoint x: 209, endPoint y: 444, distance: 19.1
click at [223, 431] on select "Select Privilege Guest Bumper Offer" at bounding box center [386, 436] width 641 height 23
select select "1: Object"
click at [66, 425] on select "Select Privilege Guest Bumper Offer" at bounding box center [386, 436] width 641 height 23
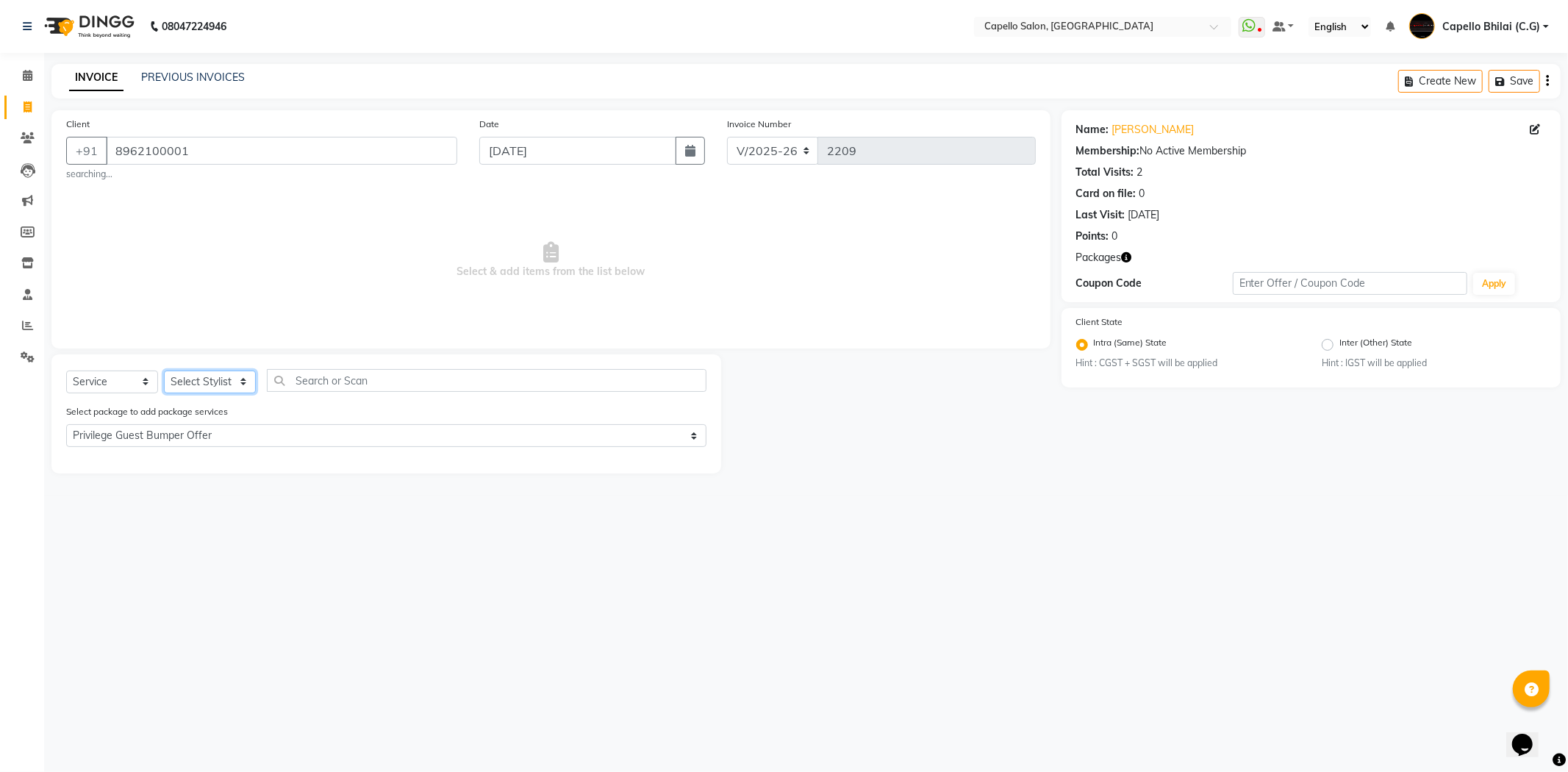
click at [197, 387] on select "Select Stylist ADMIN Anjali Tandia Ashish Kadwe Capello Bhilai (C.G) Nazma Shei…" at bounding box center [210, 381] width 92 height 23
select select "48401"
click at [164, 370] on select "Select Stylist ADMIN Anjali Tandia Ashish Kadwe Capello Bhilai (C.G) Nazma Shei…" at bounding box center [210, 381] width 92 height 23
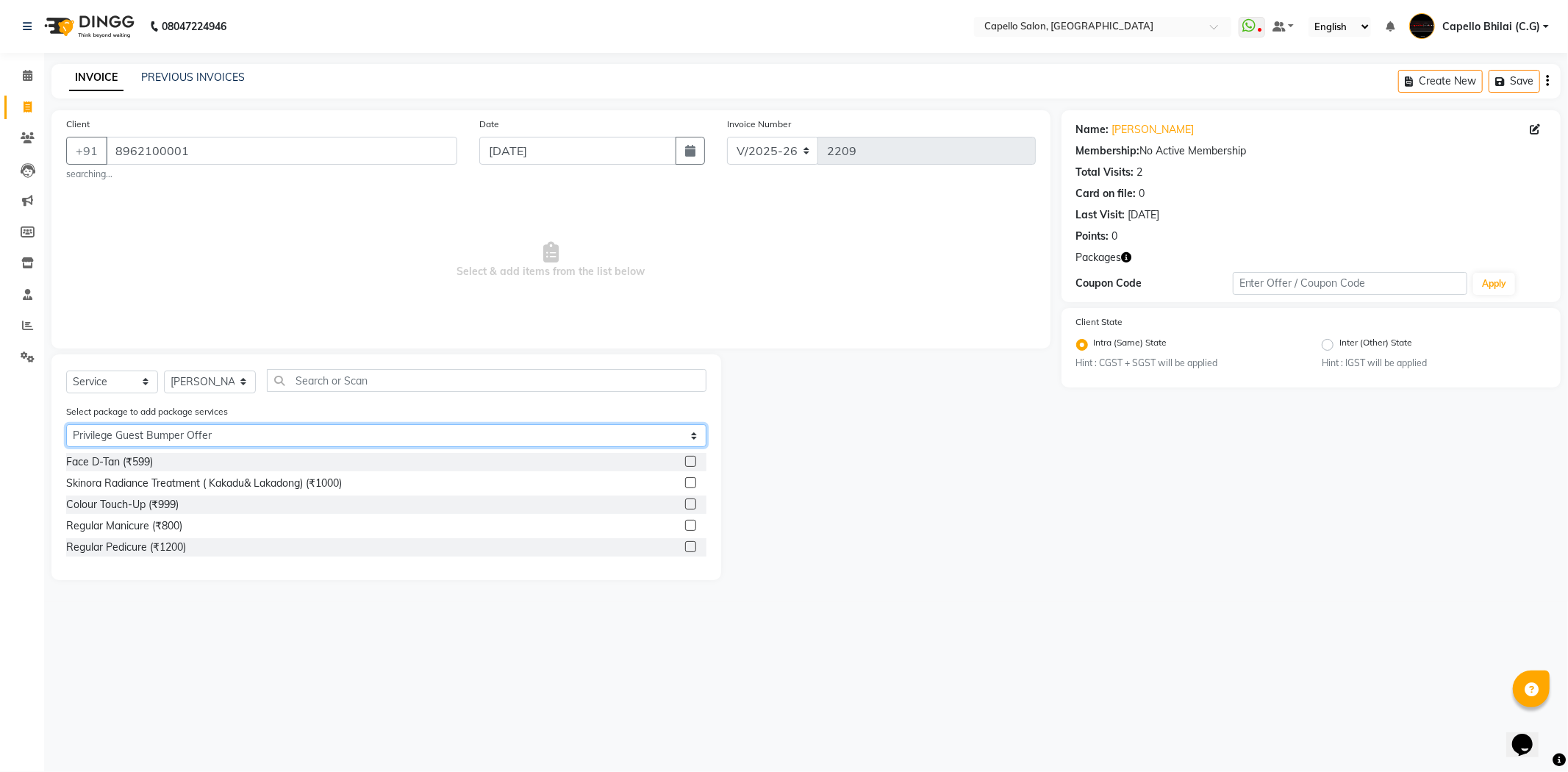
click at [238, 426] on select "Select Privilege Guest Bumper Offer" at bounding box center [386, 436] width 641 height 23
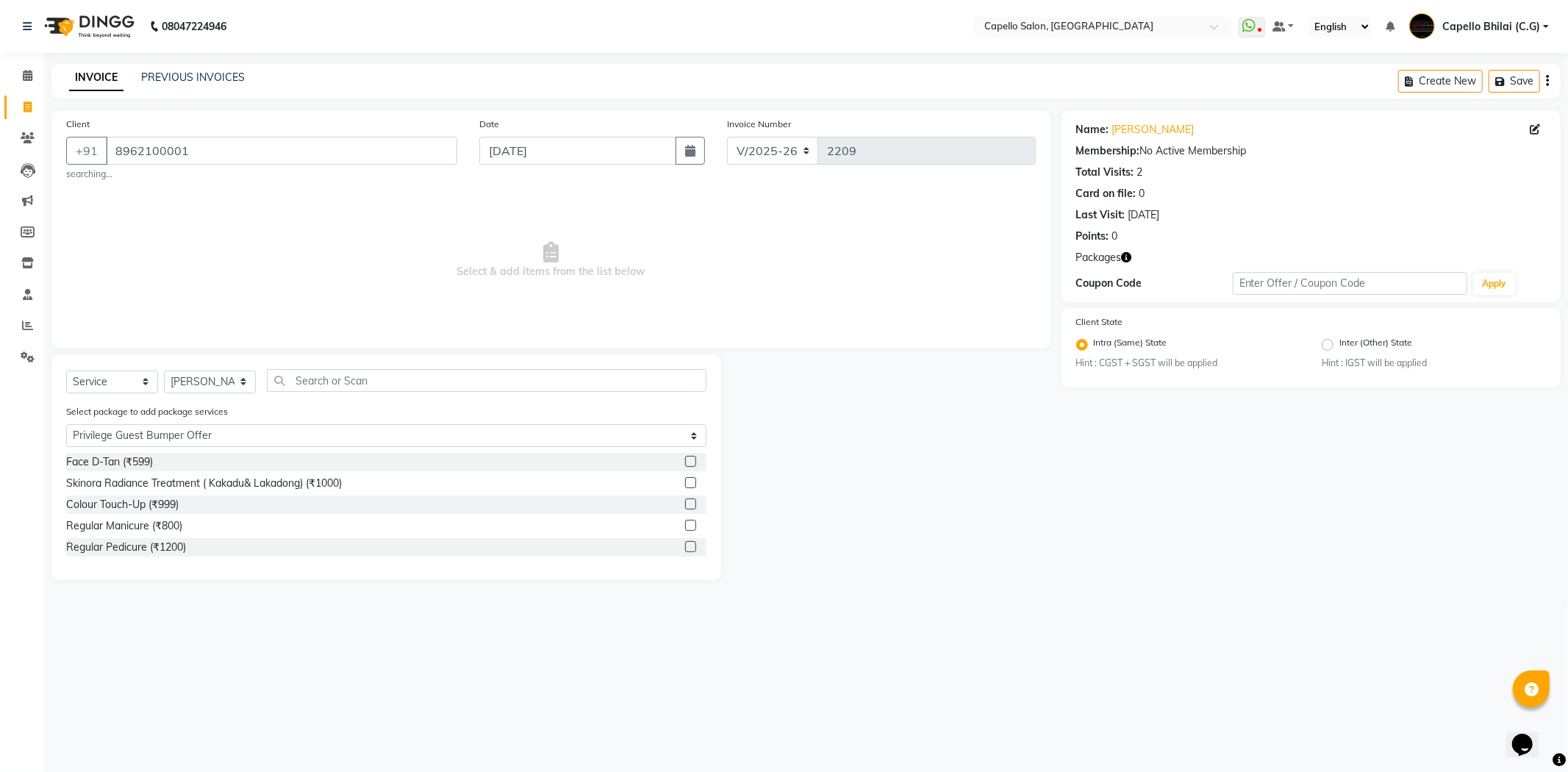
click at [314, 330] on span "Select & add items from the list below" at bounding box center [551, 260] width 970 height 147
click at [274, 140] on input "8962100001" at bounding box center [282, 151] width 351 height 28
click at [16, 68] on span at bounding box center [27, 76] width 25 height 17
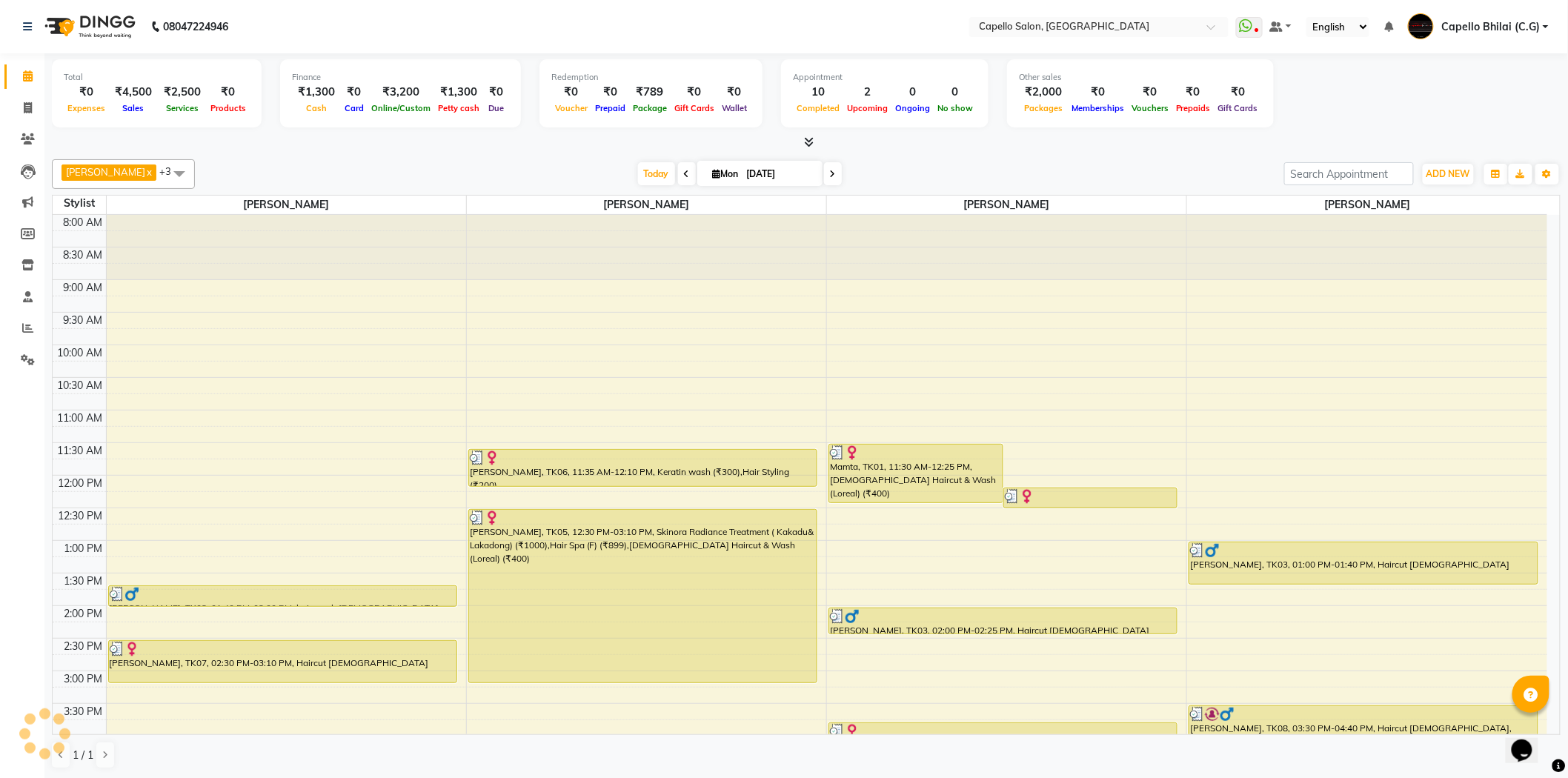
scroll to position [368, 0]
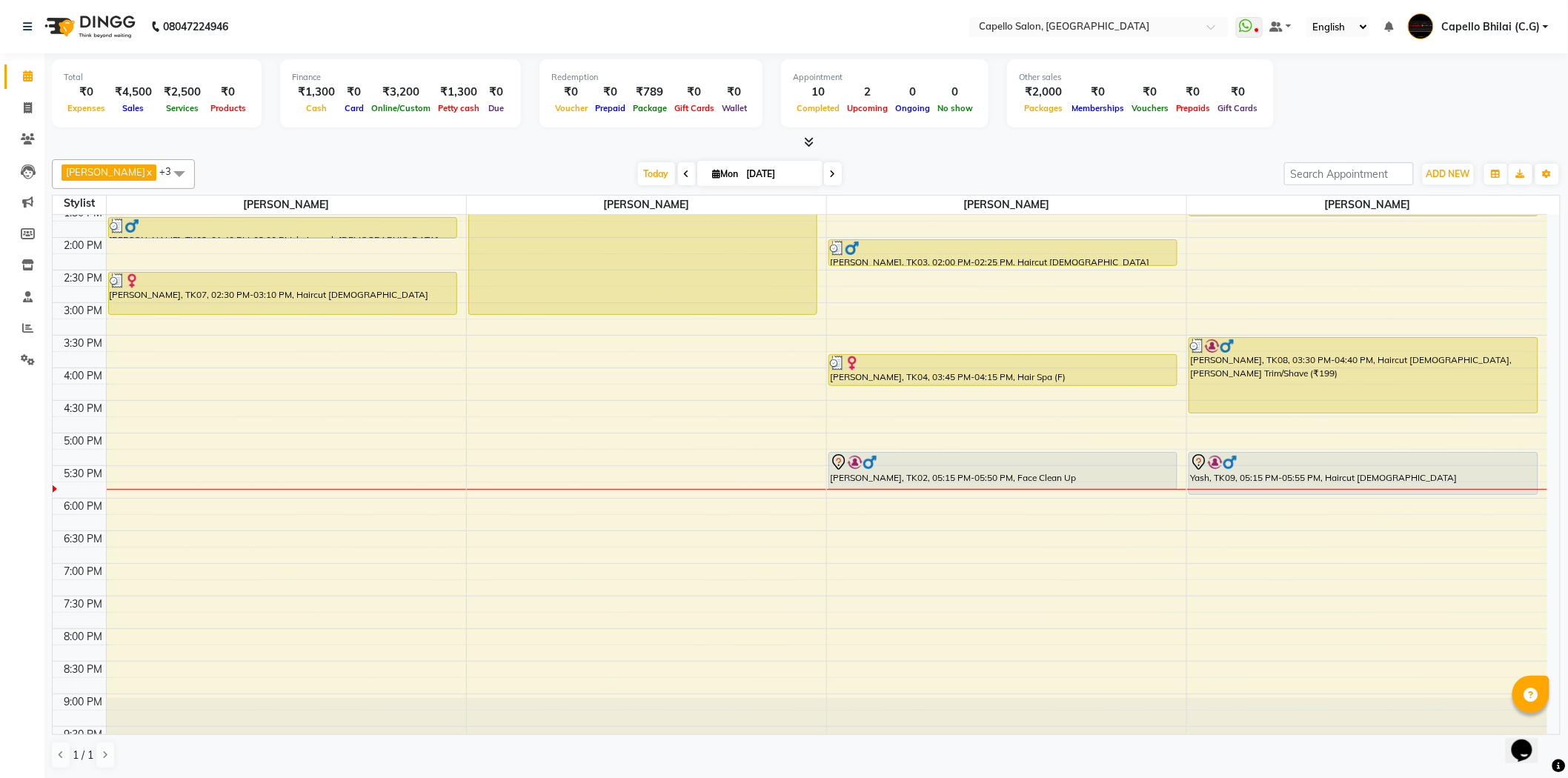
click at [811, 144] on icon at bounding box center [810, 142] width 9 height 11
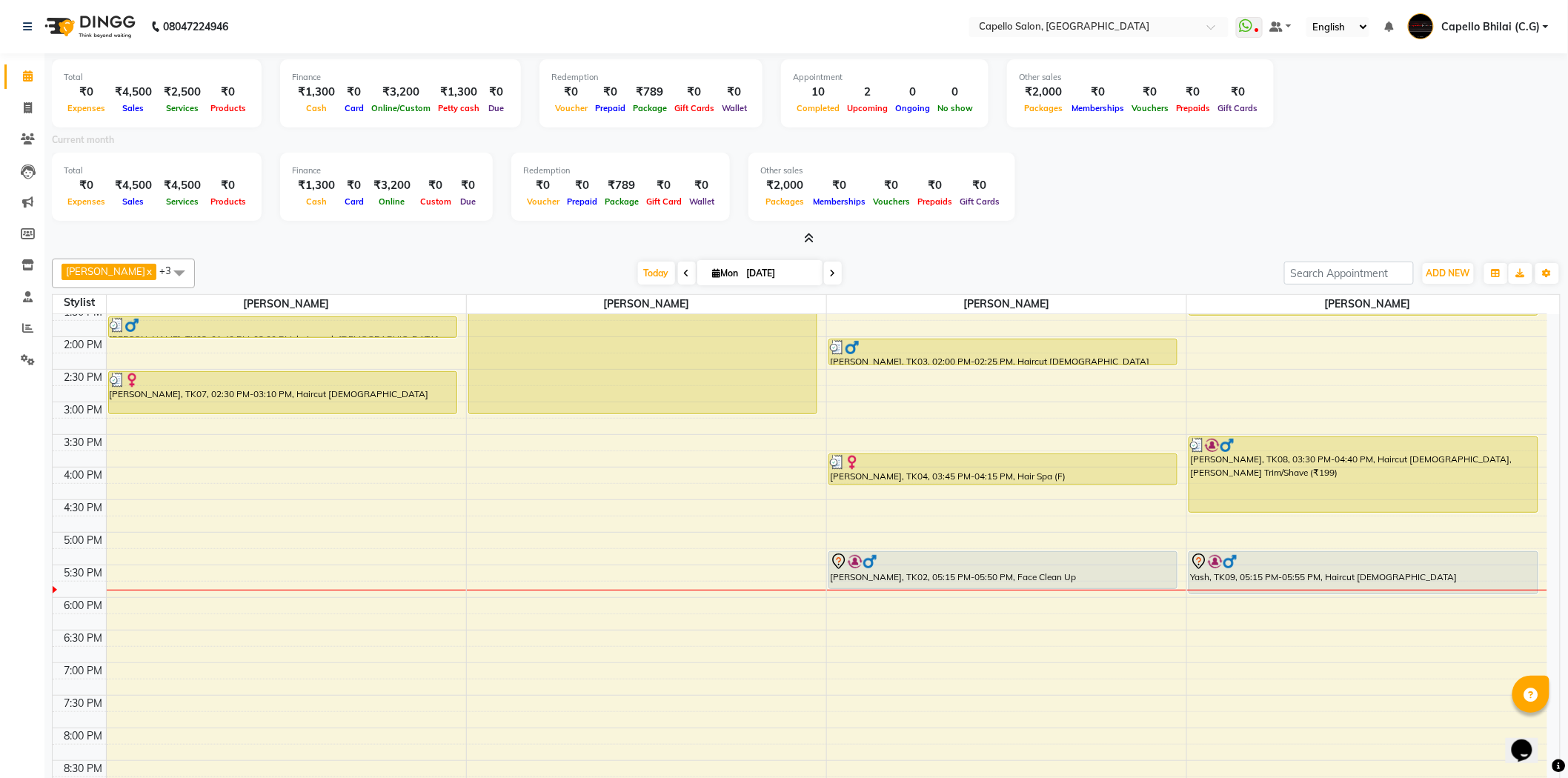
click at [805, 239] on icon at bounding box center [810, 239] width 9 height 11
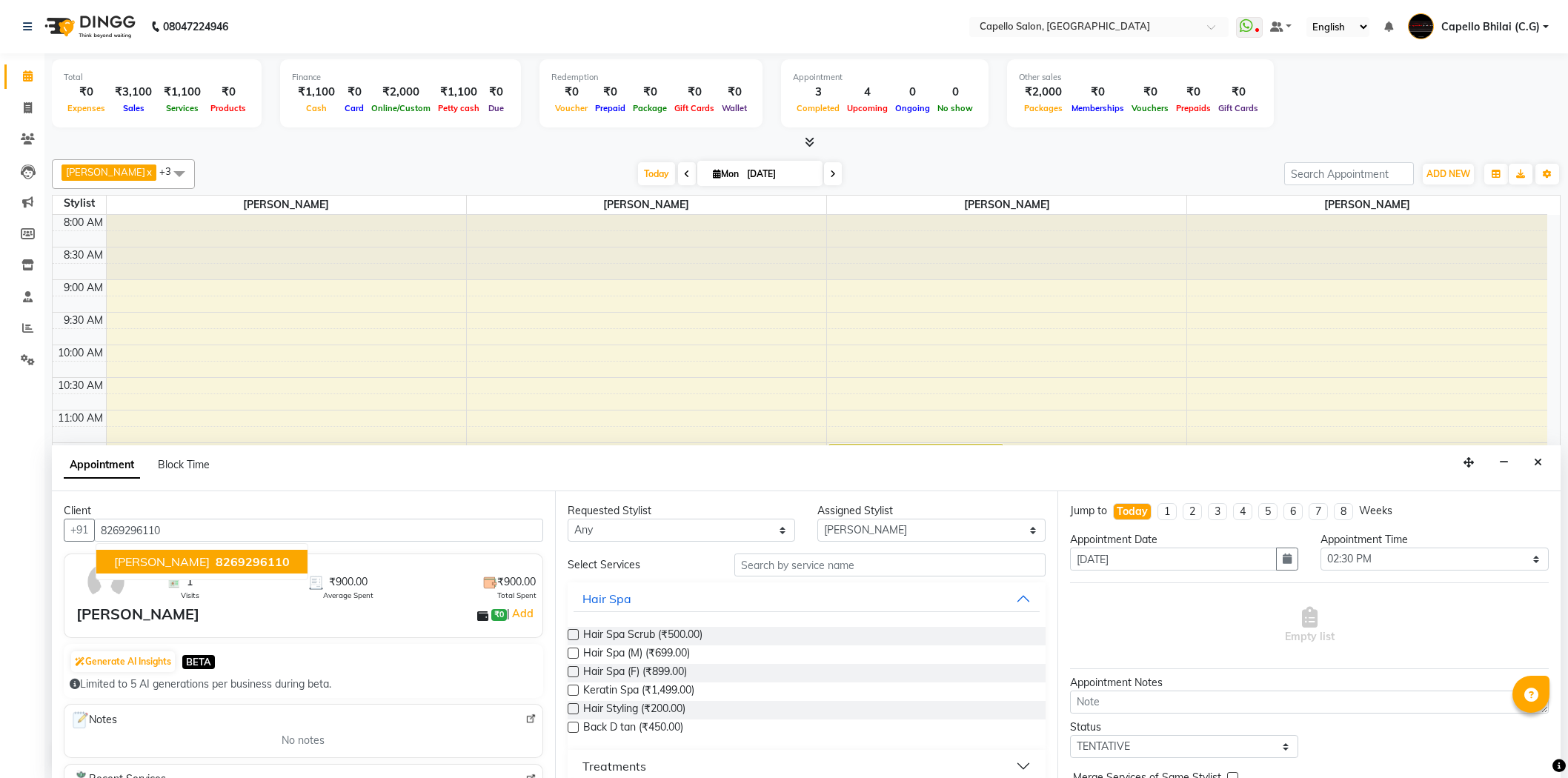
select select "21871"
select select "870"
select select "tentative"
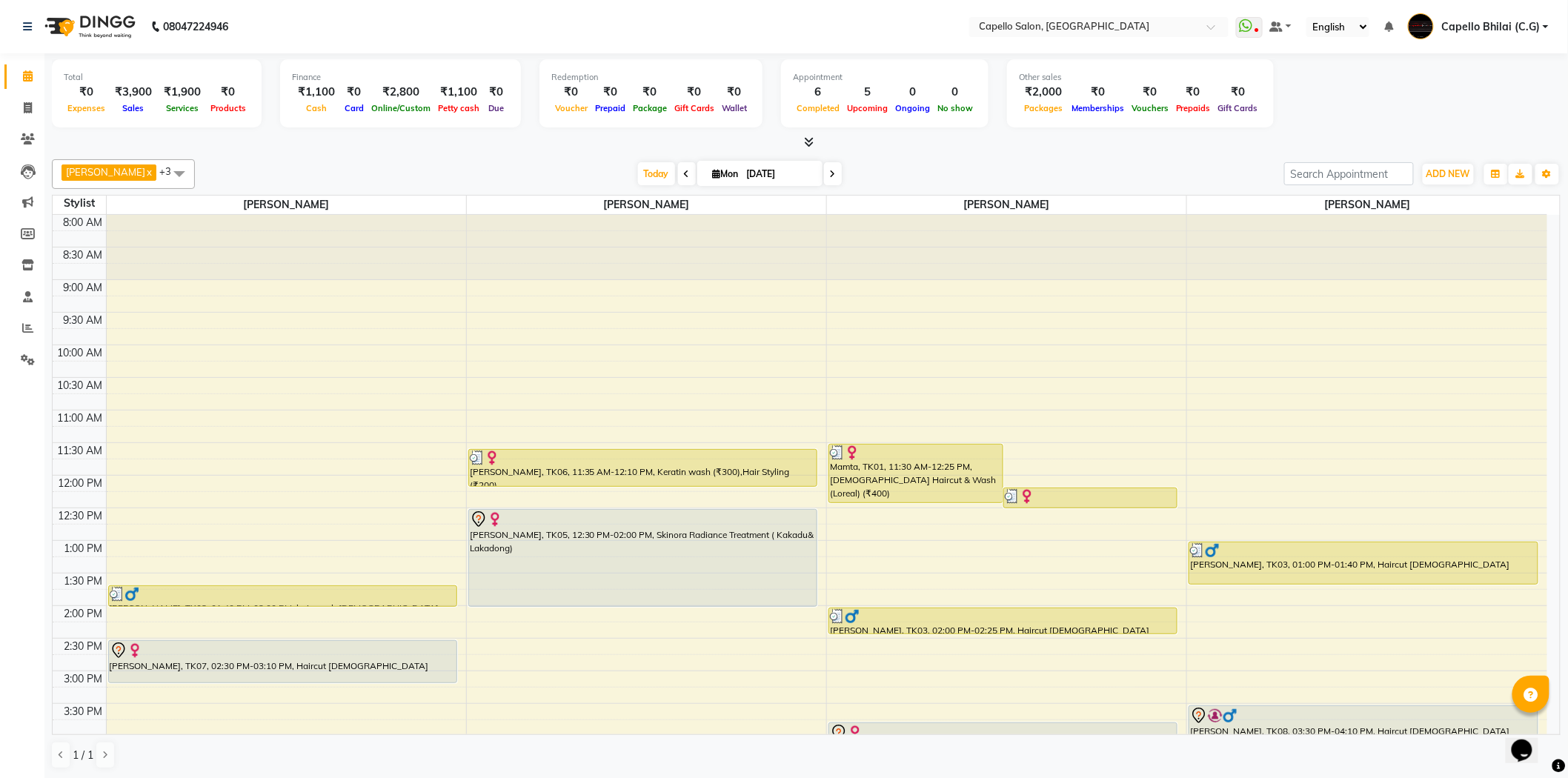
scroll to position [397, 0]
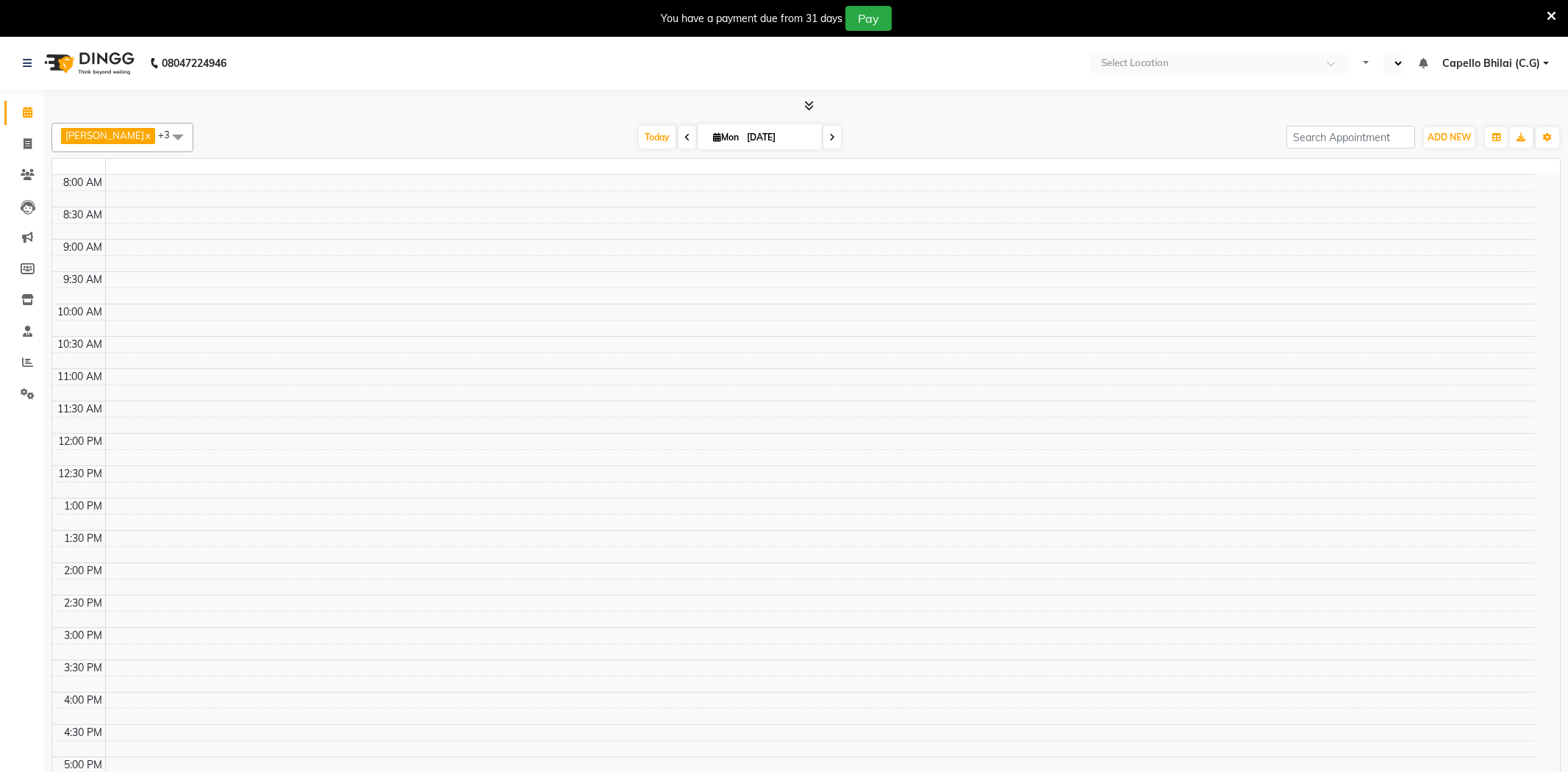
select select "en"
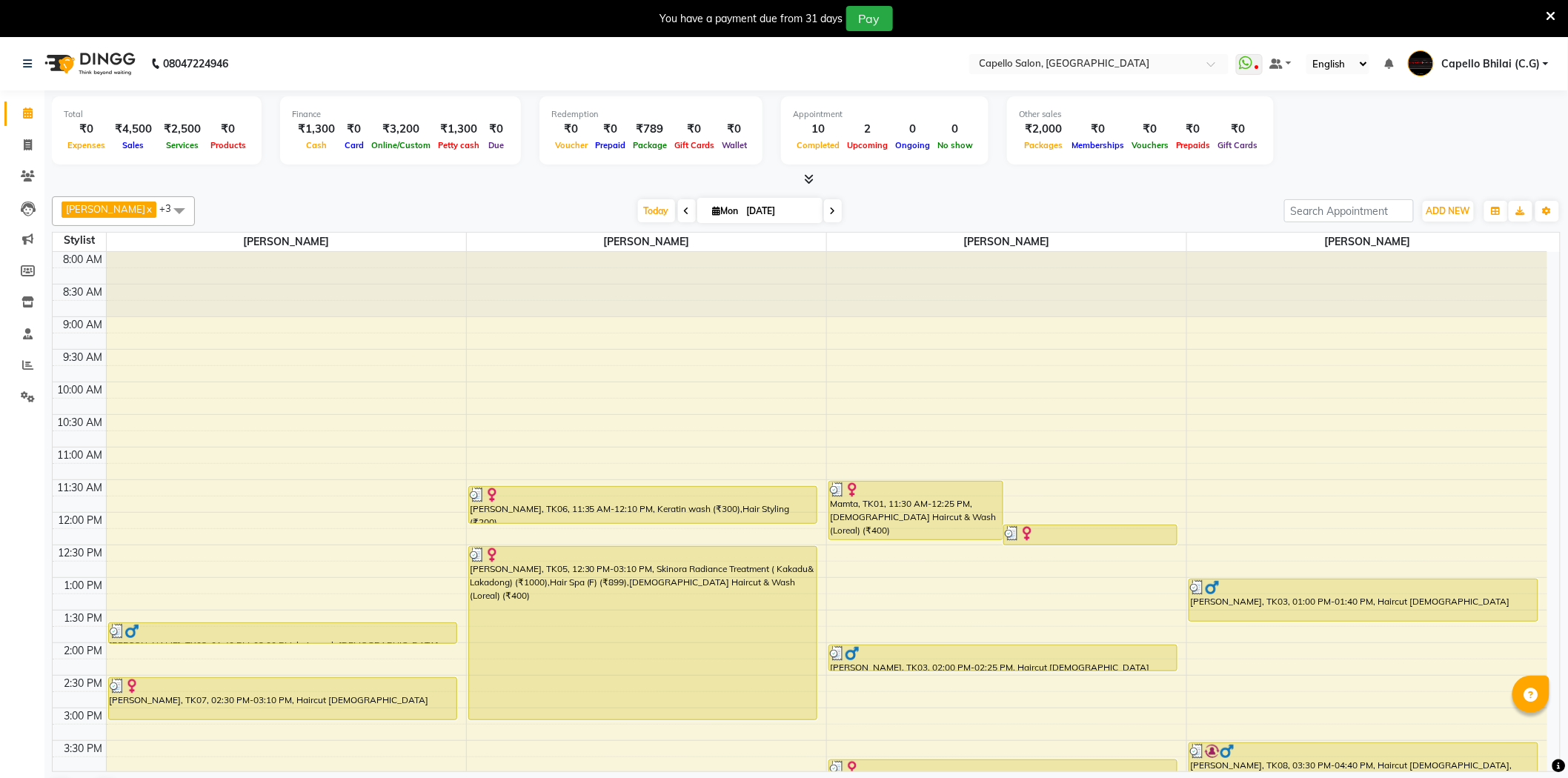
click at [1544, 13] on div "You have a payment due from 31 days Pay" at bounding box center [775, 18] width 1541 height 26
click at [1546, 13] on icon at bounding box center [1551, 16] width 9 height 13
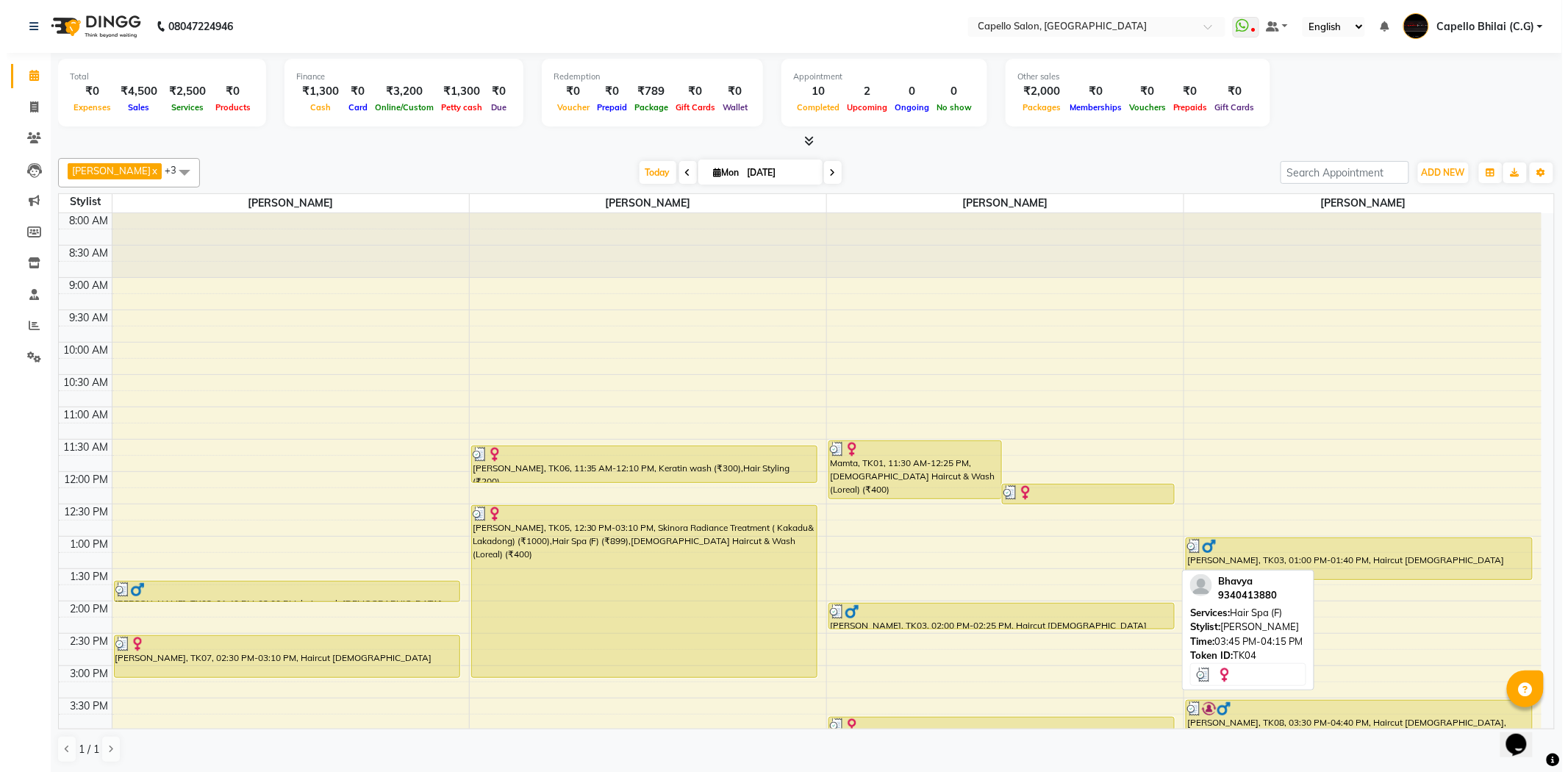
scroll to position [394, 0]
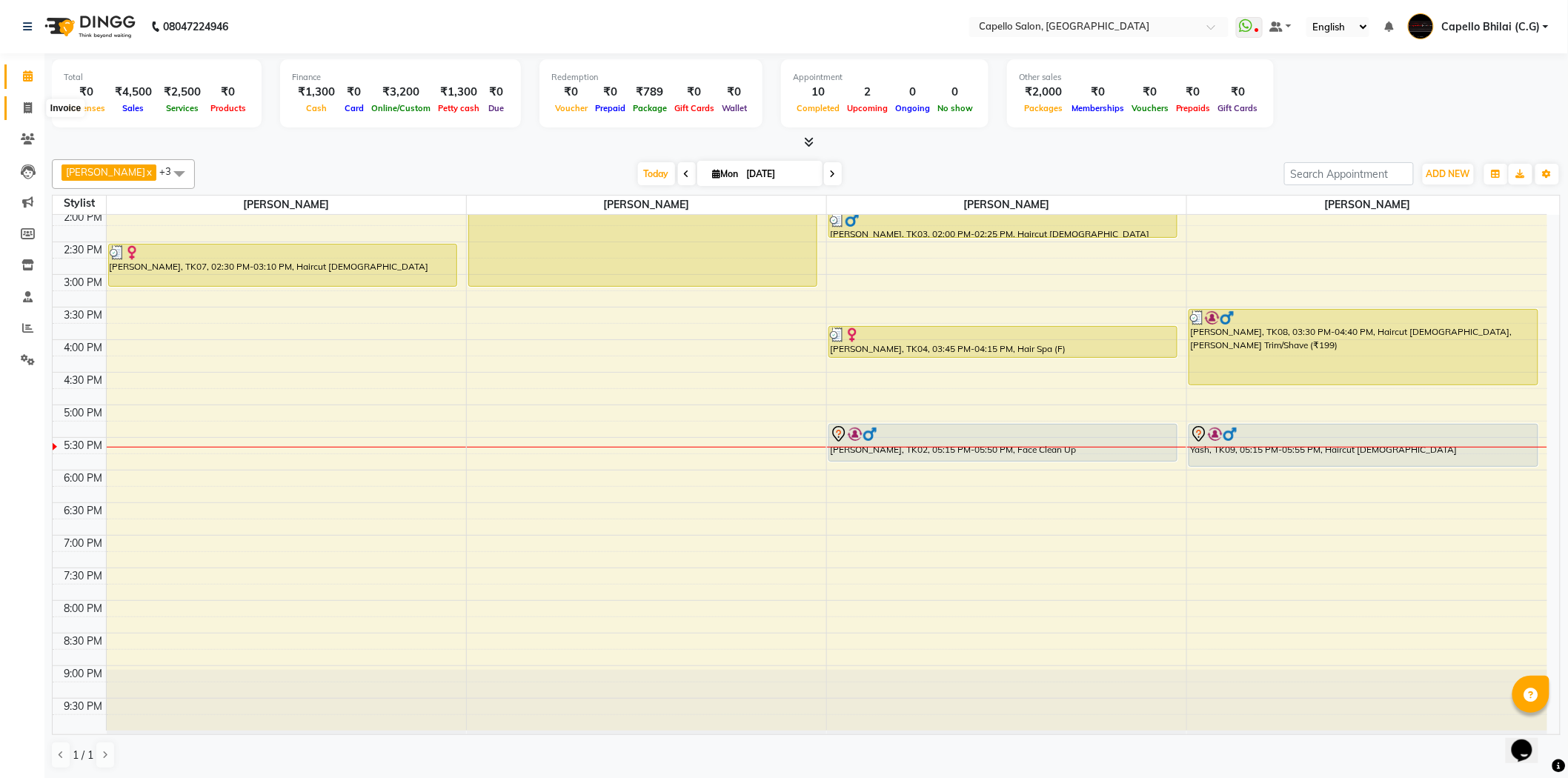
click at [27, 108] on icon at bounding box center [27, 108] width 9 height 11
select select "service"
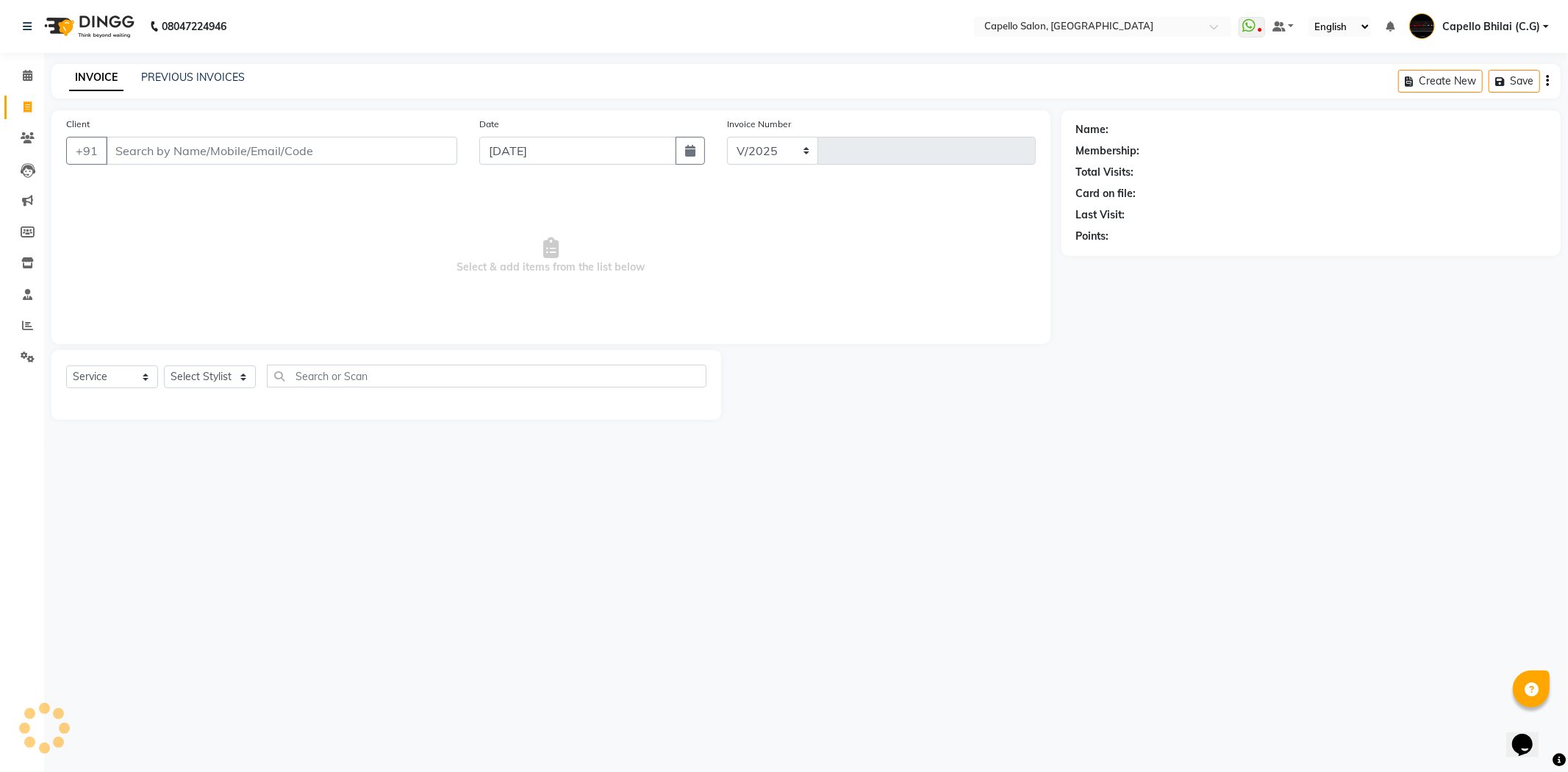
select select "809"
type input "2209"
click at [211, 370] on select "Select Stylist" at bounding box center [210, 377] width 92 height 23
select select "49122"
click at [164, 366] on select "Select Stylist ADMIN Anjali Tandia Ashish Kadwe Capello Bhilai (C.G) Nazma Shei…" at bounding box center [210, 377] width 92 height 23
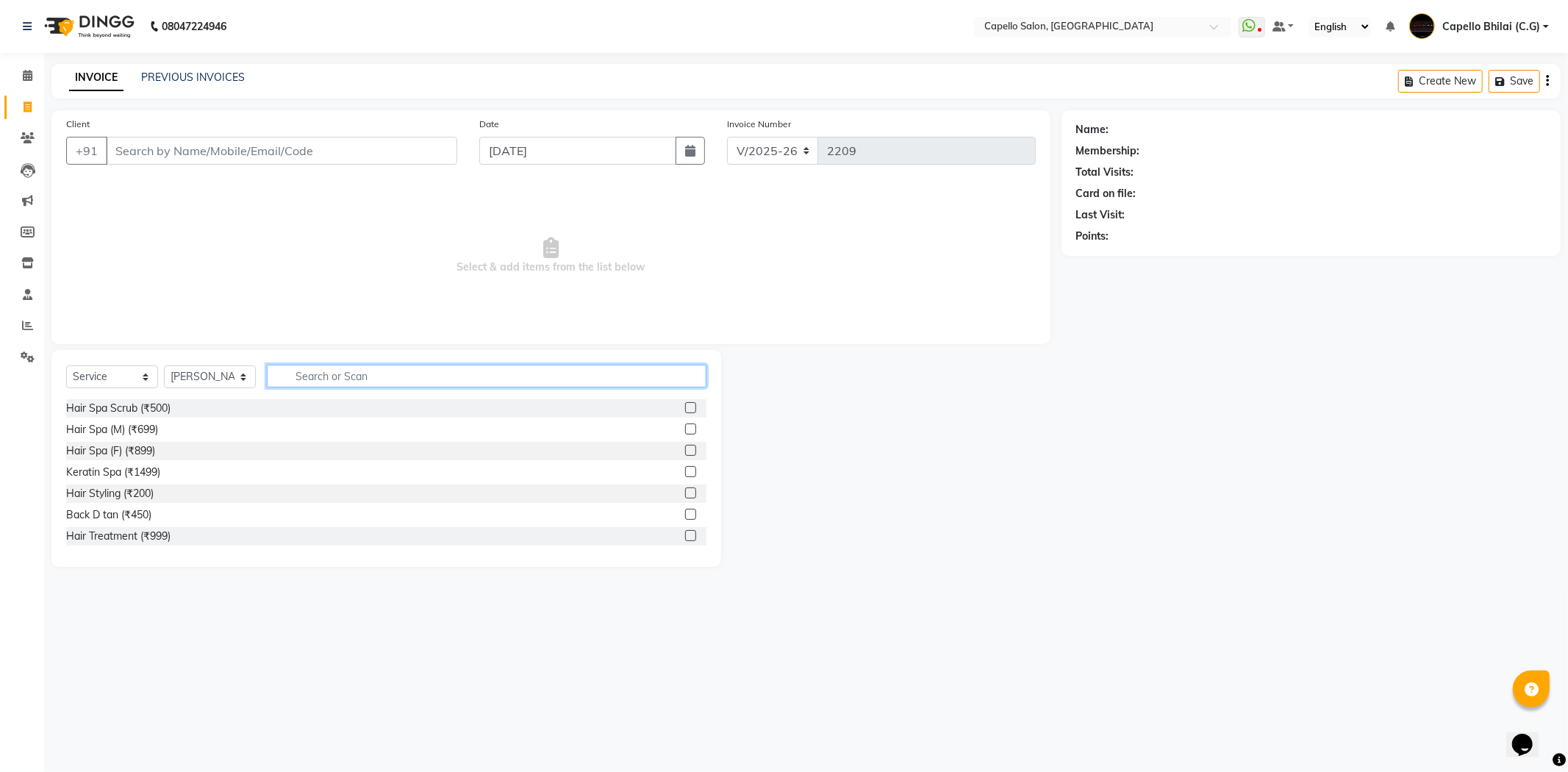
click at [333, 374] on input "text" at bounding box center [487, 376] width 440 height 23
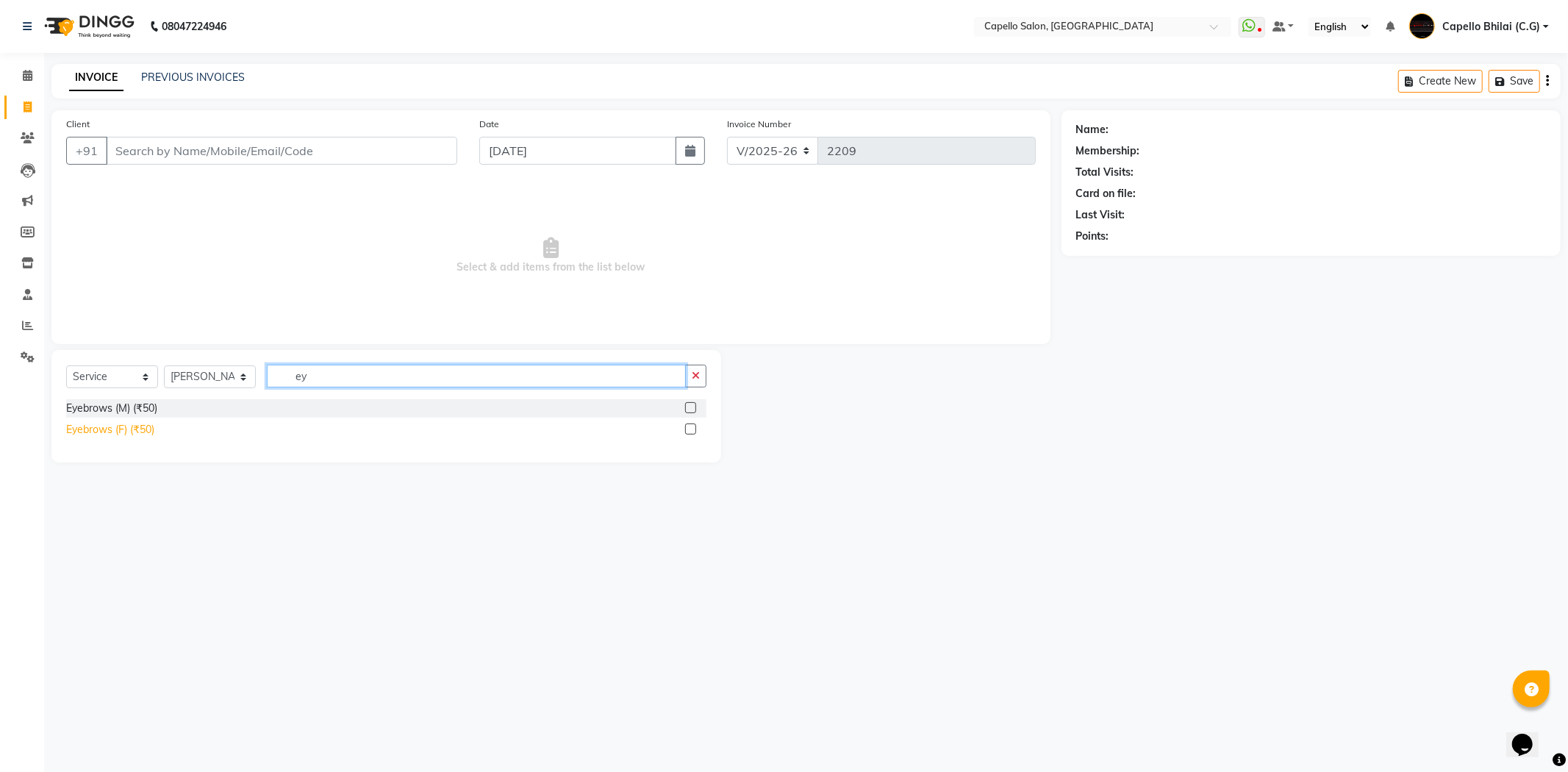
type input "ey"
click at [149, 429] on div "Eyebrows (F) (₹50)" at bounding box center [110, 429] width 88 height 15
checkbox input "false"
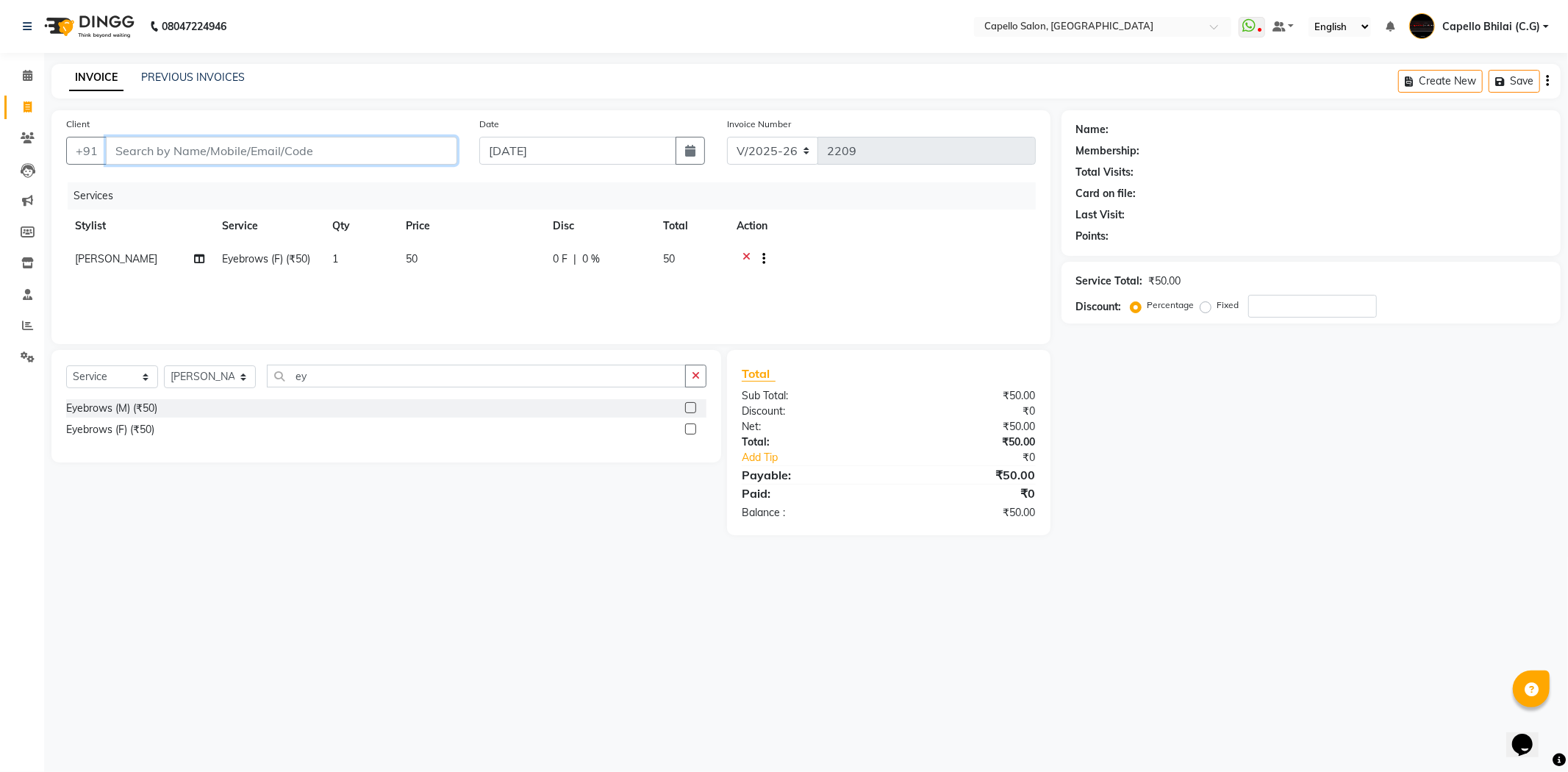
click at [245, 145] on input "Client" at bounding box center [282, 151] width 351 height 28
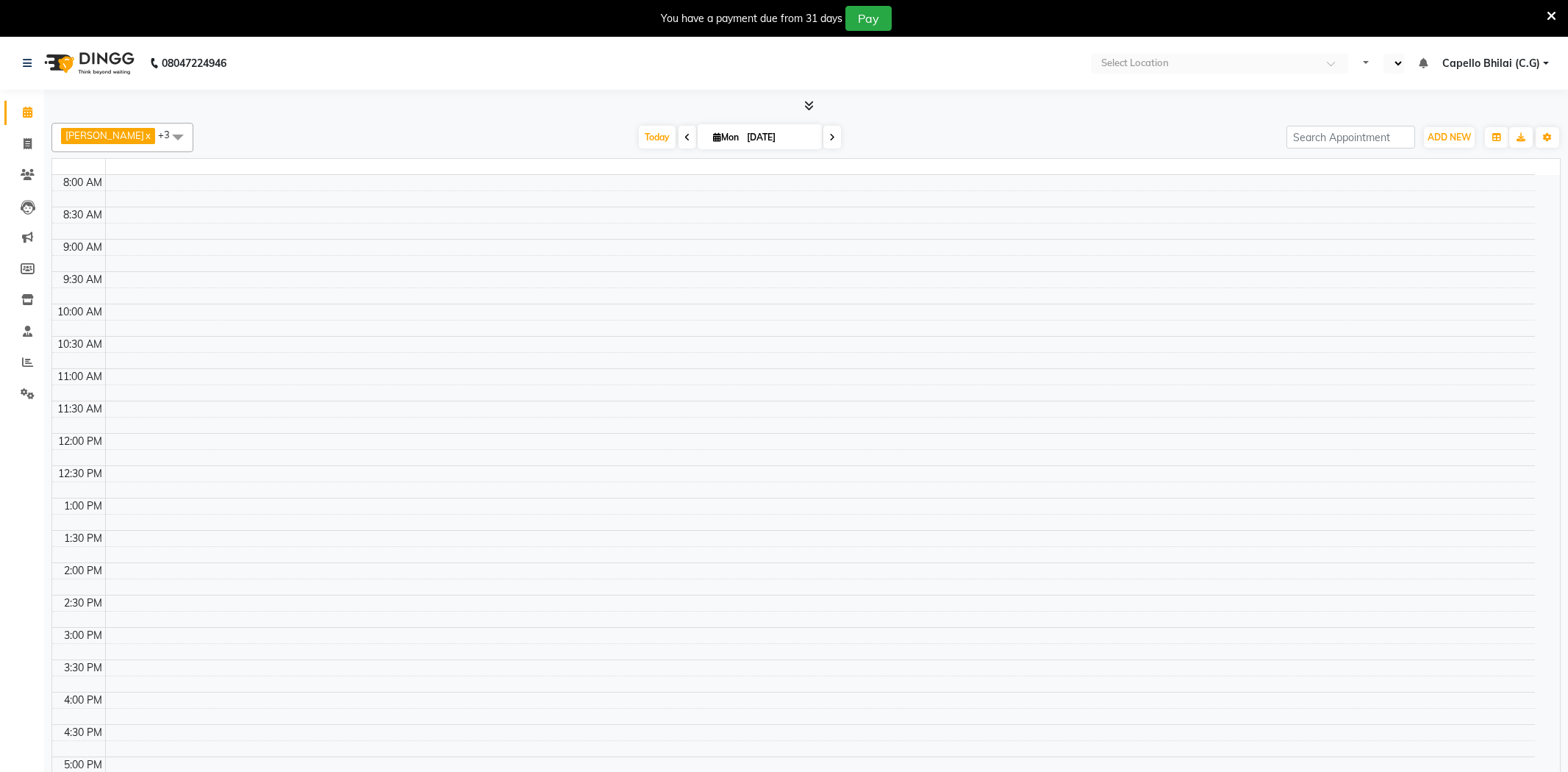
select select "en"
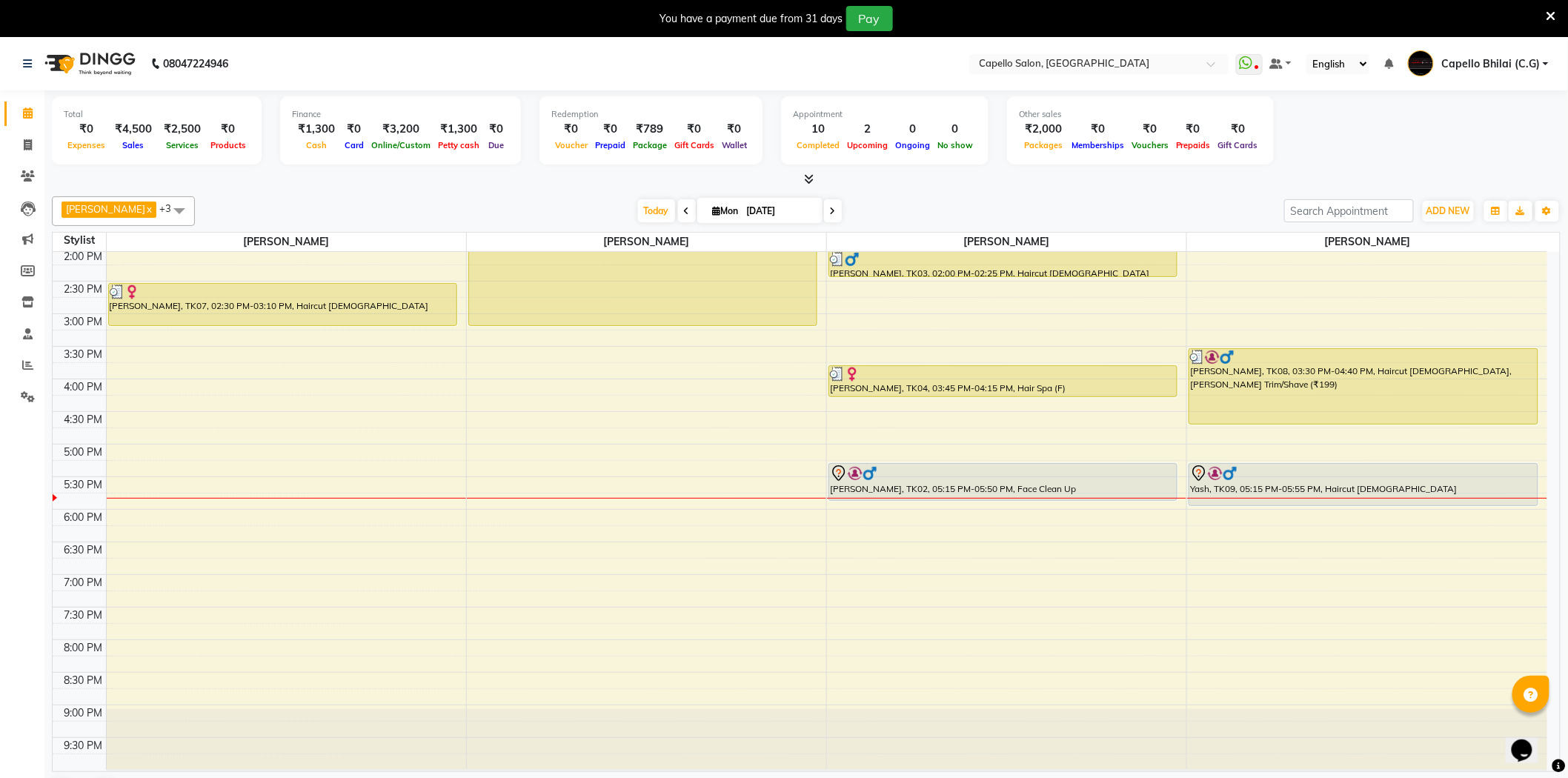
scroll to position [397, 0]
click at [1551, 17] on icon at bounding box center [1551, 16] width 9 height 13
